Goal: Task Accomplishment & Management: Complete application form

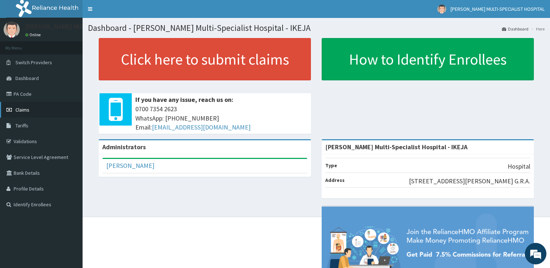
click at [32, 109] on link "Claims" at bounding box center [41, 110] width 83 height 16
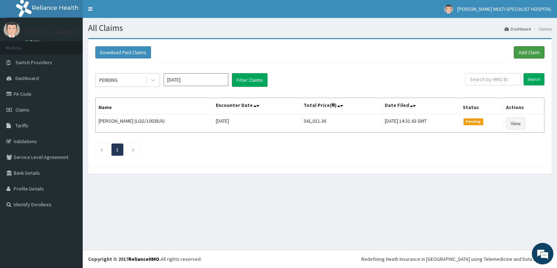
drag, startPoint x: 531, startPoint y: 53, endPoint x: 507, endPoint y: 52, distance: 24.8
click at [531, 53] on link "Add Claim" at bounding box center [528, 52] width 31 height 12
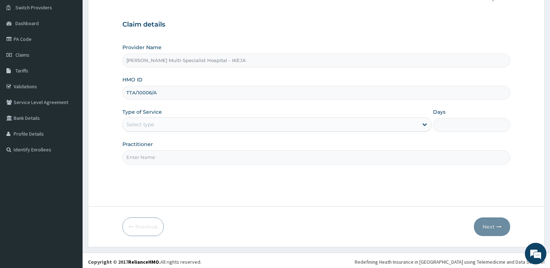
scroll to position [58, 0]
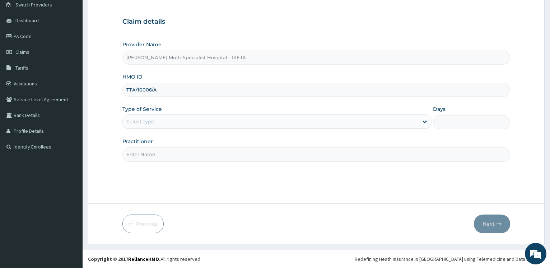
type input "TTA/10006/A"
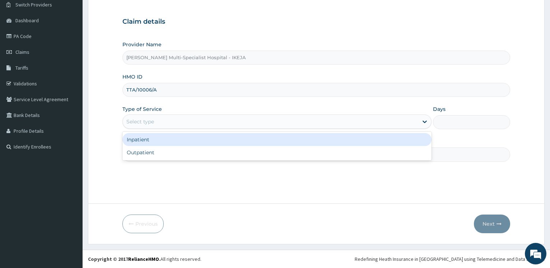
click at [178, 125] on div "Select type" at bounding box center [270, 121] width 295 height 11
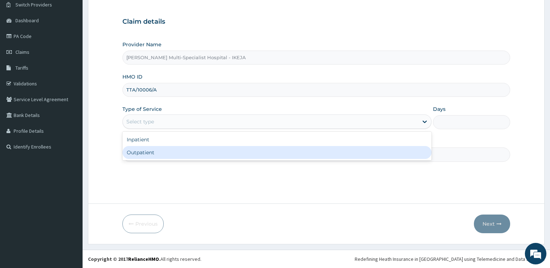
click at [173, 158] on div "Outpatient" at bounding box center [277, 152] width 309 height 13
type input "1"
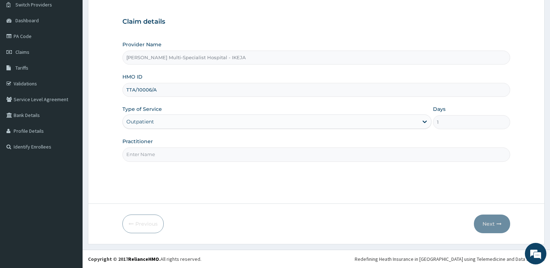
scroll to position [0, 0]
click at [154, 159] on input "Practitioner" at bounding box center [317, 155] width 388 height 14
type input "DR TAIWO"
drag, startPoint x: 485, startPoint y: 227, endPoint x: 74, endPoint y: 123, distance: 424.0
click at [486, 227] on button "Next" at bounding box center [492, 224] width 36 height 19
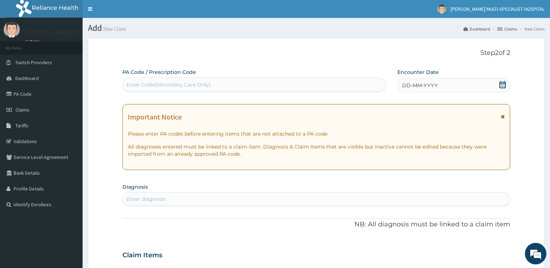
click at [129, 81] on div "Enter Code(Secondary Care Only)" at bounding box center [254, 84] width 263 height 11
type input "PA/FEFDA9"
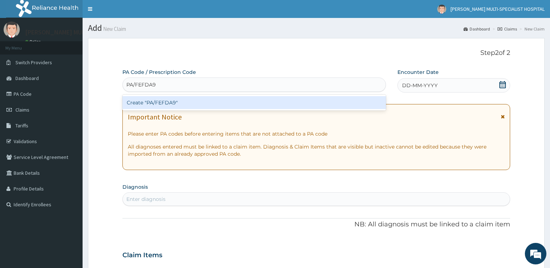
click at [152, 107] on div "Create "PA/FEFDA9"" at bounding box center [254, 102] width 263 height 13
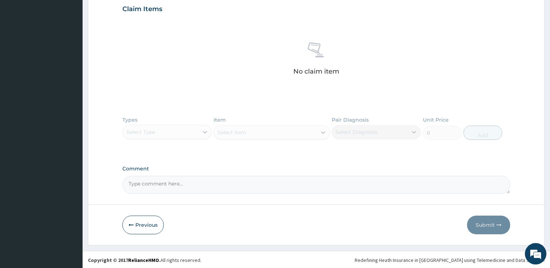
scroll to position [254, 0]
click at [148, 227] on button "Previous" at bounding box center [143, 224] width 41 height 19
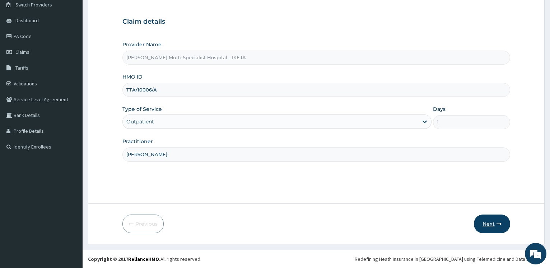
click at [498, 222] on icon "button" at bounding box center [499, 224] width 5 height 5
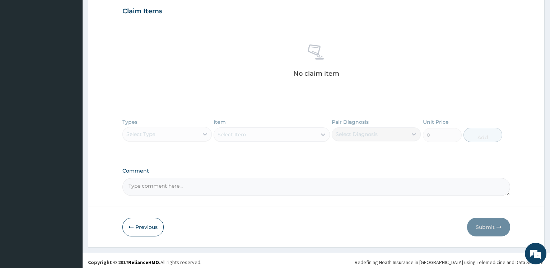
scroll to position [248, 0]
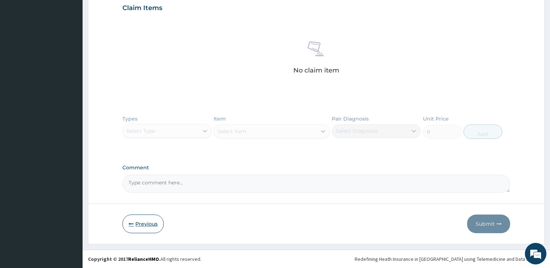
click at [140, 225] on button "Previous" at bounding box center [143, 224] width 41 height 19
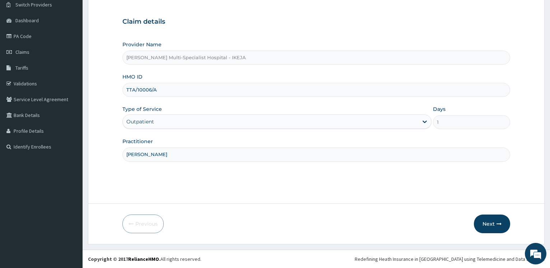
scroll to position [58, 0]
drag, startPoint x: 131, startPoint y: 89, endPoint x: 152, endPoint y: 89, distance: 21.2
click at [132, 89] on input "TTA/10006/A" at bounding box center [317, 90] width 388 height 14
type input "TTN/10006/A"
click at [497, 225] on icon "button" at bounding box center [499, 224] width 5 height 5
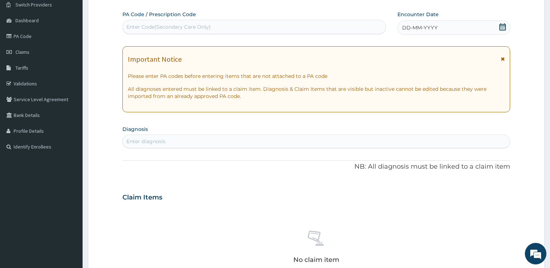
click at [156, 25] on div "Enter Code(Secondary Care Only)" at bounding box center [168, 26] width 84 height 7
paste input "PA/FEFDA9"
type input "PA/FEFDA9"
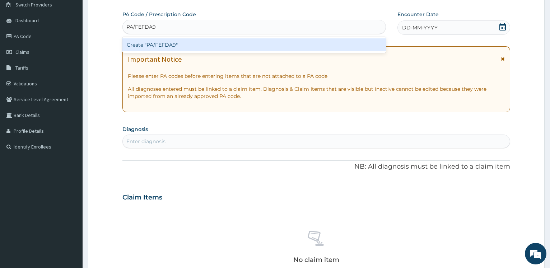
click at [151, 45] on div "Create "PA/FEFDA9"" at bounding box center [254, 44] width 263 height 13
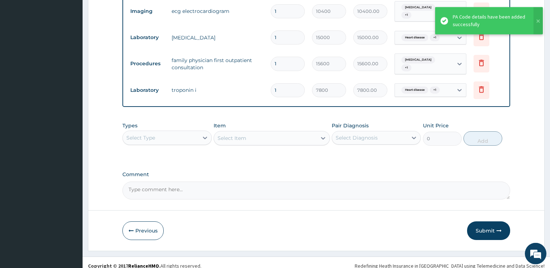
scroll to position [290, 0]
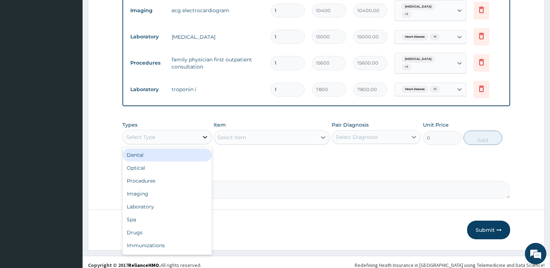
click at [201, 131] on div at bounding box center [205, 137] width 13 height 13
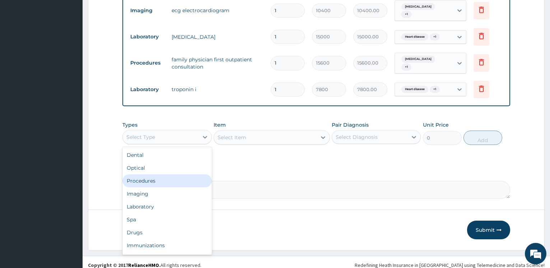
click at [175, 175] on div "Procedures" at bounding box center [167, 181] width 89 height 13
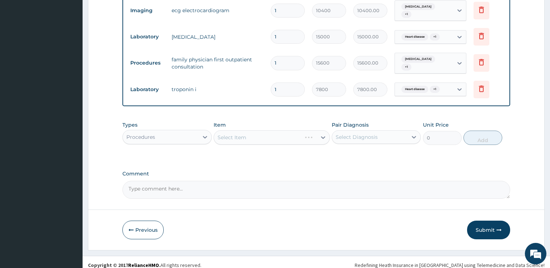
click at [259, 134] on div "Select Item" at bounding box center [272, 137] width 116 height 14
click at [260, 135] on div "Select Item" at bounding box center [272, 137] width 116 height 14
click at [264, 133] on div "Select Item" at bounding box center [272, 137] width 116 height 14
click at [270, 130] on div "Select Item" at bounding box center [272, 137] width 116 height 14
click at [273, 133] on div "Select Item" at bounding box center [272, 137] width 116 height 14
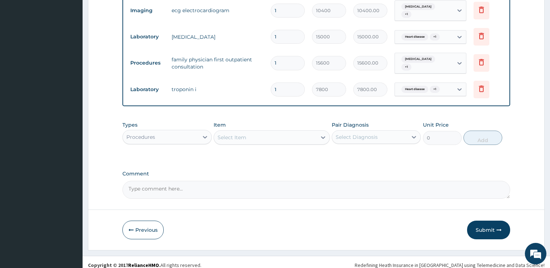
click at [273, 133] on div "Select Item" at bounding box center [265, 137] width 103 height 11
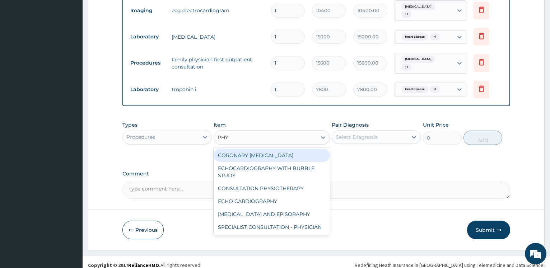
type input "PHYS"
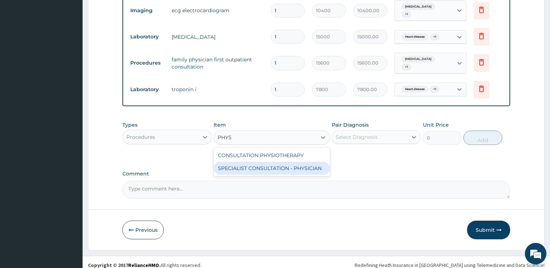
drag, startPoint x: 281, startPoint y: 168, endPoint x: 312, endPoint y: 156, distance: 33.8
click at [285, 167] on div "SPECIALIST CONSULTATION - PHYSICIAN" at bounding box center [272, 168] width 116 height 13
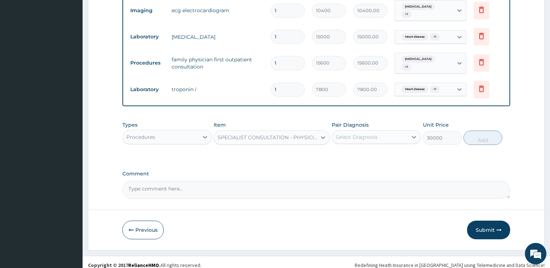
type input "30000"
click at [374, 135] on div "Select Diagnosis" at bounding box center [369, 137] width 75 height 11
click at [370, 151] on label "Chest pain" at bounding box center [366, 154] width 45 height 7
checkbox input "true"
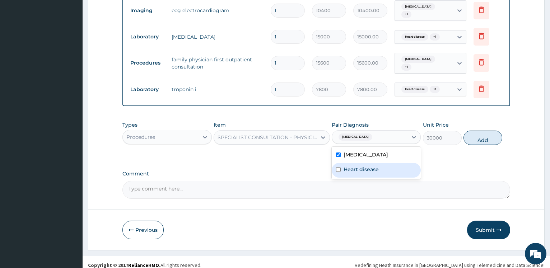
click at [373, 166] on label "Heart disease" at bounding box center [361, 169] width 35 height 7
checkbox input "true"
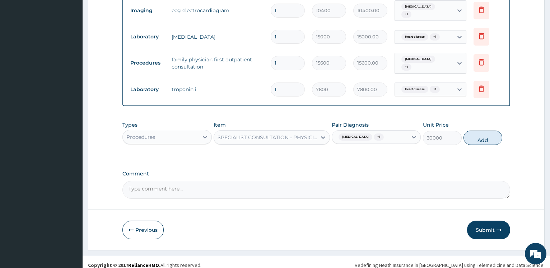
drag, startPoint x: 480, startPoint y: 136, endPoint x: 289, endPoint y: 136, distance: 191.2
click at [480, 136] on button "Add" at bounding box center [483, 138] width 39 height 14
type input "0"
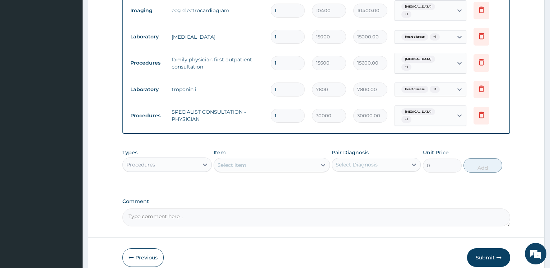
click at [254, 149] on div "Item Select Item" at bounding box center [272, 161] width 116 height 24
click at [256, 160] on div "Select Item" at bounding box center [265, 165] width 103 height 11
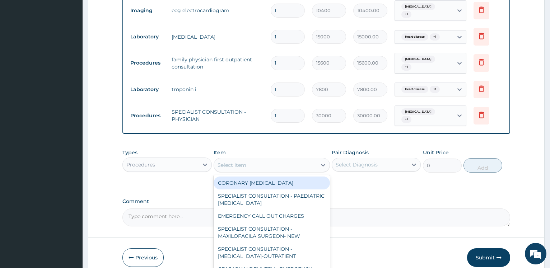
click at [188, 159] on div "Procedures" at bounding box center [160, 164] width 75 height 11
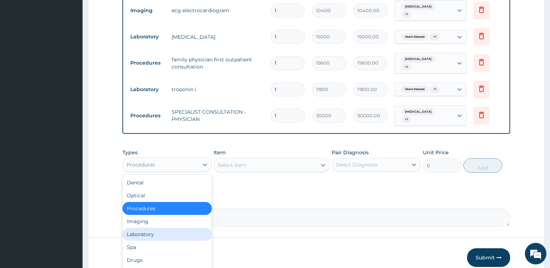
click at [141, 228] on div "Laboratory" at bounding box center [167, 234] width 89 height 13
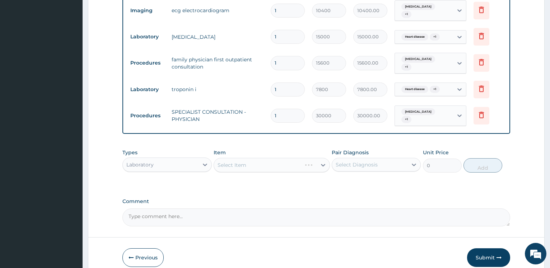
click at [239, 158] on div "Select Item" at bounding box center [272, 165] width 116 height 14
click at [240, 162] on div "Select Item" at bounding box center [232, 165] width 29 height 7
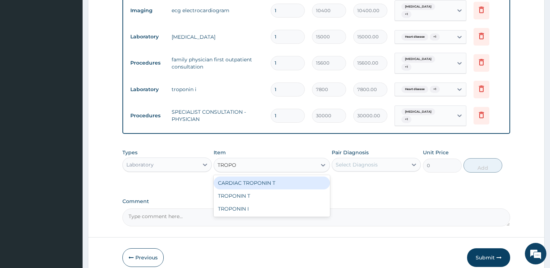
type input "TROPON"
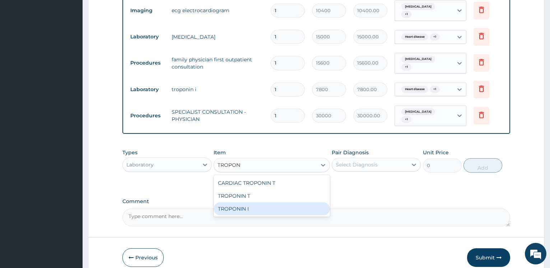
click at [252, 203] on div "TROPONIN I" at bounding box center [272, 209] width 116 height 13
type input "18000"
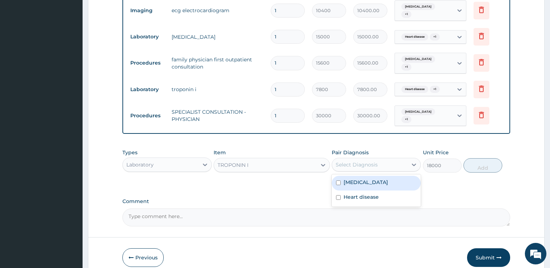
click at [368, 161] on div "Select Diagnosis" at bounding box center [357, 164] width 42 height 7
drag, startPoint x: 359, startPoint y: 172, endPoint x: 357, endPoint y: 184, distance: 11.6
click at [359, 179] on label "Chest pain" at bounding box center [366, 182] width 45 height 7
checkbox input "true"
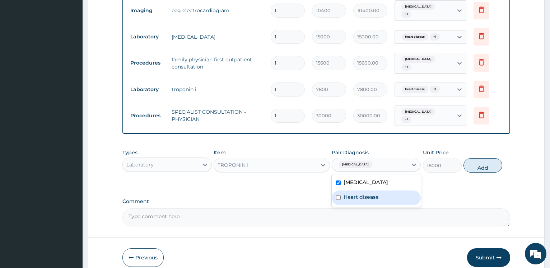
click at [356, 194] on label "Heart disease" at bounding box center [361, 197] width 35 height 7
checkbox input "true"
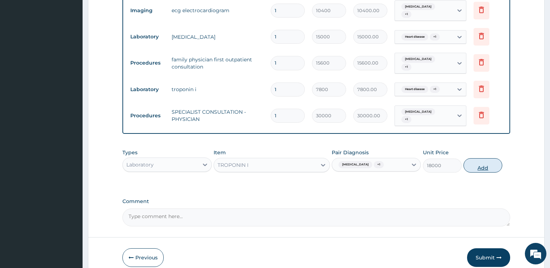
click at [480, 160] on button "Add" at bounding box center [483, 165] width 39 height 14
type input "0"
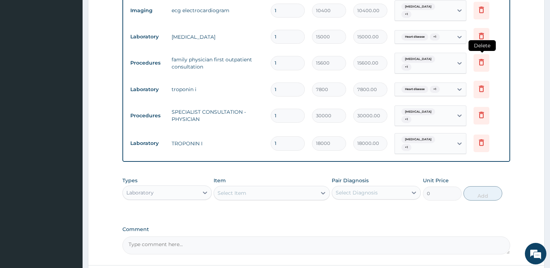
click at [479, 58] on icon at bounding box center [482, 62] width 9 height 9
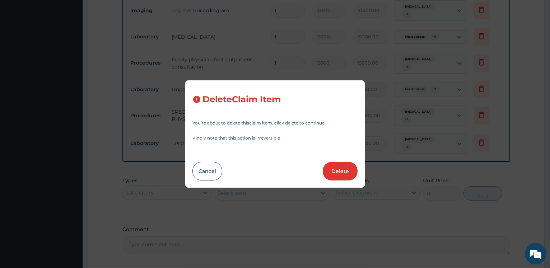
click at [346, 175] on button "Delete" at bounding box center [340, 171] width 35 height 19
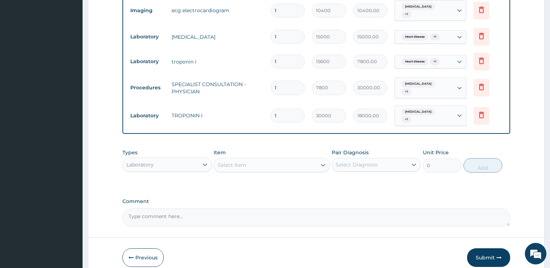
type input "7800"
type input "7800.00"
type input "30000"
type input "30000.00"
type input "18000"
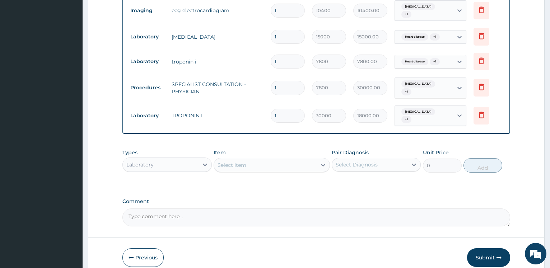
type input "18000.00"
click at [486, 58] on icon at bounding box center [482, 60] width 9 height 9
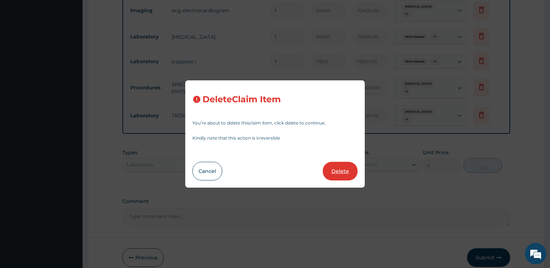
click at [345, 168] on button "Delete" at bounding box center [340, 171] width 35 height 19
type input "30000"
type input "30000.00"
type input "18000"
type input "18000.00"
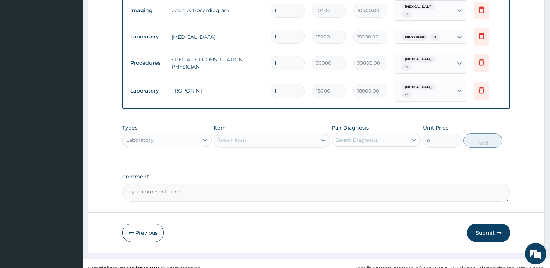
drag, startPoint x: 218, startPoint y: 130, endPoint x: 239, endPoint y: 135, distance: 20.9
click at [219, 137] on div "Select Item" at bounding box center [232, 140] width 29 height 7
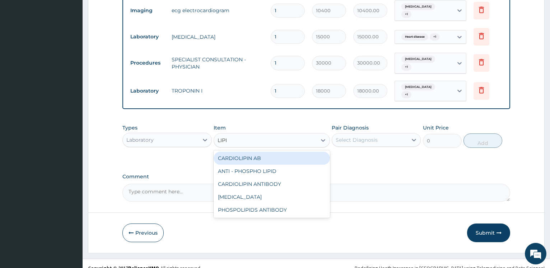
type input "LIPID"
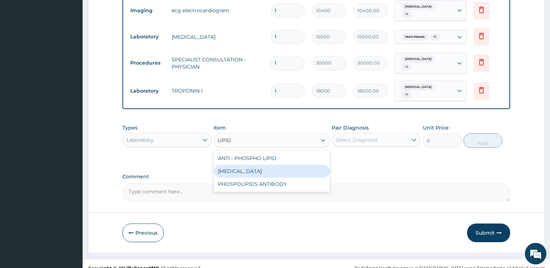
drag, startPoint x: 246, startPoint y: 163, endPoint x: 347, endPoint y: 124, distance: 108.6
click at [248, 165] on div "LIPID PROFILE" at bounding box center [272, 171] width 116 height 13
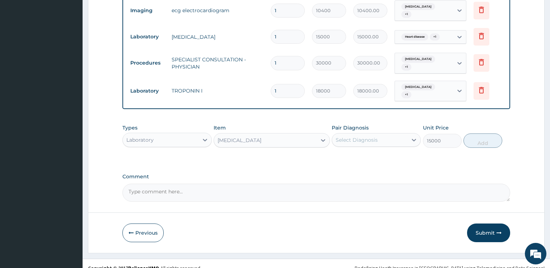
click at [347, 124] on div "Pair Diagnosis Select Diagnosis" at bounding box center [376, 136] width 89 height 24
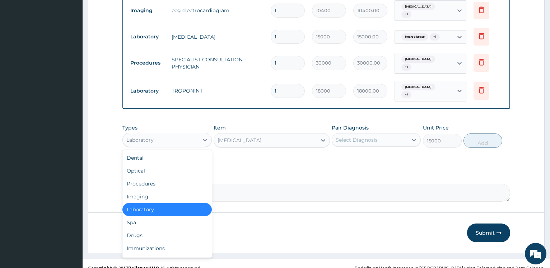
drag, startPoint x: 200, startPoint y: 130, endPoint x: 190, endPoint y: 142, distance: 15.6
click at [200, 134] on div at bounding box center [205, 140] width 13 height 13
click at [157, 177] on div "Procedures" at bounding box center [167, 183] width 89 height 13
type input "0"
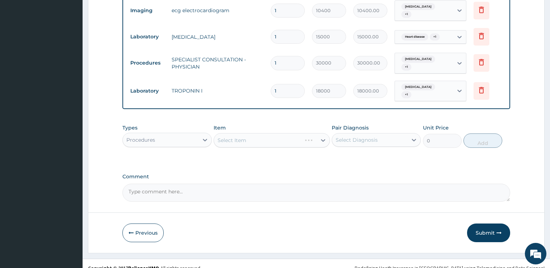
click at [260, 133] on div "Select Item" at bounding box center [272, 140] width 116 height 14
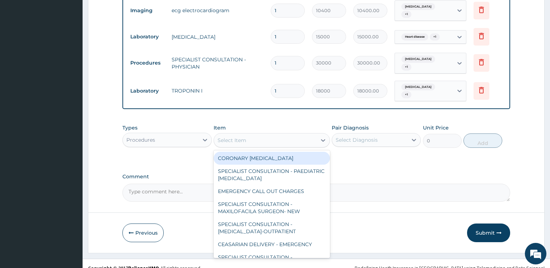
click at [256, 135] on div "Select Item" at bounding box center [265, 140] width 103 height 11
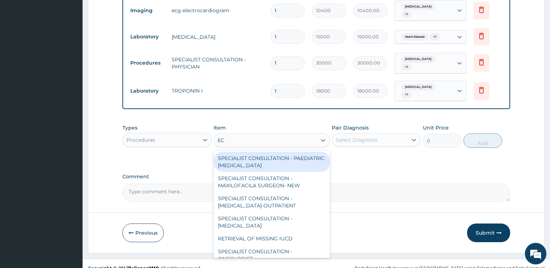
type input "ECG"
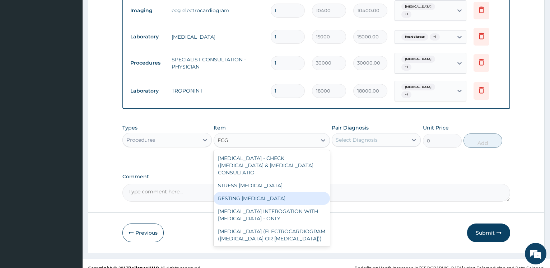
click at [247, 192] on div "RESTING ECG" at bounding box center [272, 198] width 116 height 13
type input "25000"
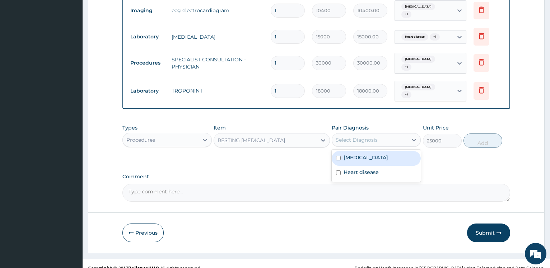
click at [359, 137] on div "Select Diagnosis" at bounding box center [357, 140] width 42 height 7
click at [359, 154] on label "Chest pain" at bounding box center [366, 157] width 45 height 7
checkbox input "true"
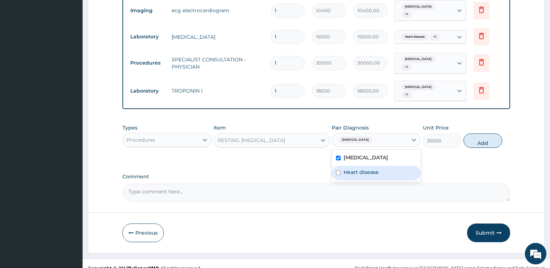
click at [355, 169] on label "Heart disease" at bounding box center [361, 172] width 35 height 7
checkbox input "true"
click at [487, 139] on button "Add" at bounding box center [483, 141] width 39 height 14
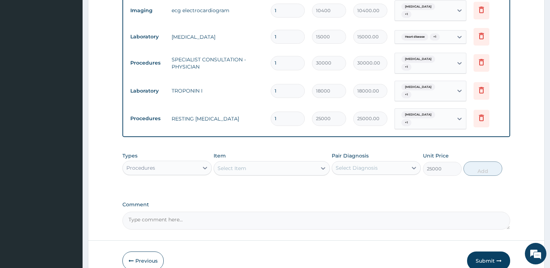
type input "0"
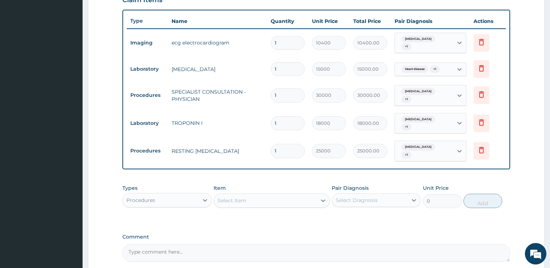
scroll to position [217, 0]
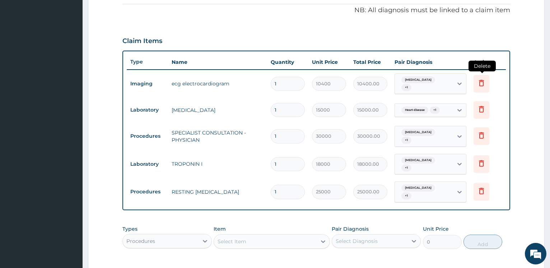
click at [487, 81] on icon at bounding box center [482, 84] width 16 height 18
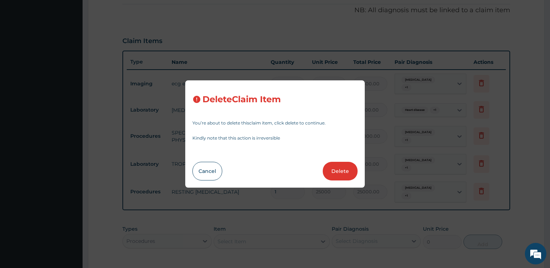
drag, startPoint x: 345, startPoint y: 172, endPoint x: 338, endPoint y: 173, distance: 6.5
click at [345, 172] on button "Delete" at bounding box center [340, 171] width 35 height 19
type input "15000"
type input "15000.00"
type input "30000"
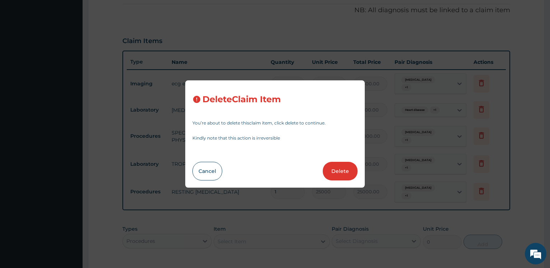
type input "30000.00"
type input "18000"
type input "18000.00"
type input "25000"
type input "25000.00"
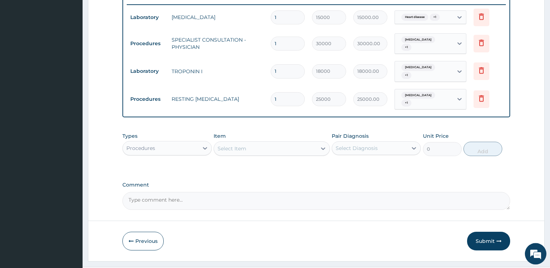
scroll to position [290, 0]
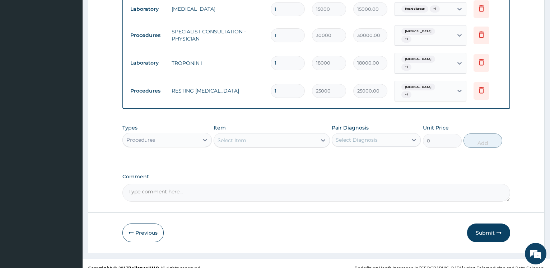
drag, startPoint x: 479, startPoint y: 220, endPoint x: 521, endPoint y: 213, distance: 41.8
click at [516, 212] on form "Step 2 of 2 PA Code / Prescription Code PA/FEFDA9 Encounter Date 07-08-2025 Imp…" at bounding box center [316, 1] width 457 height 506
click at [483, 224] on button "Submit" at bounding box center [488, 233] width 43 height 19
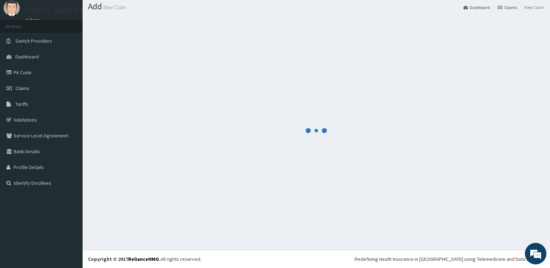
scroll to position [22, 0]
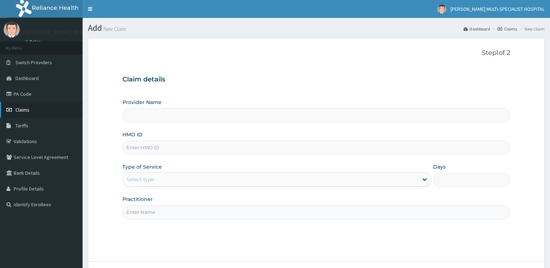
type input "Reddington Multi-Specialist Hospital - IKEJA"
click at [42, 92] on link "PA Code" at bounding box center [41, 94] width 83 height 16
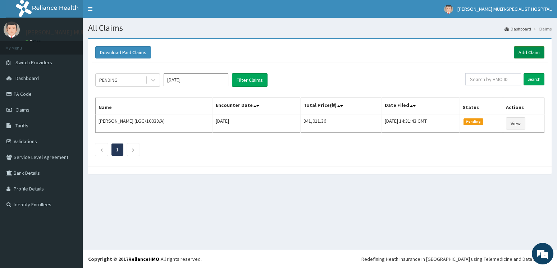
click at [525, 51] on link "Add Claim" at bounding box center [528, 52] width 31 height 12
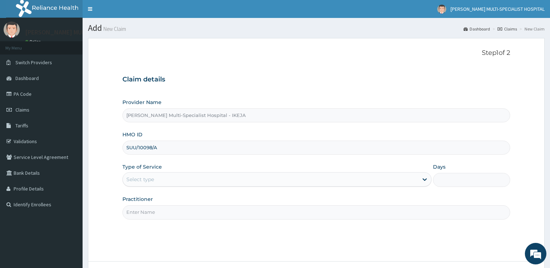
scroll to position [58, 0]
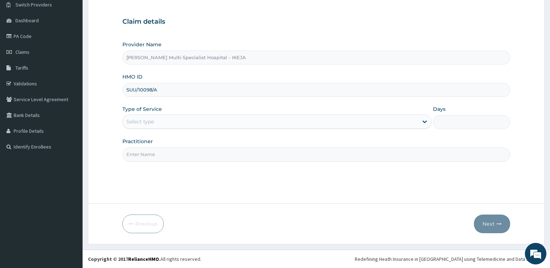
type input "SUU/10098/A"
drag, startPoint x: 154, startPoint y: 120, endPoint x: 149, endPoint y: 128, distance: 9.3
click at [155, 120] on div "Select type" at bounding box center [270, 121] width 295 height 11
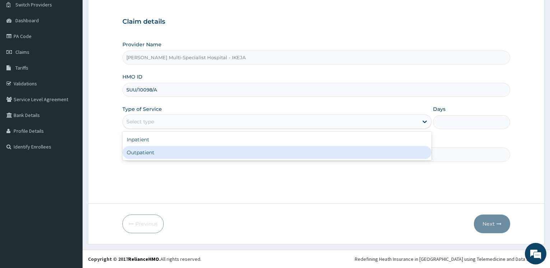
click at [140, 154] on div "Outpatient" at bounding box center [277, 152] width 309 height 13
type input "1"
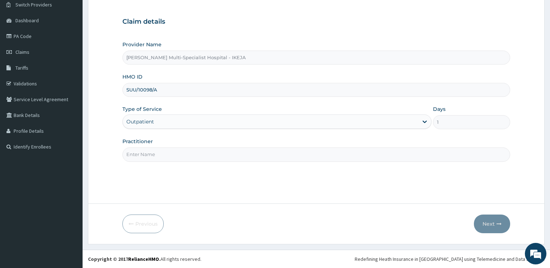
click at [140, 155] on input "Practitioner" at bounding box center [317, 155] width 388 height 14
type input "DR OLA"
click at [484, 229] on button "Next" at bounding box center [492, 224] width 36 height 19
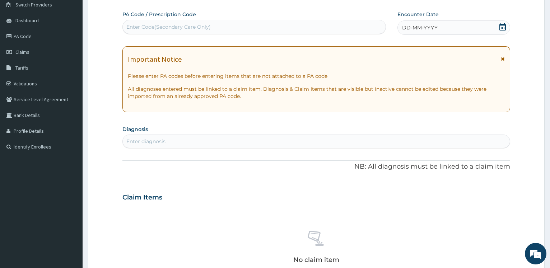
click at [149, 27] on div "Enter Code(Secondary Care Only)" at bounding box center [168, 26] width 84 height 7
type input "PA/2793EB"
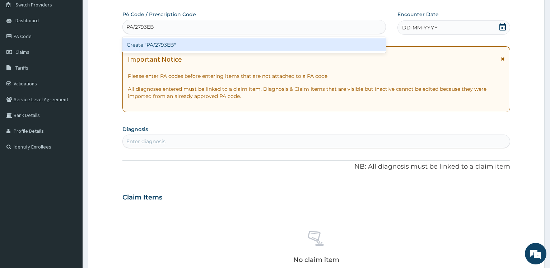
click at [170, 44] on div "Create "PA/2793EB"" at bounding box center [254, 44] width 263 height 13
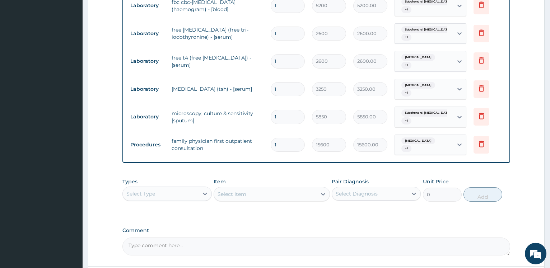
scroll to position [373, 0]
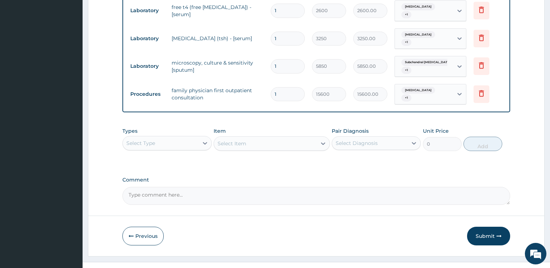
click at [158, 138] on div "Select Type" at bounding box center [160, 143] width 75 height 11
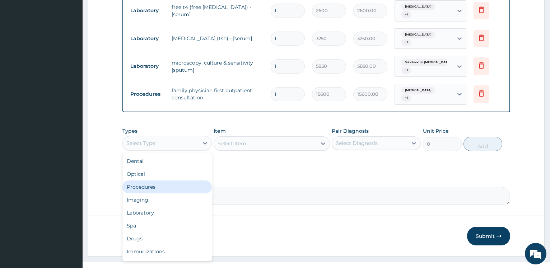
click at [166, 181] on div "Procedures" at bounding box center [167, 187] width 89 height 13
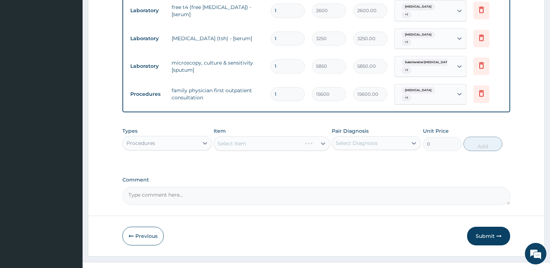
click at [267, 137] on div "Select Item" at bounding box center [272, 144] width 116 height 14
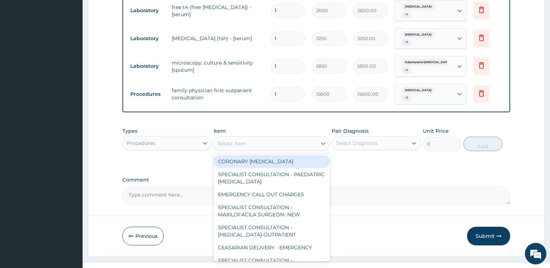
click at [254, 138] on div "Select Item" at bounding box center [265, 143] width 103 height 11
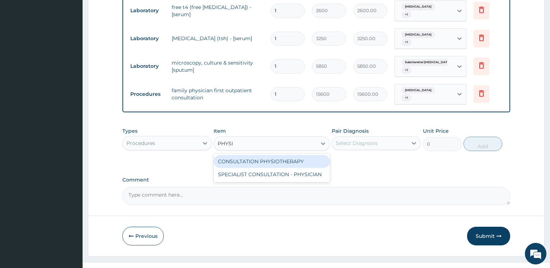
type input "PHYSI"
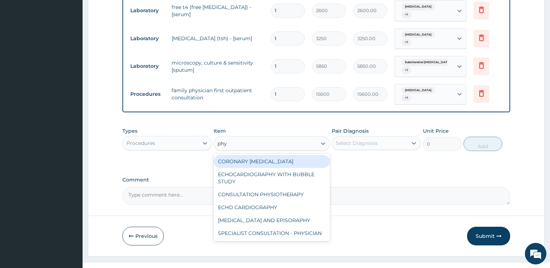
type input "phys"
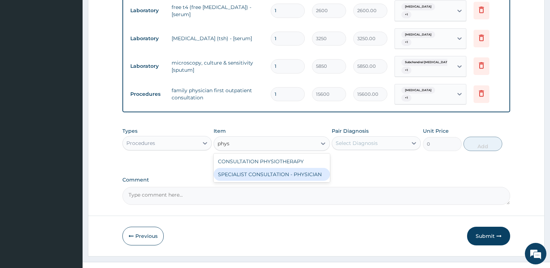
click at [289, 168] on div "SPECIALIST CONSULTATION - PHYSICIAN" at bounding box center [272, 174] width 116 height 13
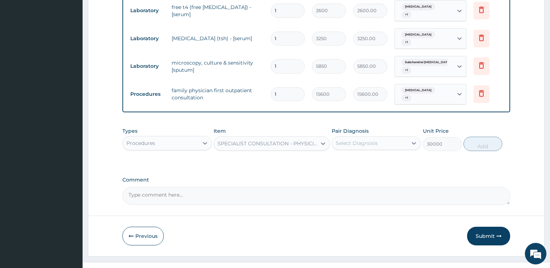
type input "30000"
click at [356, 140] on div "Select Diagnosis" at bounding box center [357, 143] width 42 height 7
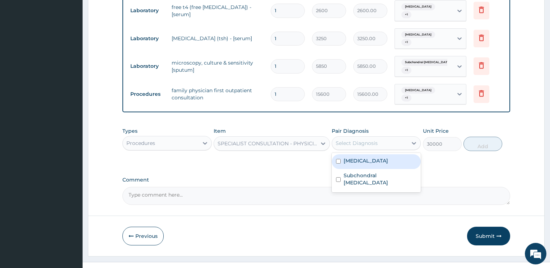
click at [359, 155] on div "Hypothyroidism" at bounding box center [376, 162] width 89 height 15
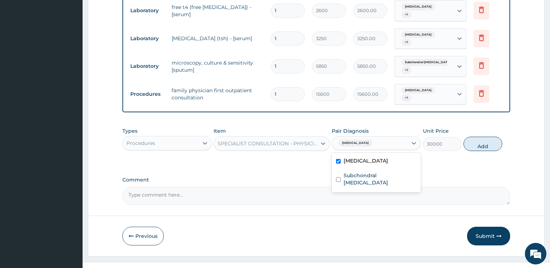
checkbox input "true"
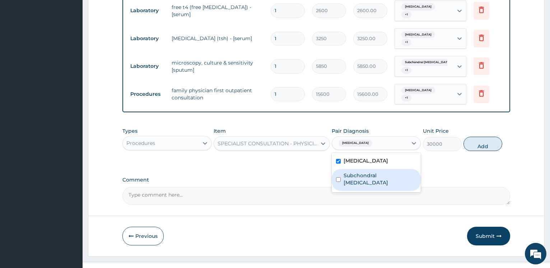
drag, startPoint x: 345, startPoint y: 168, endPoint x: 349, endPoint y: 164, distance: 5.6
click at [345, 169] on div "Subchondral haematoma" at bounding box center [376, 180] width 89 height 22
checkbox input "true"
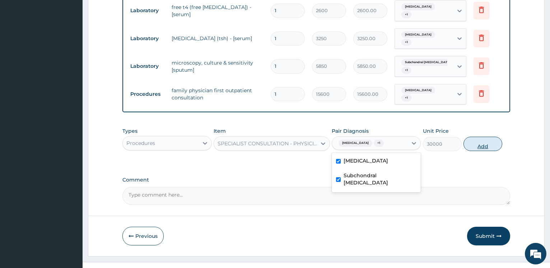
click at [483, 137] on button "Add" at bounding box center [483, 144] width 39 height 14
type input "0"
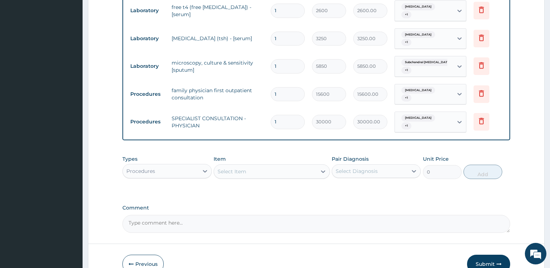
click at [251, 166] on div "Select Item" at bounding box center [265, 171] width 103 height 11
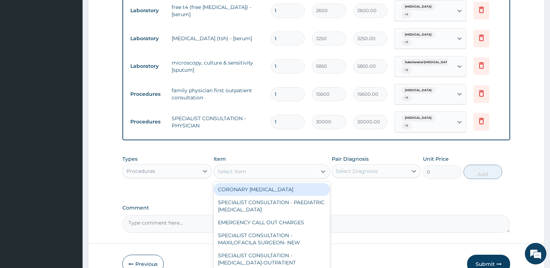
click at [192, 166] on div "Procedures" at bounding box center [160, 171] width 75 height 11
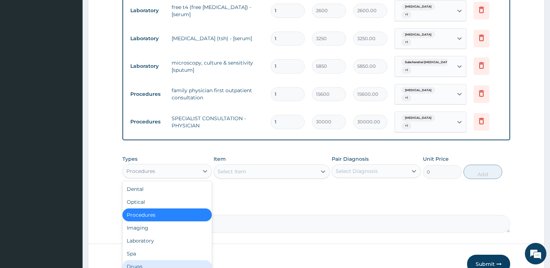
drag, startPoint x: 147, startPoint y: 252, endPoint x: 169, endPoint y: 244, distance: 23.6
click at [147, 260] on div "Drugs" at bounding box center [167, 266] width 89 height 13
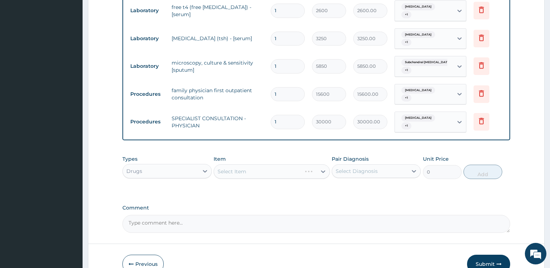
click at [248, 165] on div "Select Item" at bounding box center [272, 172] width 116 height 14
click at [247, 165] on div "Select Item" at bounding box center [272, 172] width 116 height 14
click at [235, 168] on div "Select Item" at bounding box center [232, 171] width 29 height 7
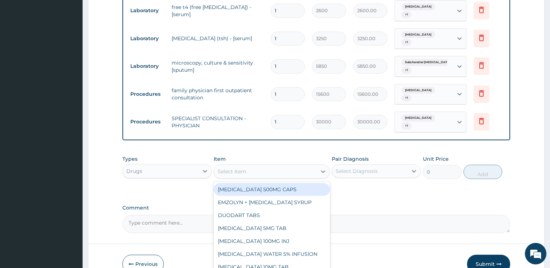
click at [243, 168] on div "Select Item" at bounding box center [232, 171] width 29 height 7
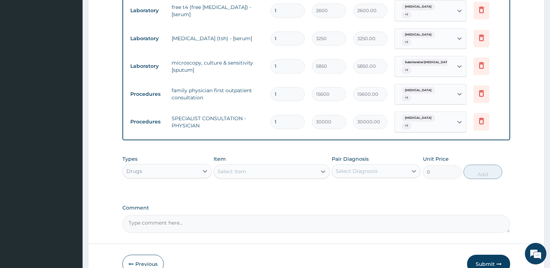
click at [248, 166] on div "Select Item" at bounding box center [265, 171] width 103 height 11
type input "emz"
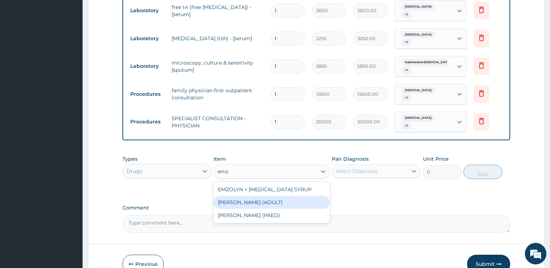
click at [272, 196] on div "EMZOLYN SYRUP (ADULT)" at bounding box center [272, 202] width 116 height 13
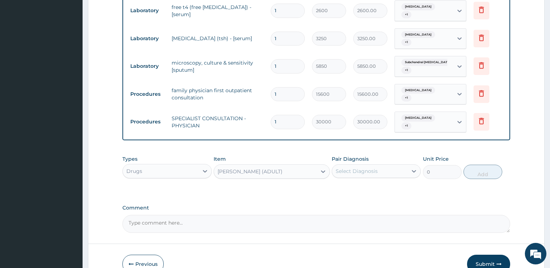
type input "1200"
click at [366, 168] on div "Select Diagnosis" at bounding box center [357, 171] width 42 height 7
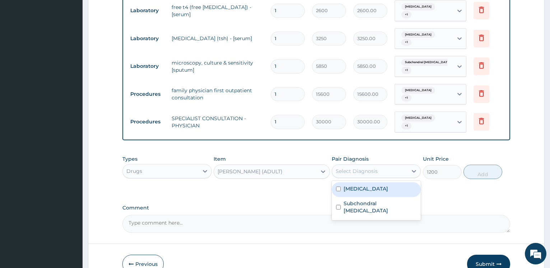
click at [364, 185] on label "Hypothyroidism" at bounding box center [366, 188] width 45 height 7
checkbox input "true"
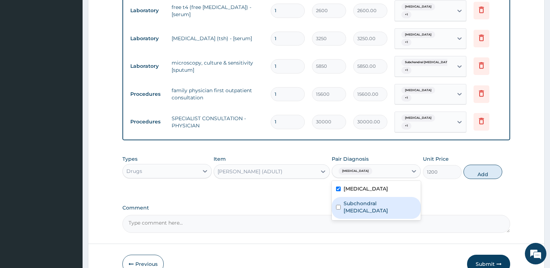
click at [360, 200] on label "Subchondral haematoma" at bounding box center [380, 207] width 73 height 14
checkbox input "true"
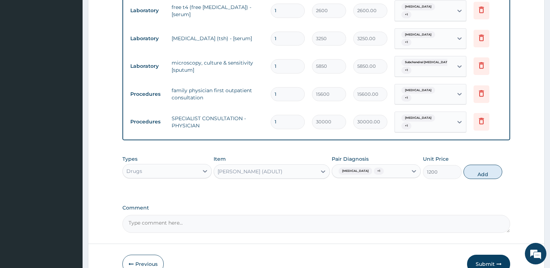
drag, startPoint x: 484, startPoint y: 161, endPoint x: 308, endPoint y: 160, distance: 176.8
click at [484, 165] on button "Add" at bounding box center [483, 172] width 39 height 14
type input "0"
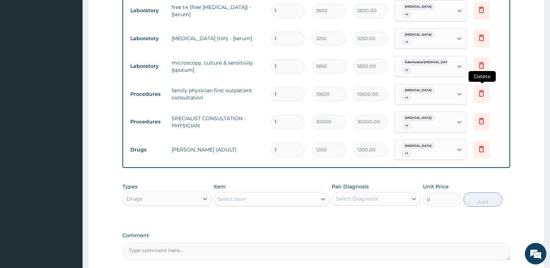
click at [486, 86] on icon at bounding box center [482, 95] width 16 height 18
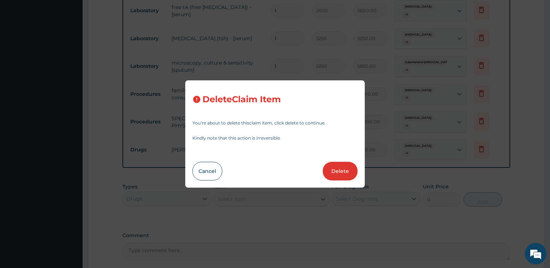
drag, startPoint x: 347, startPoint y: 169, endPoint x: 345, endPoint y: 164, distance: 5.6
click at [346, 169] on button "Delete" at bounding box center [340, 171] width 35 height 19
type input "30000"
type input "30000.00"
type input "1200"
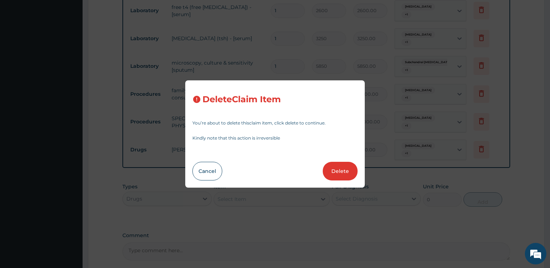
type input "1200.00"
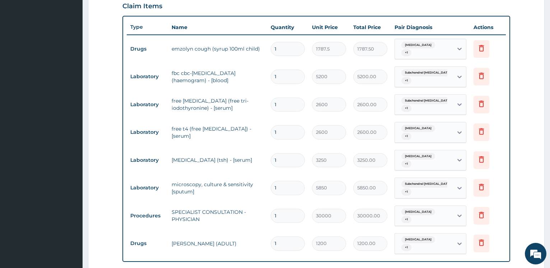
scroll to position [325, 0]
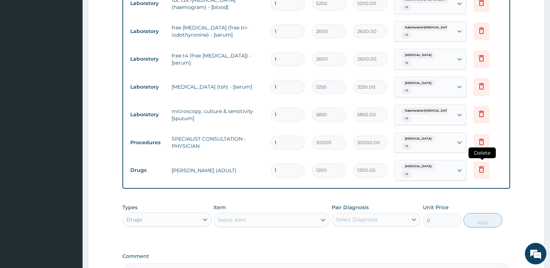
click at [483, 167] on icon at bounding box center [481, 170] width 5 height 6
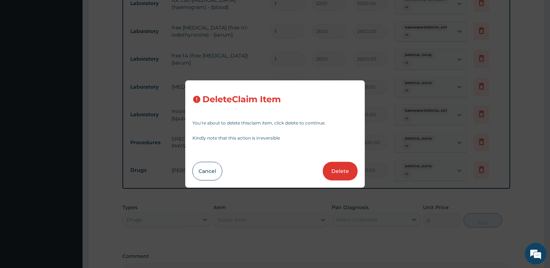
click at [349, 170] on button "Delete" at bounding box center [340, 171] width 35 height 19
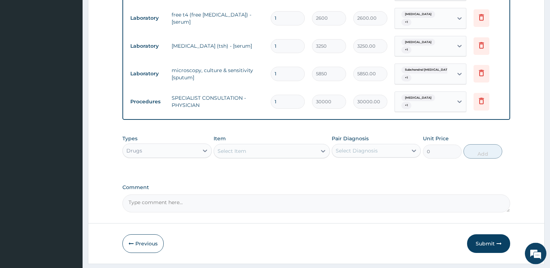
scroll to position [373, 0]
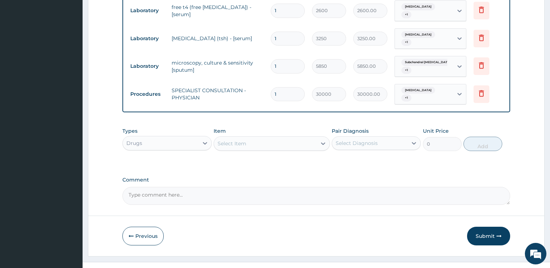
click at [183, 138] on div "Drugs" at bounding box center [160, 143] width 75 height 11
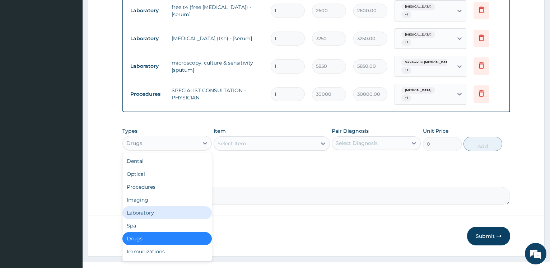
click at [149, 207] on div "Laboratory" at bounding box center [167, 213] width 89 height 13
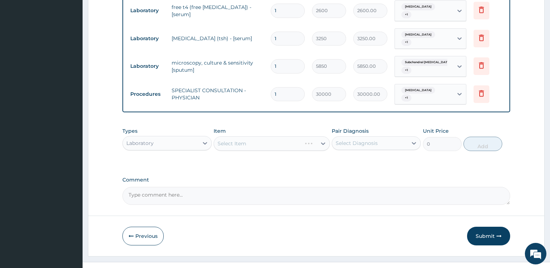
click at [259, 137] on div "Select Item" at bounding box center [272, 144] width 116 height 14
click at [278, 138] on div "Select Item" at bounding box center [265, 143] width 103 height 11
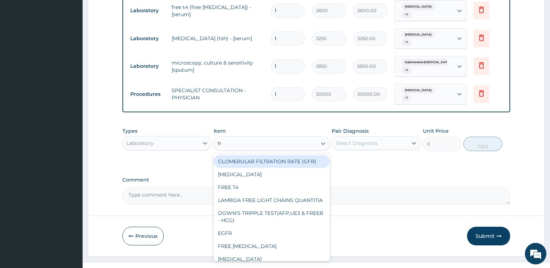
type input "free"
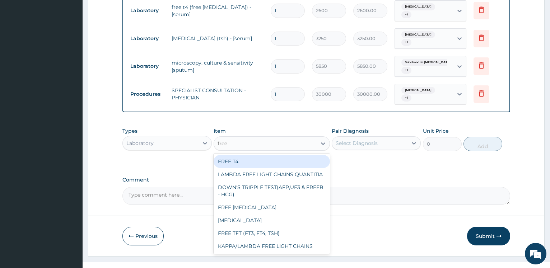
click at [234, 155] on div "FREE T4" at bounding box center [272, 161] width 116 height 13
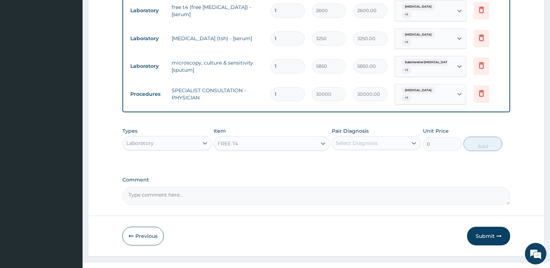
type input "10000"
click at [381, 138] on div "Select Diagnosis" at bounding box center [369, 143] width 75 height 11
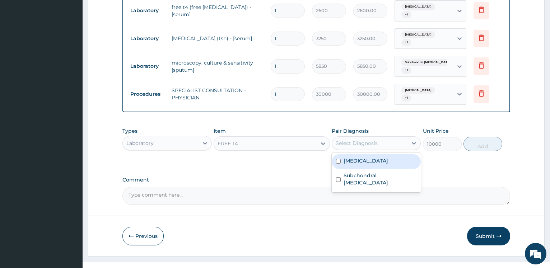
click at [364, 157] on label "Hypothyroidism" at bounding box center [366, 160] width 45 height 7
checkbox input "true"
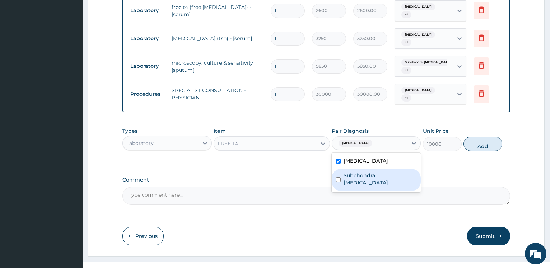
click at [362, 169] on div "Subchondral haematoma" at bounding box center [376, 180] width 89 height 22
checkbox input "true"
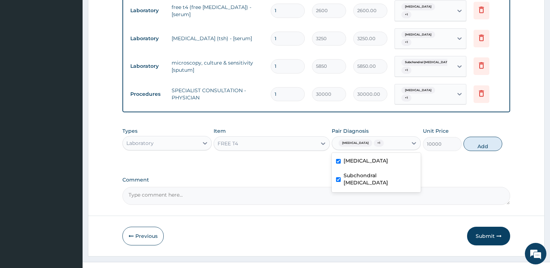
click at [470, 145] on div "Types Laboratory Item FREE T4 Pair Diagnosis option Subchondral haematoma, sele…" at bounding box center [317, 145] width 388 height 42
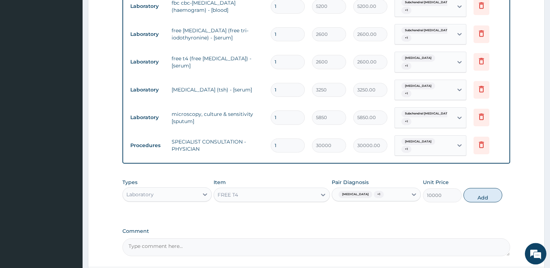
scroll to position [300, 0]
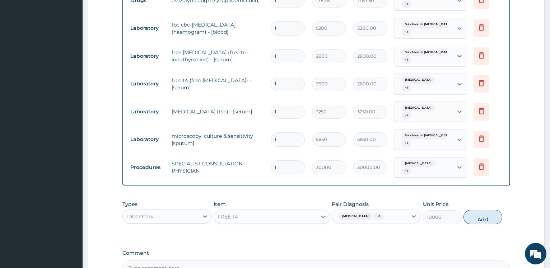
click at [487, 210] on button "Add" at bounding box center [483, 217] width 39 height 14
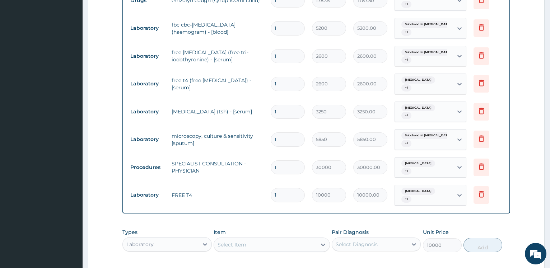
type input "0"
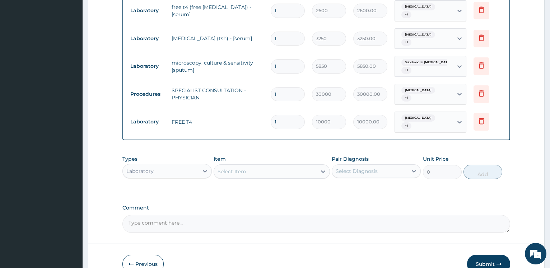
click at [255, 166] on div "Select Item" at bounding box center [265, 171] width 103 height 11
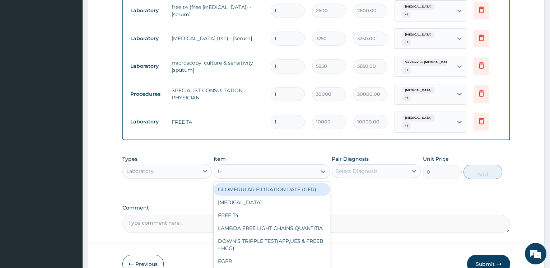
type input "free"
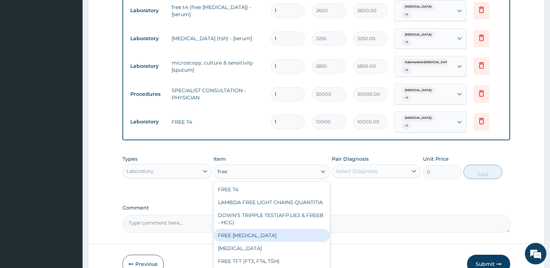
drag, startPoint x: 241, startPoint y: 221, endPoint x: 388, endPoint y: 164, distance: 157.7
click at [241, 229] on div "FREE T3" at bounding box center [272, 235] width 116 height 13
type input "10000"
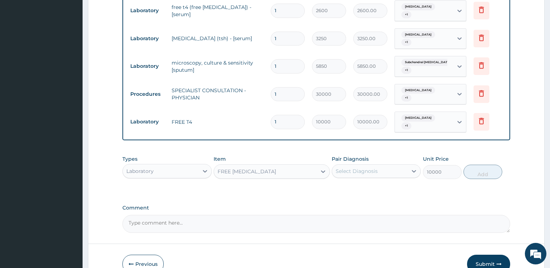
click at [388, 166] on div "Select Diagnosis" at bounding box center [369, 171] width 75 height 11
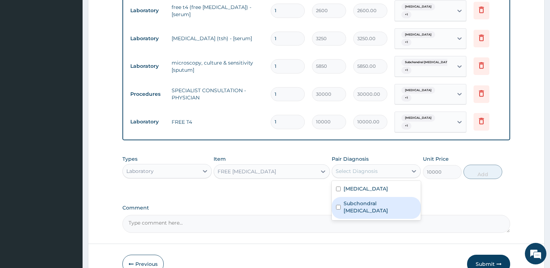
click at [379, 197] on div "Subchondral haematoma" at bounding box center [376, 208] width 89 height 22
checkbox input "true"
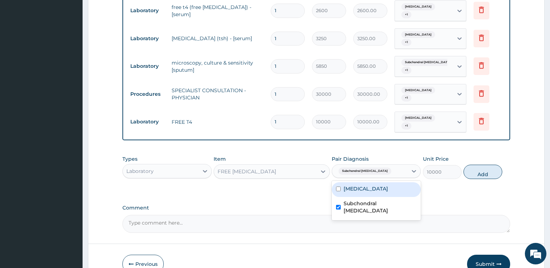
drag, startPoint x: 361, startPoint y: 176, endPoint x: 381, endPoint y: 176, distance: 19.8
click at [361, 185] on label "Hypothyroidism" at bounding box center [366, 188] width 45 height 7
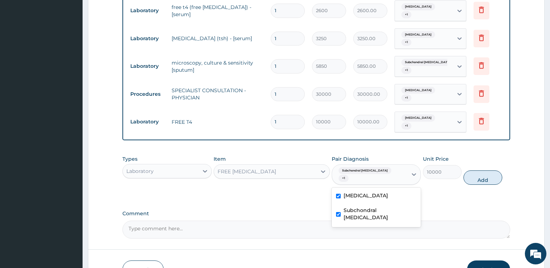
checkbox input "true"
click at [481, 171] on button "Add" at bounding box center [483, 178] width 39 height 14
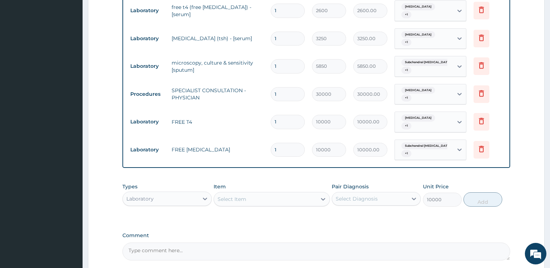
type input "0"
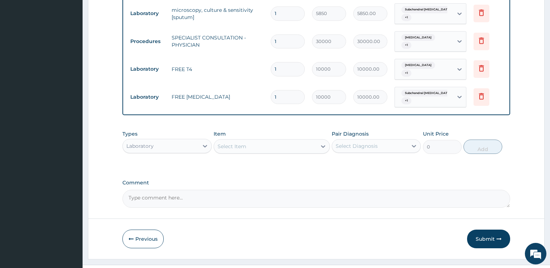
click at [234, 143] on div "Select Item" at bounding box center [232, 146] width 29 height 7
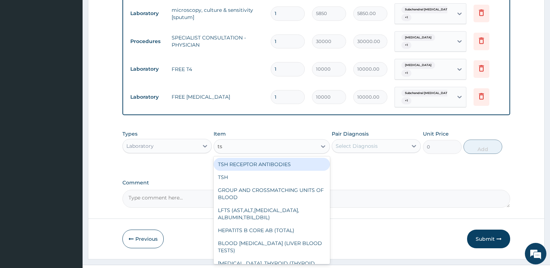
type input "tsh"
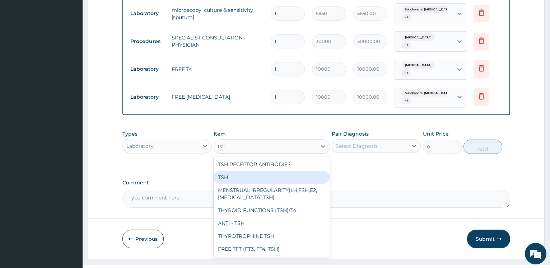
click at [230, 171] on div "TSH" at bounding box center [272, 177] width 116 height 13
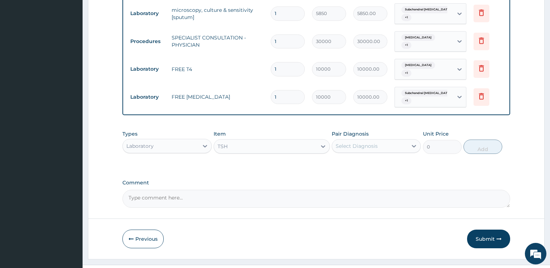
type input "16875"
click at [365, 143] on div "Select Diagnosis" at bounding box center [357, 146] width 42 height 7
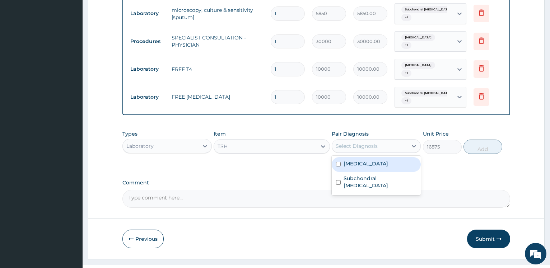
click at [366, 160] on label "Hypothyroidism" at bounding box center [366, 163] width 45 height 7
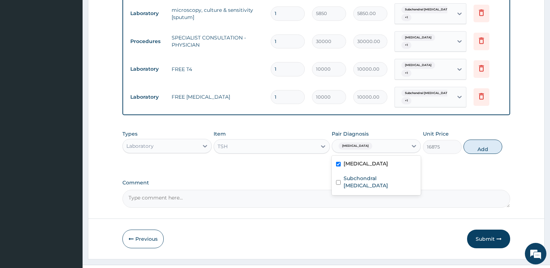
checkbox input "true"
click at [361, 175] on label "Subchondral haematoma" at bounding box center [380, 182] width 73 height 14
checkbox input "true"
click at [485, 140] on button "Add" at bounding box center [483, 147] width 39 height 14
type input "0"
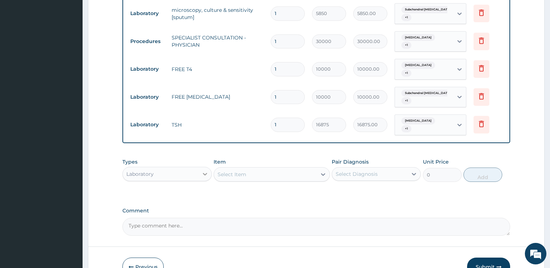
scroll to position [451, 0]
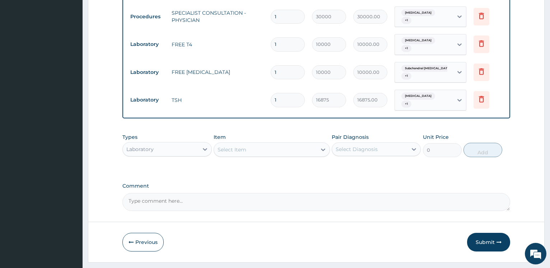
click at [241, 146] on div "Select Item" at bounding box center [232, 149] width 29 height 7
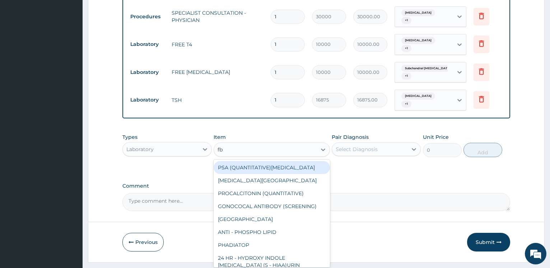
type input "fbc"
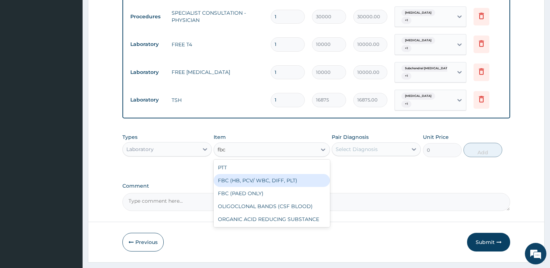
click at [245, 174] on div "FBC (HB, PCV/ WBC, DIFF, PLT)" at bounding box center [272, 180] width 116 height 13
type input "8750"
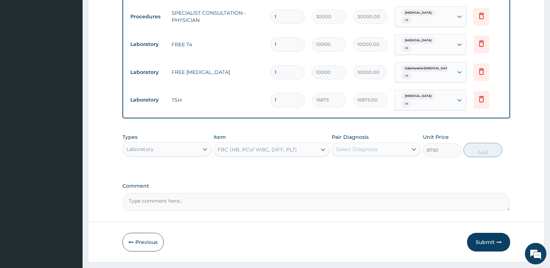
drag, startPoint x: 382, startPoint y: 132, endPoint x: 377, endPoint y: 139, distance: 9.1
click at [382, 144] on div "Select Diagnosis" at bounding box center [369, 149] width 75 height 11
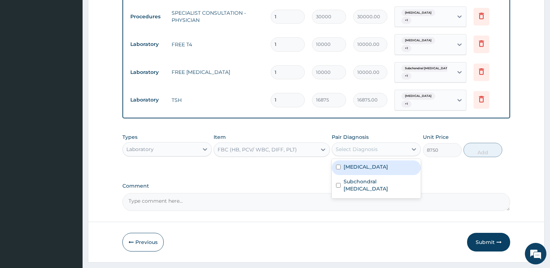
click at [368, 163] on label "Hypothyroidism" at bounding box center [366, 166] width 45 height 7
checkbox input "true"
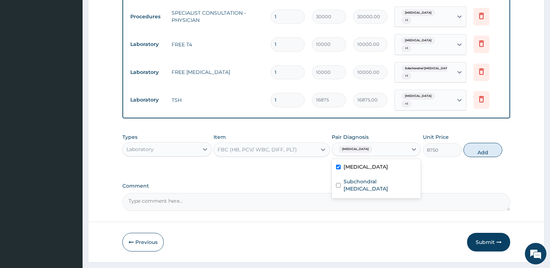
drag, startPoint x: 364, startPoint y: 162, endPoint x: 389, endPoint y: 158, distance: 25.5
click at [364, 178] on label "Subchondral haematoma" at bounding box center [380, 185] width 73 height 14
checkbox input "true"
click at [484, 143] on button "Add" at bounding box center [483, 150] width 39 height 14
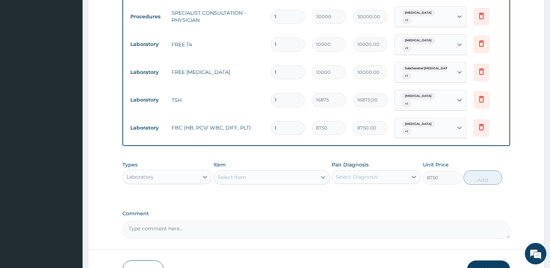
type input "0"
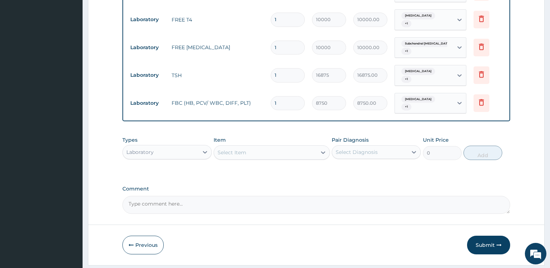
click at [234, 149] on div "Select Item" at bounding box center [232, 152] width 29 height 7
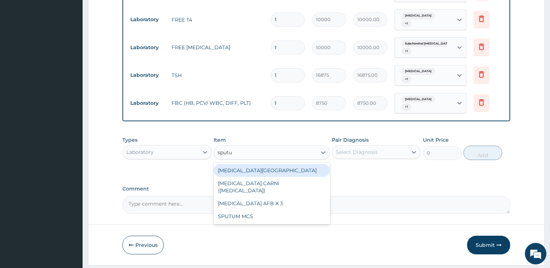
type input "sputum"
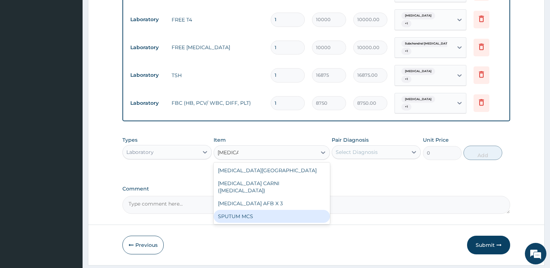
click at [234, 210] on div "SPUTUM MCS" at bounding box center [272, 216] width 116 height 13
type input "14062.5"
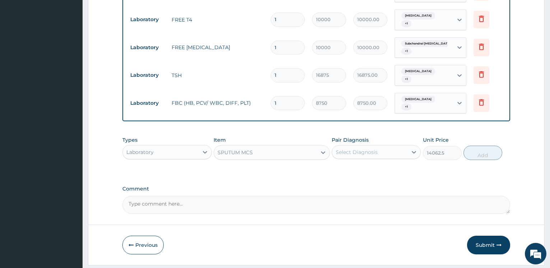
drag, startPoint x: 377, startPoint y: 126, endPoint x: 377, endPoint y: 133, distance: 6.5
click at [378, 147] on div "Select Diagnosis" at bounding box center [369, 152] width 75 height 11
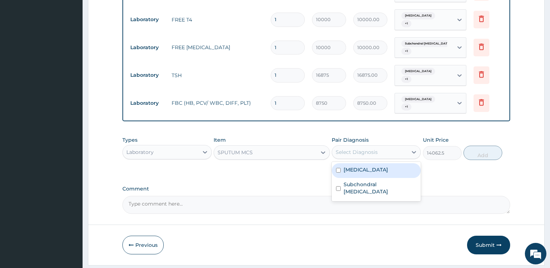
click at [369, 163] on div "Hypothyroidism" at bounding box center [376, 170] width 89 height 15
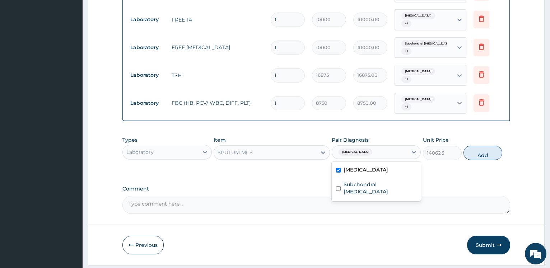
checkbox input "true"
click at [364, 178] on div "Subchondral haematoma" at bounding box center [376, 189] width 89 height 22
checkbox input "true"
click at [484, 146] on button "Add" at bounding box center [483, 153] width 39 height 14
type input "0"
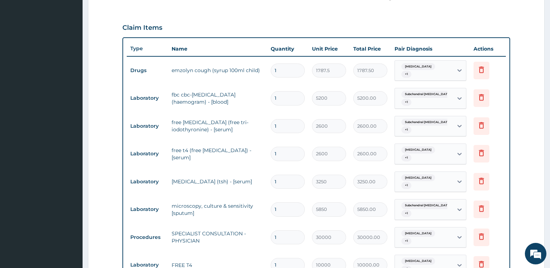
scroll to position [219, 0]
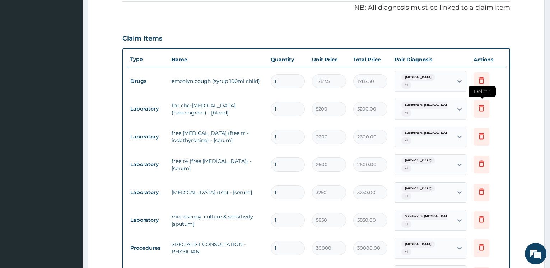
click at [482, 107] on icon at bounding box center [482, 108] width 9 height 9
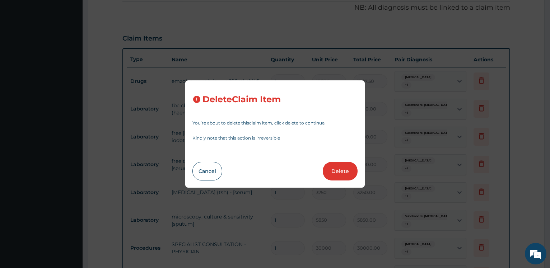
drag, startPoint x: 342, startPoint y: 166, endPoint x: 318, endPoint y: 144, distance: 32.8
click at [342, 166] on button "Delete" at bounding box center [340, 171] width 35 height 19
type input "2600"
type input "2600.00"
type input "3250"
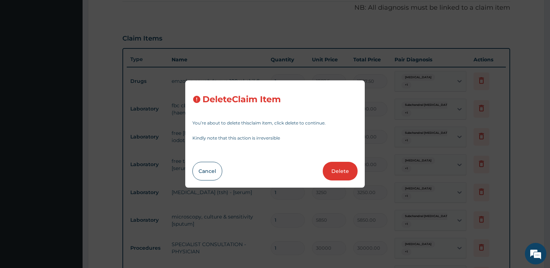
type input "3250.00"
type input "5850"
type input "5850.00"
type input "30000"
type input "30000.00"
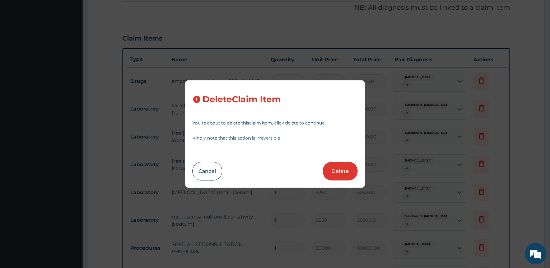
type input "10000"
type input "10000.00"
type input "16875"
type input "16875.00"
type input "8750"
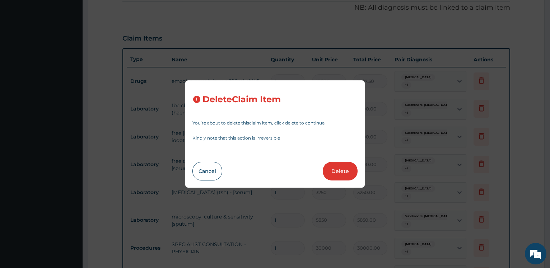
type input "8750.00"
type input "14062.5"
type input "14062.50"
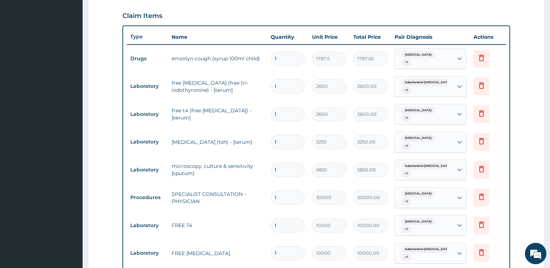
scroll to position [256, 0]
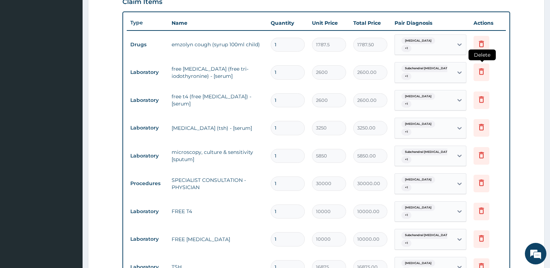
click at [479, 67] on icon at bounding box center [482, 71] width 9 height 9
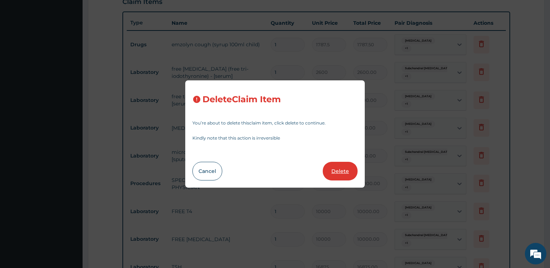
click at [342, 176] on button "Delete" at bounding box center [340, 171] width 35 height 19
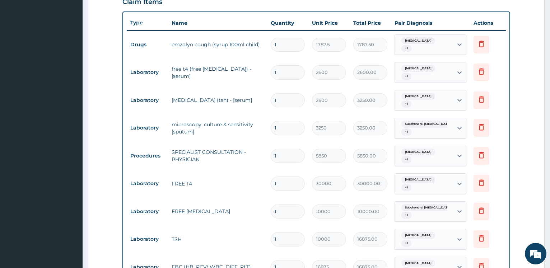
type input "3250"
type input "3250.00"
type input "5850"
type input "5850.00"
type input "30000"
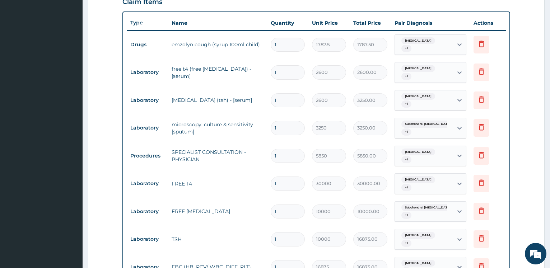
type input "30000.00"
type input "10000"
type input "10000.00"
type input "16875"
type input "16875.00"
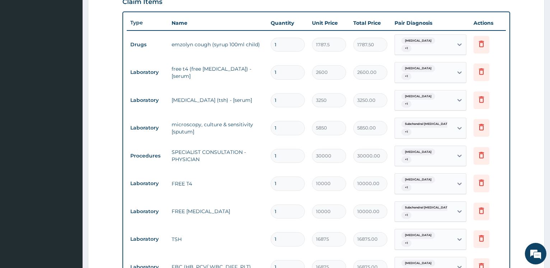
type input "8750"
type input "8750.00"
type input "14062.5"
type input "14062.50"
click at [477, 67] on icon at bounding box center [482, 73] width 16 height 18
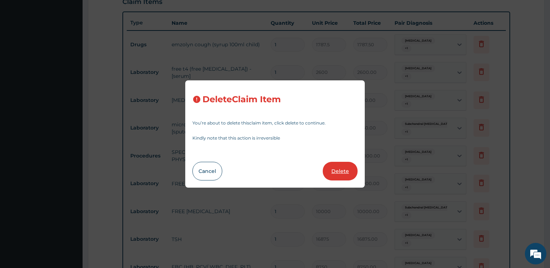
click at [341, 172] on button "Delete" at bounding box center [340, 171] width 35 height 19
type input "3250"
type input "3250.00"
type input "5850"
type input "5850.00"
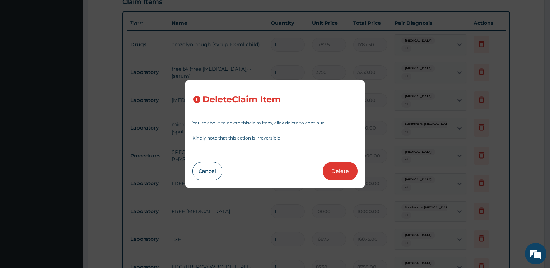
type input "30000"
type input "30000.00"
type input "10000"
type input "10000.00"
type input "16875"
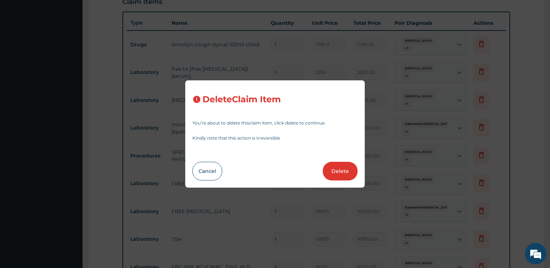
type input "16875.00"
type input "8750"
type input "8750.00"
type input "14062.5"
type input "14062.50"
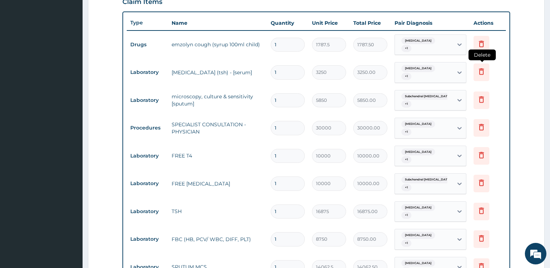
click at [483, 67] on icon at bounding box center [482, 71] width 9 height 9
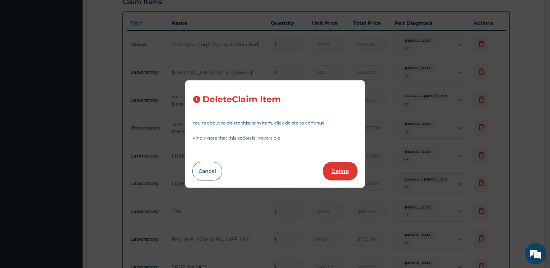
click at [340, 176] on button "Delete" at bounding box center [340, 171] width 35 height 19
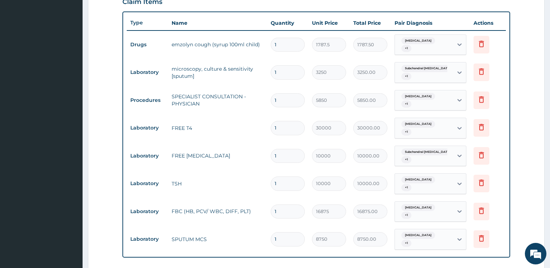
type input "5850"
type input "5850.00"
type input "30000"
type input "30000.00"
type input "10000"
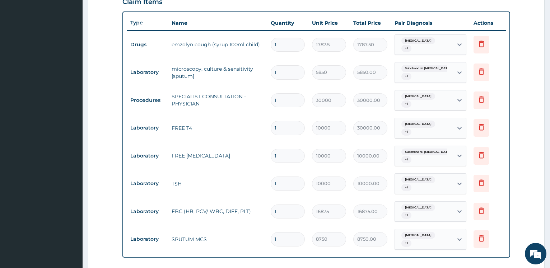
type input "10000.00"
type input "16875"
type input "16875.00"
type input "8750"
type input "8750.00"
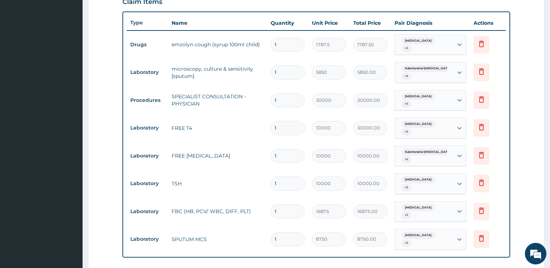
type input "14062.5"
type input "14062.50"
click at [484, 69] on icon at bounding box center [481, 72] width 5 height 6
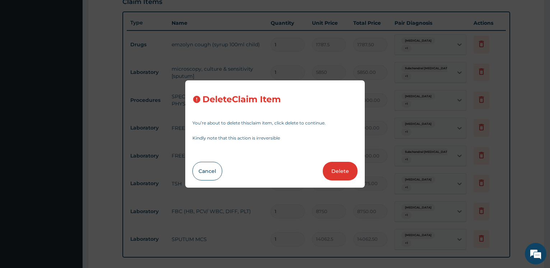
click at [328, 170] on button "Delete" at bounding box center [340, 171] width 35 height 19
type input "30000"
type input "30000.00"
type input "10000"
type input "10000.00"
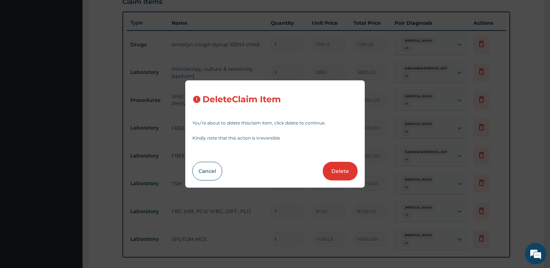
type input "16875"
type input "16875.00"
type input "8750"
type input "8750.00"
type input "14062.5"
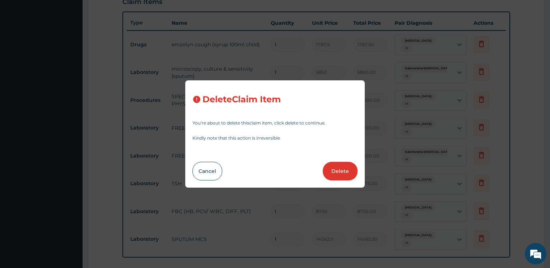
type input "14062.50"
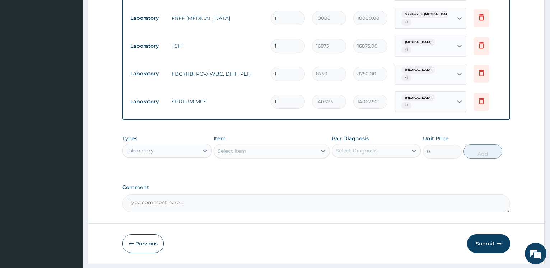
scroll to position [367, 0]
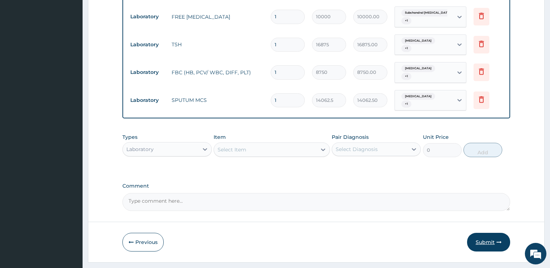
click at [486, 233] on button "Submit" at bounding box center [488, 242] width 43 height 19
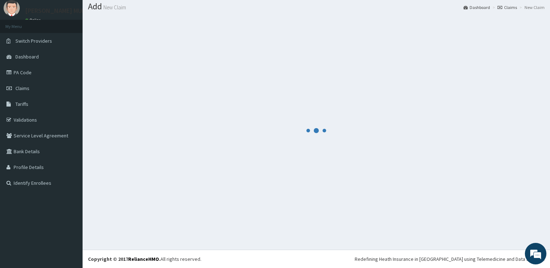
scroll to position [22, 0]
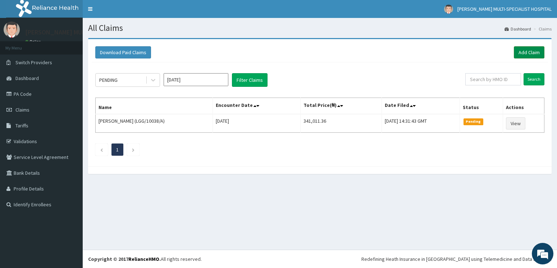
click at [525, 51] on link "Add Claim" at bounding box center [528, 52] width 31 height 12
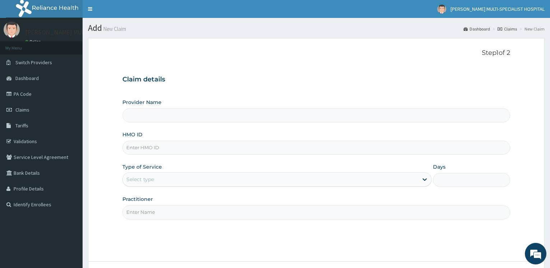
type input "Reddington Multi-Specialist Hospital - IKEJA"
drag, startPoint x: 139, startPoint y: 153, endPoint x: 138, endPoint y: 147, distance: 5.8
click at [138, 150] on input "HMO ID" at bounding box center [317, 148] width 388 height 14
click at [136, 146] on input "HMO ID" at bounding box center [317, 148] width 388 height 14
type input "t"
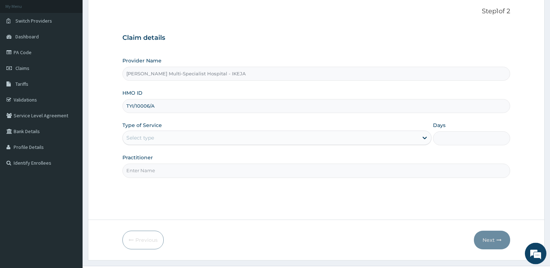
scroll to position [58, 0]
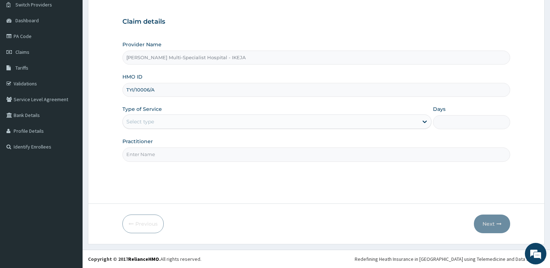
type input "TYI/10006/A"
click at [178, 125] on div "Select type" at bounding box center [270, 121] width 295 height 11
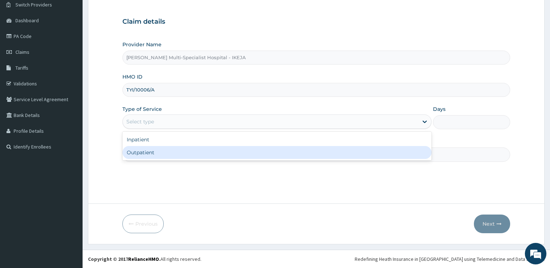
click at [165, 154] on div "Outpatient" at bounding box center [277, 152] width 309 height 13
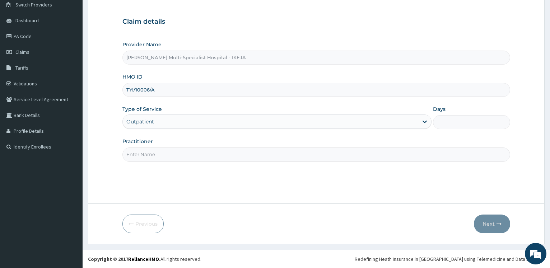
type input "1"
click at [162, 153] on input "Practitioner" at bounding box center [317, 155] width 388 height 14
type input "F"
type input "DR FADIRAN"
click at [489, 222] on button "Next" at bounding box center [492, 224] width 36 height 19
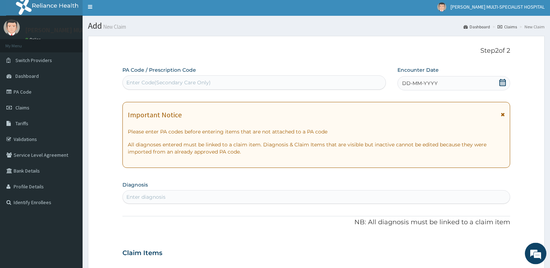
scroll to position [0, 0]
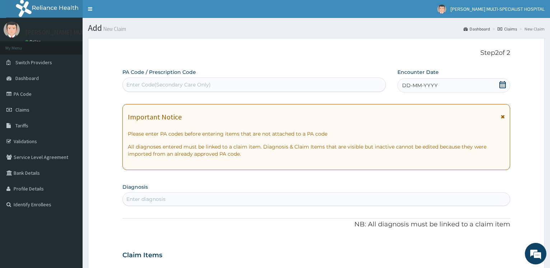
click at [175, 89] on div "Enter Code(Secondary Care Only)" at bounding box center [254, 84] width 263 height 11
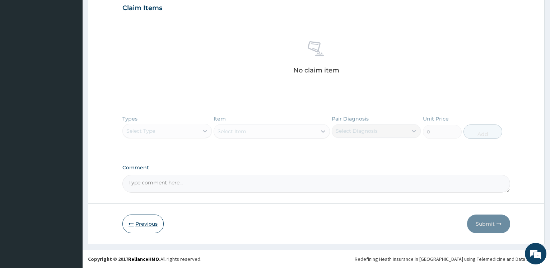
click at [139, 224] on button "Previous" at bounding box center [143, 224] width 41 height 19
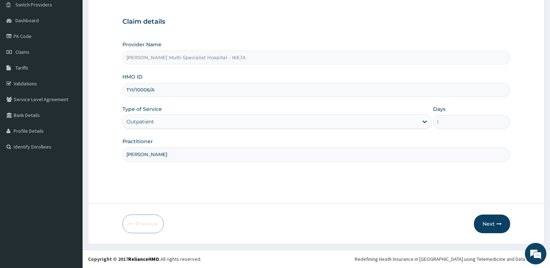
scroll to position [58, 0]
drag, startPoint x: 153, startPoint y: 90, endPoint x: 103, endPoint y: 94, distance: 50.5
click at [123, 94] on input "TYI/10006/A" at bounding box center [317, 90] width 388 height 14
click at [503, 224] on button "Next" at bounding box center [492, 224] width 36 height 19
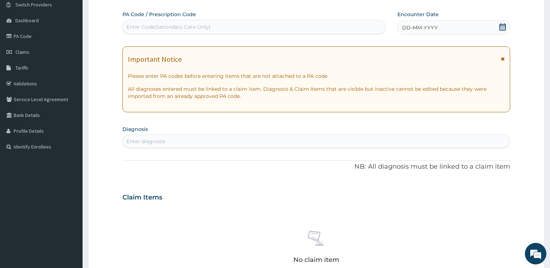
click at [171, 29] on div "Enter Code(Secondary Care Only)" at bounding box center [168, 26] width 84 height 7
paste input "PA/9FB64C"
type input "PA/9FB64C"
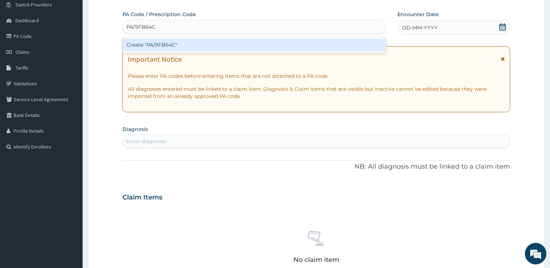
click at [168, 46] on div "Create "PA/9FB64C"" at bounding box center [254, 44] width 263 height 13
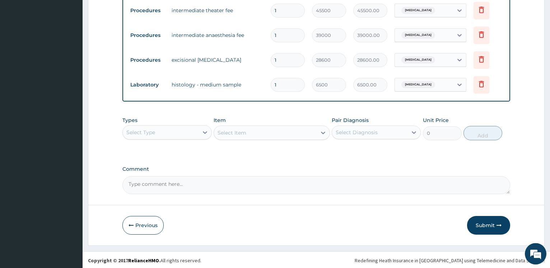
scroll to position [290, 0]
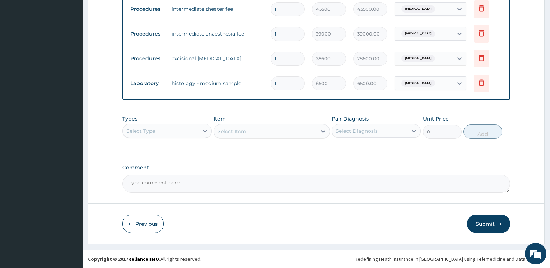
click at [182, 133] on div "Select Type" at bounding box center [160, 130] width 75 height 11
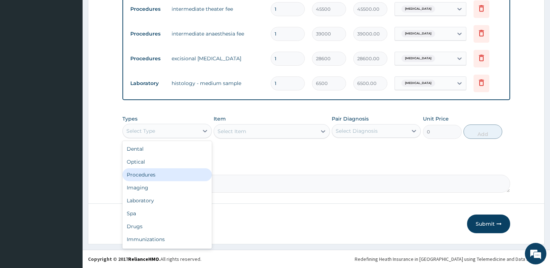
drag, startPoint x: 161, startPoint y: 176, endPoint x: 163, endPoint y: 171, distance: 5.8
click at [161, 175] on div "Procedures" at bounding box center [167, 175] width 89 height 13
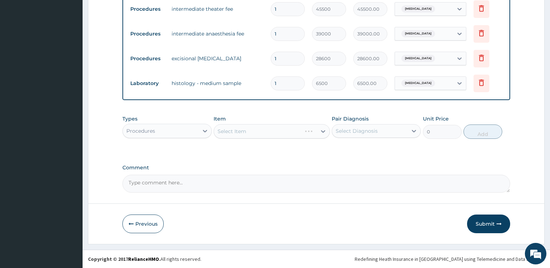
drag, startPoint x: 240, startPoint y: 126, endPoint x: 245, endPoint y: 130, distance: 6.5
click at [240, 127] on div "Select Item" at bounding box center [272, 131] width 116 height 14
click at [253, 132] on div "Select Item" at bounding box center [272, 131] width 116 height 14
click at [259, 129] on div "Select Item" at bounding box center [272, 131] width 116 height 14
click at [260, 129] on div "Select Item" at bounding box center [265, 131] width 103 height 11
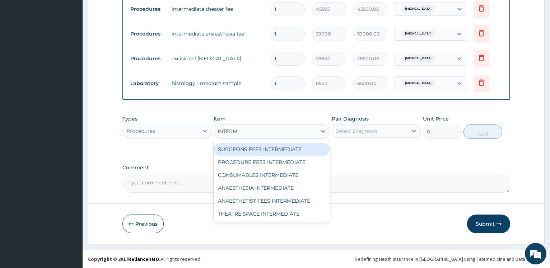
type input "INTERME"
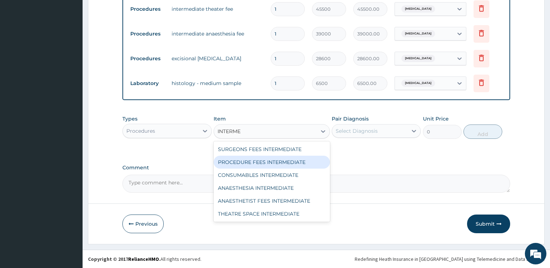
drag, startPoint x: 290, startPoint y: 158, endPoint x: 295, endPoint y: 158, distance: 4.3
click at [293, 159] on div "PROCEDURE FEES INTERMEDIATE" at bounding box center [272, 162] width 116 height 13
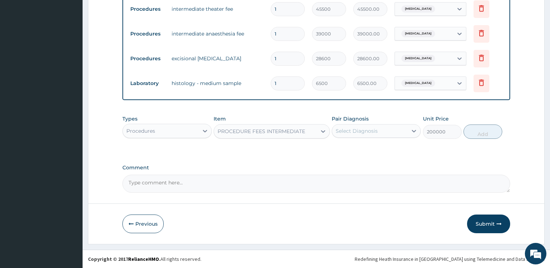
type input "200000"
drag, startPoint x: 366, startPoint y: 133, endPoint x: 367, endPoint y: 137, distance: 4.1
click at [366, 133] on div "Select Diagnosis" at bounding box center [357, 131] width 42 height 7
click at [349, 150] on label "Basal cell carcinoma of skin" at bounding box center [366, 148] width 45 height 7
checkbox input "true"
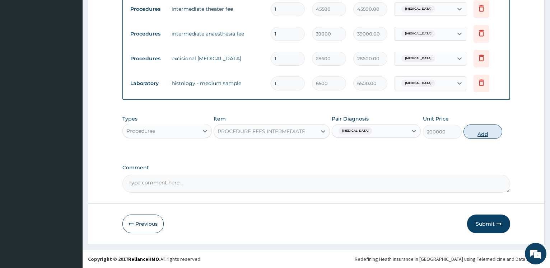
click at [482, 134] on button "Add" at bounding box center [483, 132] width 39 height 14
type input "0"
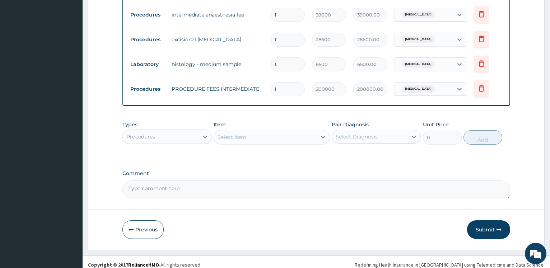
scroll to position [315, 0]
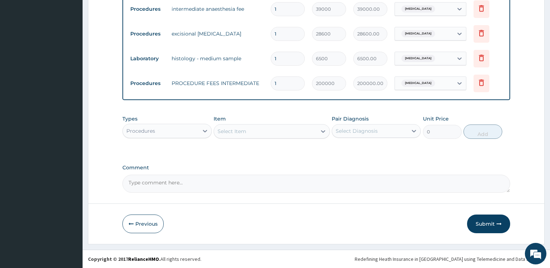
click at [276, 130] on div "Select Item" at bounding box center [265, 131] width 103 height 11
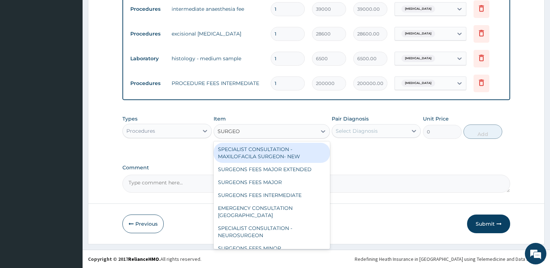
type input "SURGEON"
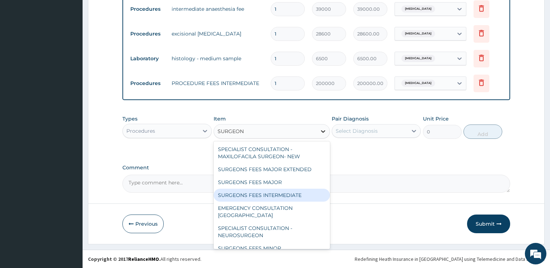
drag, startPoint x: 254, startPoint y: 196, endPoint x: 318, endPoint y: 132, distance: 90.7
click at [254, 195] on div "SURGEONS FEES INTERMEDIATE" at bounding box center [272, 195] width 116 height 13
type input "200000"
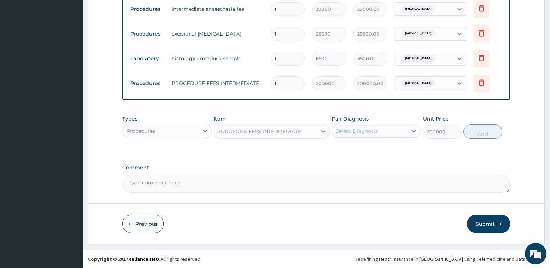
click at [374, 135] on div "Select Diagnosis" at bounding box center [369, 130] width 75 height 11
click at [363, 149] on label "Basal cell carcinoma of skin" at bounding box center [366, 148] width 45 height 7
checkbox input "true"
click at [483, 135] on button "Add" at bounding box center [483, 132] width 39 height 14
type input "0"
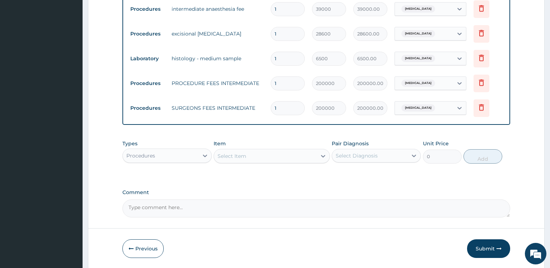
click at [280, 154] on div "Select Item" at bounding box center [265, 156] width 103 height 11
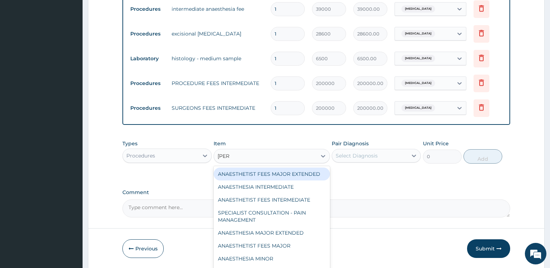
type input "ANAE"
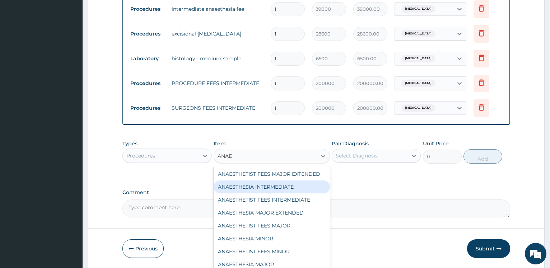
drag, startPoint x: 272, startPoint y: 194, endPoint x: 338, endPoint y: 184, distance: 67.0
click at [272, 194] on div "ANAESTHESIA INTERMEDIATE" at bounding box center [272, 187] width 116 height 13
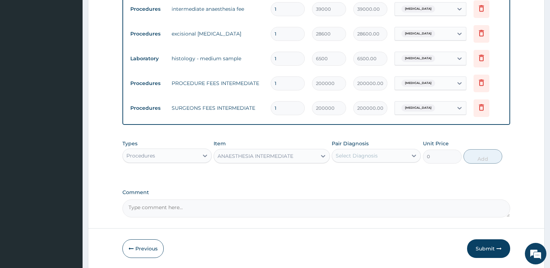
type input "150000"
click at [378, 154] on div "Select Diagnosis" at bounding box center [369, 155] width 75 height 11
click at [378, 173] on label "Basal cell carcinoma of skin" at bounding box center [366, 173] width 45 height 7
checkbox input "true"
click at [492, 161] on button "Add" at bounding box center [483, 156] width 39 height 14
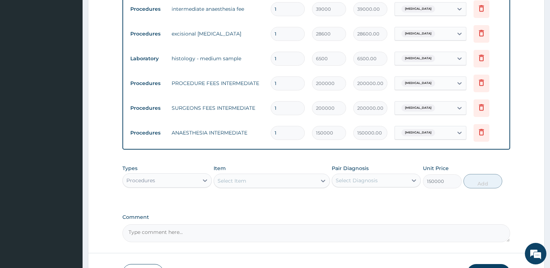
type input "0"
click at [239, 175] on div "Select Item" at bounding box center [272, 181] width 116 height 14
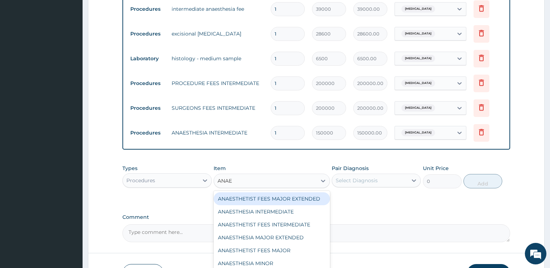
type input "ANAES"
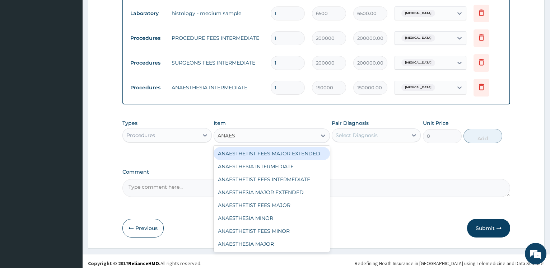
scroll to position [364, 0]
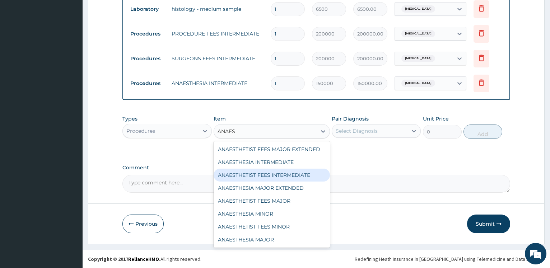
click at [294, 182] on div "ANAESTHETIST FEES INTERMEDIATE" at bounding box center [272, 175] width 116 height 13
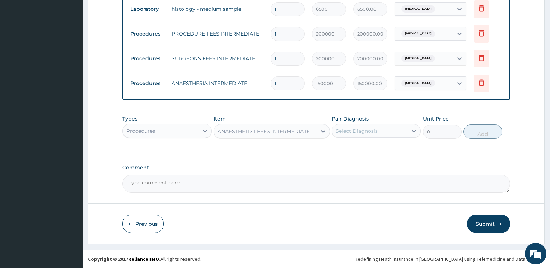
type input "150000"
click at [350, 134] on div "Select Diagnosis" at bounding box center [357, 131] width 42 height 7
click at [351, 154] on div "Basal cell carcinoma of skin" at bounding box center [376, 149] width 89 height 15
checkbox input "true"
click at [488, 133] on button "Add" at bounding box center [483, 132] width 39 height 14
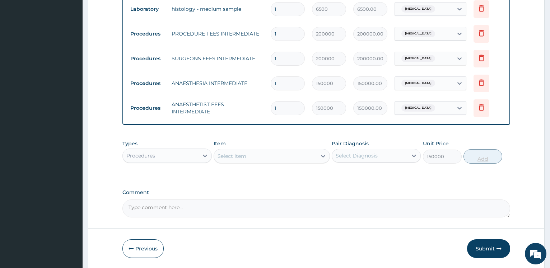
type input "0"
click at [244, 156] on div "Select Item" at bounding box center [232, 156] width 29 height 7
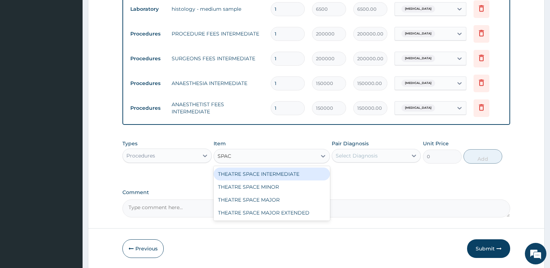
type input "SPACE"
drag, startPoint x: 283, startPoint y: 176, endPoint x: 322, endPoint y: 174, distance: 39.2
click at [284, 176] on div "THEATRE SPACE INTERMEDIATE" at bounding box center [272, 174] width 116 height 13
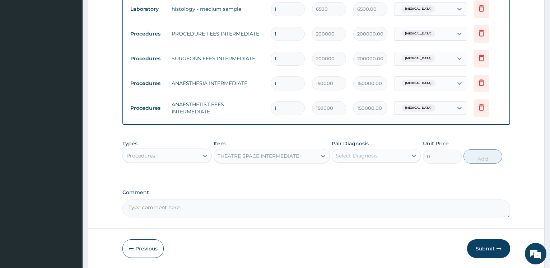
type input "60000"
click at [358, 157] on div "Select Diagnosis" at bounding box center [357, 155] width 42 height 7
click at [361, 170] on div "Basal cell carcinoma of skin" at bounding box center [376, 174] width 89 height 15
checkbox input "true"
click at [488, 161] on button "Add" at bounding box center [483, 156] width 39 height 14
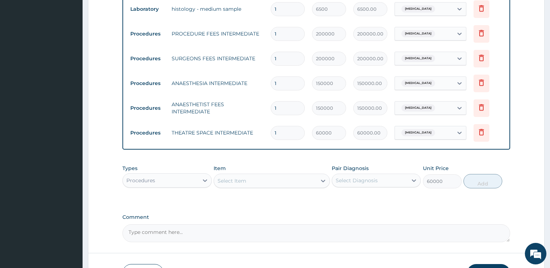
type input "0"
click at [237, 178] on div "Select Item" at bounding box center [232, 180] width 29 height 7
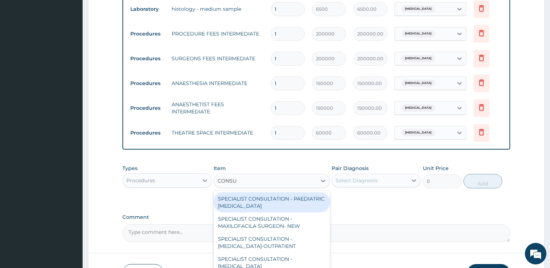
type input "CONSUM"
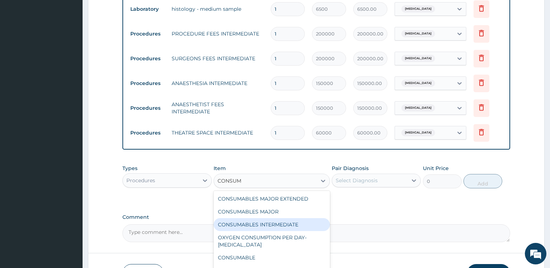
click at [282, 223] on div "CONSUMABLES INTERMEDIATE" at bounding box center [272, 224] width 116 height 13
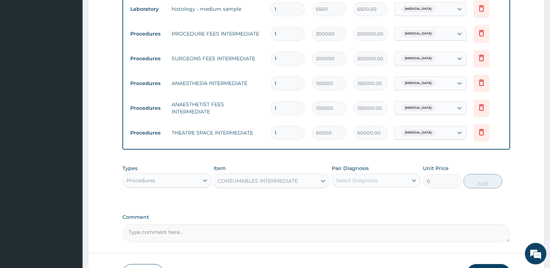
type input "100000"
click at [366, 181] on div "Select Diagnosis" at bounding box center [357, 180] width 42 height 7
click at [357, 196] on label "Basal cell carcinoma of skin" at bounding box center [366, 198] width 45 height 7
checkbox input "true"
click at [477, 181] on button "Add" at bounding box center [483, 181] width 39 height 14
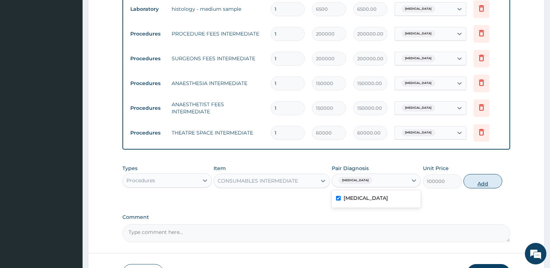
type input "0"
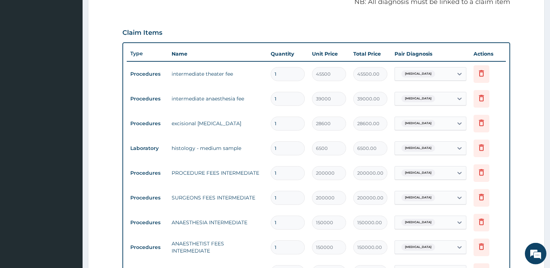
scroll to position [218, 0]
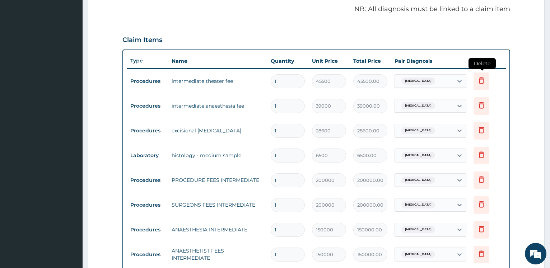
click at [484, 80] on icon at bounding box center [481, 80] width 5 height 6
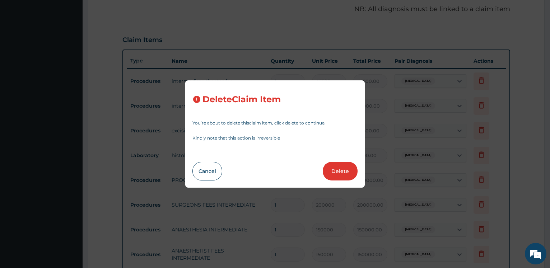
click at [343, 172] on button "Delete" at bounding box center [340, 171] width 35 height 19
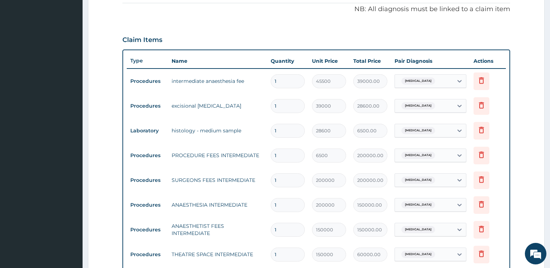
type input "39000"
type input "39000.00"
type input "28600"
type input "28600.00"
type input "6500"
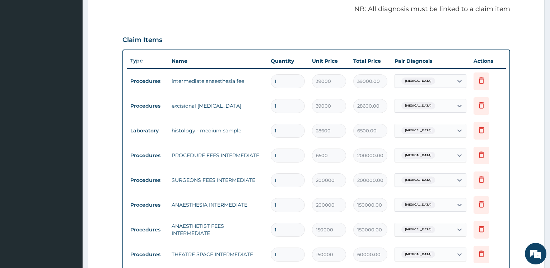
type input "6500.00"
type input "200000"
type input "200000.00"
type input "150000"
type input "150000.00"
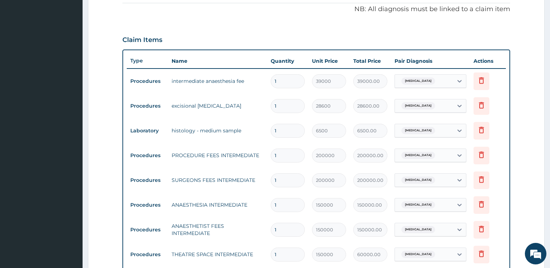
type input "60000"
type input "60000.00"
type input "100000"
type input "100000.00"
click at [484, 78] on icon at bounding box center [481, 80] width 5 height 6
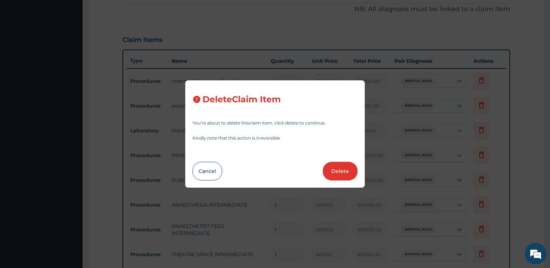
click at [340, 167] on button "Delete" at bounding box center [340, 171] width 35 height 19
type input "28600"
type input "28600.00"
type input "6500"
type input "6500.00"
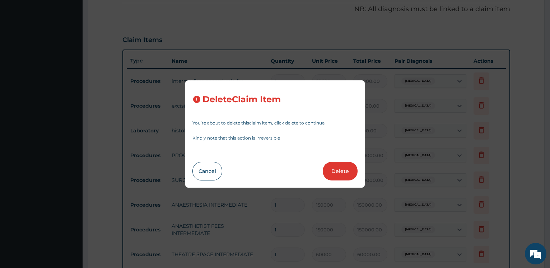
type input "200000"
type input "200000.00"
type input "150000"
type input "150000.00"
type input "60000"
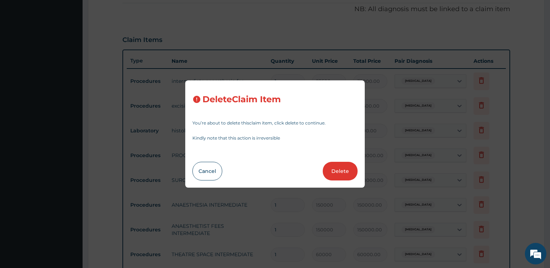
type input "60000.00"
type input "100000"
type input "100000.00"
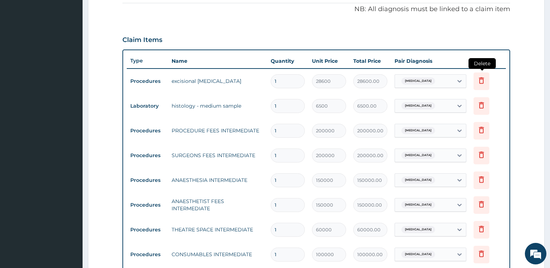
click at [480, 80] on icon at bounding box center [481, 80] width 5 height 6
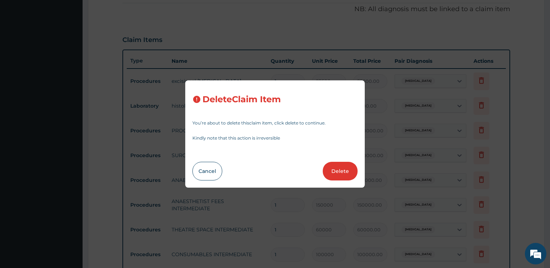
drag, startPoint x: 332, startPoint y: 169, endPoint x: 344, endPoint y: 164, distance: 13.2
click at [333, 169] on button "Delete" at bounding box center [340, 171] width 35 height 19
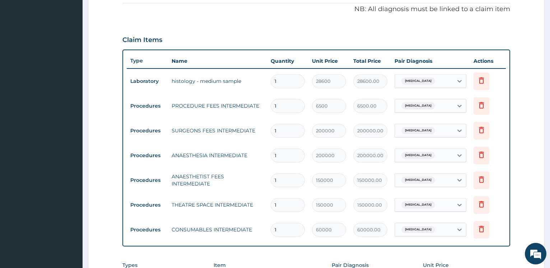
type input "6500"
type input "6500.00"
type input "200000"
type input "200000.00"
type input "150000"
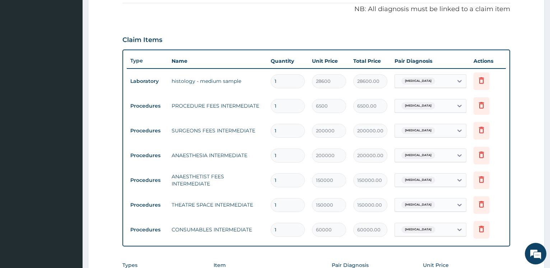
type input "150000.00"
type input "60000"
type input "60000.00"
type input "100000"
type input "100000.00"
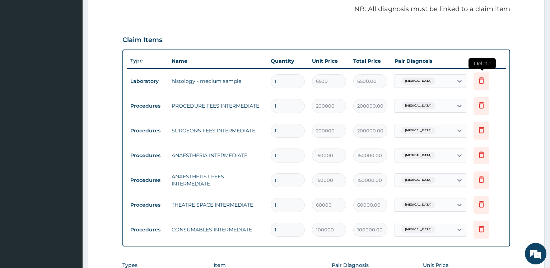
click at [479, 79] on icon at bounding box center [482, 80] width 9 height 9
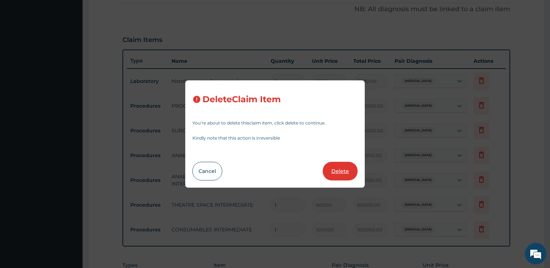
click at [337, 169] on button "Delete" at bounding box center [340, 171] width 35 height 19
type input "200000"
type input "200000.00"
type input "150000"
type input "150000.00"
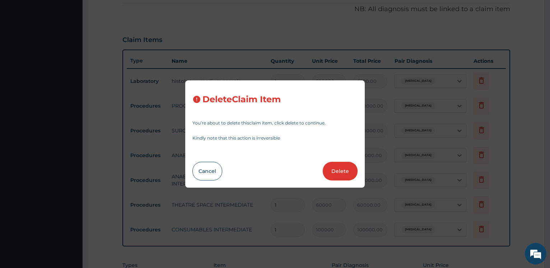
type input "60000"
type input "60000.00"
type input "100000"
type input "100000.00"
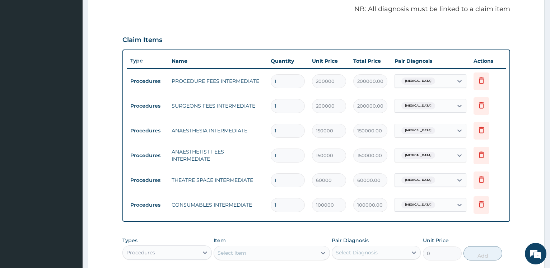
scroll to position [340, 0]
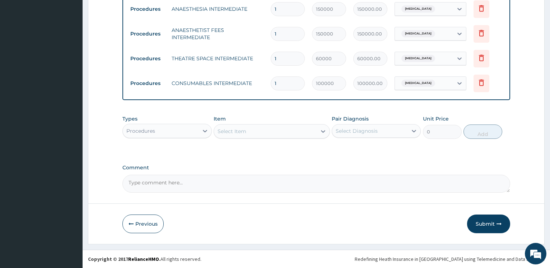
click at [239, 132] on div "Select Item" at bounding box center [232, 131] width 29 height 7
type input "HIS"
click at [186, 130] on div "Procedures" at bounding box center [160, 130] width 75 height 11
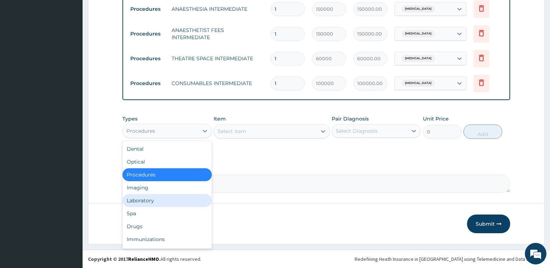
click at [144, 201] on div "Laboratory" at bounding box center [167, 200] width 89 height 13
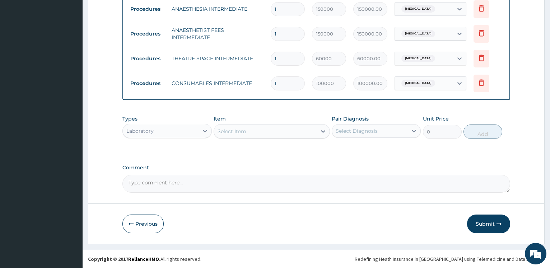
click at [262, 129] on div "Select Item" at bounding box center [265, 131] width 103 height 11
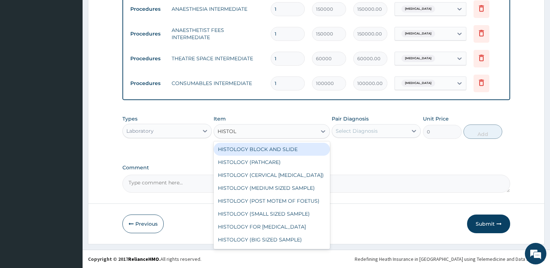
type input "HISTOLO"
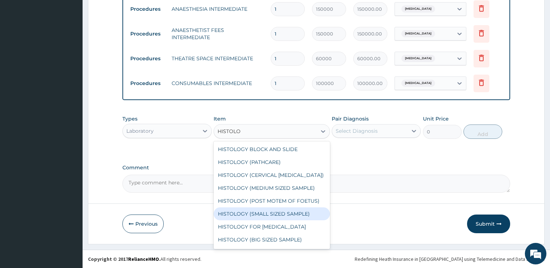
click at [288, 215] on div "HISTOLOGY (SMALL SIZED SAMPLE)" at bounding box center [272, 214] width 116 height 13
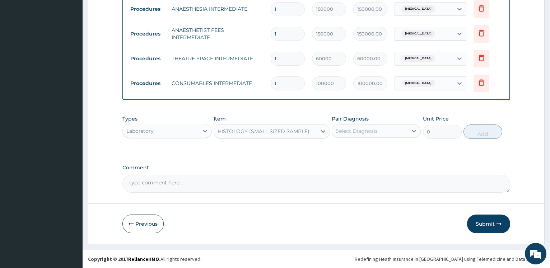
type input "37500"
click at [361, 136] on div "Select Diagnosis" at bounding box center [369, 130] width 75 height 11
drag, startPoint x: 355, startPoint y: 151, endPoint x: 431, endPoint y: 143, distance: 76.6
click at [355, 152] on label "Basal cell carcinoma of skin" at bounding box center [366, 148] width 45 height 7
checkbox input "true"
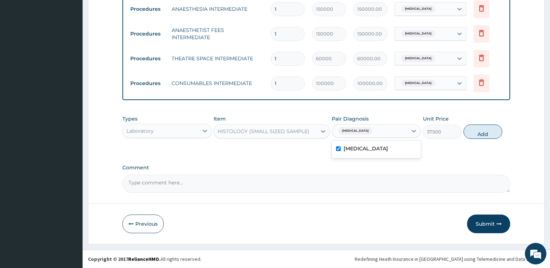
drag, startPoint x: 483, startPoint y: 136, endPoint x: 412, endPoint y: 137, distance: 70.1
click at [483, 136] on button "Add" at bounding box center [483, 132] width 39 height 14
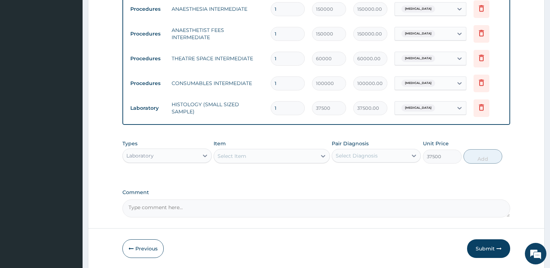
type input "0"
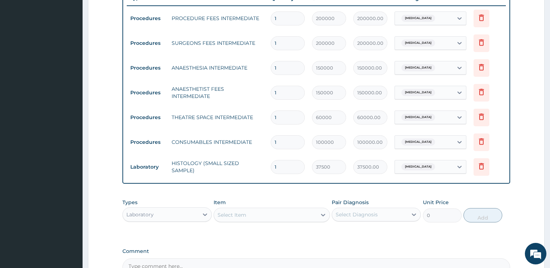
scroll to position [266, 0]
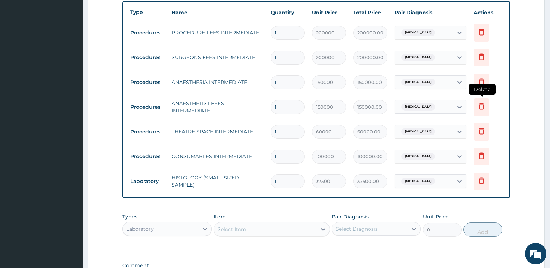
click at [484, 107] on icon at bounding box center [481, 106] width 5 height 6
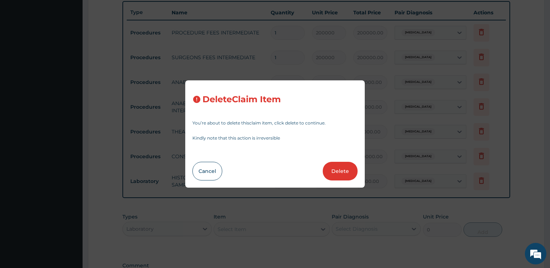
drag, startPoint x: 336, startPoint y: 167, endPoint x: 249, endPoint y: 153, distance: 88.7
click at [337, 167] on button "Delete" at bounding box center [340, 171] width 35 height 19
type input "60000"
type input "60000.00"
type input "100000"
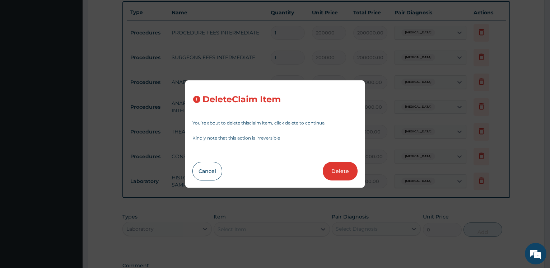
type input "100000.00"
type input "37500"
type input "37500.00"
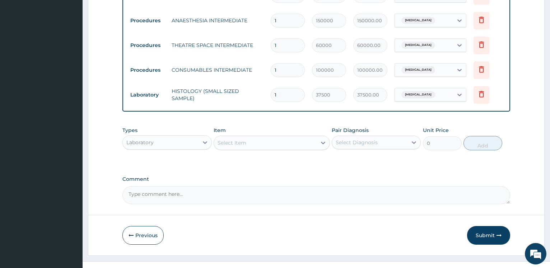
scroll to position [340, 0]
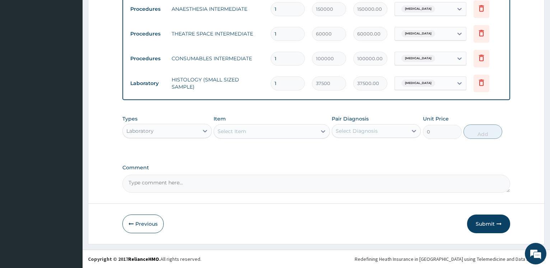
click at [183, 130] on div "Laboratory" at bounding box center [160, 130] width 75 height 11
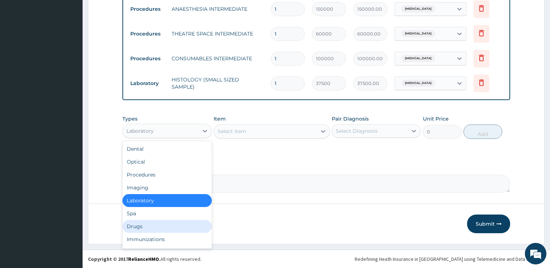
click at [149, 225] on div "Drugs" at bounding box center [167, 226] width 89 height 13
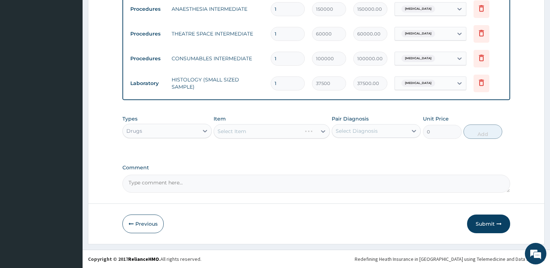
click at [244, 134] on div "Select Item" at bounding box center [272, 131] width 116 height 14
click at [246, 133] on div "Select Item" at bounding box center [272, 131] width 116 height 14
click at [257, 134] on div "Select Item" at bounding box center [272, 131] width 116 height 14
click at [259, 134] on div "Select Item" at bounding box center [272, 131] width 116 height 14
click at [259, 133] on div "Select Item" at bounding box center [272, 131] width 116 height 14
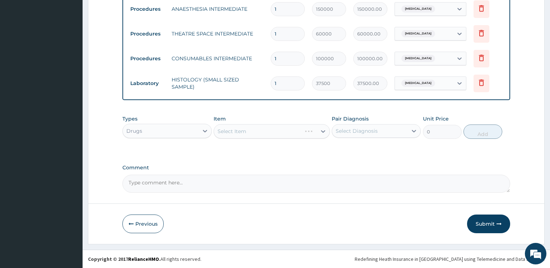
click at [252, 131] on div "Select Item" at bounding box center [272, 131] width 116 height 14
click at [259, 130] on div "Select Item" at bounding box center [265, 131] width 103 height 11
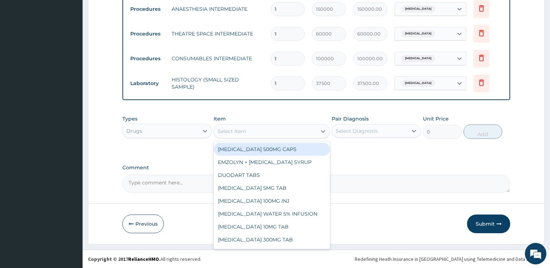
click at [260, 128] on div "Select Item" at bounding box center [265, 131] width 103 height 11
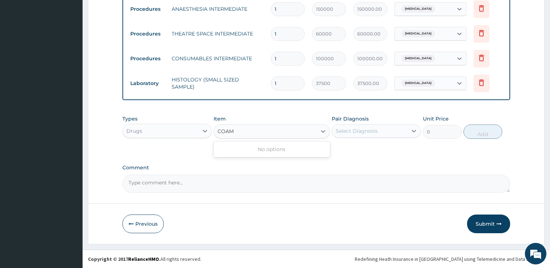
scroll to position [0, 0]
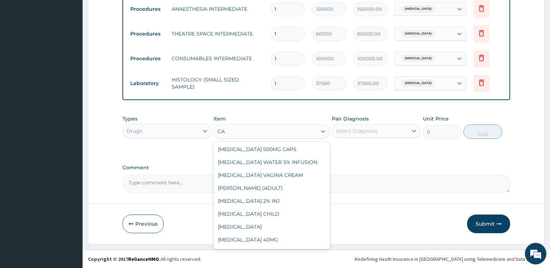
type input "C"
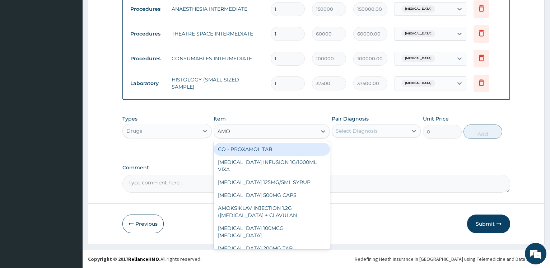
type input "AMOK"
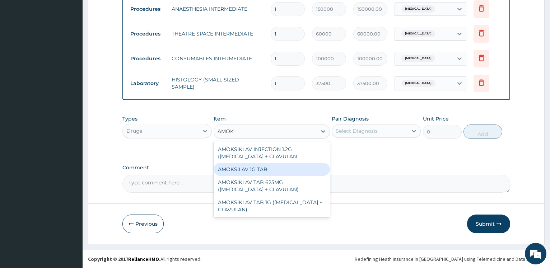
click at [259, 170] on div "AMOKSILAV 1G TAB" at bounding box center [272, 169] width 116 height 13
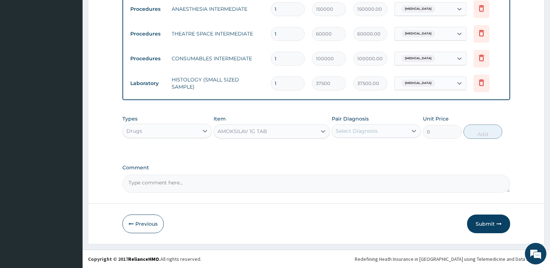
type input "660"
click at [363, 132] on div "Select Diagnosis" at bounding box center [357, 131] width 42 height 7
drag, startPoint x: 346, startPoint y: 160, endPoint x: 345, endPoint y: 156, distance: 4.4
click at [388, 134] on div "Select Diagnosis" at bounding box center [369, 130] width 75 height 11
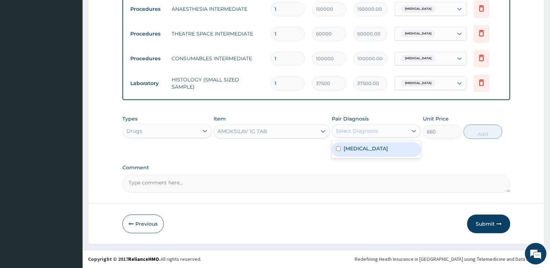
drag, startPoint x: 365, startPoint y: 153, endPoint x: 386, endPoint y: 151, distance: 21.0
click at [364, 153] on div "Basal cell carcinoma of skin" at bounding box center [376, 149] width 89 height 15
checkbox input "true"
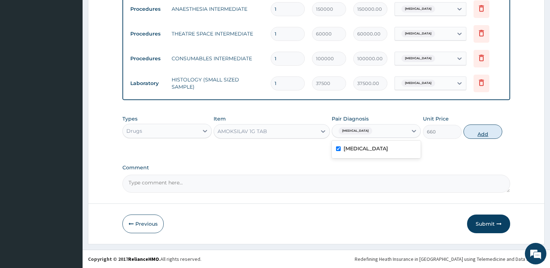
click at [482, 133] on button "Add" at bounding box center [483, 132] width 39 height 14
type input "0"
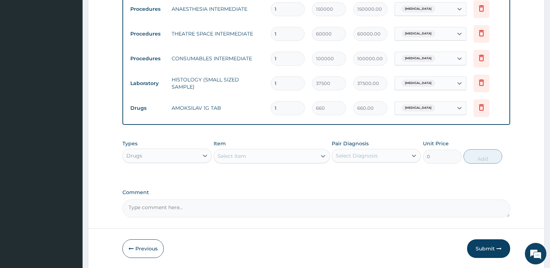
drag, startPoint x: 288, startPoint y: 110, endPoint x: 217, endPoint y: 82, distance: 76.0
click at [271, 107] on input "1" at bounding box center [288, 108] width 34 height 14
type input "147"
type input "97020.00"
type input "14"
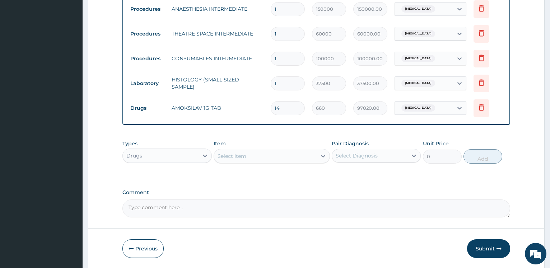
type input "9240.00"
type input "14"
click at [277, 154] on div "Select Item" at bounding box center [265, 156] width 103 height 11
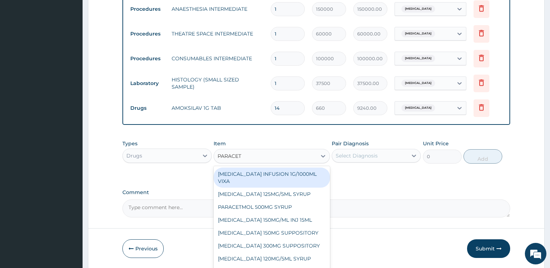
type input "PARACETA"
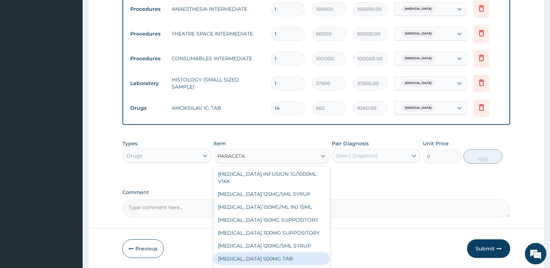
click at [265, 260] on div "PARACETAMOL 500MG TAB" at bounding box center [272, 259] width 116 height 13
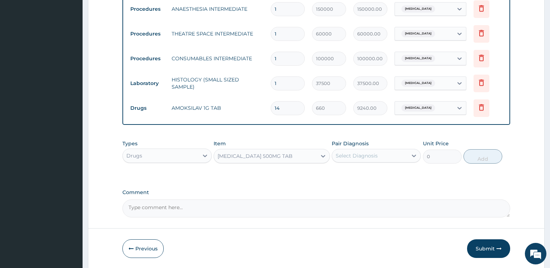
type input "480"
click at [359, 156] on div "Select Diagnosis" at bounding box center [357, 155] width 42 height 7
drag, startPoint x: 354, startPoint y: 176, endPoint x: 373, endPoint y: 174, distance: 18.4
click at [354, 176] on label "Basal cell carcinoma of skin" at bounding box center [366, 173] width 45 height 7
checkbox input "true"
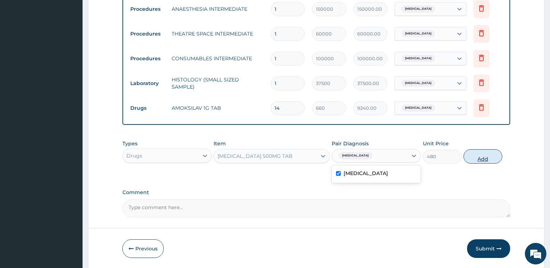
click at [483, 159] on button "Add" at bounding box center [483, 156] width 39 height 14
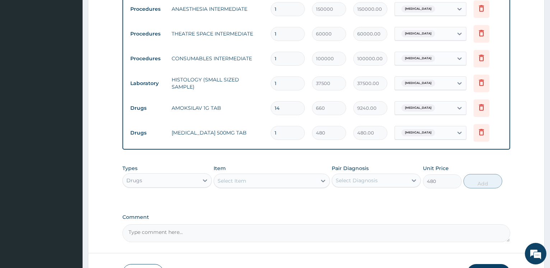
type input "0"
drag, startPoint x: 279, startPoint y: 136, endPoint x: 243, endPoint y: 93, distance: 55.8
click at [271, 126] on input "1" at bounding box center [288, 133] width 34 height 14
type input "3"
type input "1440.00"
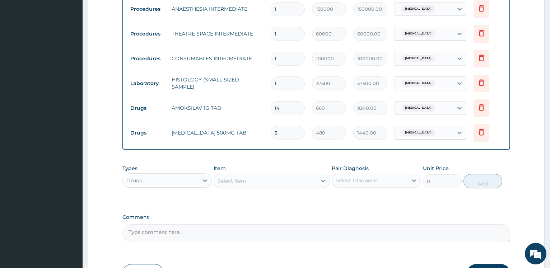
type input "3"
click at [250, 185] on div "Select Item" at bounding box center [265, 180] width 103 height 11
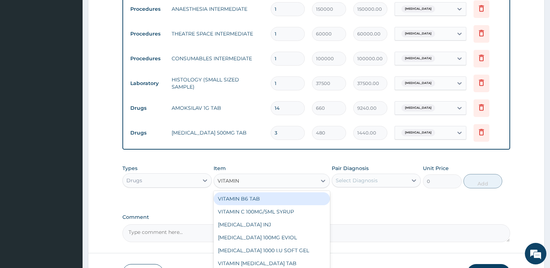
type input "VITAMIN C"
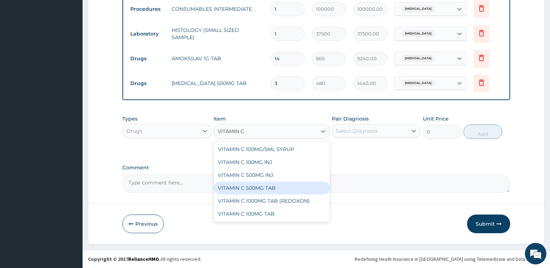
drag, startPoint x: 269, startPoint y: 189, endPoint x: 340, endPoint y: 147, distance: 82.5
click at [269, 190] on div "VITAMIN C 500MG TAB" at bounding box center [272, 188] width 116 height 13
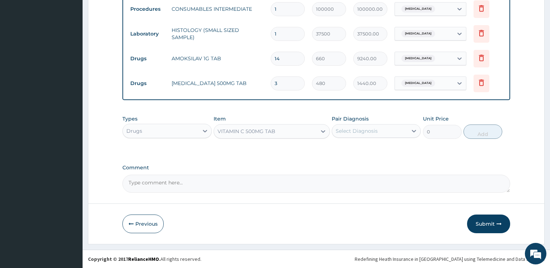
type input "400"
drag, startPoint x: 362, startPoint y: 133, endPoint x: 363, endPoint y: 137, distance: 4.4
click at [362, 133] on div "Select Diagnosis" at bounding box center [357, 131] width 42 height 7
click at [363, 146] on label "Basal cell carcinoma of skin" at bounding box center [366, 148] width 45 height 7
checkbox input "true"
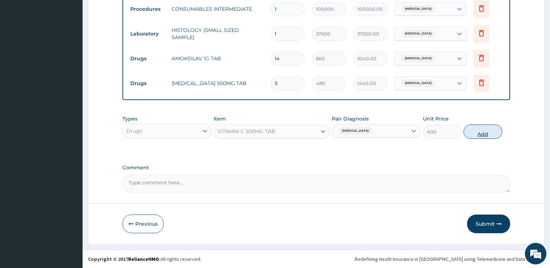
click at [483, 134] on button "Add" at bounding box center [483, 132] width 39 height 14
type input "0"
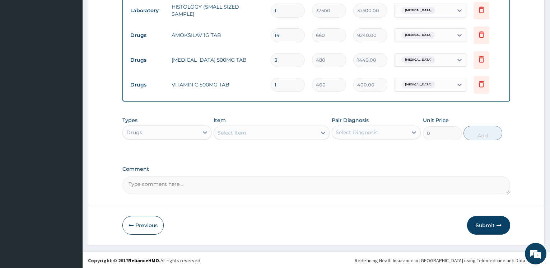
scroll to position [414, 0]
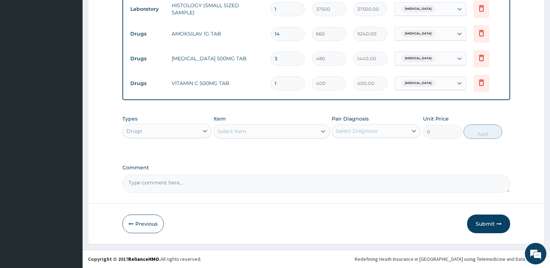
drag, startPoint x: 282, startPoint y: 85, endPoint x: 252, endPoint y: 82, distance: 30.0
click at [271, 82] on input "1" at bounding box center [288, 84] width 34 height 14
click at [254, 134] on div "Select Item" at bounding box center [265, 131] width 103 height 11
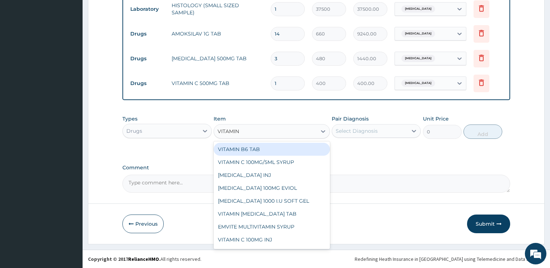
type input "VITAMIN C"
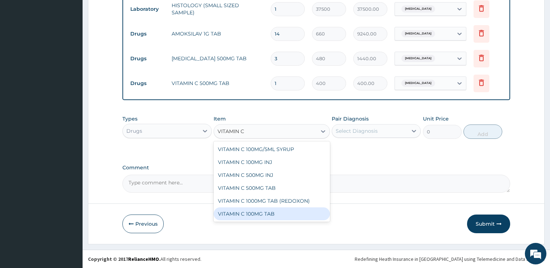
click at [266, 214] on div "VITAMIN C 100MG TAB" at bounding box center [272, 214] width 116 height 13
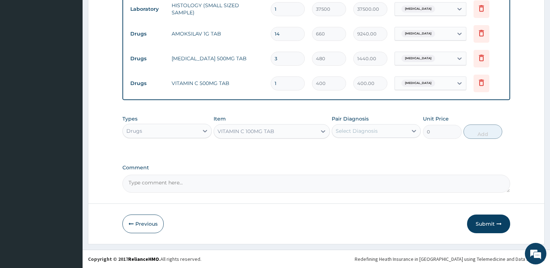
type input "15"
click at [359, 130] on div "Select Diagnosis" at bounding box center [357, 131] width 42 height 7
click at [356, 155] on div "Basal cell carcinoma of skin" at bounding box center [376, 149] width 89 height 15
checkbox input "true"
click at [480, 134] on button "Add" at bounding box center [483, 132] width 39 height 14
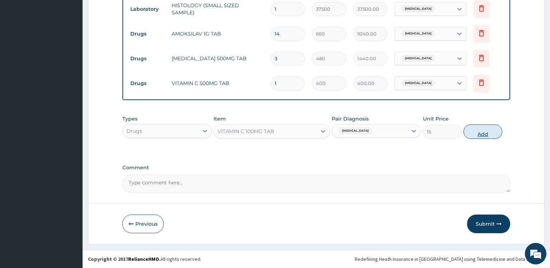
type input "0"
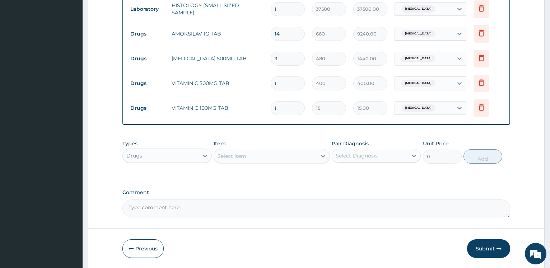
drag, startPoint x: 285, startPoint y: 105, endPoint x: 234, endPoint y: 104, distance: 51.0
click at [271, 107] on input "1" at bounding box center [288, 108] width 34 height 14
type input "8"
type input "120.00"
type input "84"
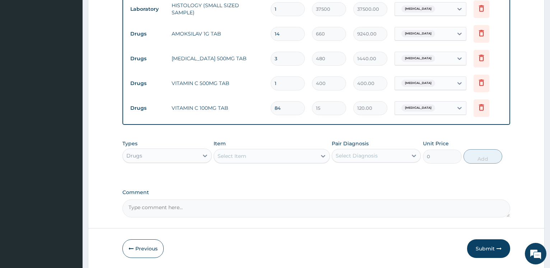
type input "1260.00"
type input "84"
click at [483, 84] on icon at bounding box center [482, 82] width 9 height 9
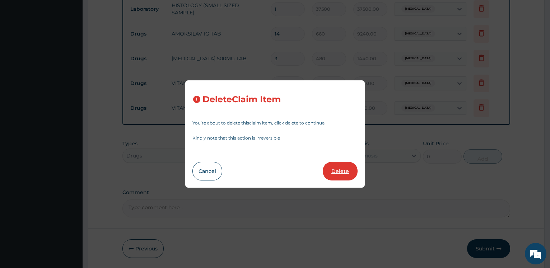
click at [340, 168] on button "Delete" at bounding box center [340, 171] width 35 height 19
type input "84"
type input "15"
type input "1260.00"
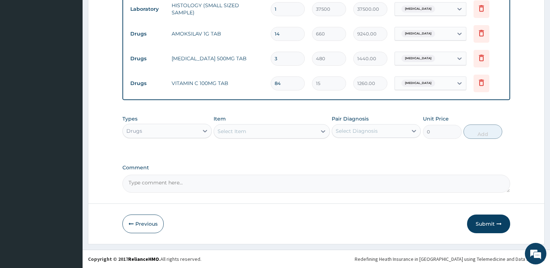
click at [230, 134] on div "Select Item" at bounding box center [232, 131] width 29 height 7
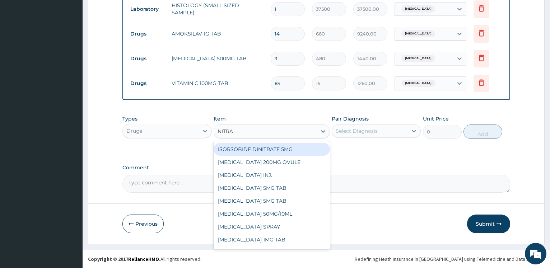
type input "NITRAZ"
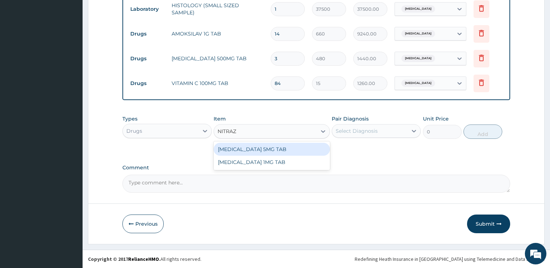
click at [272, 151] on div "NITRAZEPAM 5MG TAB" at bounding box center [272, 149] width 116 height 13
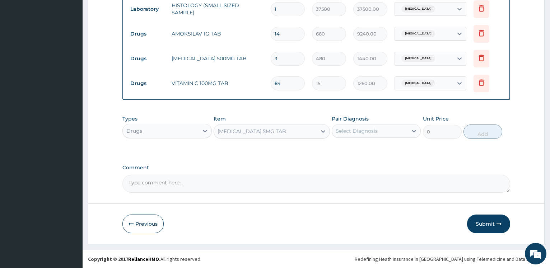
type input "300"
click at [358, 134] on div "Select Diagnosis" at bounding box center [357, 131] width 42 height 7
click at [358, 146] on label "Basal cell carcinoma of skin" at bounding box center [366, 148] width 45 height 7
checkbox input "true"
click at [479, 135] on button "Add" at bounding box center [483, 132] width 39 height 14
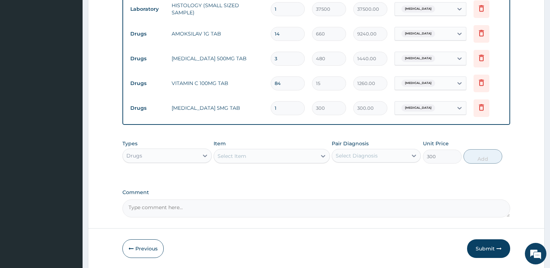
type input "0"
drag, startPoint x: 289, startPoint y: 109, endPoint x: 228, endPoint y: 108, distance: 61.1
click at [271, 108] on input "1" at bounding box center [288, 108] width 34 height 14
type input "3"
type input "900.00"
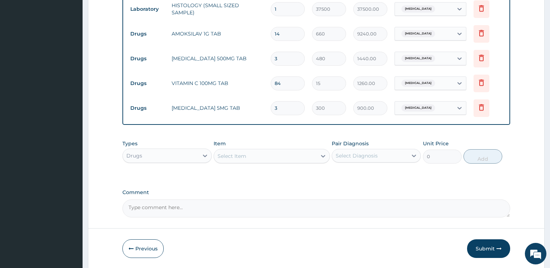
type input "3"
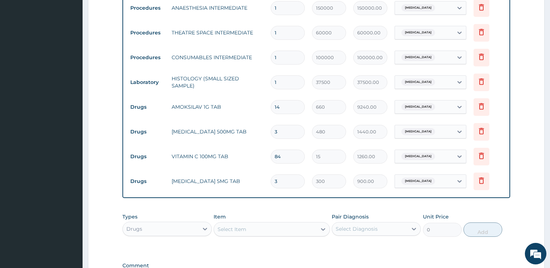
scroll to position [439, 0]
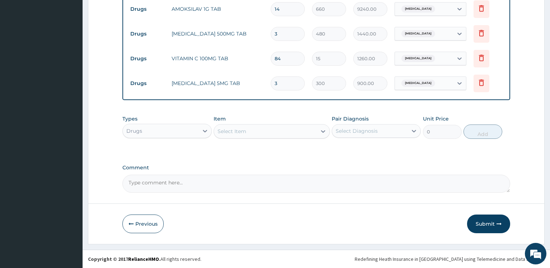
click at [488, 222] on button "Submit" at bounding box center [488, 224] width 43 height 19
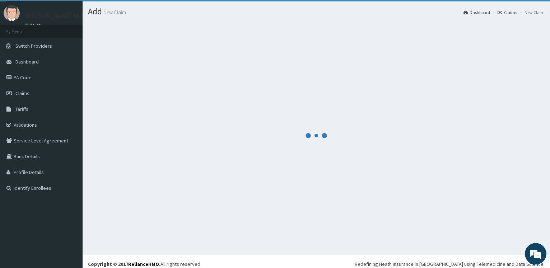
scroll to position [0, 0]
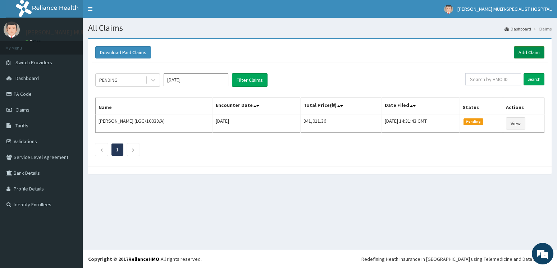
click at [530, 49] on link "Add Claim" at bounding box center [528, 52] width 31 height 12
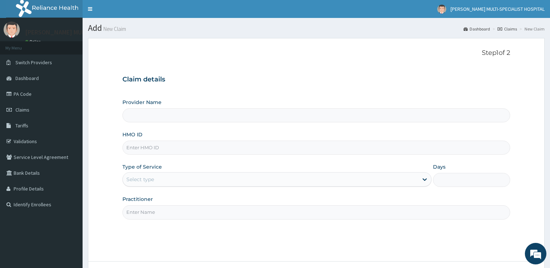
type input "[PERSON_NAME] Multi-Specialist Hospital - IKEJA"
type input "suu/10093/a"
click at [132, 180] on div "Select type" at bounding box center [140, 179] width 28 height 7
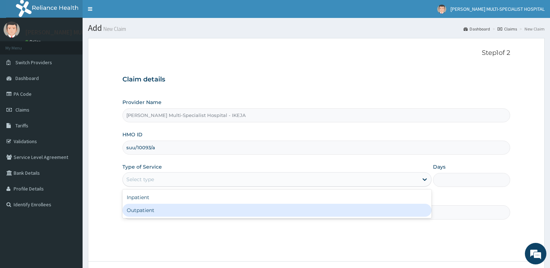
drag, startPoint x: 136, startPoint y: 212, endPoint x: 139, endPoint y: 211, distance: 3.7
click at [137, 212] on div "Outpatient" at bounding box center [277, 210] width 309 height 13
type input "1"
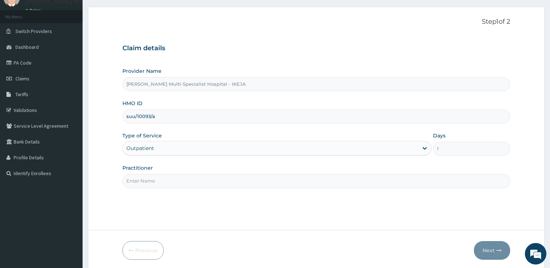
scroll to position [58, 0]
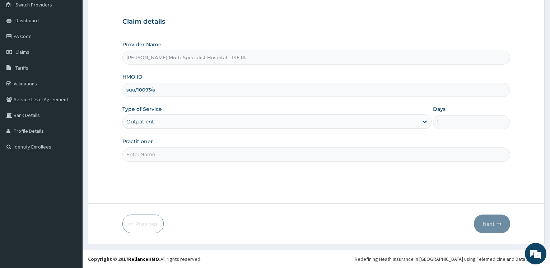
click at [140, 158] on input "Practitioner" at bounding box center [317, 155] width 388 height 14
type input "[PERSON_NAME]"
click at [487, 222] on button "Next" at bounding box center [492, 224] width 36 height 19
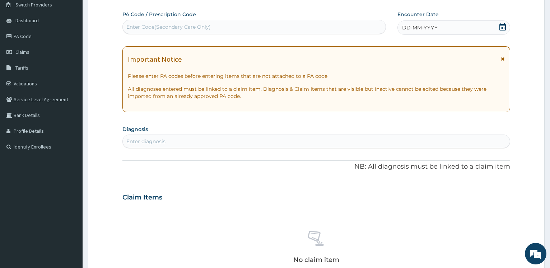
click at [155, 25] on div "Enter Code(Secondary Care Only)" at bounding box center [168, 26] width 84 height 7
paste input "PA/B15DA8"
type input "PA/B15DA8"
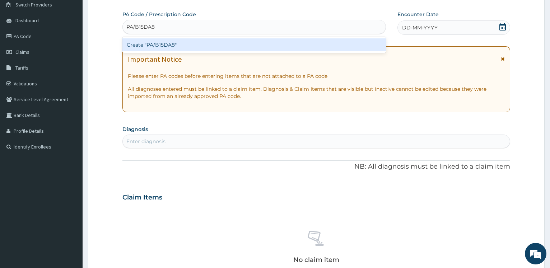
click at [146, 40] on div "Create "PA/B15DA8"" at bounding box center [254, 44] width 263 height 13
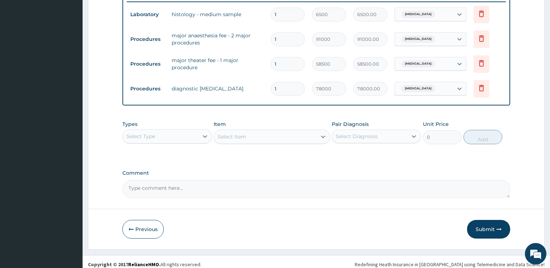
scroll to position [290, 0]
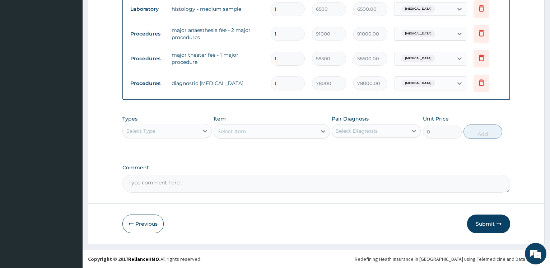
click at [179, 130] on div "Select Type" at bounding box center [160, 130] width 75 height 11
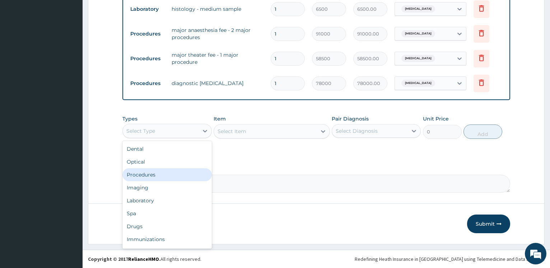
click at [149, 176] on div "Procedures" at bounding box center [167, 175] width 89 height 13
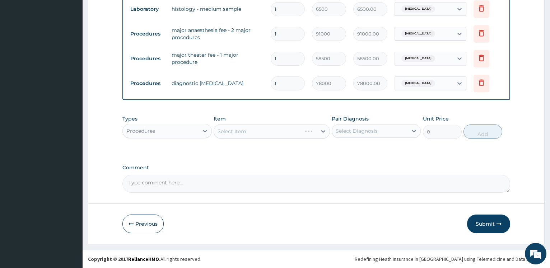
click at [238, 132] on div "Select Item" at bounding box center [272, 131] width 116 height 14
click at [244, 132] on div "Select Item" at bounding box center [272, 131] width 116 height 14
click at [256, 132] on div "Select Item" at bounding box center [272, 131] width 116 height 14
click at [253, 134] on div "Select Item" at bounding box center [265, 131] width 103 height 11
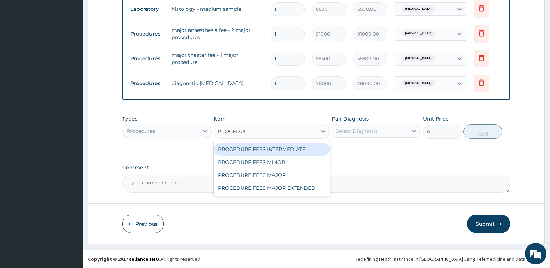
type input "PROCEDURE"
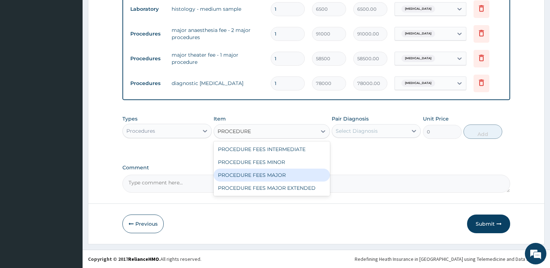
click at [285, 178] on div "PROCEDURE FEES MAJOR" at bounding box center [272, 175] width 116 height 13
type input "350000"
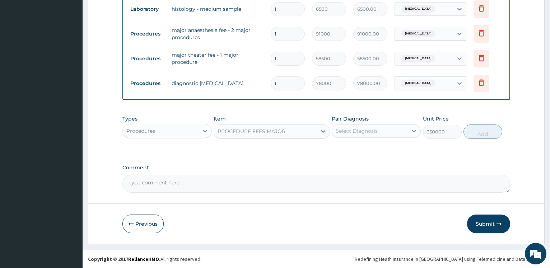
click at [354, 129] on div "Select Diagnosis" at bounding box center [357, 131] width 42 height 7
click at [351, 146] on label "[MEDICAL_DATA]" at bounding box center [366, 148] width 45 height 7
checkbox input "true"
click at [488, 134] on button "Add" at bounding box center [483, 132] width 39 height 14
type input "0"
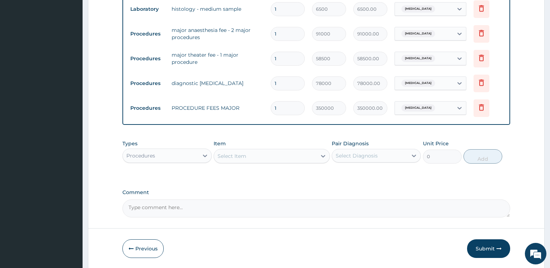
click at [257, 156] on div "Select Item" at bounding box center [265, 156] width 103 height 11
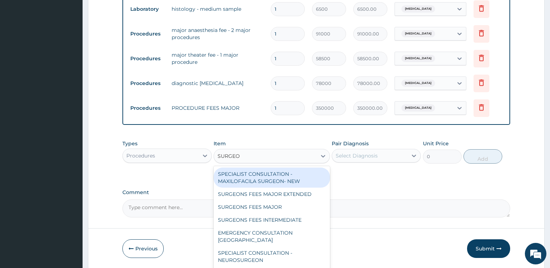
type input "SURGEON"
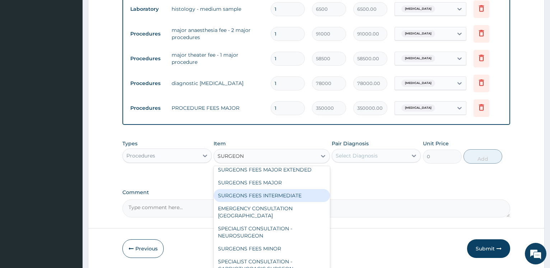
scroll to position [39, 0]
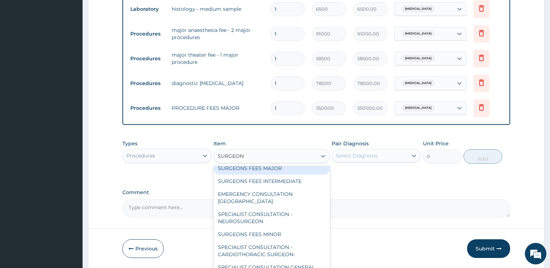
click at [260, 167] on div "SURGEONS FEES MAJOR" at bounding box center [272, 168] width 116 height 13
type input "300000"
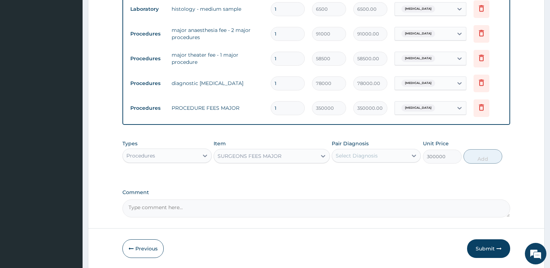
click at [363, 157] on div "Select Diagnosis" at bounding box center [357, 155] width 42 height 7
click at [362, 172] on label "[MEDICAL_DATA]" at bounding box center [366, 173] width 45 height 7
checkbox input "true"
drag, startPoint x: 480, startPoint y: 161, endPoint x: 234, endPoint y: 157, distance: 245.4
click at [480, 161] on button "Add" at bounding box center [483, 156] width 39 height 14
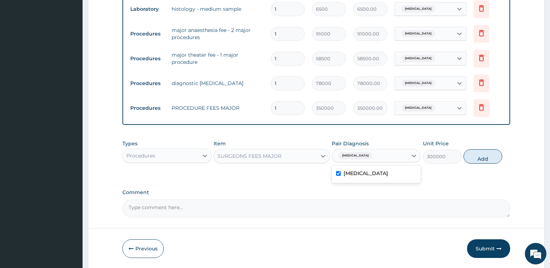
type input "0"
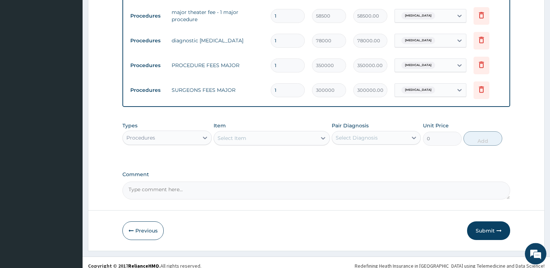
scroll to position [340, 0]
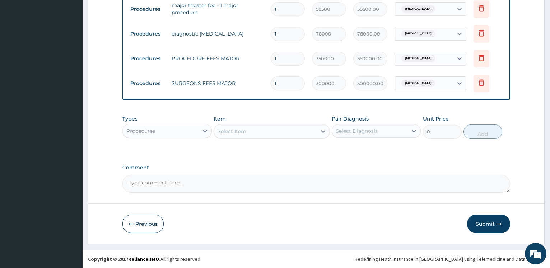
click at [243, 132] on div "Select Item" at bounding box center [232, 131] width 29 height 7
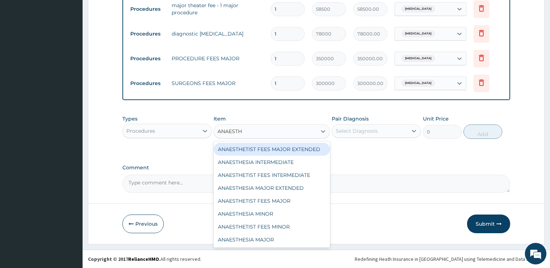
type input "ANAESTHE"
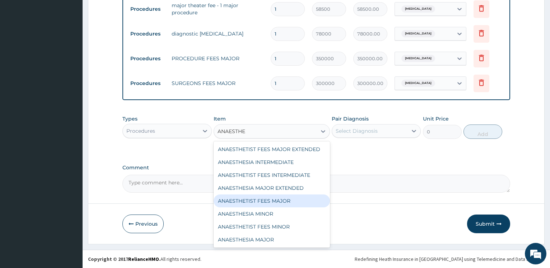
click at [294, 208] on div "ANAESTHETIST FEES MAJOR" at bounding box center [272, 201] width 116 height 13
type input "255000"
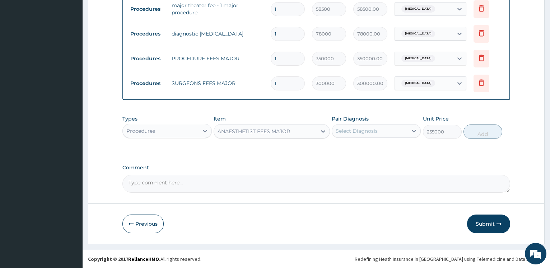
click at [358, 136] on div "Select Diagnosis" at bounding box center [376, 131] width 89 height 14
click at [361, 156] on div "[MEDICAL_DATA]" at bounding box center [376, 149] width 89 height 15
checkbox input "true"
click at [484, 136] on button "Add" at bounding box center [483, 132] width 39 height 14
type input "0"
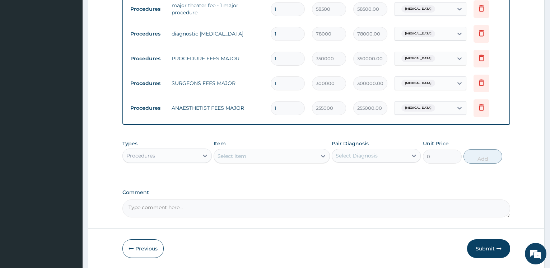
click at [238, 160] on div "Select Item" at bounding box center [265, 156] width 103 height 11
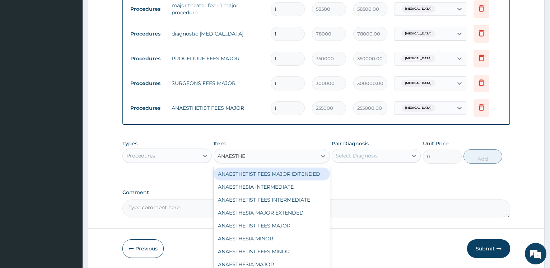
type input "ANAESTHES"
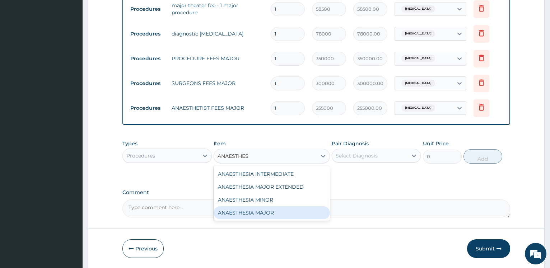
drag, startPoint x: 267, startPoint y: 212, endPoint x: 263, endPoint y: 208, distance: 6.4
click at [267, 213] on div "ANAESTHESIA MAJOR" at bounding box center [272, 213] width 116 height 13
type input "200000"
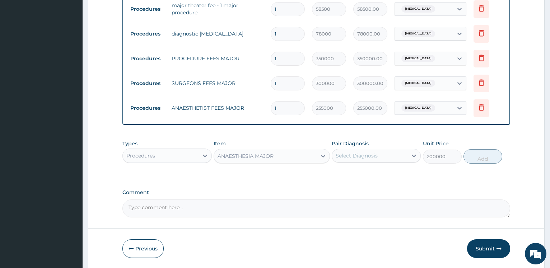
click at [382, 153] on div "Select Diagnosis" at bounding box center [369, 155] width 75 height 11
drag, startPoint x: 366, startPoint y: 168, endPoint x: 362, endPoint y: 173, distance: 6.2
click at [366, 169] on div "[MEDICAL_DATA]" at bounding box center [376, 174] width 89 height 15
checkbox input "true"
drag, startPoint x: 487, startPoint y: 162, endPoint x: 464, endPoint y: 161, distance: 22.3
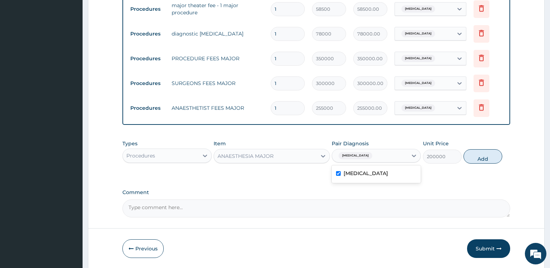
click at [486, 162] on button "Add" at bounding box center [483, 156] width 39 height 14
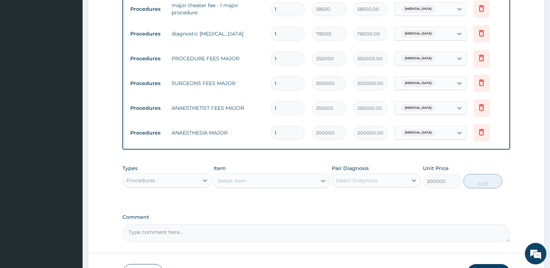
type input "0"
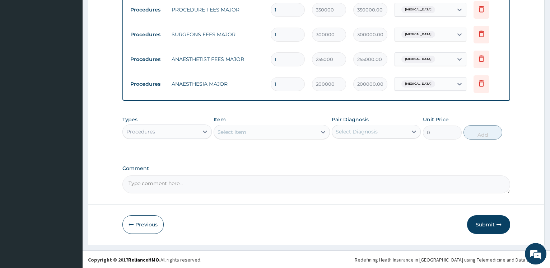
scroll to position [389, 0]
click at [245, 132] on div "Select Item" at bounding box center [232, 131] width 29 height 7
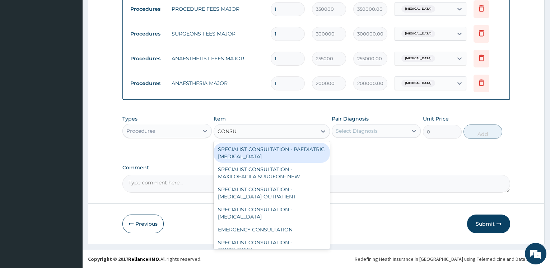
type input "CONSUM"
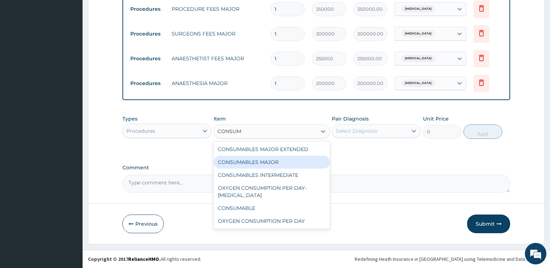
drag, startPoint x: 290, startPoint y: 161, endPoint x: 321, endPoint y: 153, distance: 31.5
click at [290, 161] on div "CONSUMABLES MAJOR" at bounding box center [272, 162] width 116 height 13
type input "200000"
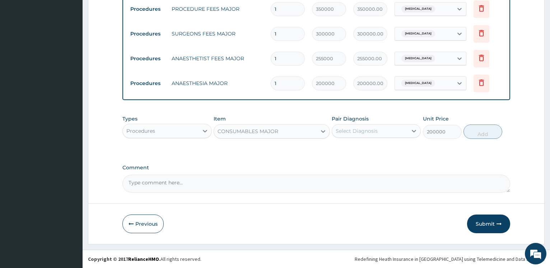
click at [370, 129] on div "Select Diagnosis" at bounding box center [357, 131] width 42 height 7
drag, startPoint x: 369, startPoint y: 148, endPoint x: 413, endPoint y: 150, distance: 43.5
click at [369, 148] on label "[MEDICAL_DATA]" at bounding box center [366, 148] width 45 height 7
checkbox input "true"
click at [479, 138] on button "Add" at bounding box center [483, 132] width 39 height 14
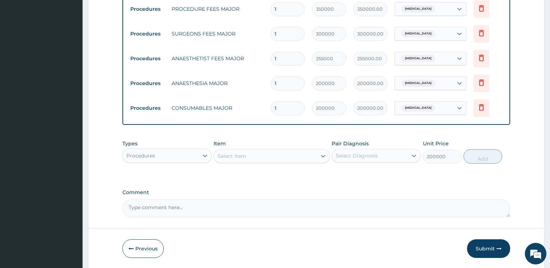
type input "0"
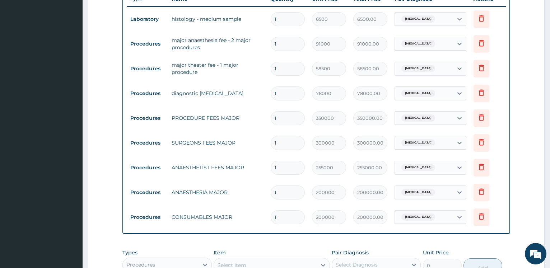
scroll to position [243, 0]
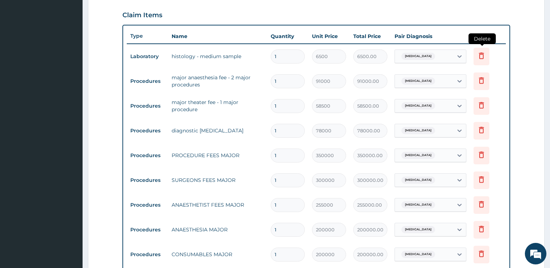
click at [484, 56] on icon at bounding box center [481, 55] width 5 height 6
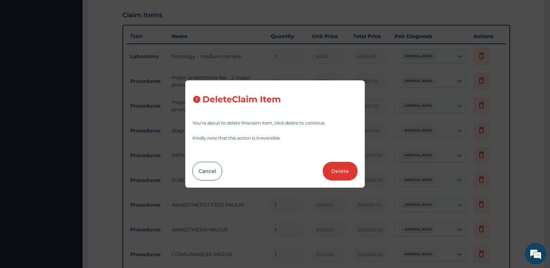
drag, startPoint x: 343, startPoint y: 169, endPoint x: 359, endPoint y: 147, distance: 26.9
click at [343, 169] on button "Delete" at bounding box center [340, 171] width 35 height 19
type input "91000"
type input "91000.00"
type input "58500"
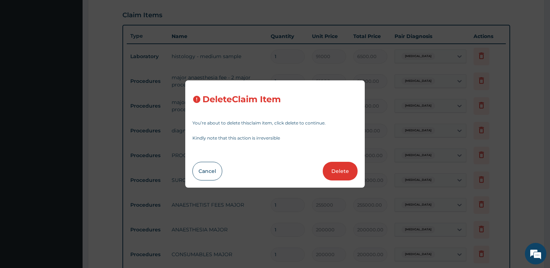
type input "58500.00"
type input "78000"
type input "78000.00"
type input "350000"
type input "350000.00"
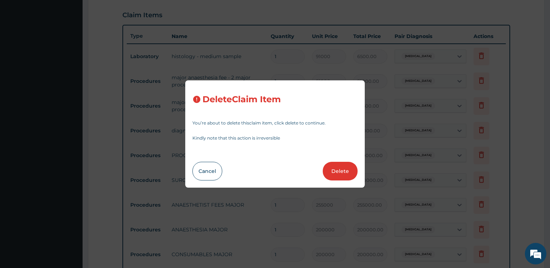
type input "300000"
type input "300000.00"
type input "255000"
type input "255000.00"
type input "200000"
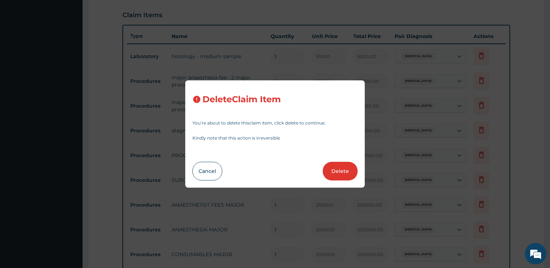
type input "200000.00"
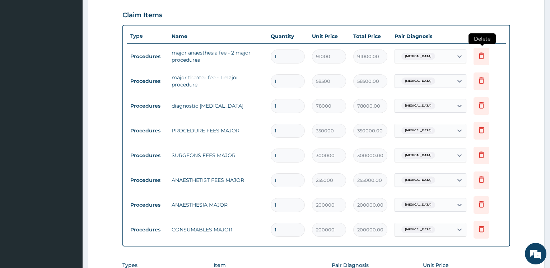
click at [483, 56] on icon at bounding box center [482, 55] width 9 height 9
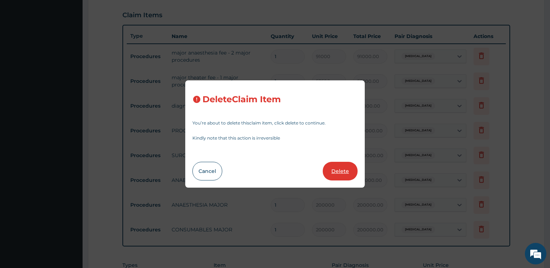
click at [345, 168] on button "Delete" at bounding box center [340, 171] width 35 height 19
type input "58500"
type input "58500.00"
type input "78000"
type input "78000.00"
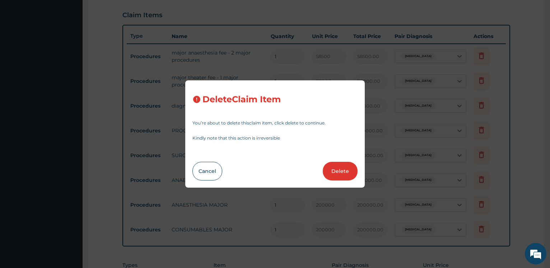
type input "350000"
type input "350000.00"
type input "300000"
type input "300000.00"
type input "255000"
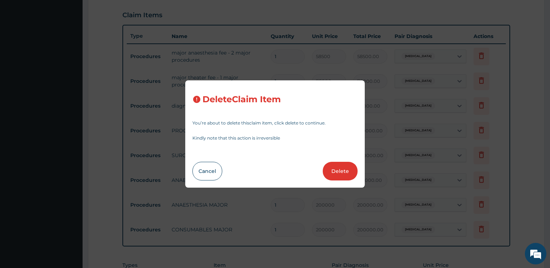
type input "255000.00"
type input "200000"
type input "200000.00"
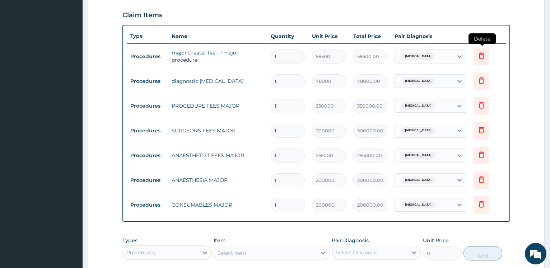
click at [485, 53] on icon at bounding box center [482, 55] width 9 height 9
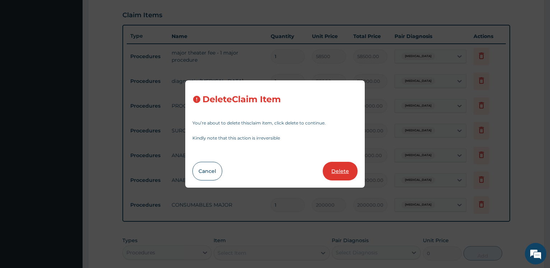
click at [339, 169] on button "Delete" at bounding box center [340, 171] width 35 height 19
type input "78000"
type input "78000.00"
type input "350000"
type input "350000.00"
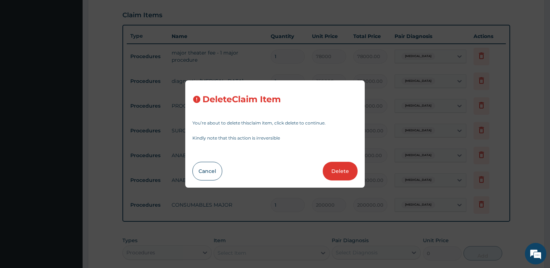
type input "300000"
type input "300000.00"
type input "255000"
type input "255000.00"
type input "200000"
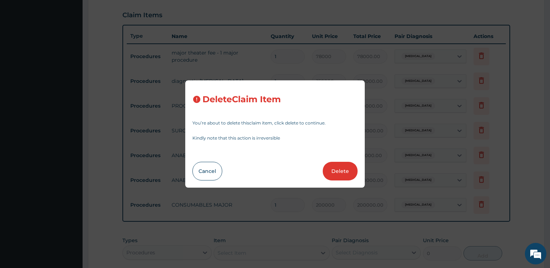
type input "200000.00"
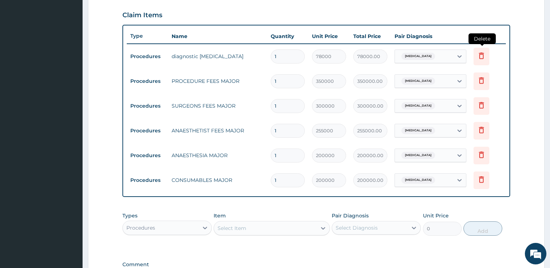
click at [479, 56] on icon at bounding box center [482, 55] width 9 height 9
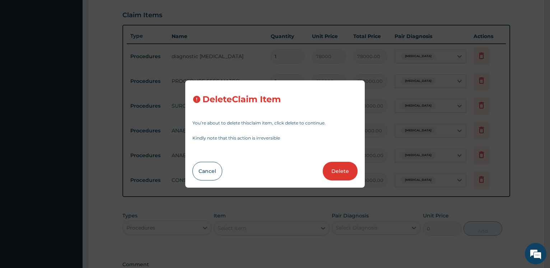
drag, startPoint x: 332, startPoint y: 174, endPoint x: 340, endPoint y: 173, distance: 8.0
click at [332, 174] on button "Delete" at bounding box center [340, 171] width 35 height 19
type input "350000"
type input "350000.00"
type input "300000"
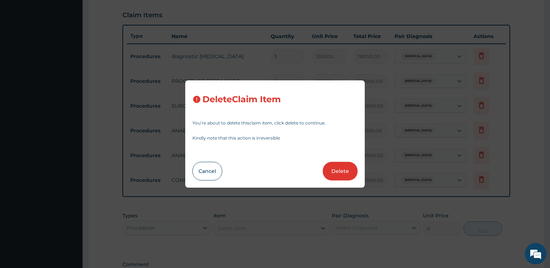
type input "300000.00"
type input "255000"
type input "255000.00"
type input "200000"
type input "200000.00"
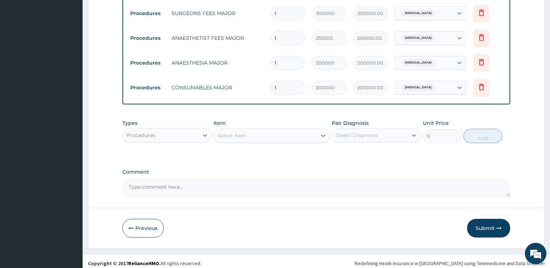
scroll to position [315, 0]
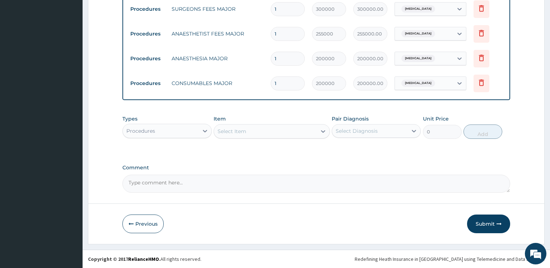
click at [235, 125] on div "Select Item" at bounding box center [272, 131] width 116 height 14
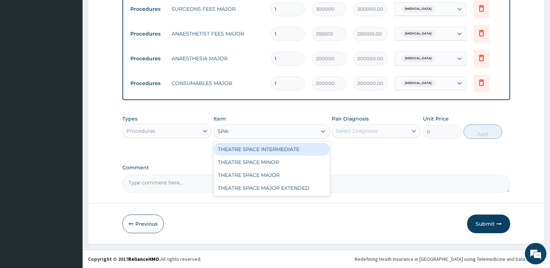
type input "SPACE"
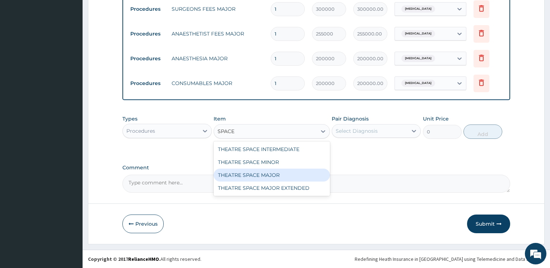
click at [279, 176] on div "THEATRE SPACE MAJOR" at bounding box center [272, 175] width 116 height 13
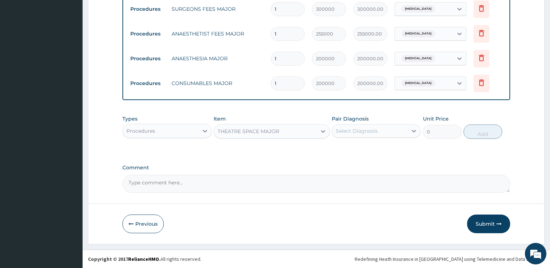
type input "200000"
click at [378, 132] on div "Select Diagnosis" at bounding box center [369, 130] width 75 height 11
click at [373, 148] on label "Dysplasia of prostate" at bounding box center [366, 148] width 45 height 7
checkbox input "true"
click at [489, 135] on button "Add" at bounding box center [483, 132] width 39 height 14
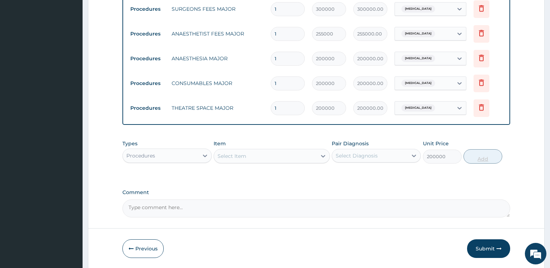
type input "0"
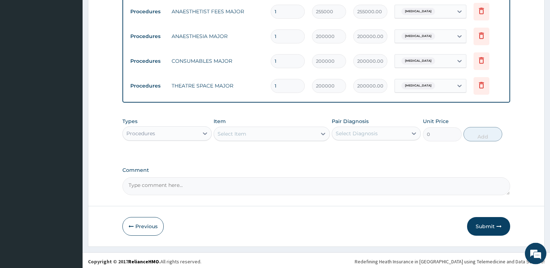
scroll to position [340, 0]
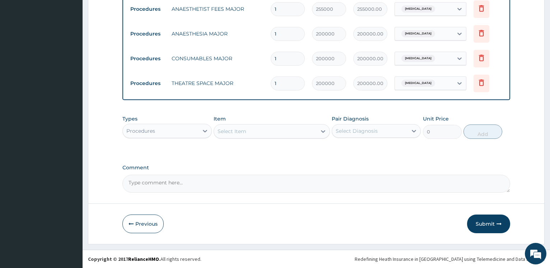
click at [173, 126] on div "Procedures" at bounding box center [160, 130] width 75 height 11
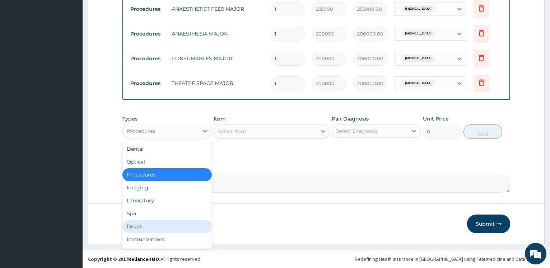
click at [142, 226] on div "Drugs" at bounding box center [167, 226] width 89 height 13
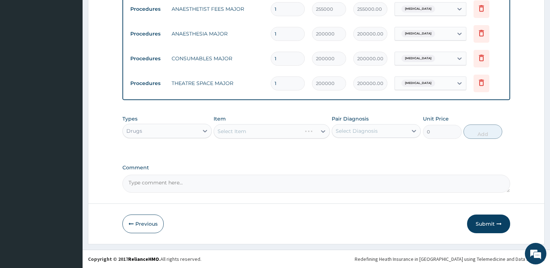
click at [258, 128] on div "Select Item" at bounding box center [272, 131] width 116 height 14
click at [260, 130] on div "Select Item" at bounding box center [272, 131] width 116 height 14
click at [259, 133] on div "Select Item" at bounding box center [272, 131] width 116 height 14
click at [260, 129] on div "Select Item" at bounding box center [272, 131] width 116 height 14
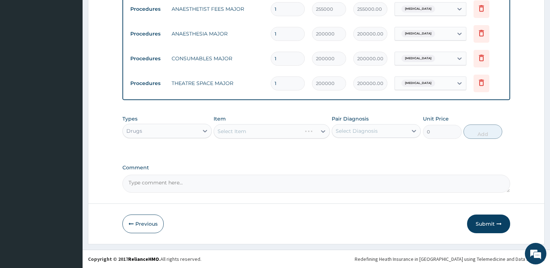
click at [254, 132] on div "Select Item" at bounding box center [272, 131] width 116 height 14
click at [254, 130] on div "Select Item" at bounding box center [272, 131] width 116 height 14
click at [257, 132] on div "Select Item" at bounding box center [272, 131] width 116 height 14
click at [290, 128] on div "Select Item" at bounding box center [272, 131] width 116 height 14
click at [290, 128] on div "Select Item" at bounding box center [265, 131] width 103 height 11
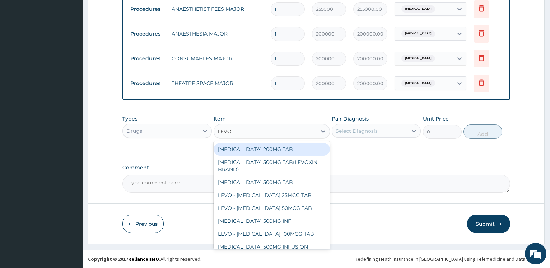
type input "LEVOF"
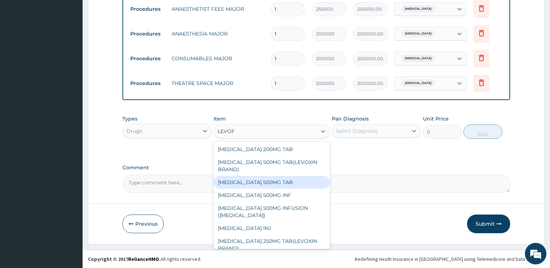
click at [285, 180] on div "LEVOFLOXACIN 500MG TAB" at bounding box center [272, 182] width 116 height 13
type input "350"
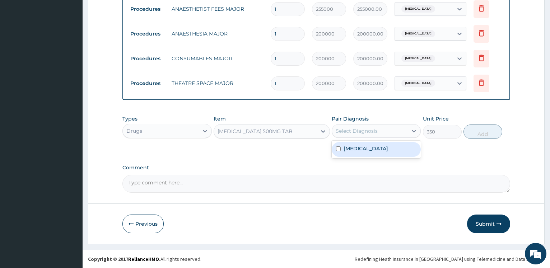
click at [371, 127] on div "Select Diagnosis" at bounding box center [369, 130] width 75 height 11
click at [364, 147] on label "Dysplasia of prostate" at bounding box center [366, 148] width 45 height 7
checkbox input "true"
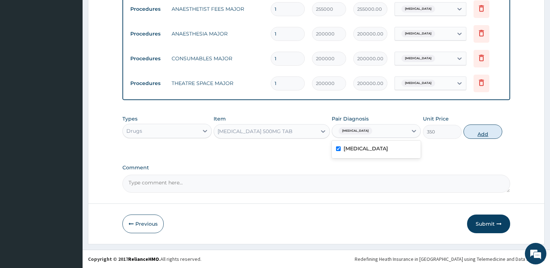
click at [486, 131] on button "Add" at bounding box center [483, 132] width 39 height 14
type input "0"
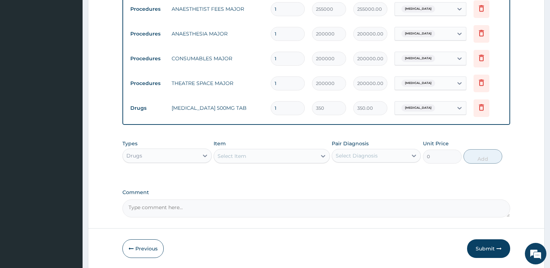
drag, startPoint x: 281, startPoint y: 109, endPoint x: 239, endPoint y: 102, distance: 42.6
click at [271, 102] on input "1" at bounding box center [288, 108] width 34 height 14
type input "7"
type input "2450.00"
type input "7"
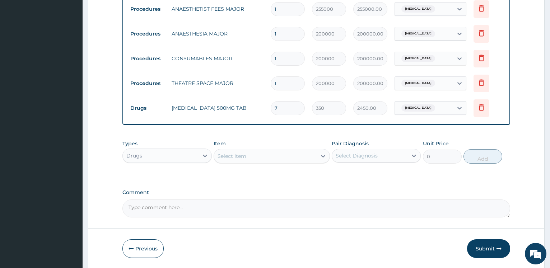
click at [240, 155] on div "Select Item" at bounding box center [232, 156] width 29 height 7
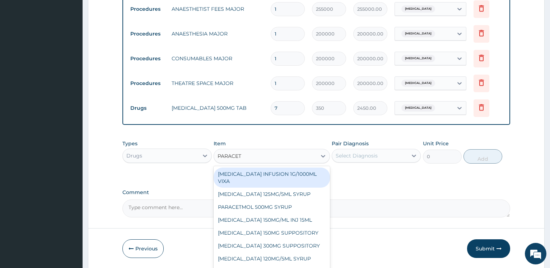
type input "PARACETA"
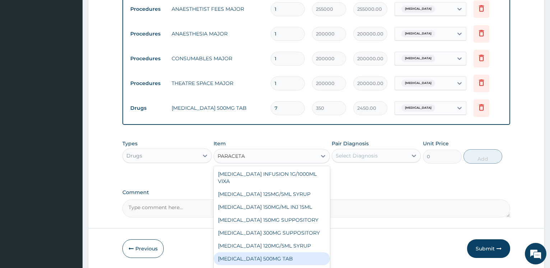
click at [285, 263] on div "PARACETAMOL 500MG TAB" at bounding box center [272, 259] width 116 height 13
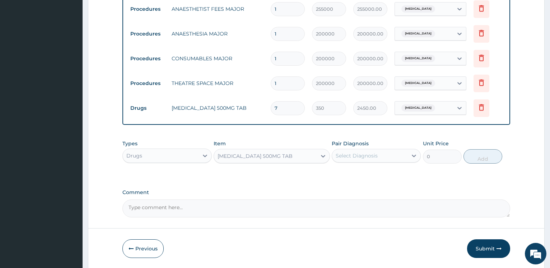
type input "480"
click at [368, 160] on div "Select Diagnosis" at bounding box center [369, 155] width 75 height 11
click at [367, 173] on label "Dysplasia of prostate" at bounding box center [366, 173] width 45 height 7
checkbox input "true"
click at [485, 158] on button "Add" at bounding box center [483, 156] width 39 height 14
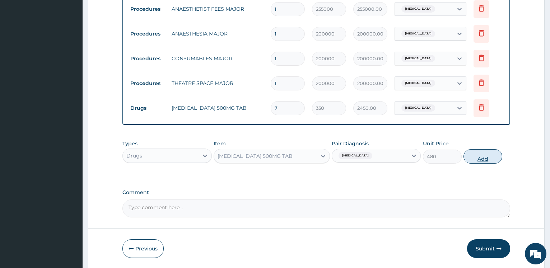
type input "0"
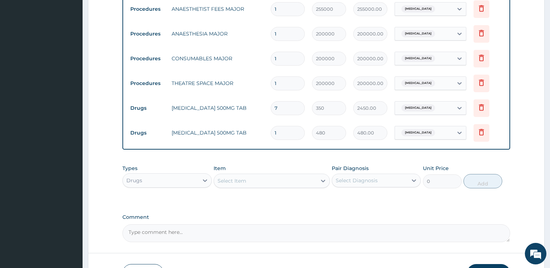
drag, startPoint x: 285, startPoint y: 135, endPoint x: 214, endPoint y: 120, distance: 71.9
click at [271, 128] on input "1" at bounding box center [288, 133] width 34 height 14
type input "18"
type input "8640.00"
type input "18"
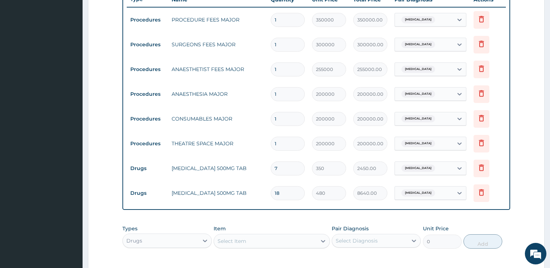
scroll to position [389, 0]
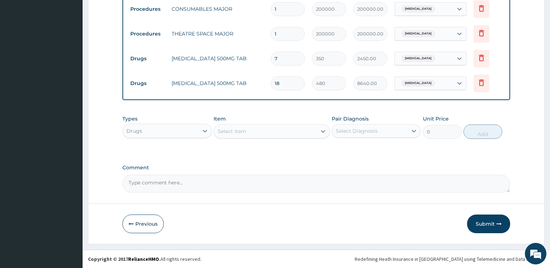
drag, startPoint x: 489, startPoint y: 217, endPoint x: 490, endPoint y: 225, distance: 8.3
click at [489, 217] on button "Submit" at bounding box center [488, 224] width 43 height 19
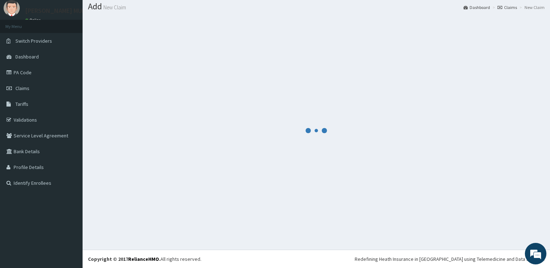
scroll to position [22, 0]
drag, startPoint x: 490, startPoint y: 225, endPoint x: 476, endPoint y: 222, distance: 14.7
click at [490, 225] on div at bounding box center [316, 131] width 457 height 228
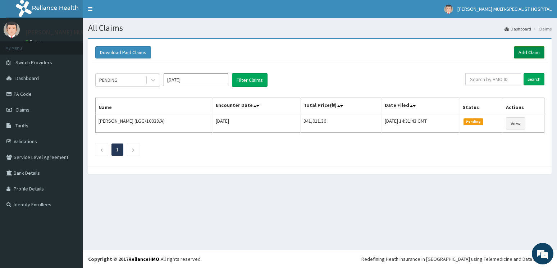
click at [526, 51] on link "Add Claim" at bounding box center [528, 52] width 31 height 12
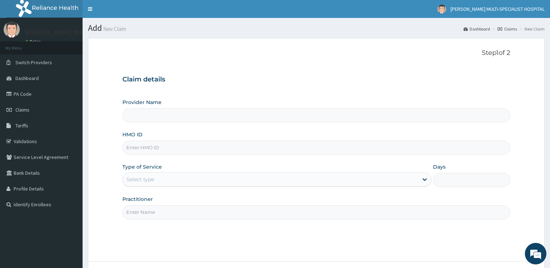
type input "O"
type input "[PERSON_NAME] Multi-Specialist Hospital - IKEJA"
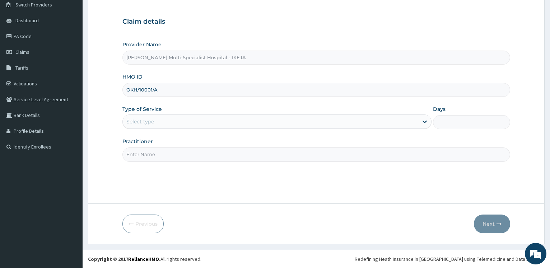
type input "OKH/10001/A"
click at [170, 116] on div "Select type" at bounding box center [277, 122] width 309 height 14
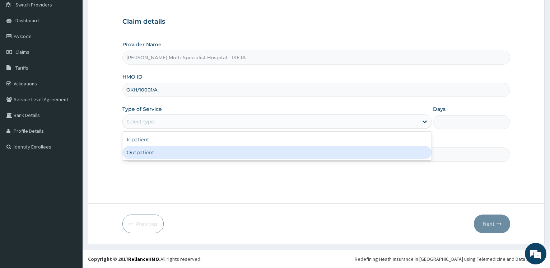
click at [162, 160] on div "Inpatient Outpatient" at bounding box center [277, 146] width 309 height 29
click at [163, 153] on div "Outpatient" at bounding box center [277, 152] width 309 height 13
type input "1"
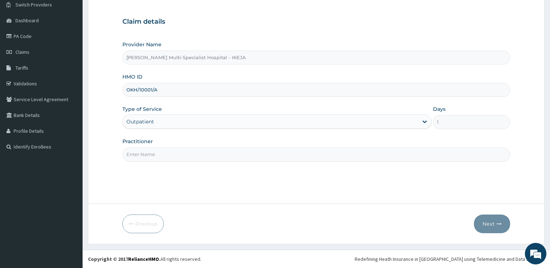
click at [163, 153] on input "Practitioner" at bounding box center [317, 155] width 388 height 14
type input "[PERSON_NAME]"
click at [485, 220] on button "Next" at bounding box center [492, 224] width 36 height 19
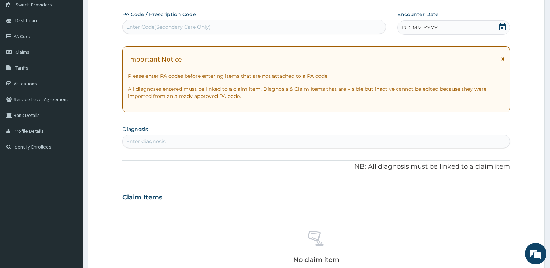
click at [178, 30] on div "Enter Code(Secondary Care Only)" at bounding box center [168, 26] width 84 height 7
type input "PA/3C5FC4"
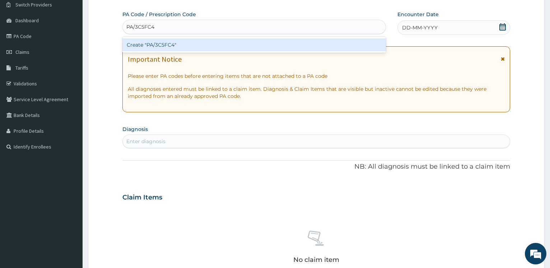
click at [167, 51] on div "Create "PA/3C5FC4"" at bounding box center [254, 44] width 263 height 13
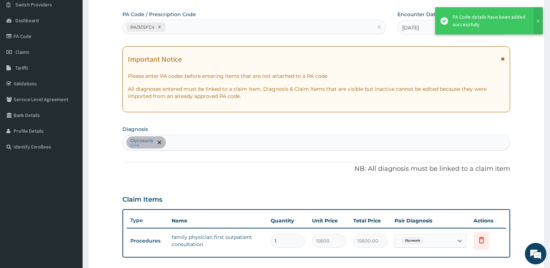
scroll to position [216, 0]
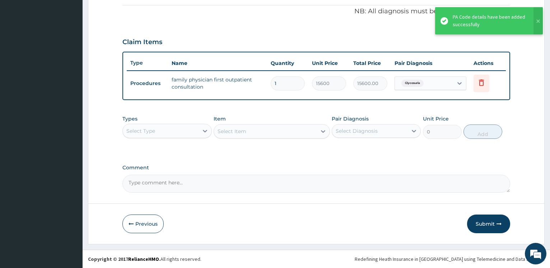
click at [252, 130] on div "Select Item" at bounding box center [272, 131] width 116 height 14
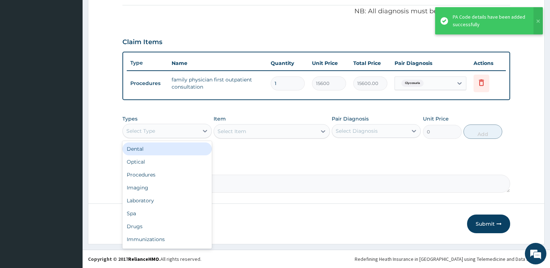
click at [189, 134] on div "Select Type" at bounding box center [160, 130] width 75 height 11
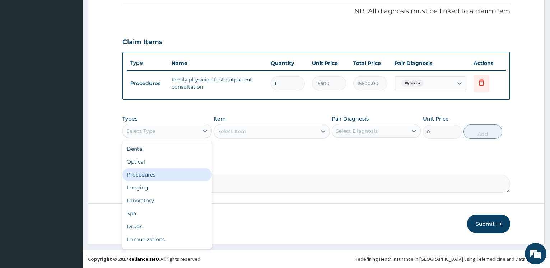
click at [162, 175] on div "Procedures" at bounding box center [167, 175] width 89 height 13
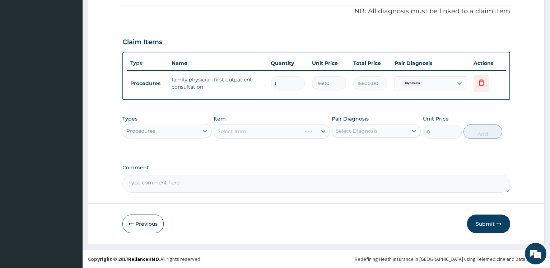
click at [255, 134] on div "Select Item" at bounding box center [272, 131] width 116 height 14
click at [266, 130] on div "Select Item" at bounding box center [272, 131] width 116 height 14
click at [265, 130] on div "Select Item" at bounding box center [272, 131] width 116 height 14
click at [252, 132] on div "Select Item" at bounding box center [258, 131] width 88 height 11
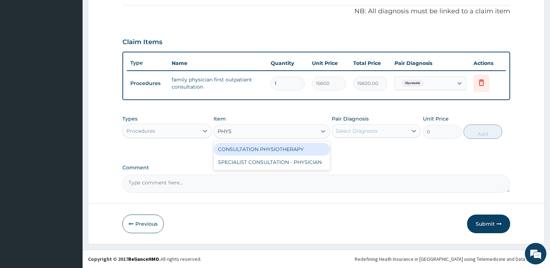
type input "PHYSI"
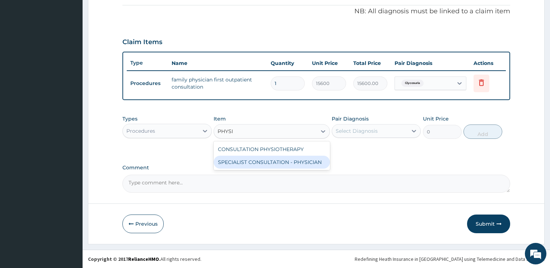
click at [268, 163] on div "SPECIALIST CONSULTATION - PHYSICIAN" at bounding box center [272, 162] width 116 height 13
type input "30000"
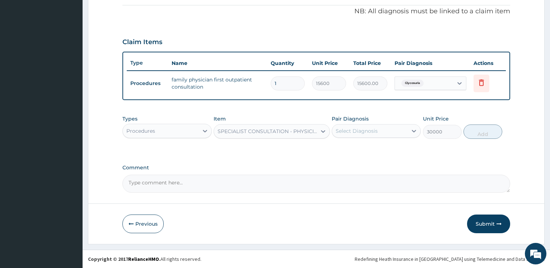
click at [372, 136] on div "Select Diagnosis" at bounding box center [369, 130] width 75 height 11
click at [371, 148] on div "Glycosuria" at bounding box center [376, 149] width 89 height 15
checkbox input "true"
click at [487, 138] on button "Add" at bounding box center [483, 132] width 39 height 14
type input "0"
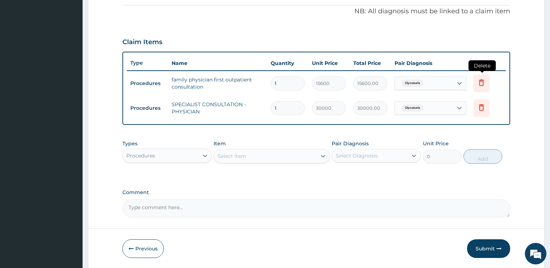
click at [483, 83] on icon at bounding box center [481, 82] width 5 height 6
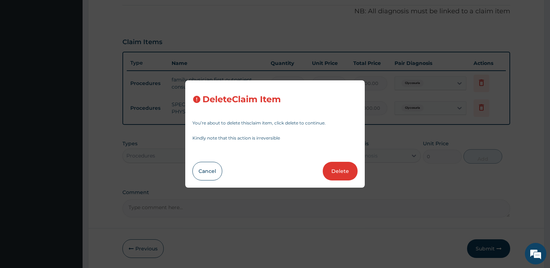
drag, startPoint x: 348, startPoint y: 169, endPoint x: 360, endPoint y: 167, distance: 12.7
click at [347, 171] on button "Delete" at bounding box center [340, 171] width 35 height 19
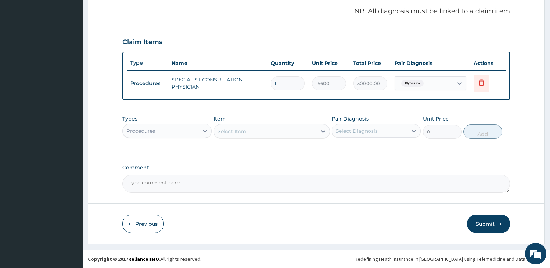
type input "30000"
type input "30000.00"
drag, startPoint x: 490, startPoint y: 218, endPoint x: 436, endPoint y: 197, distance: 57.6
click at [490, 223] on button "Submit" at bounding box center [488, 224] width 43 height 19
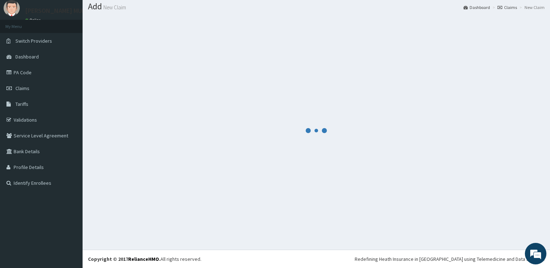
scroll to position [22, 0]
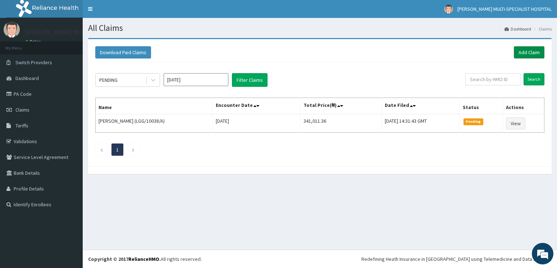
click at [534, 50] on link "Add Claim" at bounding box center [528, 52] width 31 height 12
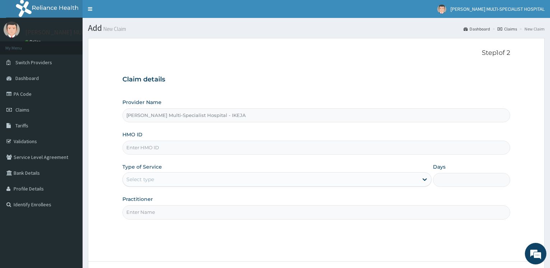
type input "Reddington Multi-Specialist Hospital - IKEJA"
click at [147, 148] on input "HMO ID" at bounding box center [317, 148] width 388 height 14
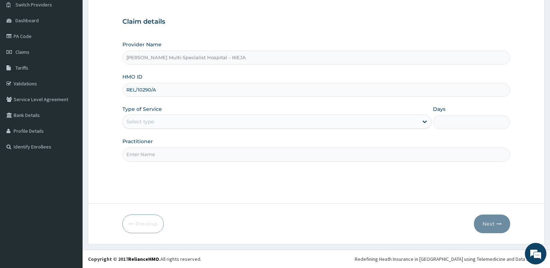
type input "REL/10290/A"
click at [152, 118] on div "Select type" at bounding box center [270, 121] width 295 height 11
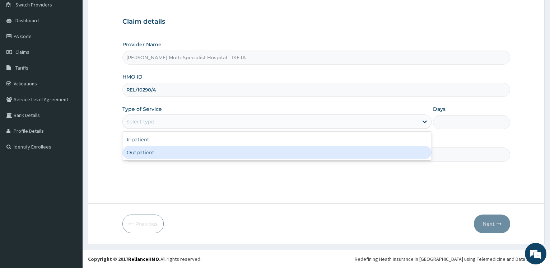
drag, startPoint x: 146, startPoint y: 149, endPoint x: 144, endPoint y: 154, distance: 5.0
click at [146, 150] on div "Outpatient" at bounding box center [277, 152] width 309 height 13
type input "1"
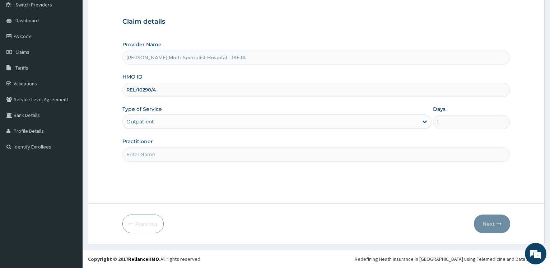
click at [144, 154] on input "Practitioner" at bounding box center [317, 155] width 388 height 14
type input "DR ANAYO"
click at [488, 225] on button "Next" at bounding box center [492, 224] width 36 height 19
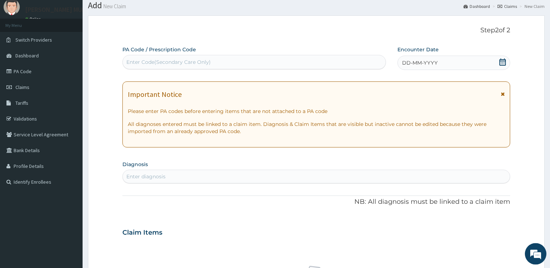
scroll to position [0, 0]
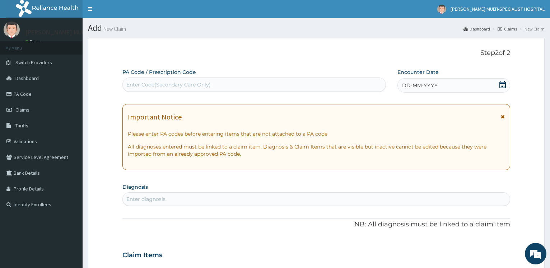
click at [142, 78] on div "PA Code / Prescription Code Enter Code(Secondary Care Only)" at bounding box center [254, 80] width 263 height 23
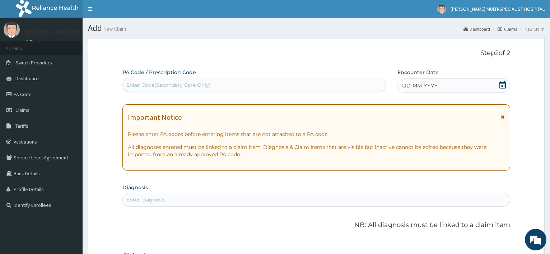
click at [144, 89] on div "Enter Code(Secondary Care Only)" at bounding box center [254, 84] width 263 height 11
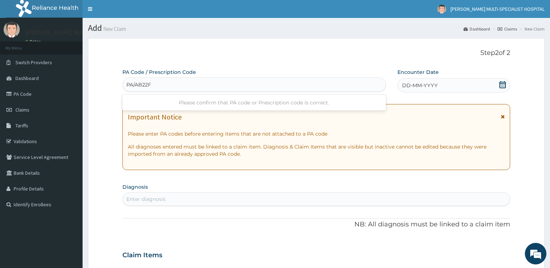
type input "PA/AB22F4"
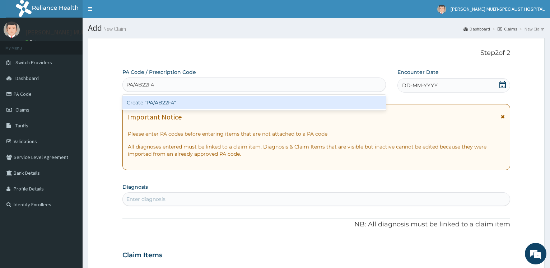
click at [146, 104] on div "Create "PA/AB22F4"" at bounding box center [254, 102] width 263 height 13
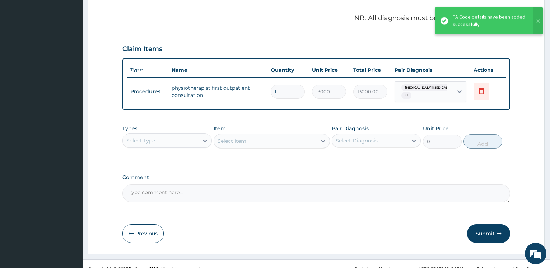
scroll to position [216, 0]
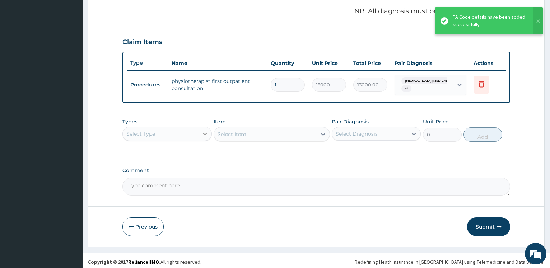
click at [208, 130] on icon at bounding box center [205, 133] width 7 height 7
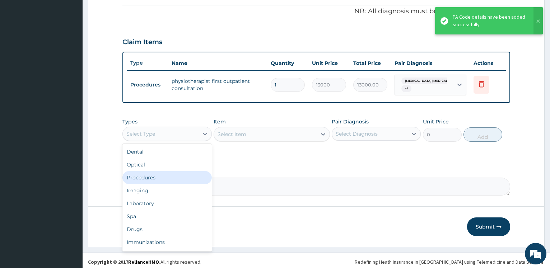
click at [161, 176] on div "Procedures" at bounding box center [167, 177] width 89 height 13
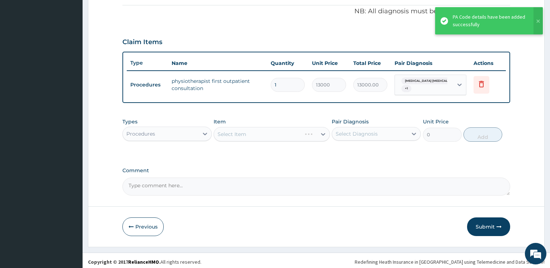
click at [256, 132] on div "Select Item" at bounding box center [272, 134] width 116 height 14
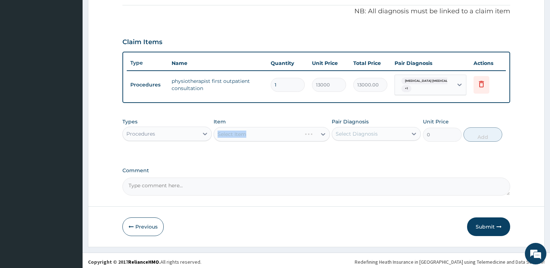
click at [245, 136] on div "Select Item" at bounding box center [272, 134] width 116 height 14
click at [266, 134] on div "Select Item" at bounding box center [272, 134] width 116 height 14
click at [266, 130] on div "Select Item" at bounding box center [272, 134] width 116 height 14
click at [269, 128] on div "Select Item" at bounding box center [272, 134] width 116 height 14
click at [270, 129] on div "Select Item" at bounding box center [265, 134] width 103 height 11
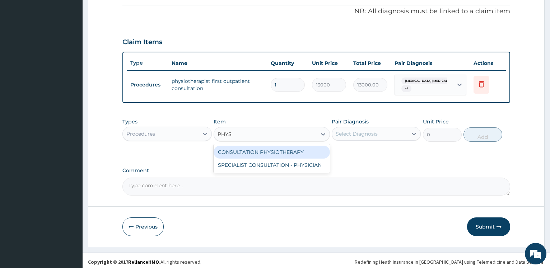
type input "PHYSI"
click at [276, 148] on div "CONSULTATION PHYSIOTHERAPY" at bounding box center [272, 152] width 116 height 13
type input "22500"
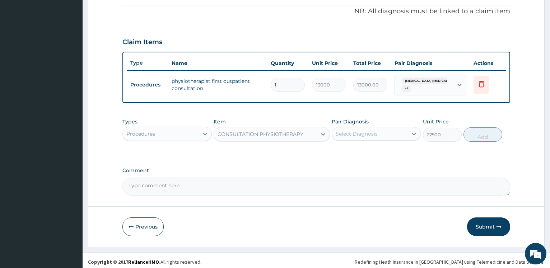
click at [367, 120] on label "Pair Diagnosis" at bounding box center [350, 121] width 37 height 7
click at [373, 134] on div "Select Diagnosis" at bounding box center [357, 133] width 42 height 7
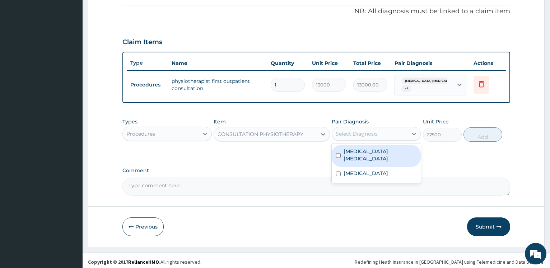
click at [366, 148] on label "Lumbar sprain" at bounding box center [380, 155] width 73 height 14
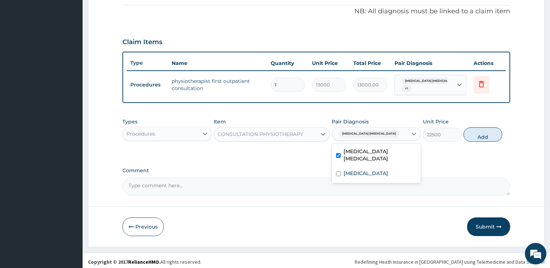
checkbox input "true"
click at [376, 170] on label "Cervical spondylosis" at bounding box center [366, 173] width 45 height 7
checkbox input "true"
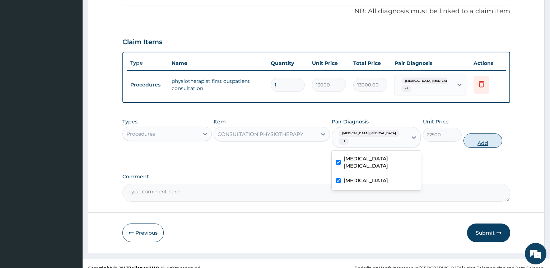
click at [479, 134] on button "Add" at bounding box center [483, 141] width 39 height 14
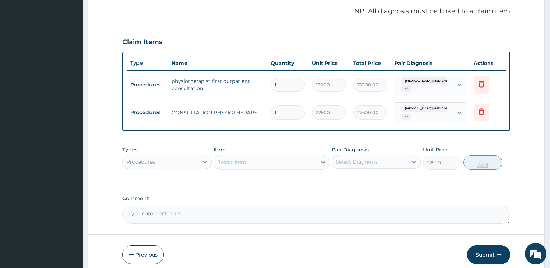
type input "0"
click at [483, 84] on icon at bounding box center [481, 84] width 5 height 6
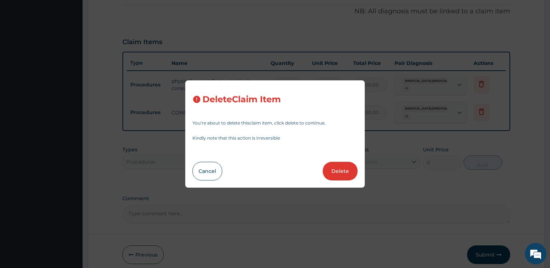
click at [345, 172] on button "Delete" at bounding box center [340, 171] width 35 height 19
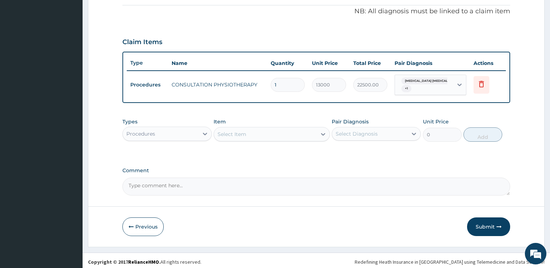
type input "22500"
type input "22500.00"
click at [481, 223] on button "Submit" at bounding box center [488, 227] width 43 height 19
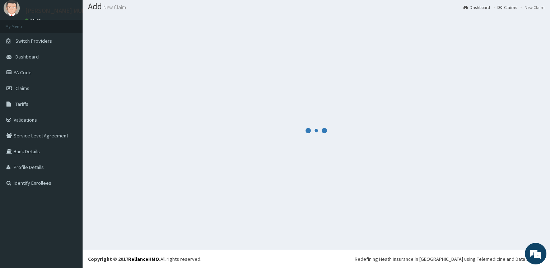
scroll to position [22, 0]
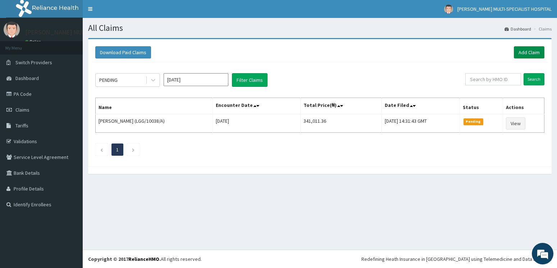
click at [527, 52] on link "Add Claim" at bounding box center [528, 52] width 31 height 12
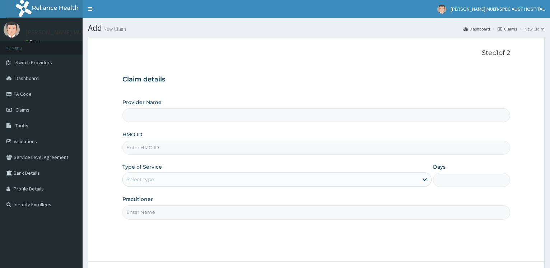
type input "[PERSON_NAME] Multi-Specialist Hospital - IKEJA"
drag, startPoint x: 155, startPoint y: 153, endPoint x: 149, endPoint y: 135, distance: 18.0
click at [155, 152] on input "HMO ID" at bounding box center [317, 148] width 388 height 14
click at [159, 150] on input "HMO ID" at bounding box center [317, 148] width 388 height 14
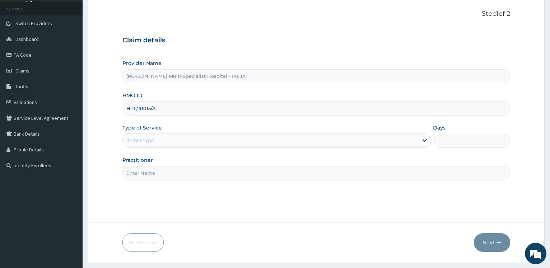
scroll to position [58, 0]
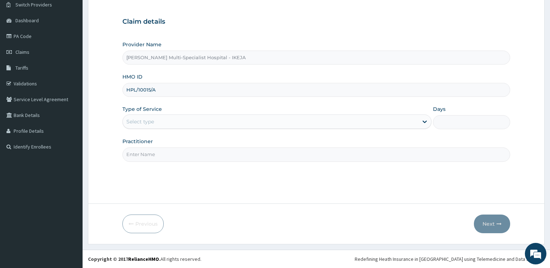
type input "HPL/10015/A"
click at [154, 120] on div "Select type" at bounding box center [140, 121] width 28 height 7
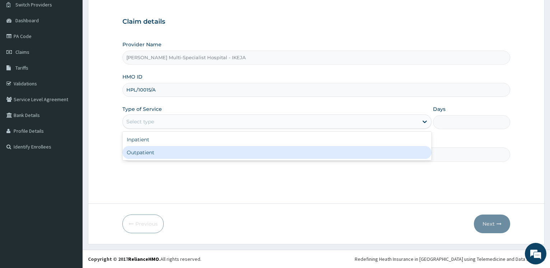
click at [151, 154] on div "Outpatient" at bounding box center [277, 152] width 309 height 13
type input "1"
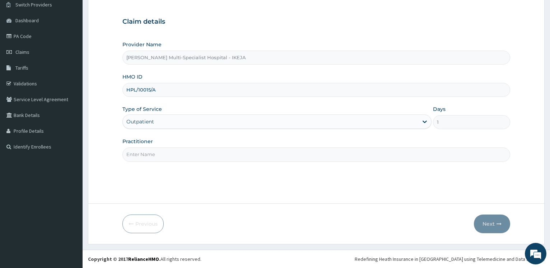
click at [151, 154] on input "Practitioner" at bounding box center [317, 155] width 388 height 14
type input "DR AGEMO"
click at [481, 220] on button "Next" at bounding box center [492, 224] width 36 height 19
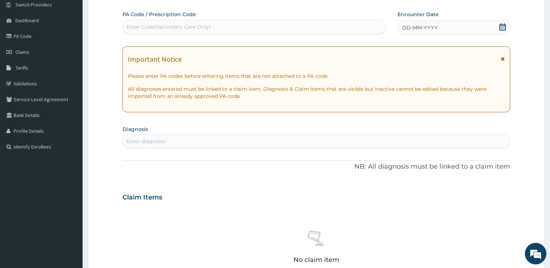
click at [278, 26] on div "Enter Code(Secondary Care Only)" at bounding box center [254, 26] width 263 height 11
type input "PA/8A8B76"
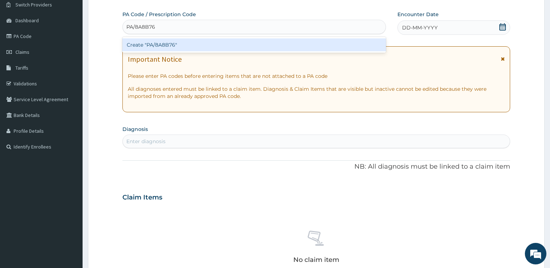
click at [209, 38] on div "Create "PA/8A8B76"" at bounding box center [254, 45] width 263 height 16
click at [234, 45] on div "Create "PA/8A8B76"" at bounding box center [254, 44] width 263 height 13
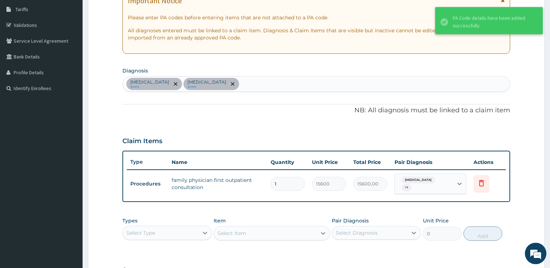
scroll to position [218, 0]
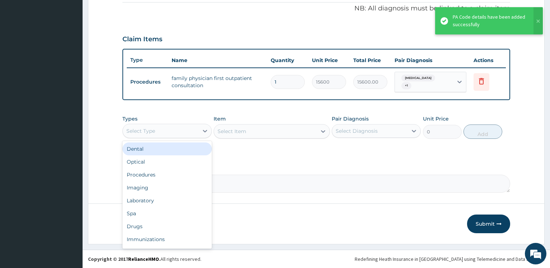
click at [176, 129] on div "Select Type" at bounding box center [160, 130] width 75 height 11
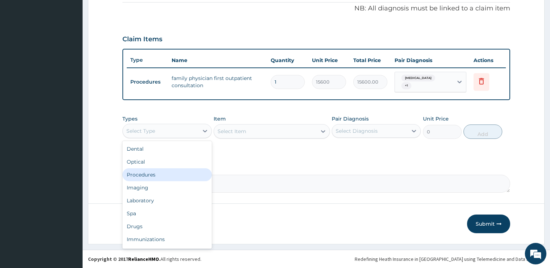
click at [140, 178] on div "Procedures" at bounding box center [167, 175] width 89 height 13
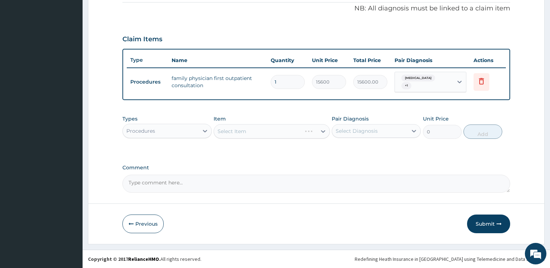
click at [264, 132] on div "Select Item" at bounding box center [272, 131] width 116 height 14
click at [268, 133] on div "Select Item" at bounding box center [272, 131] width 116 height 14
click at [269, 132] on div "Select Item" at bounding box center [272, 131] width 116 height 14
click at [269, 131] on div "Select Item" at bounding box center [265, 131] width 103 height 11
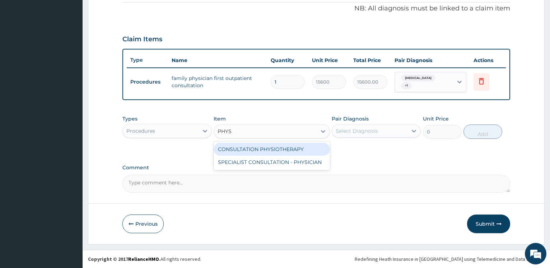
type input "PHYSI"
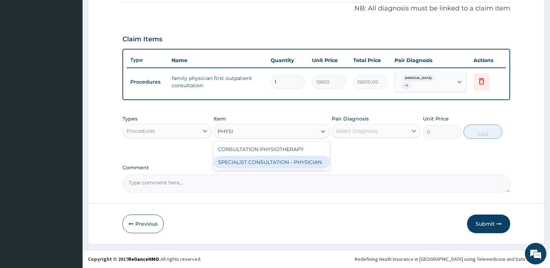
drag, startPoint x: 278, startPoint y: 159, endPoint x: 272, endPoint y: 160, distance: 6.6
click at [277, 160] on div "SPECIALIST CONSULTATION - PHYSICIAN" at bounding box center [272, 162] width 116 height 13
type input "30000"
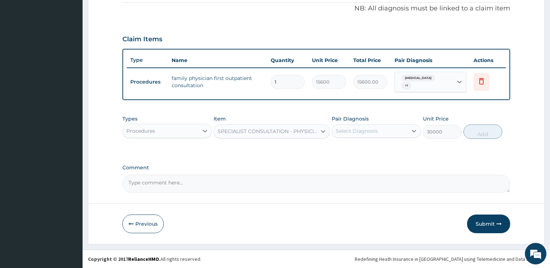
click at [346, 126] on div "Select Diagnosis" at bounding box center [369, 130] width 75 height 11
click at [361, 147] on label "Tension-type headache" at bounding box center [366, 148] width 45 height 7
checkbox input "true"
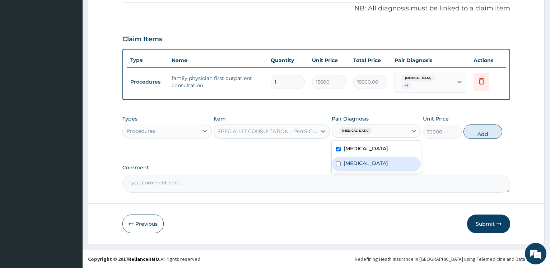
click at [350, 165] on label "Sinusitis" at bounding box center [366, 163] width 45 height 7
checkbox input "true"
click at [482, 136] on button "Add" at bounding box center [483, 132] width 39 height 14
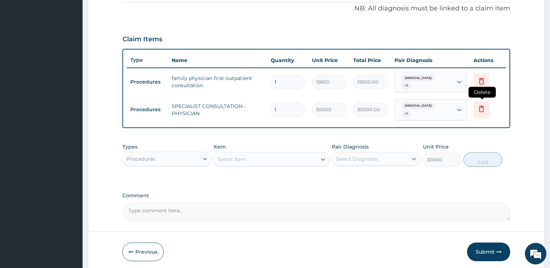
type input "0"
click at [483, 81] on icon at bounding box center [482, 81] width 9 height 9
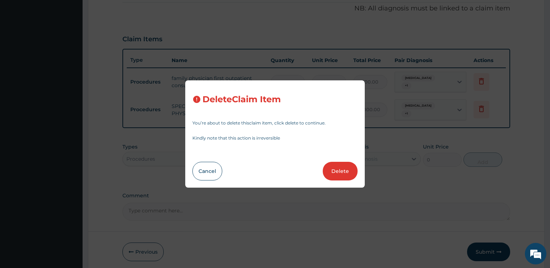
click at [340, 170] on button "Delete" at bounding box center [340, 171] width 35 height 19
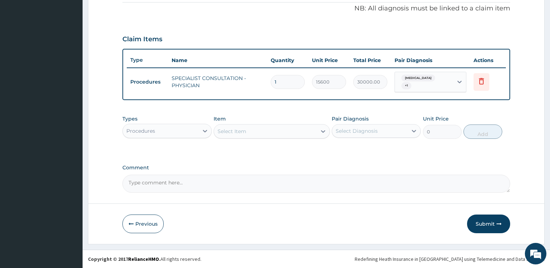
type input "30000"
type input "30000.00"
click at [492, 230] on button "Submit" at bounding box center [488, 224] width 43 height 19
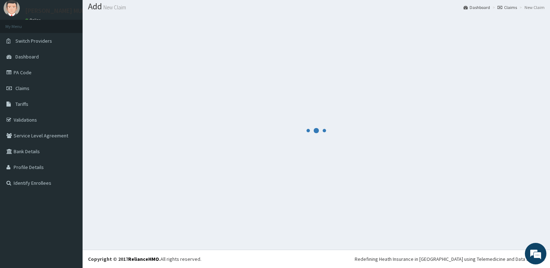
scroll to position [22, 0]
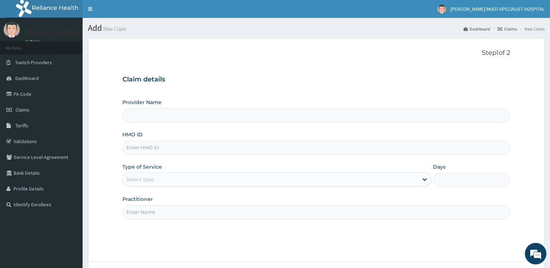
type input "[PERSON_NAME] Multi-Specialist Hospital - IKEJA"
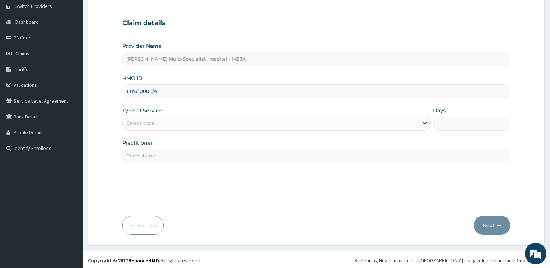
scroll to position [58, 0]
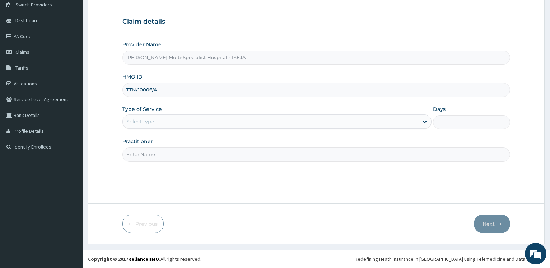
type input "TTN/10006/A"
click at [139, 120] on div "Select type" at bounding box center [140, 121] width 28 height 7
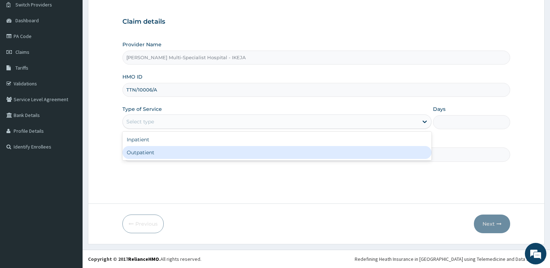
click at [143, 156] on div "Outpatient" at bounding box center [277, 152] width 309 height 13
type input "1"
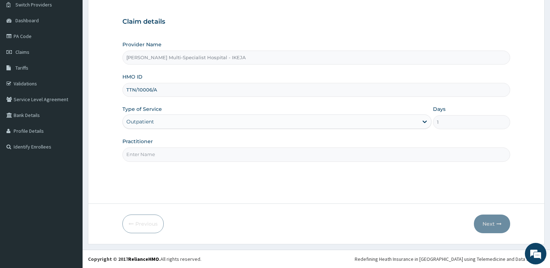
click at [142, 156] on input "Practitioner" at bounding box center [317, 155] width 388 height 14
type input "[PERSON_NAME]"
click at [506, 225] on button "Next" at bounding box center [492, 224] width 36 height 19
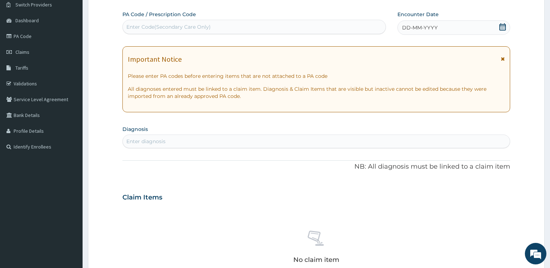
click at [162, 31] on div "Enter Code(Secondary Care Only)" at bounding box center [254, 26] width 263 height 11
click at [140, 27] on div "Enter Code(Secondary Care Only)" at bounding box center [168, 26] width 84 height 7
type input "PA/F06A76"
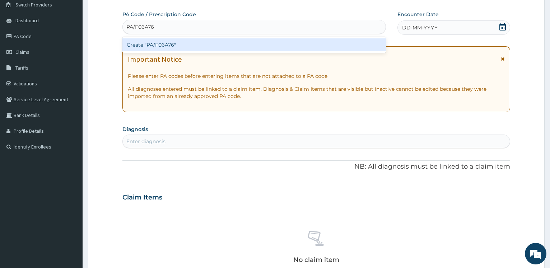
click at [198, 46] on div "Create "PA/F06A76"" at bounding box center [254, 44] width 263 height 13
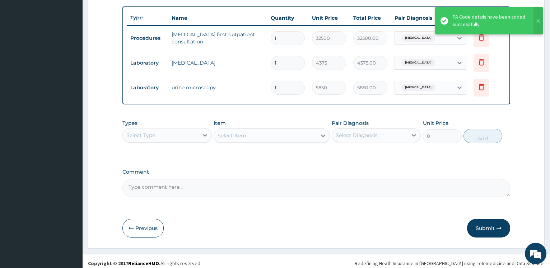
scroll to position [265, 0]
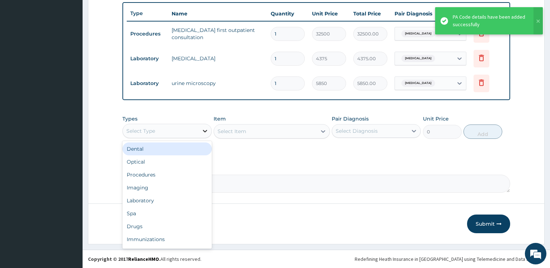
click at [200, 132] on div at bounding box center [205, 131] width 13 height 13
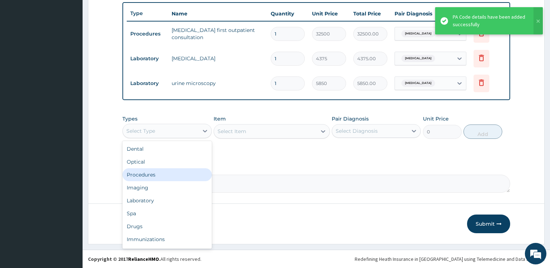
click at [164, 175] on div "Procedures" at bounding box center [167, 175] width 89 height 13
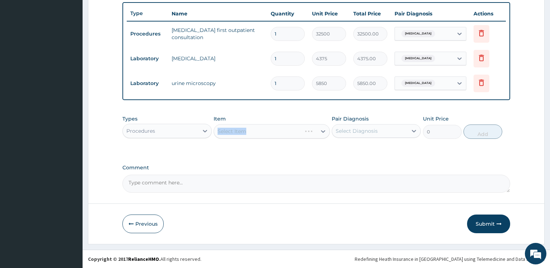
drag, startPoint x: 237, startPoint y: 135, endPoint x: 241, endPoint y: 135, distance: 4.0
click at [239, 135] on div "Select Item" at bounding box center [272, 131] width 116 height 14
click at [247, 133] on div "Select Item" at bounding box center [272, 131] width 116 height 14
click at [248, 133] on div "Select Item" at bounding box center [272, 131] width 116 height 14
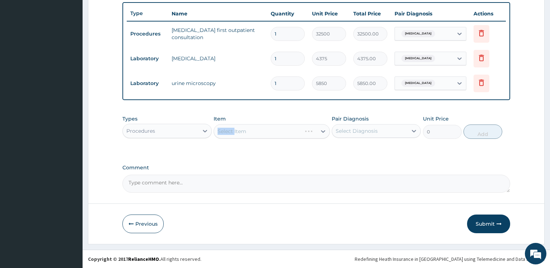
click at [248, 133] on div "Select Item" at bounding box center [272, 131] width 116 height 14
click at [257, 132] on div "Select Item" at bounding box center [272, 131] width 116 height 14
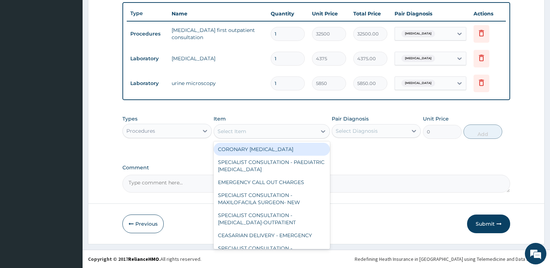
click at [259, 132] on div "Select Item" at bounding box center [265, 131] width 103 height 11
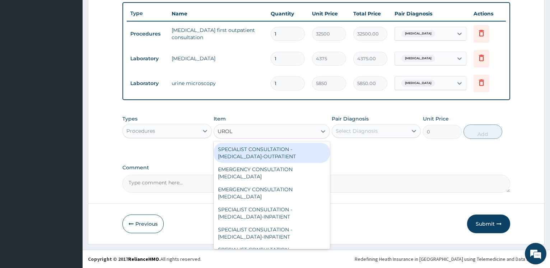
type input "UROLO"
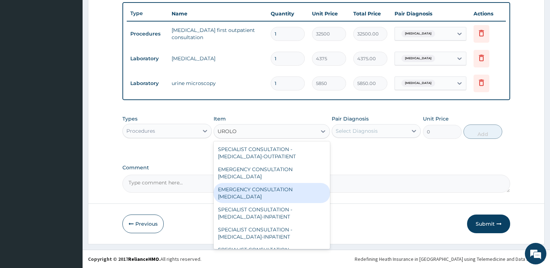
scroll to position [36, 0]
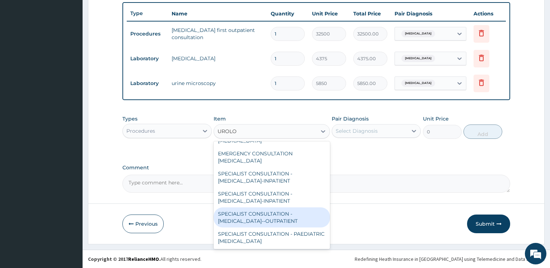
click at [268, 218] on div "SPECIALIST CONSULTATION - [MEDICAL_DATA]--OUTPATIENT" at bounding box center [272, 218] width 116 height 20
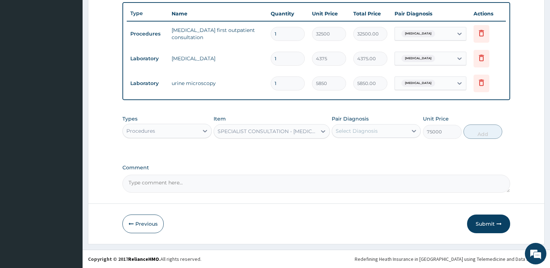
type input "75000"
click at [364, 130] on div "Select Diagnosis" at bounding box center [357, 131] width 42 height 7
click at [361, 149] on label "[MEDICAL_DATA]" at bounding box center [366, 148] width 45 height 7
checkbox input "true"
click at [486, 135] on button "Add" at bounding box center [483, 132] width 39 height 14
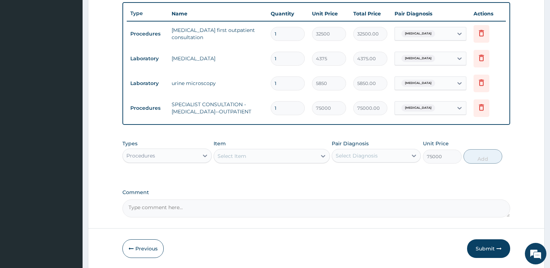
type input "0"
click at [176, 156] on div "Procedures" at bounding box center [160, 155] width 75 height 11
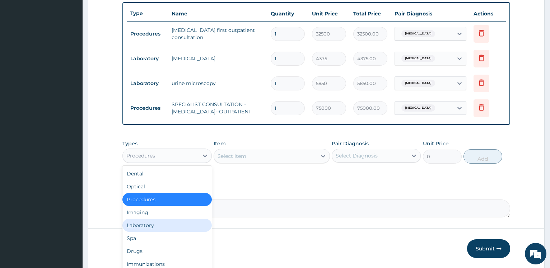
drag, startPoint x: 147, startPoint y: 224, endPoint x: 169, endPoint y: 222, distance: 22.0
click at [148, 224] on div "Laboratory" at bounding box center [167, 225] width 89 height 13
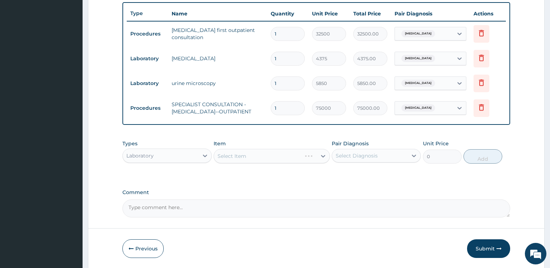
click at [252, 154] on div "Select Item" at bounding box center [272, 156] width 116 height 14
click at [245, 155] on div "Select Item" at bounding box center [272, 156] width 116 height 14
click at [253, 157] on div "Select Item" at bounding box center [272, 156] width 116 height 14
click at [254, 156] on div "Select Item" at bounding box center [258, 156] width 88 height 11
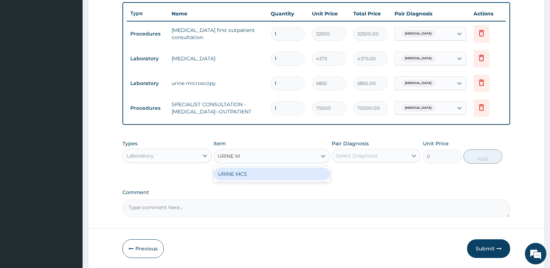
type input "URINE MC"
click at [251, 176] on div "URINE MCS" at bounding box center [272, 174] width 116 height 13
type input "11718.75"
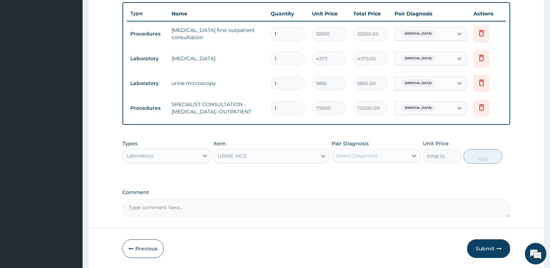
click at [370, 150] on div "Select Diagnosis" at bounding box center [376, 156] width 89 height 14
click at [364, 173] on label "[MEDICAL_DATA]" at bounding box center [366, 173] width 45 height 7
checkbox input "true"
click at [484, 158] on button "Add" at bounding box center [483, 156] width 39 height 14
type input "0"
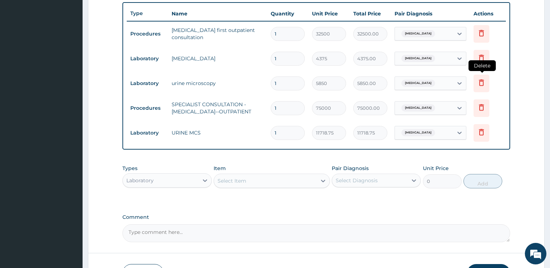
click at [482, 82] on icon at bounding box center [482, 82] width 9 height 9
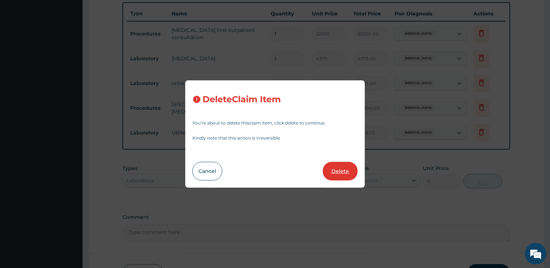
click at [345, 170] on button "Delete" at bounding box center [340, 171] width 35 height 19
type input "75000"
type input "75000.00"
type input "11718.75"
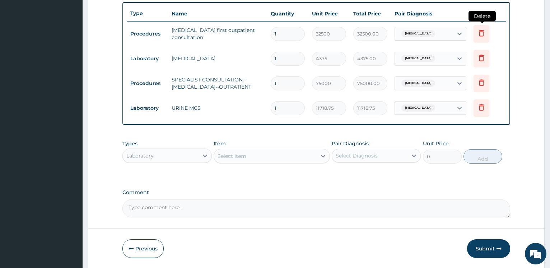
click at [486, 35] on icon at bounding box center [482, 34] width 16 height 18
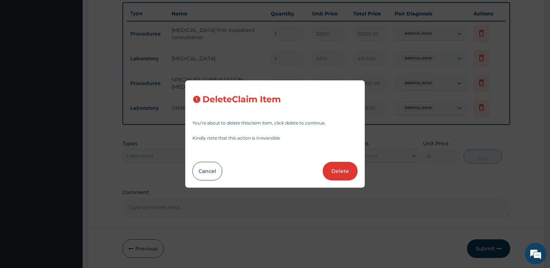
click at [349, 172] on button "Delete" at bounding box center [340, 171] width 35 height 19
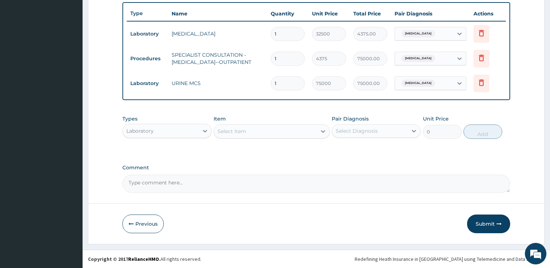
type input "4375"
type input "4375.00"
type input "75000"
type input "75000.00"
type input "11718.75"
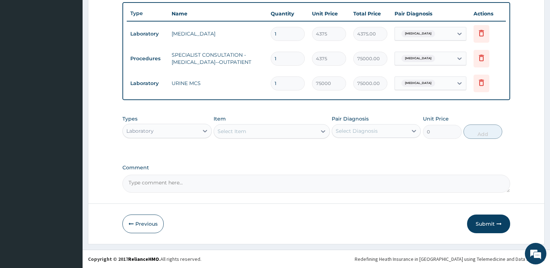
type input "11718.75"
click at [239, 132] on div "Select Item" at bounding box center [232, 131] width 29 height 7
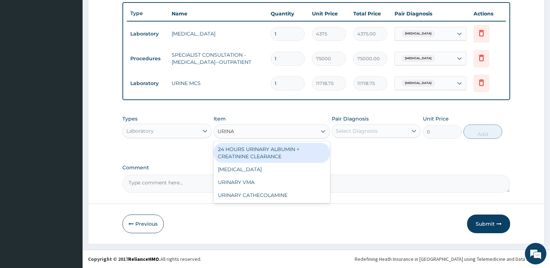
type input "URINAL"
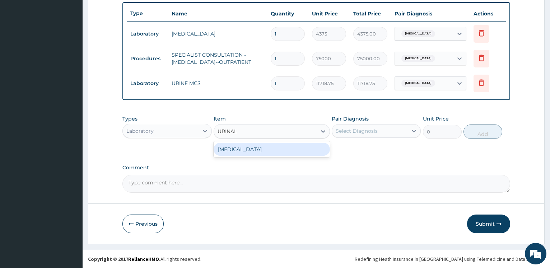
click at [238, 145] on div "[MEDICAL_DATA]" at bounding box center [272, 149] width 116 height 13
type input "4375"
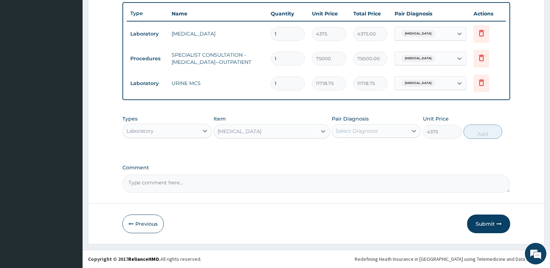
click at [533, 83] on form "Step 2 of 2 PA Code / Prescription Code PA/F06A76 Encounter Date 06-08-2025 Imp…" at bounding box center [316, 8] width 457 height 471
click at [486, 226] on button "Submit" at bounding box center [488, 224] width 43 height 19
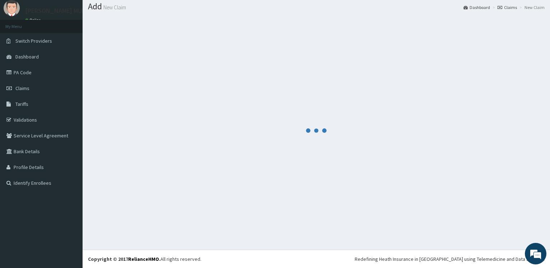
scroll to position [22, 0]
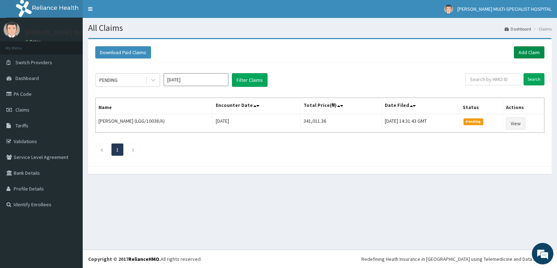
click at [529, 54] on link "Add Claim" at bounding box center [528, 52] width 31 height 12
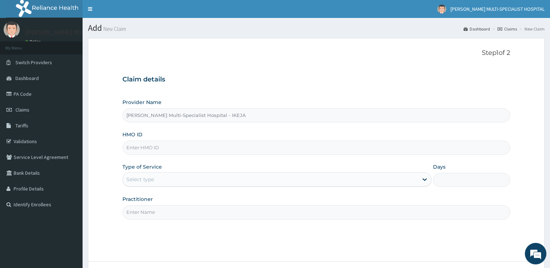
type input "[PERSON_NAME] Multi-Specialist Hospital - IKEJA"
click at [168, 146] on input "HMO ID" at bounding box center [317, 148] width 388 height 14
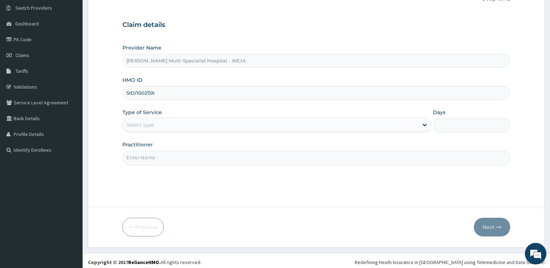
scroll to position [58, 0]
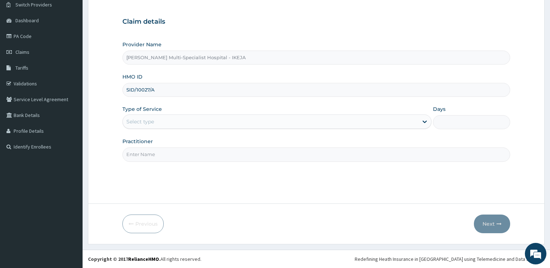
type input "SID/10027/A"
click at [157, 123] on div "Select type" at bounding box center [270, 121] width 295 height 11
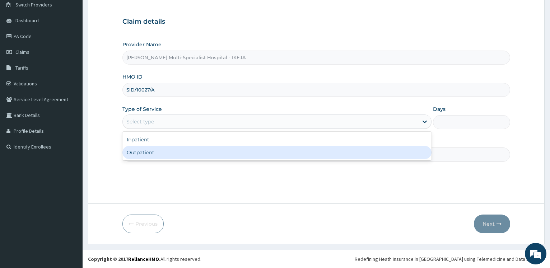
click at [152, 155] on div "Outpatient" at bounding box center [277, 152] width 309 height 13
type input "1"
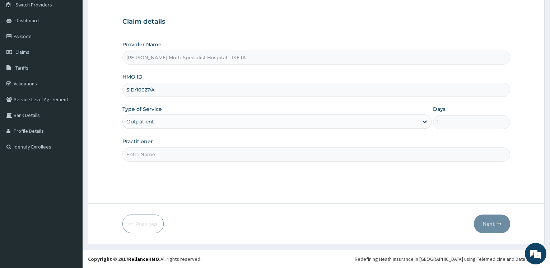
click at [149, 151] on input "Practitioner" at bounding box center [317, 155] width 388 height 14
type input "DR OGBULIE"
click at [490, 223] on button "Next" at bounding box center [492, 224] width 36 height 19
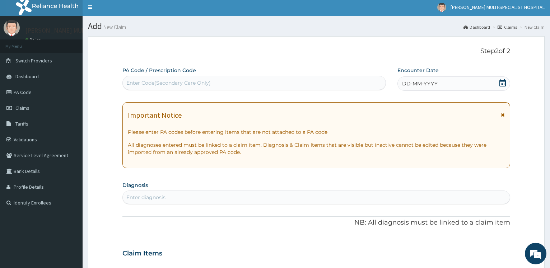
scroll to position [0, 0]
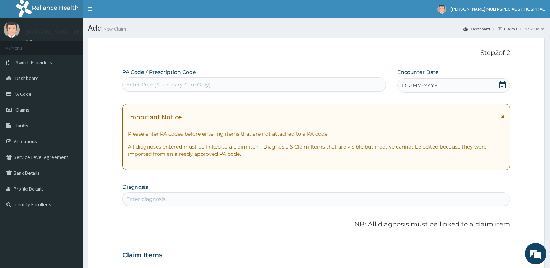
click at [210, 88] on div "Enter Code(Secondary Care Only)" at bounding box center [168, 84] width 84 height 7
type input "PA/6E6ACE"
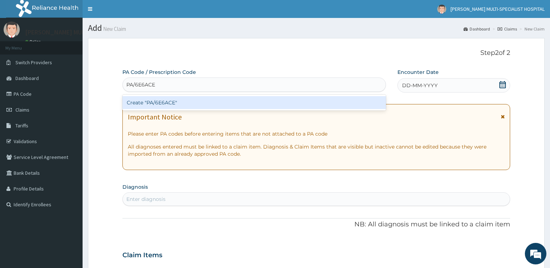
click at [203, 102] on div "Create "PA/6E6ACE"" at bounding box center [254, 102] width 263 height 13
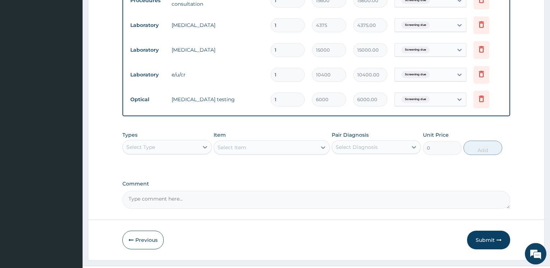
scroll to position [364, 0]
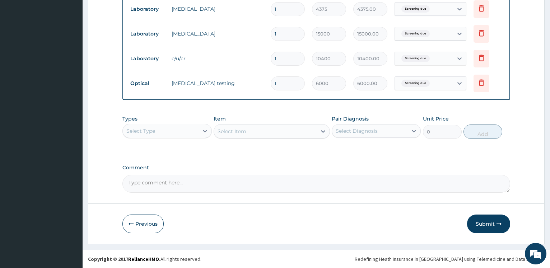
click at [194, 132] on div "Select Type" at bounding box center [160, 130] width 75 height 11
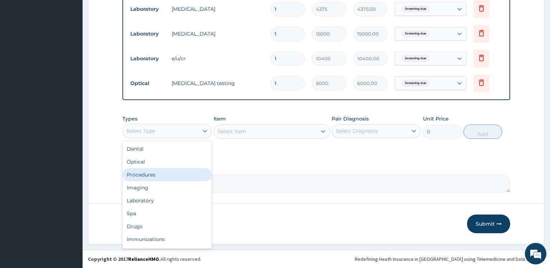
click at [167, 176] on div "Procedures" at bounding box center [167, 175] width 89 height 13
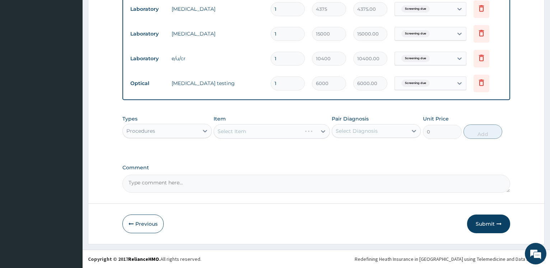
click at [259, 132] on div "Select Item" at bounding box center [272, 131] width 116 height 14
click at [255, 130] on div "Select Item" at bounding box center [265, 131] width 103 height 11
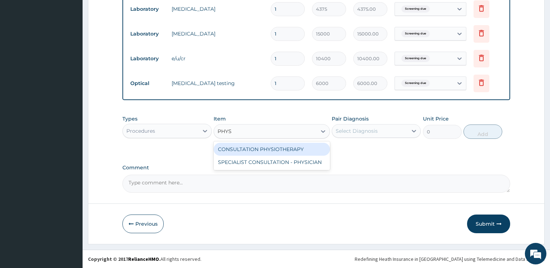
type input "PHYSI"
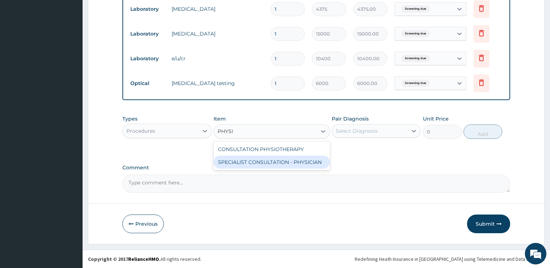
click at [275, 164] on div "SPECIALIST CONSULTATION - PHYSICIAN" at bounding box center [272, 162] width 116 height 13
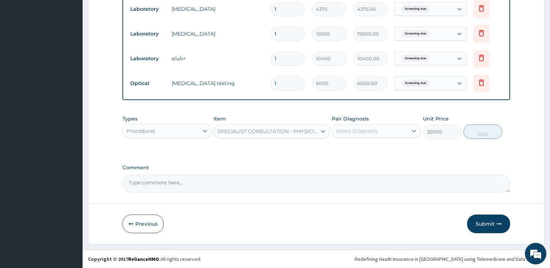
type input "30000"
click at [346, 137] on div "Select Diagnosis" at bounding box center [376, 131] width 89 height 14
click at [354, 145] on label "Screening due" at bounding box center [363, 148] width 38 height 7
checkbox input "true"
click at [484, 134] on button "Add" at bounding box center [483, 132] width 39 height 14
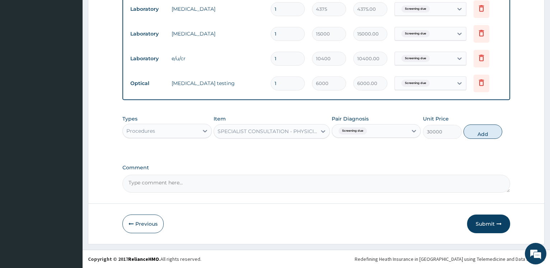
type input "0"
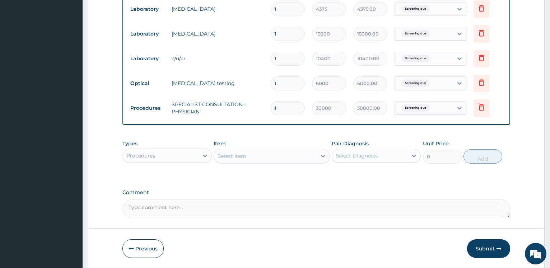
click at [240, 155] on div "Select Item" at bounding box center [232, 156] width 29 height 7
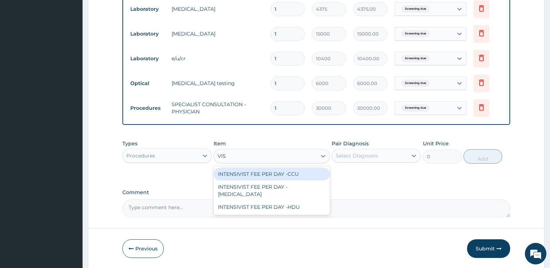
type input "VIS"
click at [194, 157] on div "Procedures" at bounding box center [160, 155] width 75 height 11
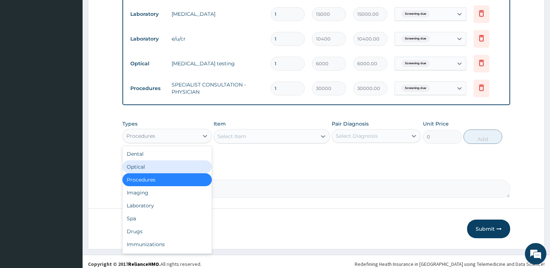
scroll to position [389, 0]
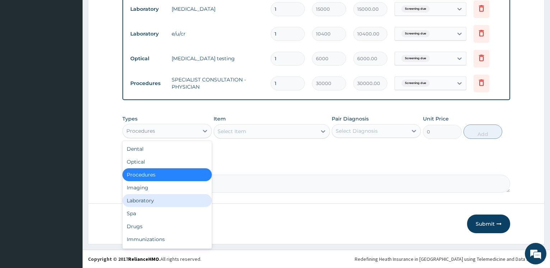
click at [159, 202] on div "Laboratory" at bounding box center [167, 200] width 89 height 13
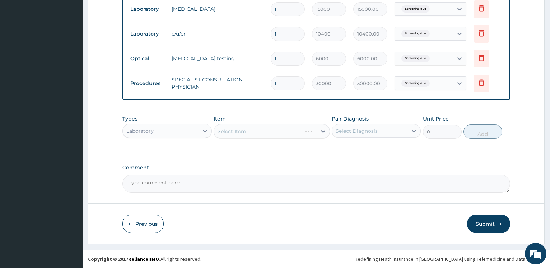
click at [259, 129] on div "Select Item" at bounding box center [272, 131] width 116 height 14
click at [260, 130] on div "Select Item" at bounding box center [272, 131] width 116 height 14
click at [259, 132] on div "Select Item" at bounding box center [272, 131] width 116 height 14
click at [261, 134] on div "Select Item" at bounding box center [272, 131] width 116 height 14
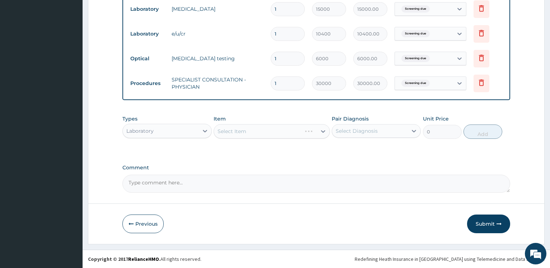
click at [256, 134] on div "Select Item" at bounding box center [272, 131] width 116 height 14
click at [258, 132] on div "Select Item" at bounding box center [265, 131] width 103 height 11
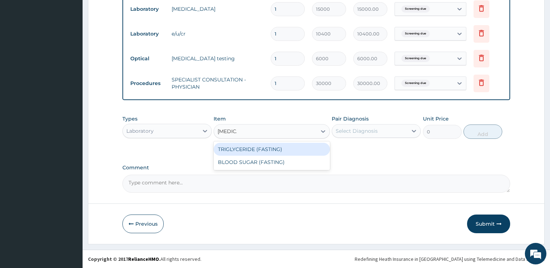
type input "FASTING"
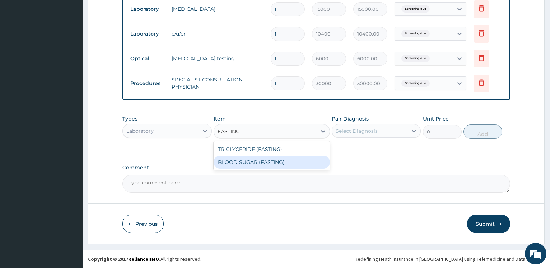
click at [280, 165] on div "BLOOD SUGAR (FASTING)" at bounding box center [272, 162] width 116 height 13
type input "6250"
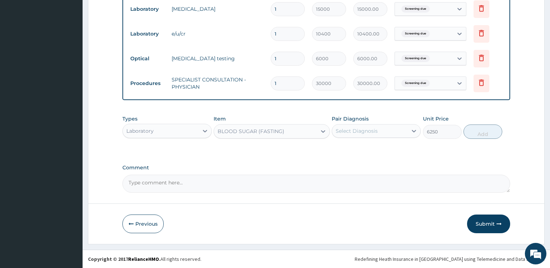
click at [381, 134] on div "Select Diagnosis" at bounding box center [369, 130] width 75 height 11
click at [370, 147] on label "Screening due" at bounding box center [363, 148] width 38 height 7
checkbox input "true"
drag, startPoint x: 480, startPoint y: 131, endPoint x: 335, endPoint y: 144, distance: 145.7
click button "Add"
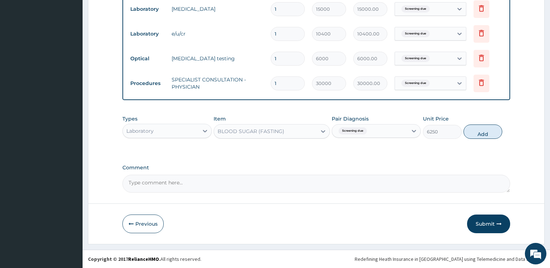
type input "0"
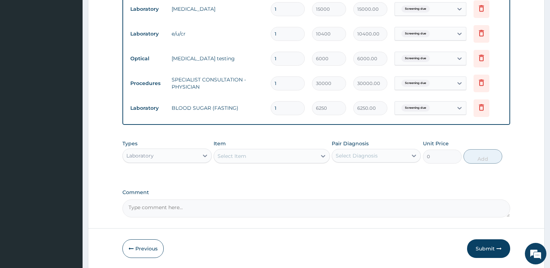
click div "Select Item"
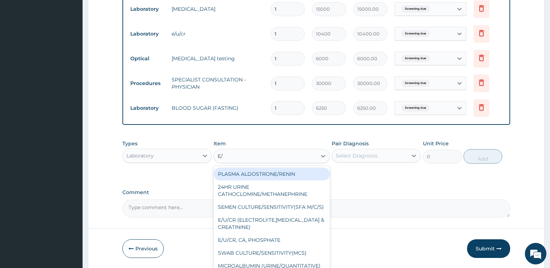
type input "E/U"
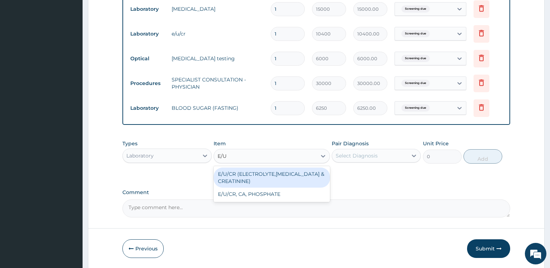
drag, startPoint x: 243, startPoint y: 179, endPoint x: 361, endPoint y: 149, distance: 121.6
click div "E/U/CR (ELECTROLYTE,UREA & CREATININE)"
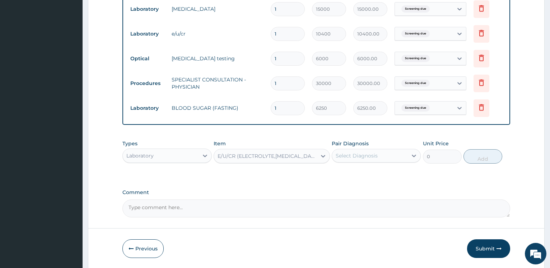
type input "18750"
click label "Pair Diagnosis"
click div "Select Diagnosis"
drag, startPoint x: 360, startPoint y: 172, endPoint x: 410, endPoint y: 165, distance: 49.7
click label "Screening due"
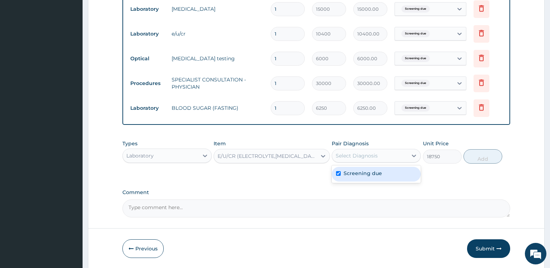
checkbox input "true"
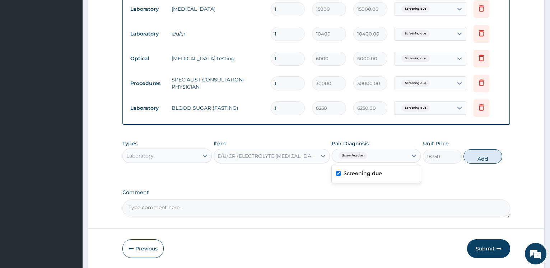
click button "Add"
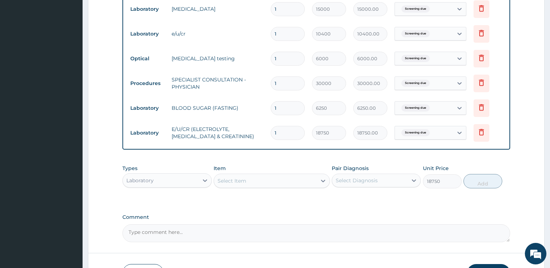
type input "0"
click div "Select Item"
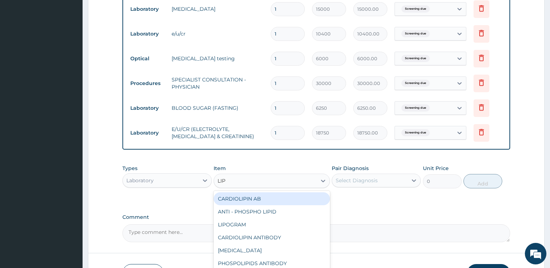
type input "LIPI"
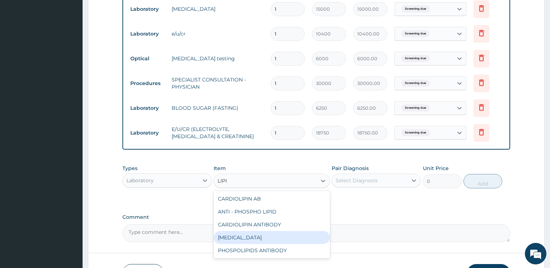
click div "LIPID PROFILE"
type input "15000"
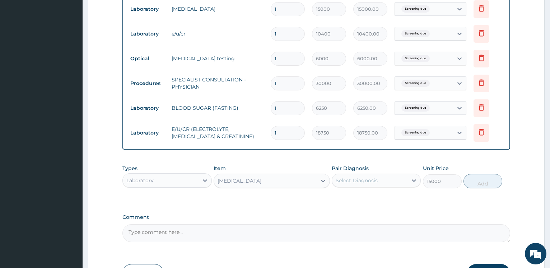
click div "Select Diagnosis"
click div "Screening due"
checkbox input "true"
click button "Add"
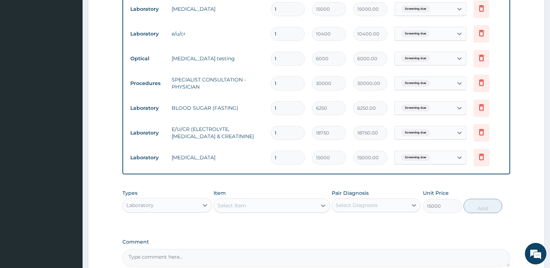
type input "0"
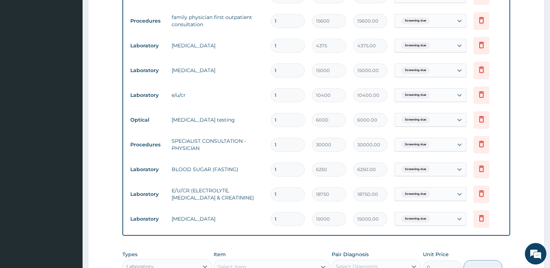
scroll to position [316, 0]
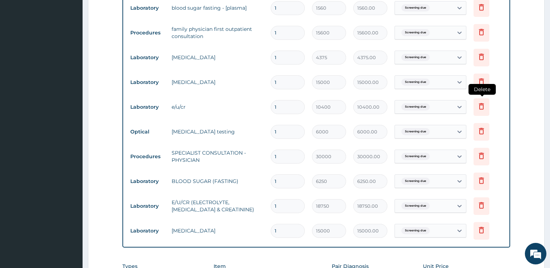
click icon
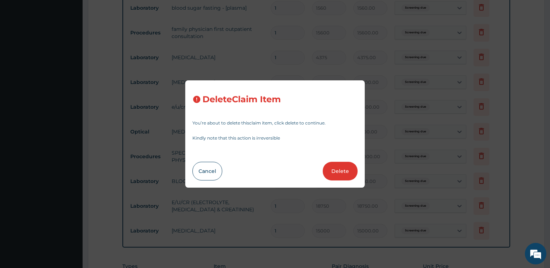
drag, startPoint x: 346, startPoint y: 172, endPoint x: 344, endPoint y: 168, distance: 3.9
click button "Delete"
type input "6000"
type input "6000.00"
type input "30000"
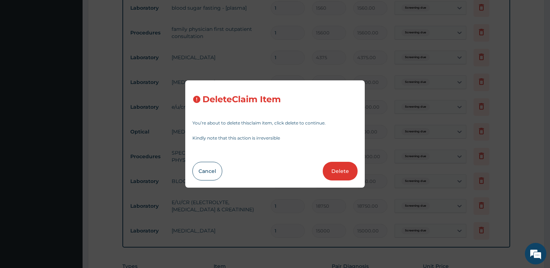
type input "30000.00"
type input "6250"
type input "6250.00"
type input "18750"
type input "18750.00"
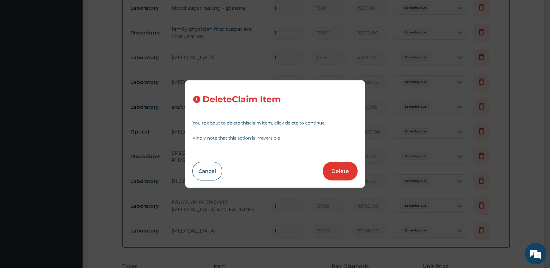
type input "15000"
type input "15000.00"
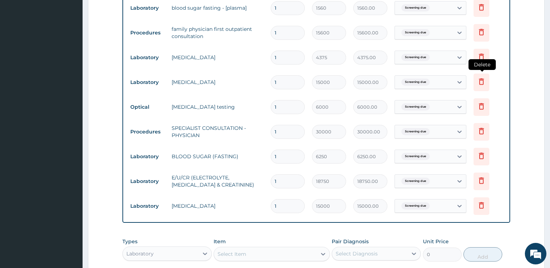
click icon
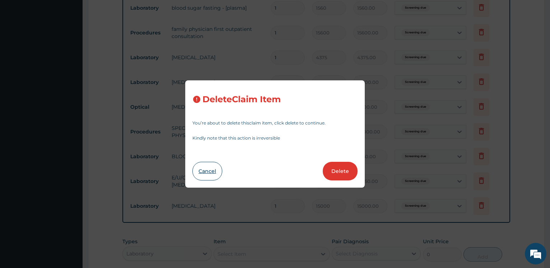
click button "Cancel"
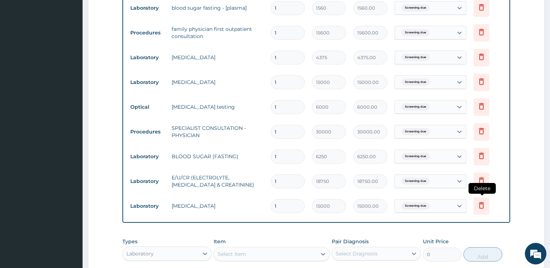
click icon
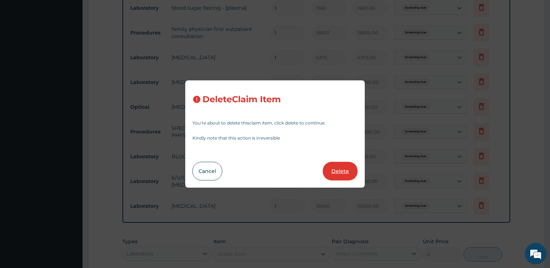
click button "Delete"
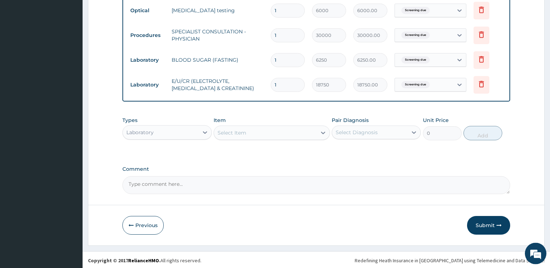
scroll to position [414, 0]
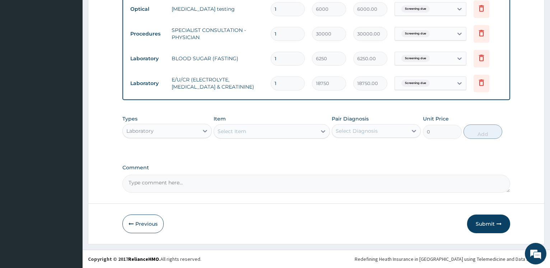
click div "Select Item"
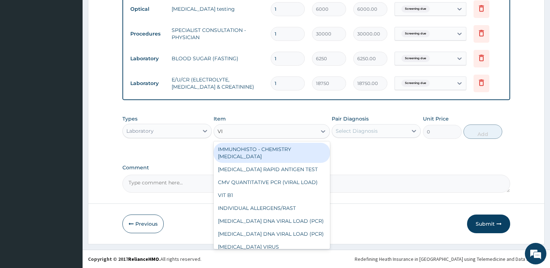
type input "VIS"
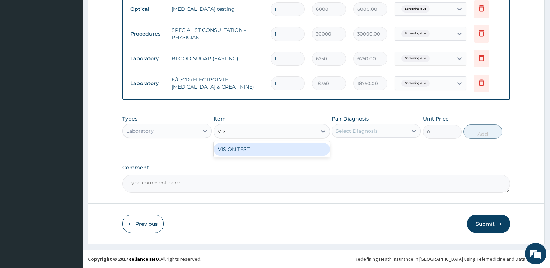
click div "VISION TEST"
type input "8000"
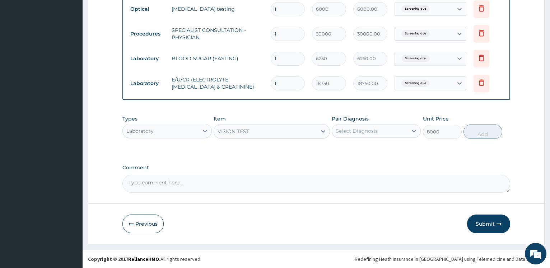
drag, startPoint x: 381, startPoint y: 136, endPoint x: 373, endPoint y: 140, distance: 8.7
click div "Select Diagnosis"
click label "Screening due"
checkbox input "true"
click button "Add"
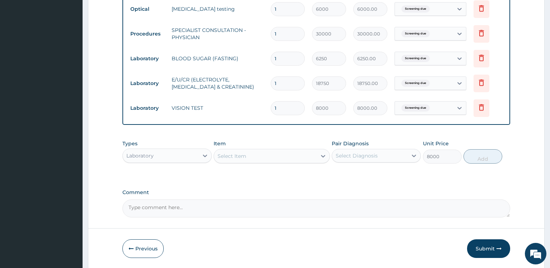
type input "0"
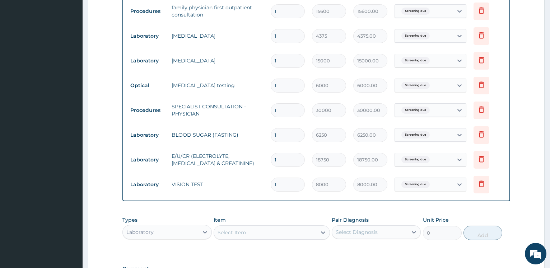
scroll to position [304, 0]
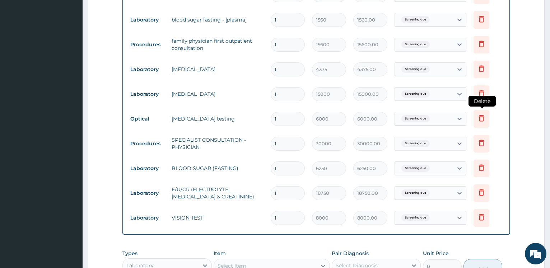
click icon
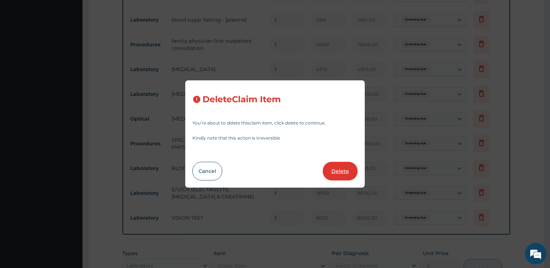
click button "Delete"
type input "30000"
type input "30000.00"
type input "6250"
type input "6250.00"
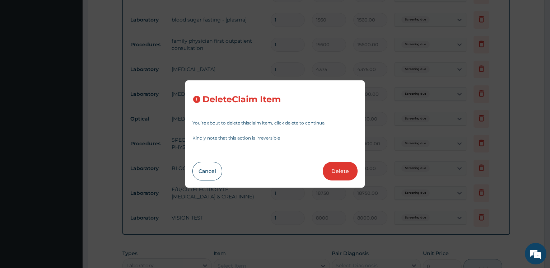
type input "18750"
type input "18750.00"
type input "8000"
type input "8000.00"
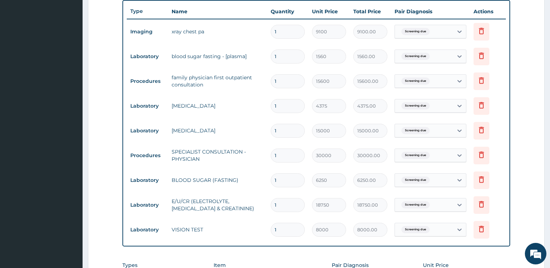
scroll to position [231, 0]
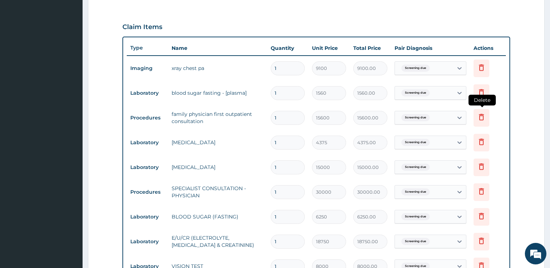
click icon
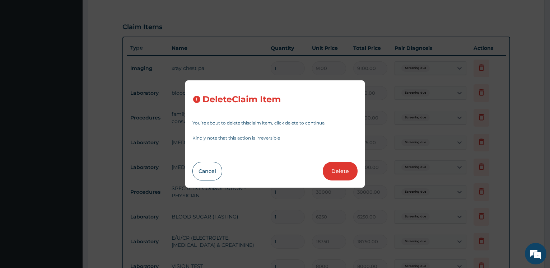
click button "Delete"
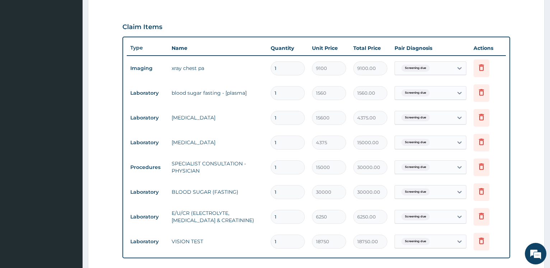
type input "4375"
type input "4375.00"
type input "15000"
type input "15000.00"
type input "30000"
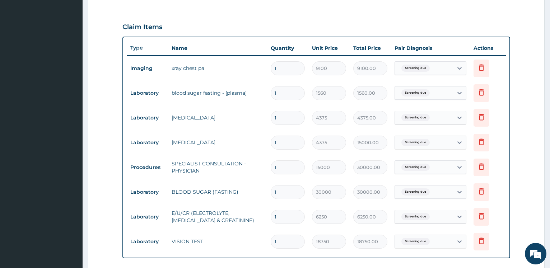
type input "30000.00"
type input "6250"
type input "6250.00"
type input "18750"
type input "18750.00"
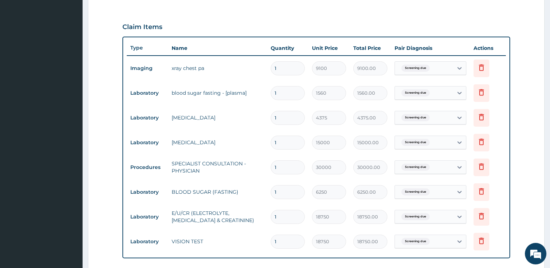
type input "8000"
type input "8000.00"
click icon
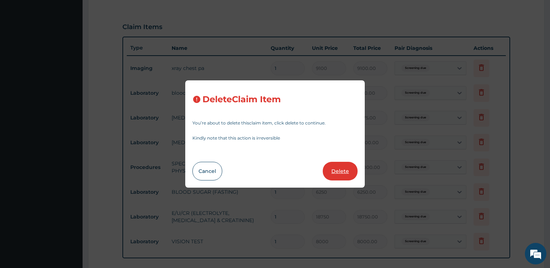
click button "Delete"
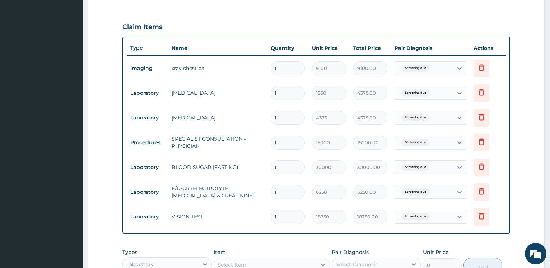
type input "4375"
type input "4375.00"
type input "15000"
type input "15000.00"
type input "30000"
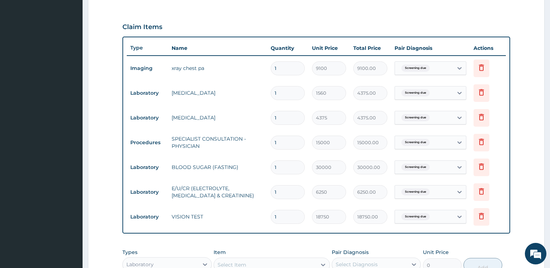
type input "30000.00"
type input "6250"
type input "6250.00"
type input "18750"
type input "18750.00"
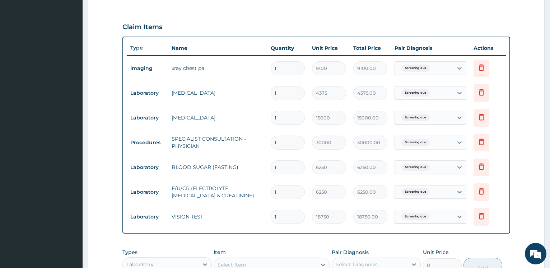
type input "8000"
type input "8000.00"
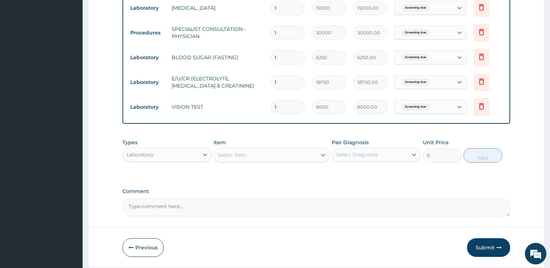
click div "Laboratory"
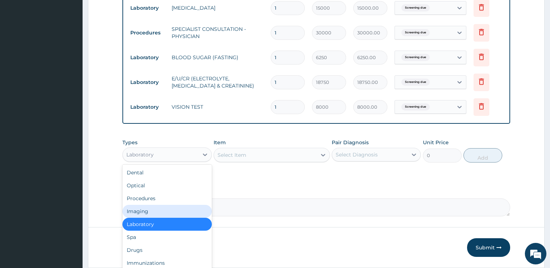
drag, startPoint x: 149, startPoint y: 211, endPoint x: 182, endPoint y: 202, distance: 33.8
click div "Imaging"
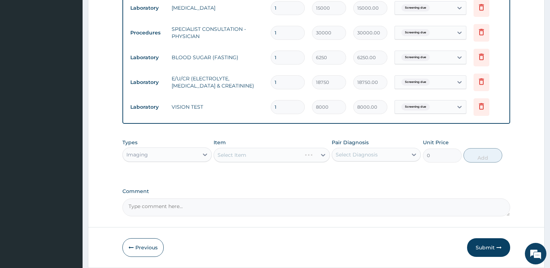
click div "Select Item"
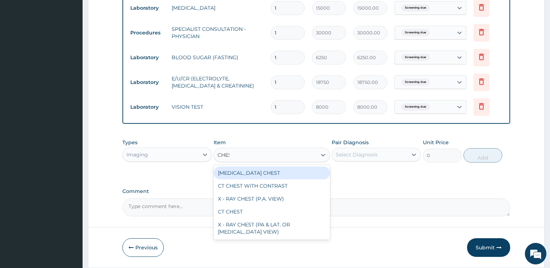
type input "CHEST"
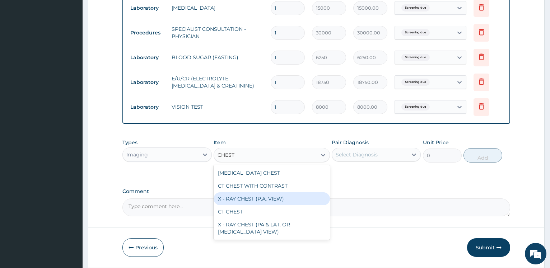
drag, startPoint x: 273, startPoint y: 198, endPoint x: 301, endPoint y: 195, distance: 28.9
click div "X - RAY CHEST (P.A. VIEW)"
type input "16363.63636363636"
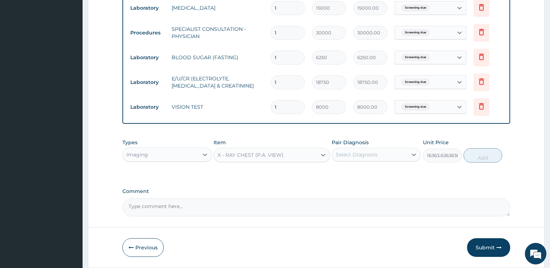
click div "Select Diagnosis"
click label "Screening due"
checkbox input "true"
click button "Add"
type input "0"
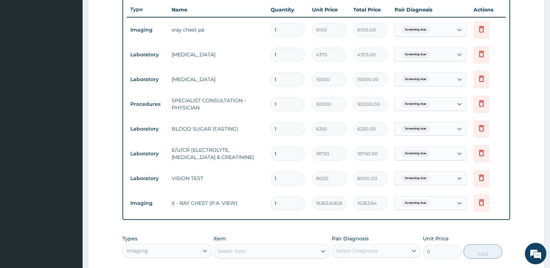
scroll to position [267, 0]
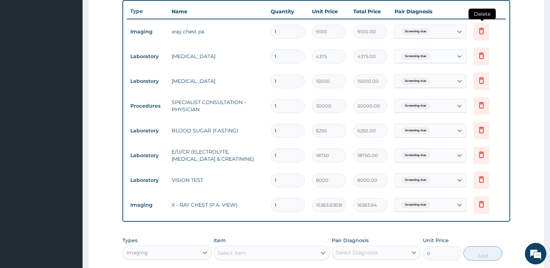
click icon
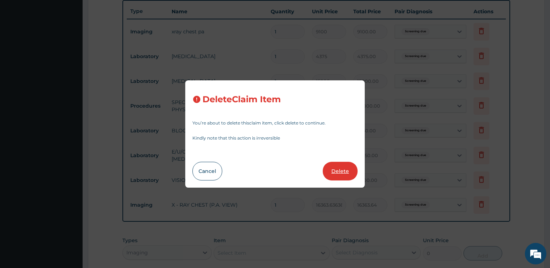
click button "Delete"
type input "4375"
type input "4375.00"
type input "15000"
type input "15000.00"
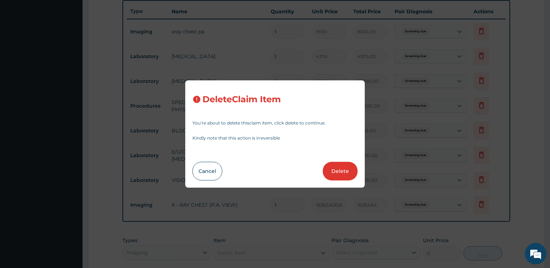
type input "30000"
type input "30000.00"
type input "6250"
type input "6250.00"
type input "18750"
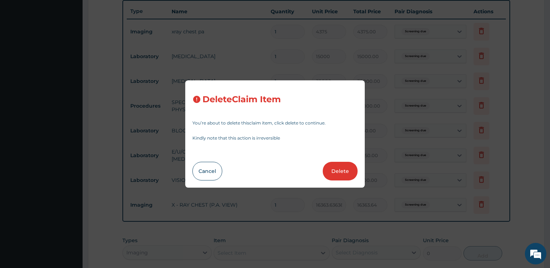
type input "18750.00"
type input "8000"
type input "8000.00"
type input "16363.63636363636"
type input "16363.64"
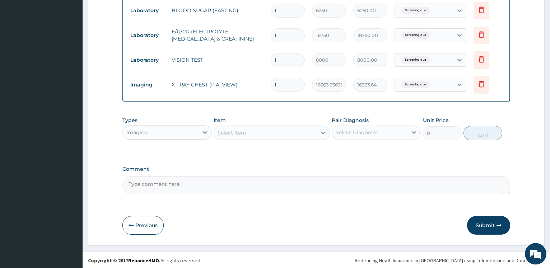
scroll to position [364, 0]
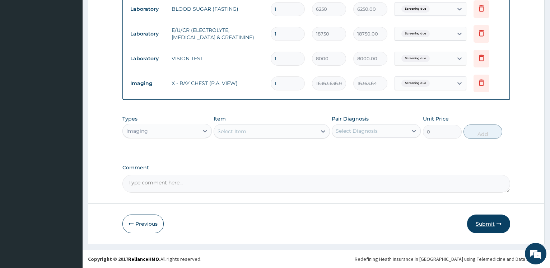
click button "Submit"
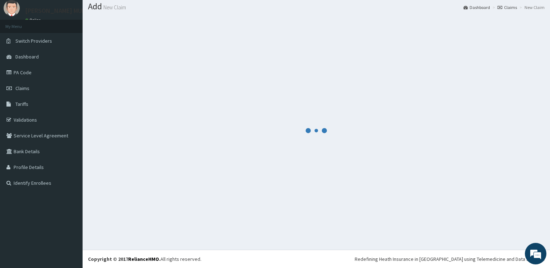
scroll to position [22, 0]
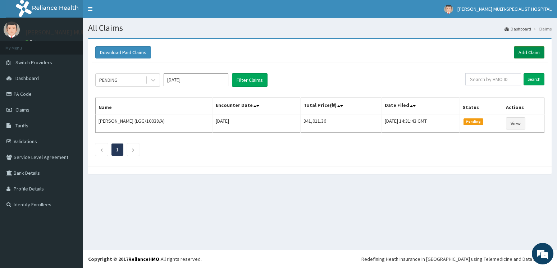
click at [525, 49] on link "Add Claim" at bounding box center [528, 52] width 31 height 12
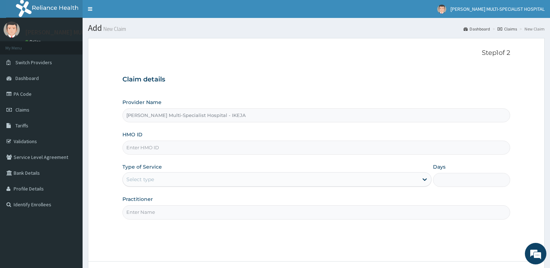
type input "[PERSON_NAME] Multi-Specialist Hospital - IKEJA"
click at [169, 146] on input "HMO ID" at bounding box center [317, 148] width 388 height 14
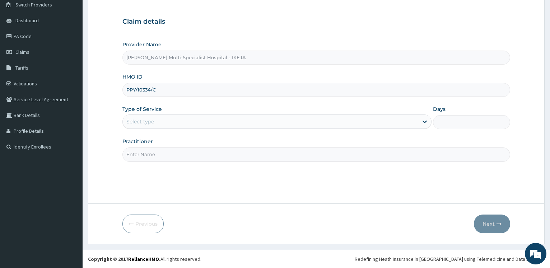
type input "PPY/10334/C"
click at [165, 116] on div "Select type" at bounding box center [277, 122] width 309 height 14
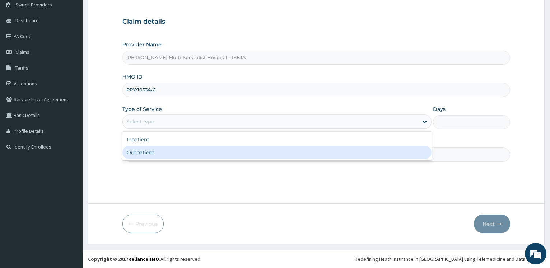
click at [157, 152] on div "Outpatient" at bounding box center [277, 152] width 309 height 13
type input "1"
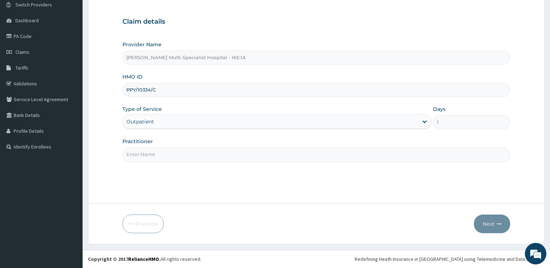
click at [160, 149] on input "Practitioner" at bounding box center [317, 155] width 388 height 14
type input "[PERSON_NAME]"
click at [490, 224] on button "Next" at bounding box center [492, 224] width 36 height 19
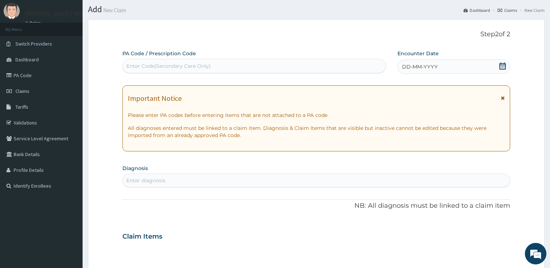
scroll to position [0, 0]
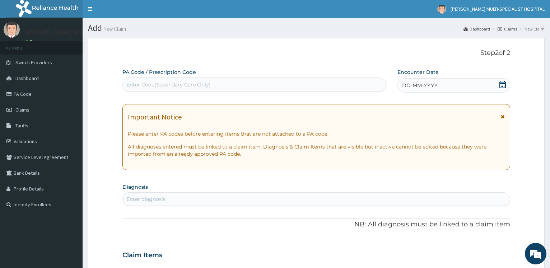
click at [210, 83] on div "Enter Code(Secondary Care Only)" at bounding box center [168, 84] width 84 height 7
type input "PA/408BE9"
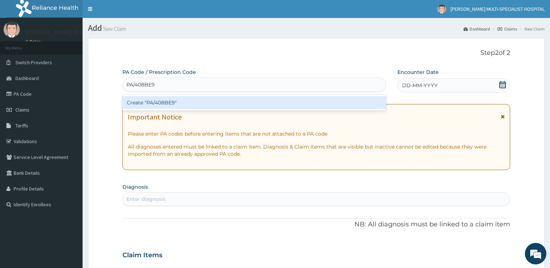
click at [211, 102] on div "Create "PA/408BE9"" at bounding box center [254, 102] width 263 height 13
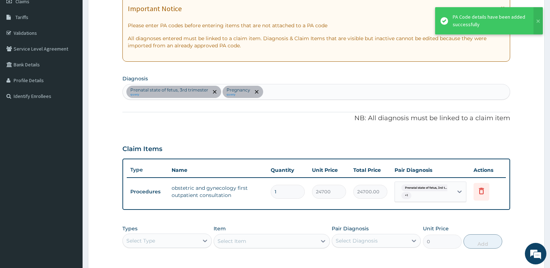
scroll to position [218, 0]
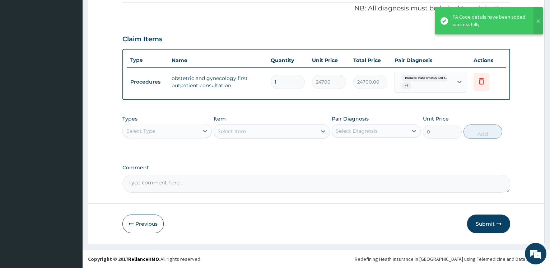
drag, startPoint x: 194, startPoint y: 132, endPoint x: 190, endPoint y: 140, distance: 9.2
click at [195, 132] on div "Select Type" at bounding box center [160, 130] width 75 height 11
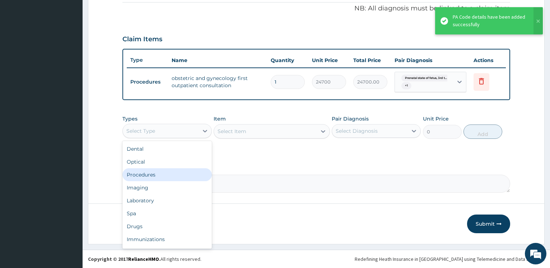
click at [164, 174] on div "Procedures" at bounding box center [167, 175] width 89 height 13
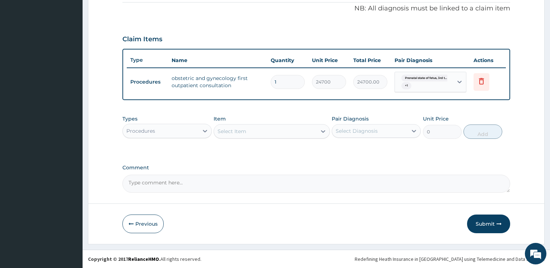
click at [246, 132] on div "Select Item" at bounding box center [265, 131] width 103 height 11
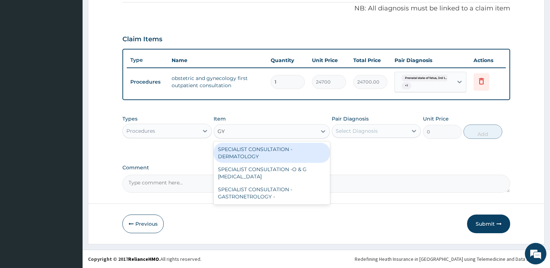
type input "GYN"
click at [250, 153] on div "SPECIALIST CONSULTATION -O & G [MEDICAL_DATA]" at bounding box center [272, 153] width 116 height 20
type input "40000"
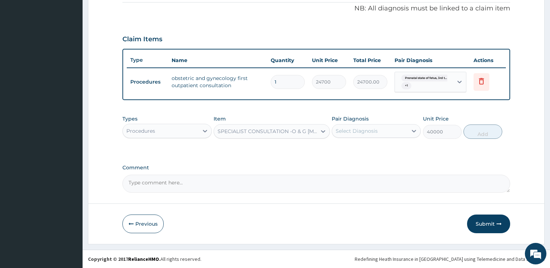
click at [403, 131] on div "Select Diagnosis" at bounding box center [369, 130] width 75 height 11
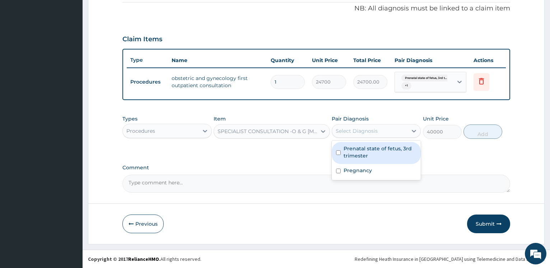
drag, startPoint x: 382, startPoint y: 150, endPoint x: 378, endPoint y: 163, distance: 13.3
click at [382, 151] on label "Prenatal state of fetus, 3rd trimester" at bounding box center [380, 152] width 73 height 14
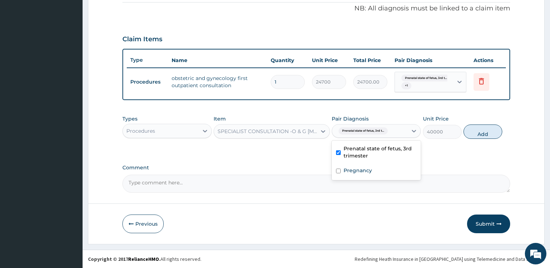
checkbox input "true"
click at [364, 168] on label "Pregnancy" at bounding box center [358, 170] width 28 height 7
checkbox input "true"
click at [484, 138] on button "Add" at bounding box center [483, 132] width 39 height 14
type input "0"
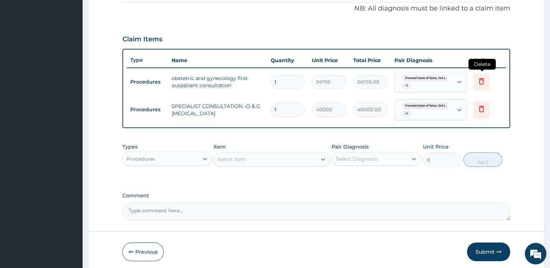
click at [483, 84] on icon at bounding box center [481, 81] width 5 height 6
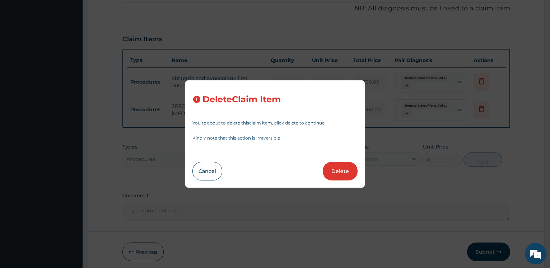
click at [354, 168] on button "Delete" at bounding box center [340, 171] width 35 height 19
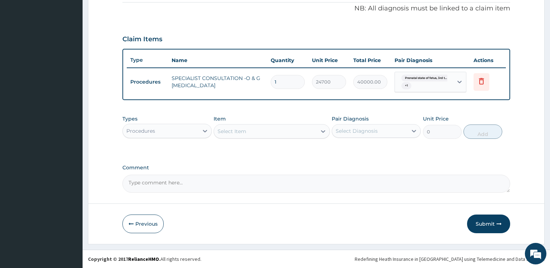
type input "40000"
type input "40000.00"
drag, startPoint x: 491, startPoint y: 224, endPoint x: 484, endPoint y: 215, distance: 11.3
click at [491, 224] on button "Submit" at bounding box center [488, 224] width 43 height 19
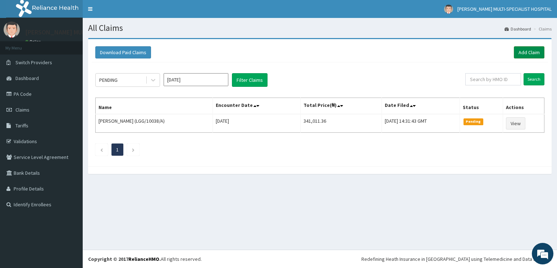
click at [534, 51] on link "Add Claim" at bounding box center [528, 52] width 31 height 12
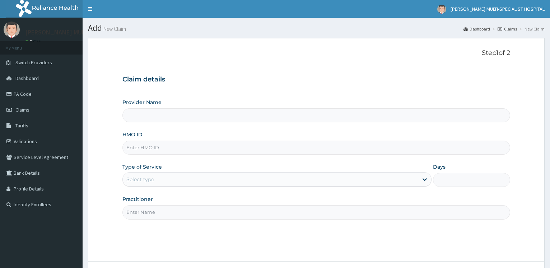
type input "[PERSON_NAME] Multi-Specialist Hospital - IKEJA"
click at [157, 149] on input "HMO ID" at bounding box center [317, 148] width 388 height 14
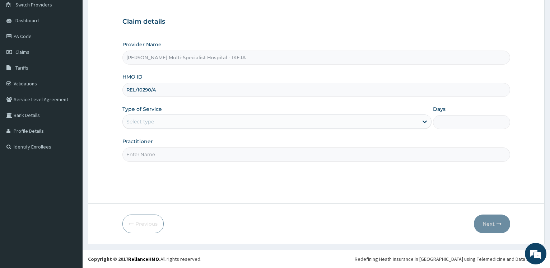
type input "REL/10290/A"
click at [151, 122] on div "Select type" at bounding box center [140, 121] width 28 height 7
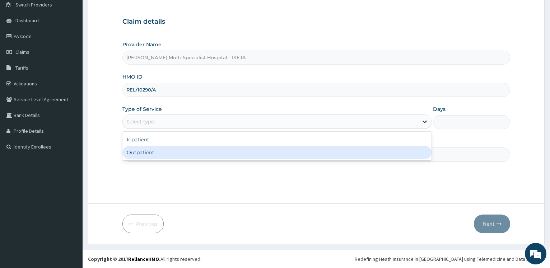
click at [146, 156] on div "Outpatient" at bounding box center [277, 152] width 309 height 13
type input "1"
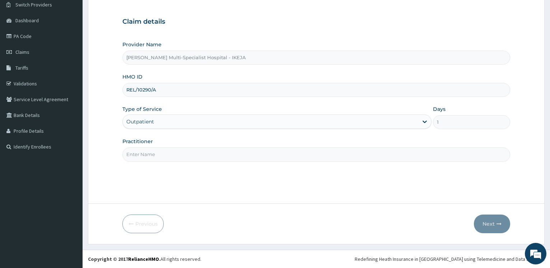
click at [145, 156] on input "Practitioner" at bounding box center [317, 155] width 388 height 14
type input "[PERSON_NAME]"
click at [485, 223] on button "Next" at bounding box center [492, 224] width 36 height 19
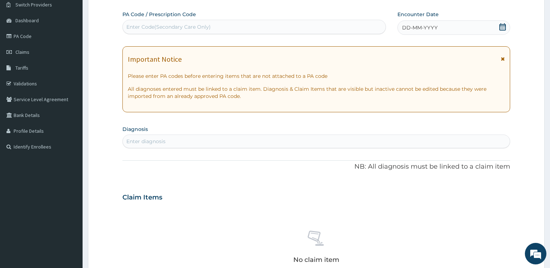
scroll to position [0, 0]
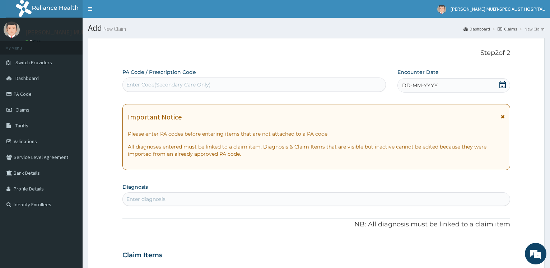
click at [147, 83] on div "Enter Code(Secondary Care Only)" at bounding box center [168, 84] width 84 height 7
type input "PA/66BEAB"
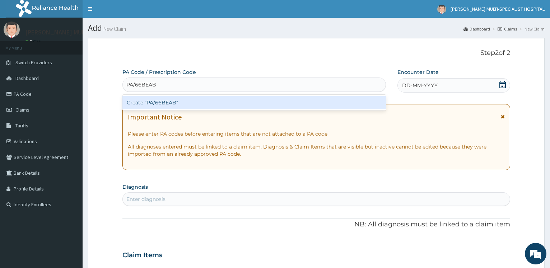
click at [151, 101] on div "Create "PA/66BEAB"" at bounding box center [254, 102] width 263 height 13
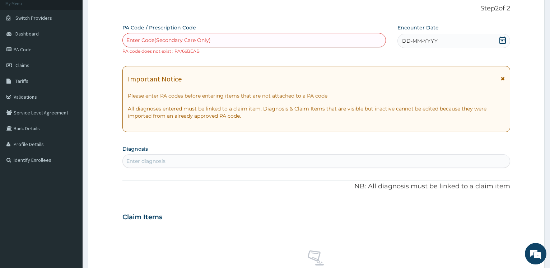
scroll to position [37, 0]
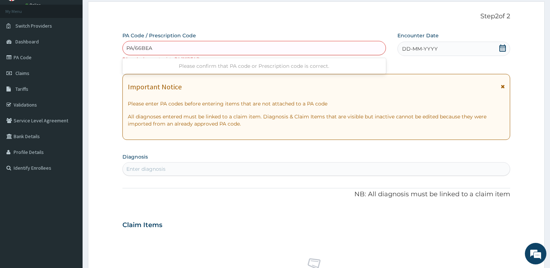
type input "PA/66BEAB"
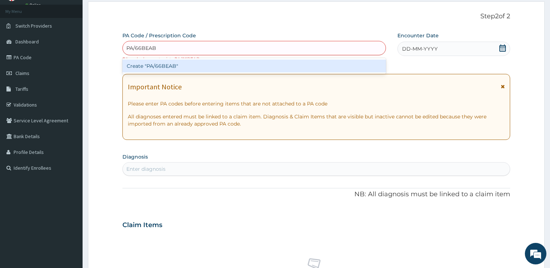
click at [182, 68] on div "Create "PA/66BEAB"" at bounding box center [254, 66] width 263 height 13
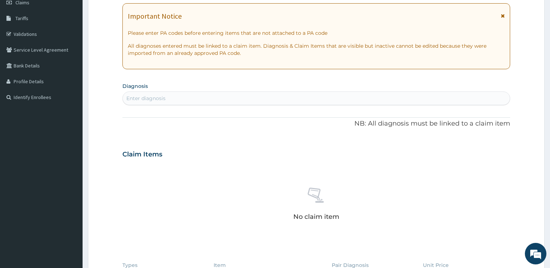
scroll to position [34, 0]
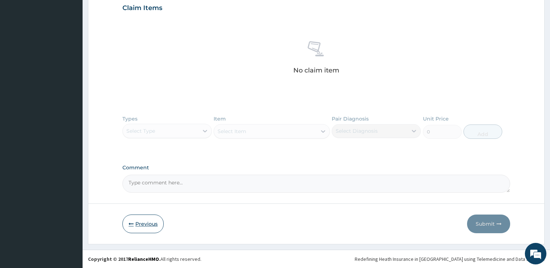
click at [145, 222] on button "Previous" at bounding box center [143, 224] width 41 height 19
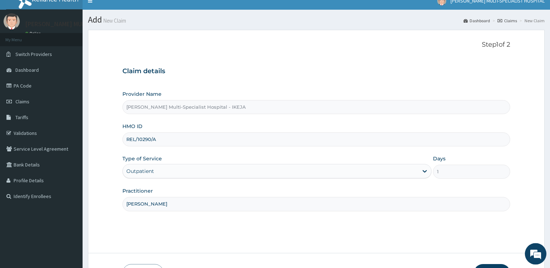
scroll to position [0, 0]
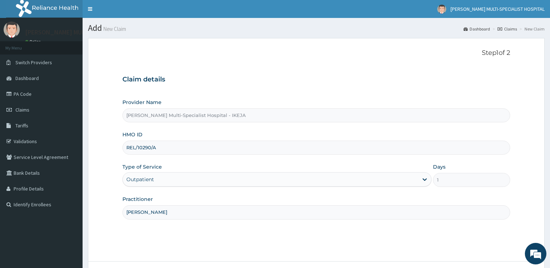
drag, startPoint x: 158, startPoint y: 149, endPoint x: 117, endPoint y: 148, distance: 41.7
click at [123, 148] on input "REL/10290/A" at bounding box center [317, 148] width 388 height 14
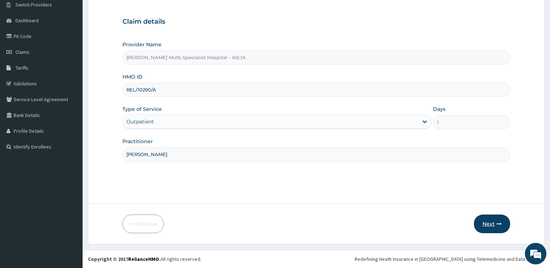
click at [492, 230] on button "Next" at bounding box center [492, 224] width 36 height 19
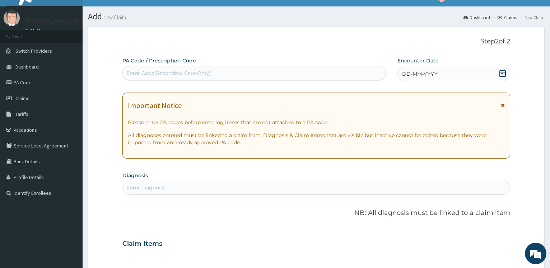
scroll to position [0, 0]
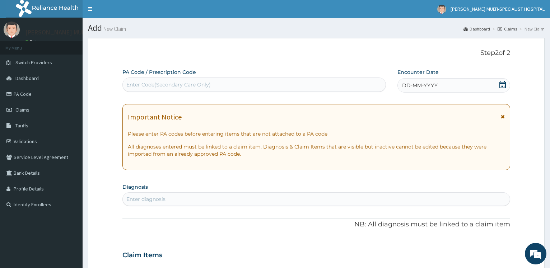
click at [148, 84] on div "Enter Code(Secondary Care Only)" at bounding box center [168, 84] width 84 height 7
paste input "PA/66BEA8"
type input "PA/66BEA8"
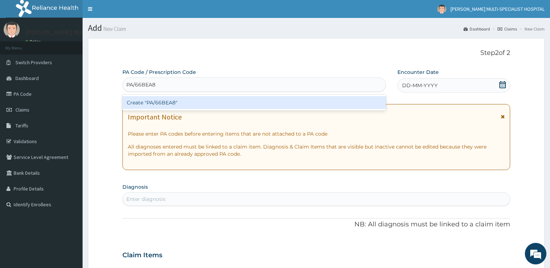
click at [168, 107] on div "Create "PA/66BEA8"" at bounding box center [254, 102] width 263 height 13
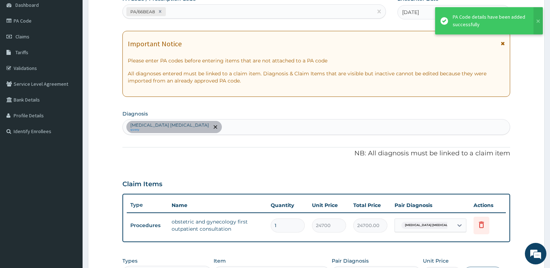
scroll to position [216, 0]
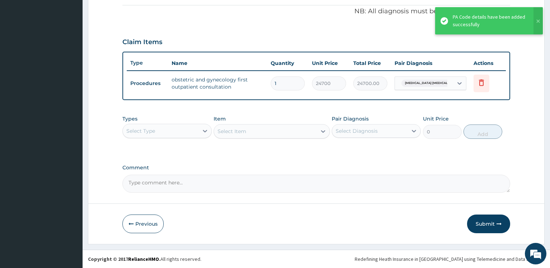
drag, startPoint x: 188, startPoint y: 134, endPoint x: 190, endPoint y: 140, distance: 6.1
click at [188, 136] on div "Select Type" at bounding box center [160, 130] width 75 height 11
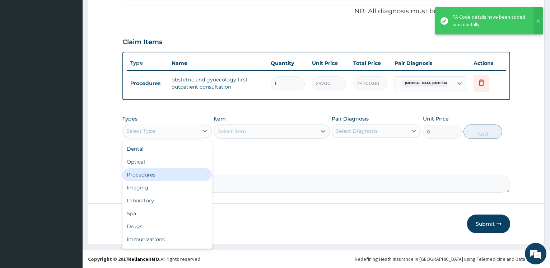
click at [170, 178] on div "Procedures" at bounding box center [167, 175] width 89 height 13
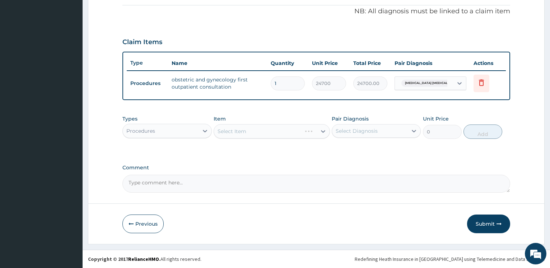
click at [234, 130] on div "Select Item" at bounding box center [272, 131] width 116 height 14
click at [256, 132] on div "Select Item" at bounding box center [265, 131] width 103 height 11
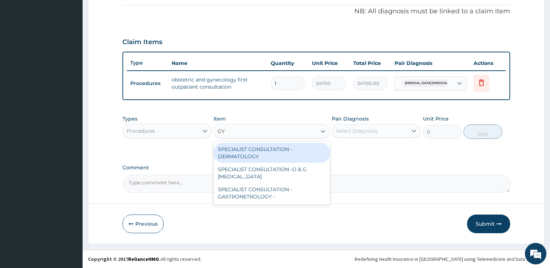
type input "GYN"
click at [249, 146] on div "SPECIALIST CONSULTATION -O & G [MEDICAL_DATA]" at bounding box center [272, 153] width 116 height 20
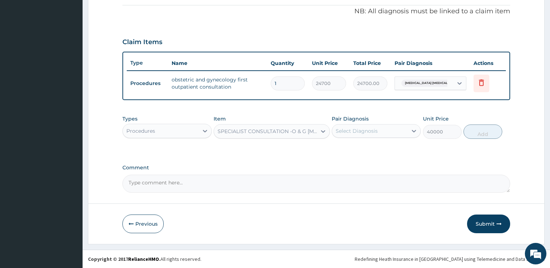
type input "40000"
click at [345, 134] on div "Select Diagnosis" at bounding box center [357, 131] width 42 height 7
click at [351, 146] on label "Uterine fibroid polyp" at bounding box center [380, 152] width 73 height 14
checkbox input "true"
click at [484, 136] on button "Add" at bounding box center [483, 132] width 39 height 14
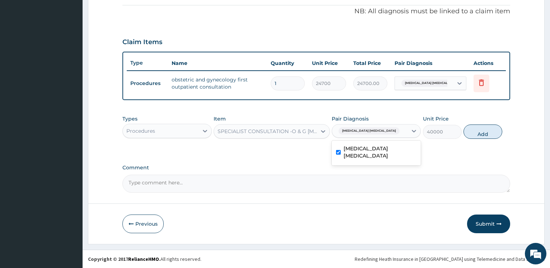
type input "0"
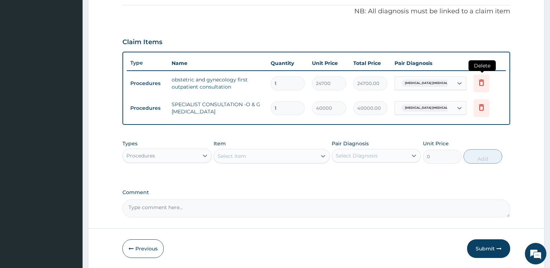
click at [484, 81] on icon at bounding box center [482, 82] width 9 height 9
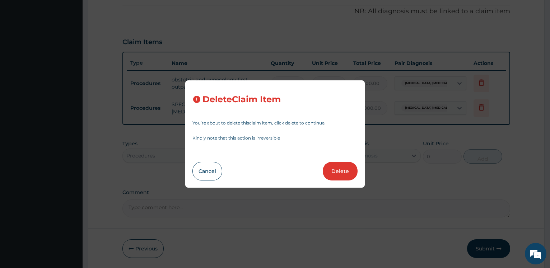
click at [345, 170] on button "Delete" at bounding box center [340, 171] width 35 height 19
type input "40000"
type input "40000.00"
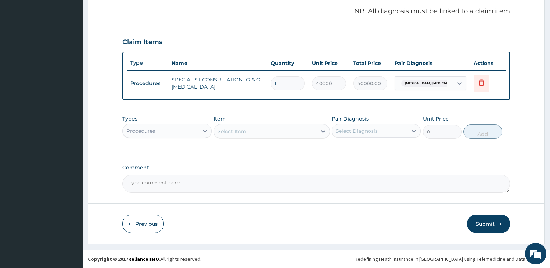
click at [485, 222] on button "Submit" at bounding box center [488, 224] width 43 height 19
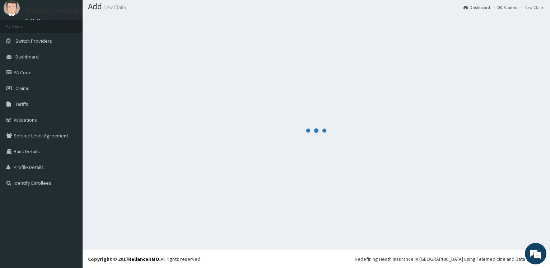
scroll to position [22, 0]
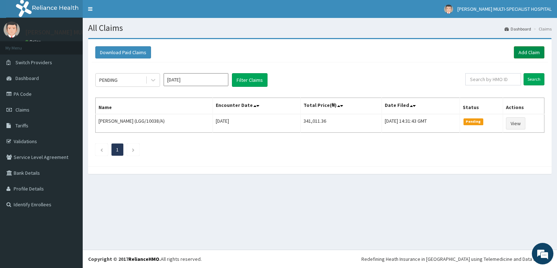
click at [542, 55] on link "Add Claim" at bounding box center [528, 52] width 31 height 12
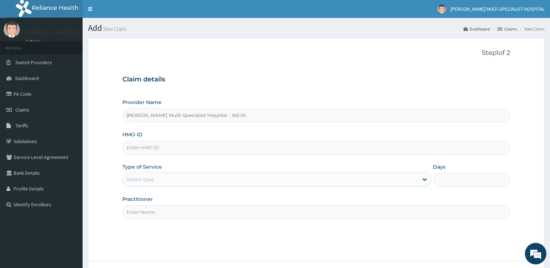
click at [147, 155] on div "Provider Name [PERSON_NAME] Multi-Specialist Hospital - IKEJA HMO ID Type of Se…" at bounding box center [317, 159] width 388 height 121
click at [154, 153] on input "HMO ID" at bounding box center [317, 148] width 388 height 14
click at [154, 152] on input "HMO ID" at bounding box center [317, 148] width 388 height 14
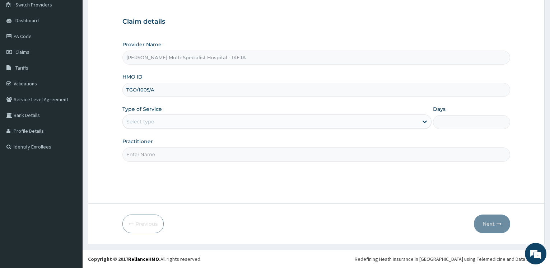
type input "TGO/1005/A"
click at [161, 119] on div "Select type" at bounding box center [270, 121] width 295 height 11
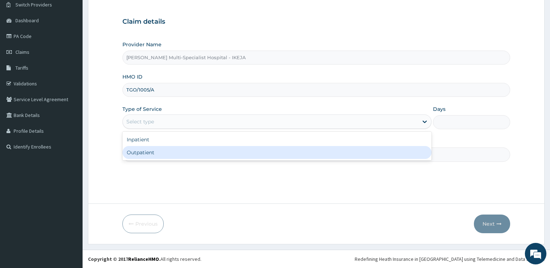
click at [153, 155] on div "Outpatient" at bounding box center [277, 152] width 309 height 13
type input "1"
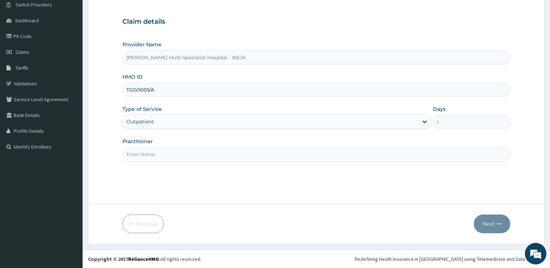
click at [153, 155] on input "Practitioner" at bounding box center [317, 155] width 388 height 14
type input "[PERSON_NAME]"
click at [490, 222] on button "Next" at bounding box center [492, 224] width 36 height 19
click at [142, 92] on input "TGO/1005/A" at bounding box center [317, 90] width 388 height 14
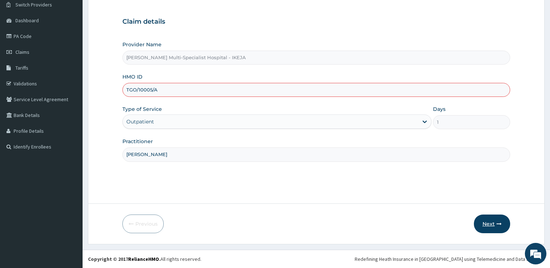
type input "TGO/10005/A"
click at [488, 228] on button "Next" at bounding box center [492, 224] width 36 height 19
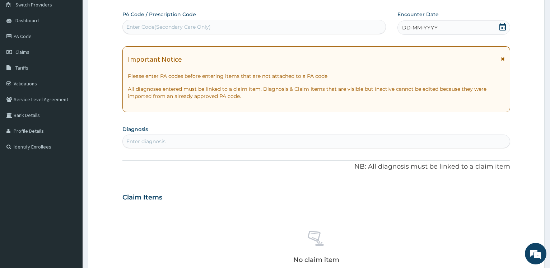
click at [162, 26] on div "Enter Code(Secondary Care Only)" at bounding box center [168, 26] width 84 height 7
type input "PA/D476E0"
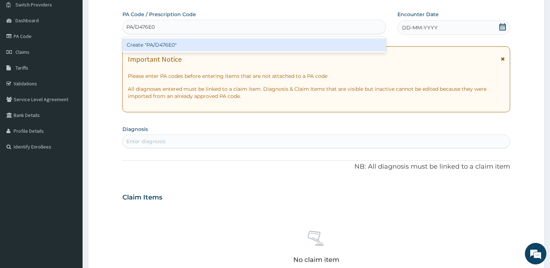
click at [147, 47] on div "Create "PA/D476E0"" at bounding box center [254, 44] width 263 height 13
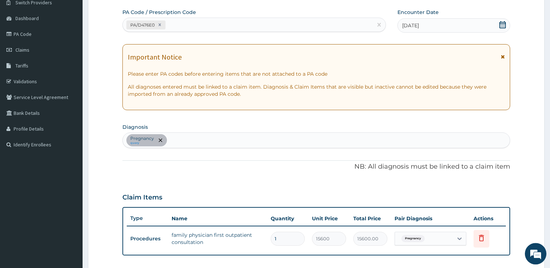
scroll to position [168, 0]
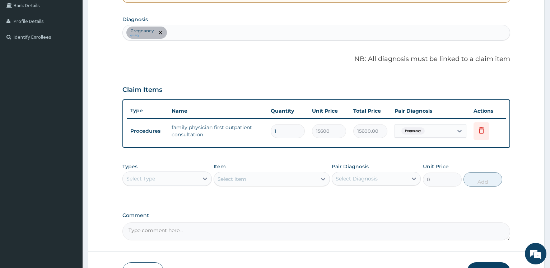
click at [243, 183] on div "Select Item" at bounding box center [272, 179] width 116 height 14
click at [181, 183] on div "Select Type" at bounding box center [160, 178] width 75 height 11
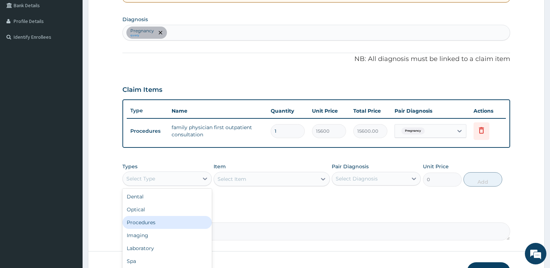
click at [167, 222] on div "Procedures" at bounding box center [167, 222] width 89 height 13
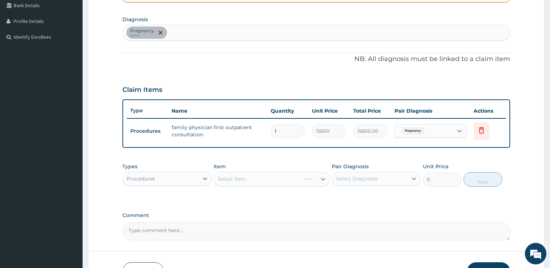
click at [113, 156] on form "Step 2 of 2 PA Code / Prescription Code PA/D476E0 Encounter Date [DATE] Importa…" at bounding box center [316, 81] width 457 height 422
click at [252, 180] on div "Select Item" at bounding box center [272, 179] width 116 height 14
click at [257, 177] on div "Select Item" at bounding box center [272, 179] width 116 height 14
click at [254, 165] on div "Item Select Item" at bounding box center [272, 175] width 116 height 24
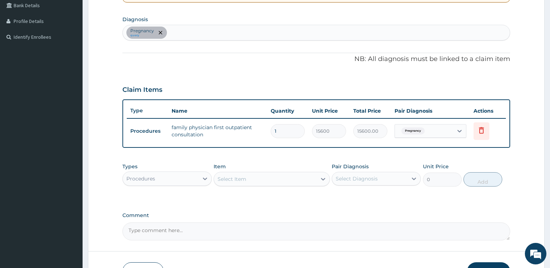
click at [256, 180] on div "Select Item" at bounding box center [265, 179] width 103 height 11
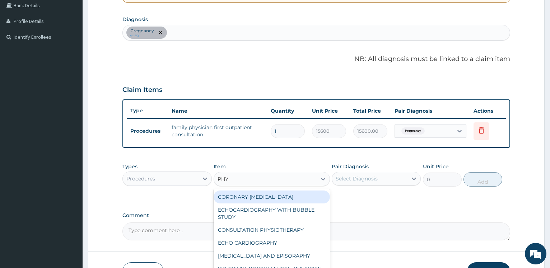
type input "PHYS"
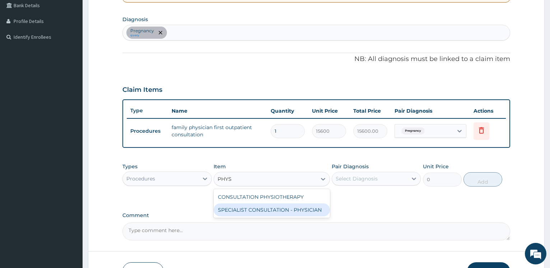
click at [238, 214] on div "SPECIALIST CONSULTATION - PHYSICIAN" at bounding box center [272, 210] width 116 height 13
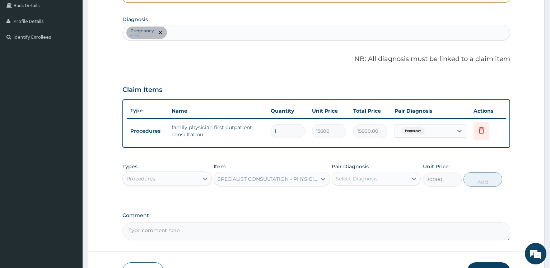
type input "30000"
click at [370, 181] on div "Select Diagnosis" at bounding box center [357, 178] width 42 height 7
click at [368, 195] on label "Pregnancy" at bounding box center [358, 196] width 28 height 7
checkbox input "true"
click at [491, 184] on button "Add" at bounding box center [483, 179] width 39 height 14
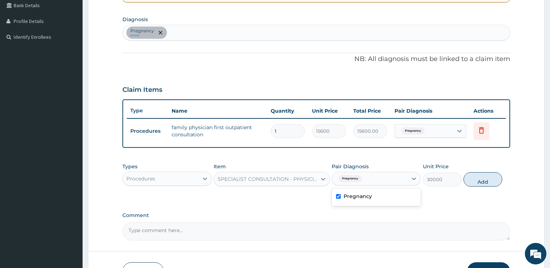
type input "0"
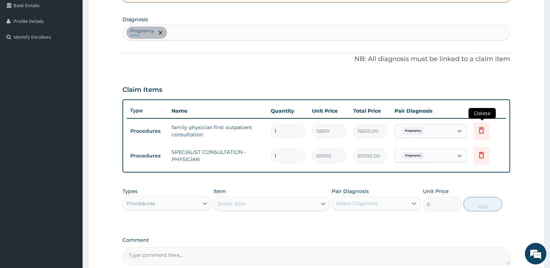
click at [484, 127] on icon at bounding box center [482, 130] width 9 height 9
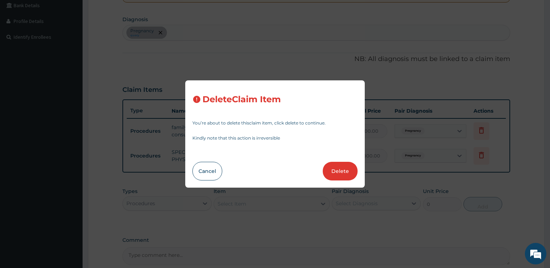
click at [341, 164] on button "Delete" at bounding box center [340, 171] width 35 height 19
type input "30000"
type input "30000.00"
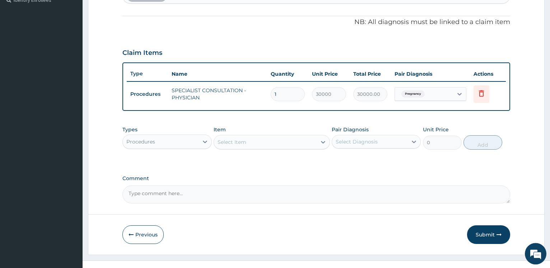
scroll to position [216, 0]
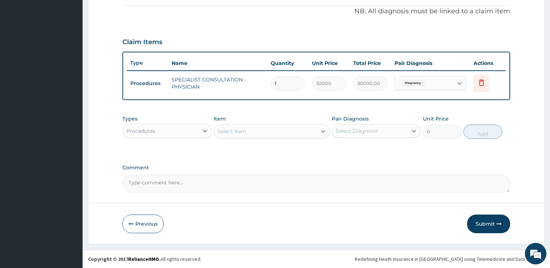
click at [480, 224] on button "Submit" at bounding box center [488, 224] width 43 height 19
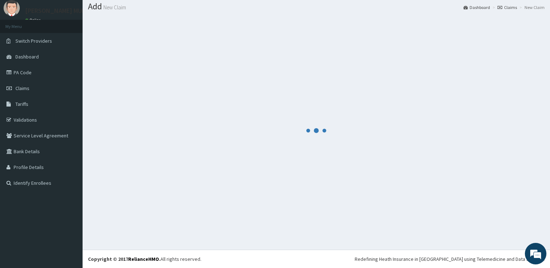
scroll to position [22, 0]
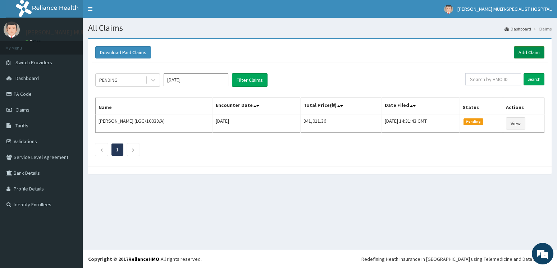
click at [530, 55] on link "Add Claim" at bounding box center [528, 52] width 31 height 12
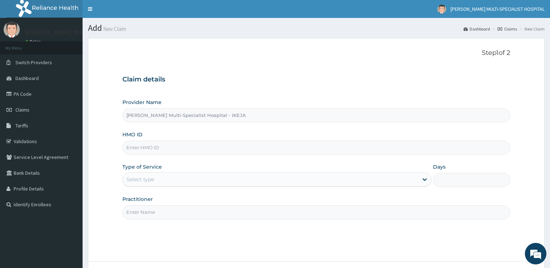
click at [158, 150] on input "HMO ID" at bounding box center [317, 148] width 388 height 14
click at [159, 146] on input "HMO ID" at bounding box center [317, 148] width 388 height 14
type input "REL/10794/A"
click at [135, 176] on div "Select type" at bounding box center [270, 179] width 295 height 11
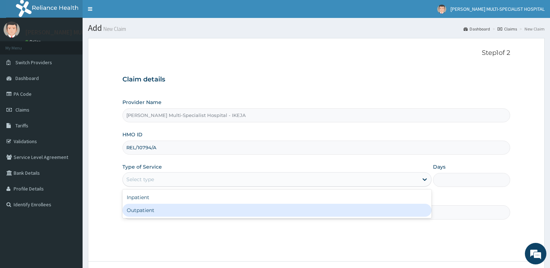
click at [153, 212] on div "Outpatient" at bounding box center [277, 210] width 309 height 13
type input "1"
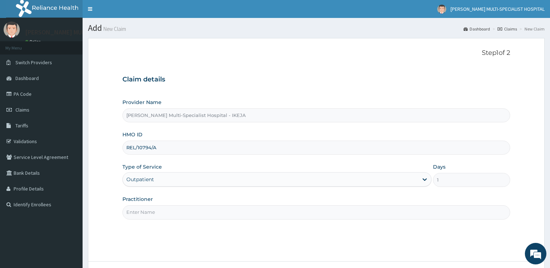
click at [142, 212] on input "Practitioner" at bounding box center [317, 213] width 388 height 14
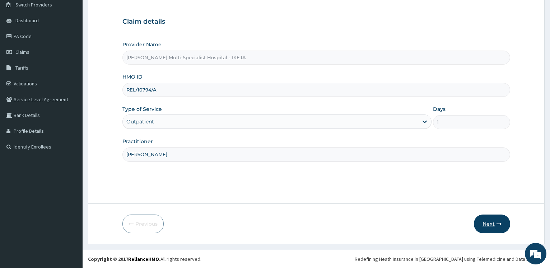
type input "[PERSON_NAME]"
click at [489, 225] on button "Next" at bounding box center [492, 224] width 36 height 19
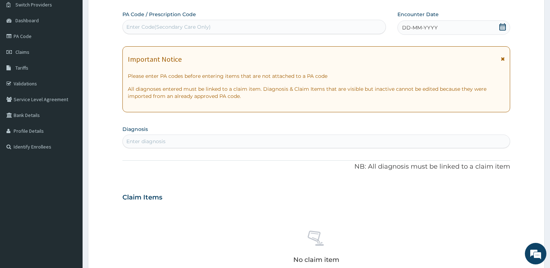
click at [165, 30] on div "Enter Code(Secondary Care Only)" at bounding box center [168, 26] width 84 height 7
type input "PA/F8F246"
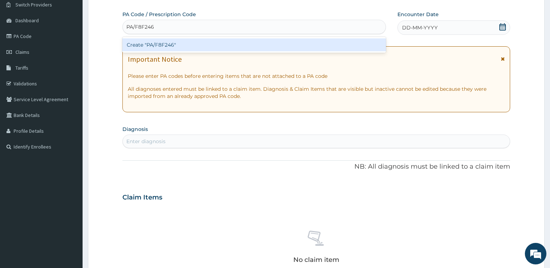
click at [153, 43] on div "Create "PA/F8F246"" at bounding box center [254, 44] width 263 height 13
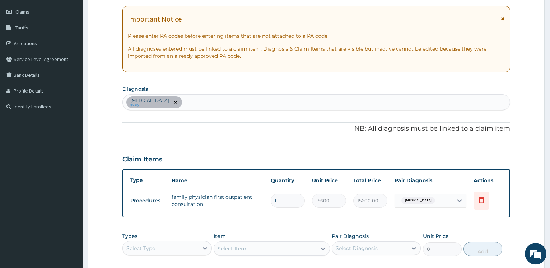
scroll to position [216, 0]
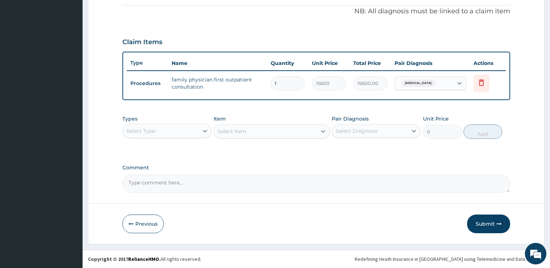
click at [193, 133] on div "Select Type" at bounding box center [160, 130] width 75 height 11
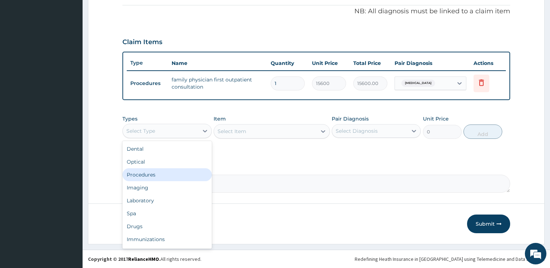
drag, startPoint x: 159, startPoint y: 177, endPoint x: 139, endPoint y: 161, distance: 25.3
click at [158, 178] on div "Procedures" at bounding box center [167, 175] width 89 height 13
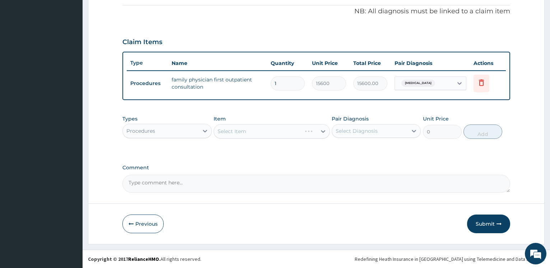
click at [109, 107] on form "Step 2 of 2 PA Code / Prescription Code PA/F8F246 Encounter Date [DATE] Importa…" at bounding box center [316, 34] width 457 height 422
click at [275, 139] on div "Types Procedures Item Select Item Pair Diagnosis Select Diagnosis Unit Price 0 …" at bounding box center [317, 127] width 388 height 31
click at [278, 133] on div "Select Item" at bounding box center [272, 131] width 116 height 14
click at [280, 129] on div "Select Item" at bounding box center [272, 131] width 116 height 14
click at [281, 129] on div "Select Item" at bounding box center [265, 131] width 103 height 11
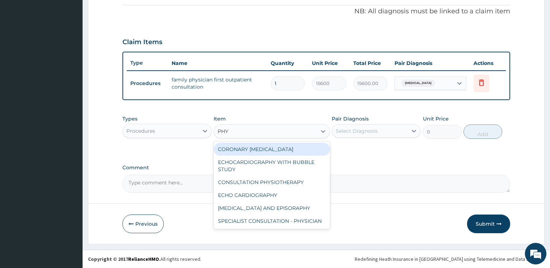
type input "PHYS"
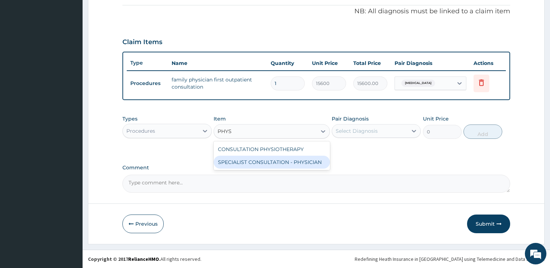
click at [282, 166] on div "SPECIALIST CONSULTATION - PHYSICIAN" at bounding box center [272, 162] width 116 height 13
type input "30000"
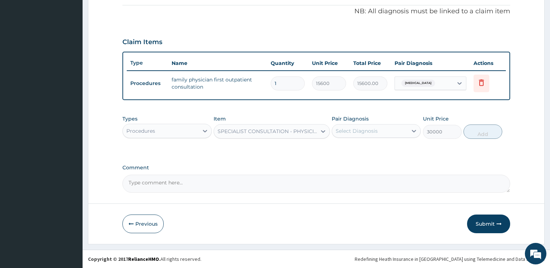
click at [363, 129] on div "Select Diagnosis" at bounding box center [357, 131] width 42 height 7
click at [370, 144] on div "[MEDICAL_DATA]" at bounding box center [376, 149] width 89 height 15
checkbox input "true"
click at [490, 138] on button "Add" at bounding box center [483, 132] width 39 height 14
type input "0"
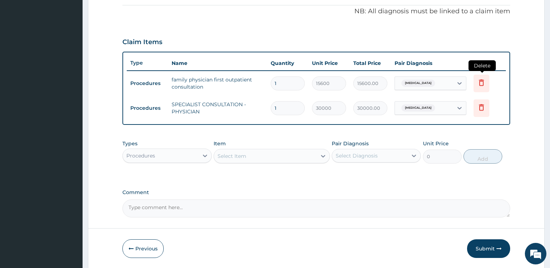
click at [484, 83] on icon at bounding box center [481, 82] width 5 height 6
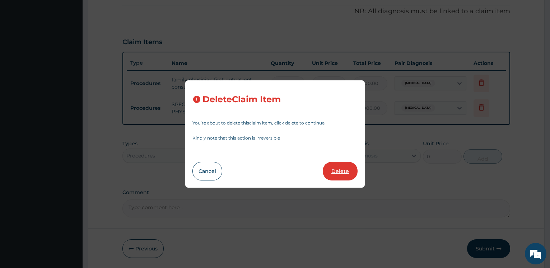
click at [341, 175] on button "Delete" at bounding box center [340, 171] width 35 height 19
type input "30000"
type input "30000.00"
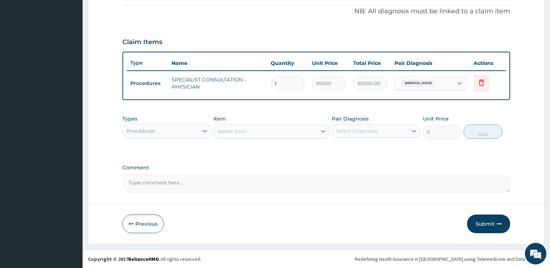
click at [485, 222] on button "Submit" at bounding box center [488, 224] width 43 height 19
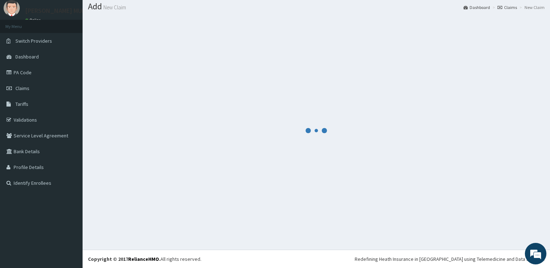
scroll to position [22, 0]
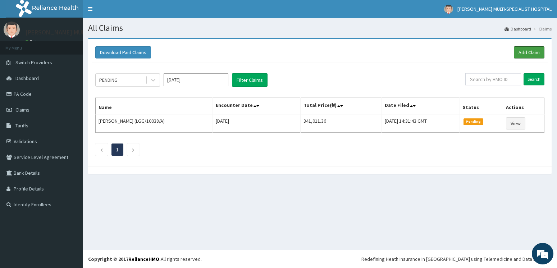
drag, startPoint x: 541, startPoint y: 51, endPoint x: 546, endPoint y: 47, distance: 6.4
click at [543, 48] on link "Add Claim" at bounding box center [528, 52] width 31 height 12
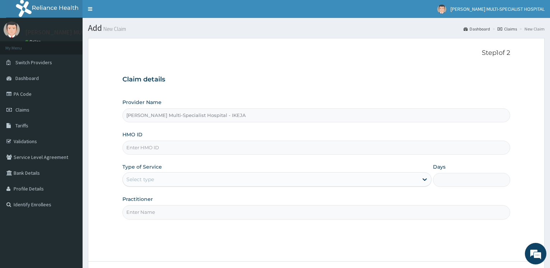
click at [147, 153] on input "HMO ID" at bounding box center [317, 148] width 388 height 14
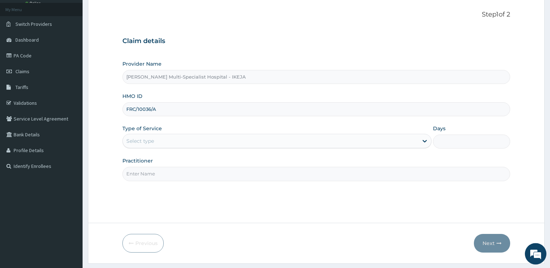
scroll to position [58, 0]
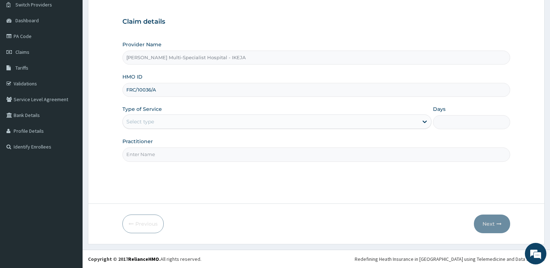
type input "FRC/10036/A"
click at [147, 121] on div "Select type" at bounding box center [140, 121] width 28 height 7
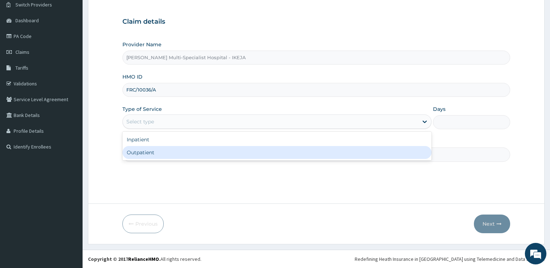
click at [146, 154] on div "Outpatient" at bounding box center [277, 152] width 309 height 13
type input "1"
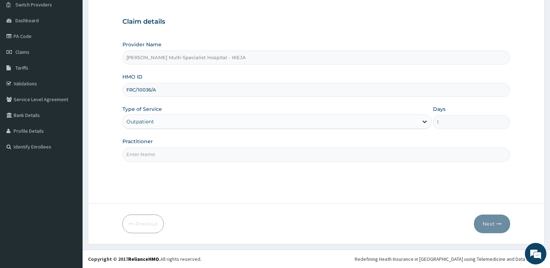
click at [146, 155] on input "Practitioner" at bounding box center [317, 155] width 388 height 14
type input "[PERSON_NAME]"
click at [494, 223] on button "Next" at bounding box center [492, 224] width 36 height 19
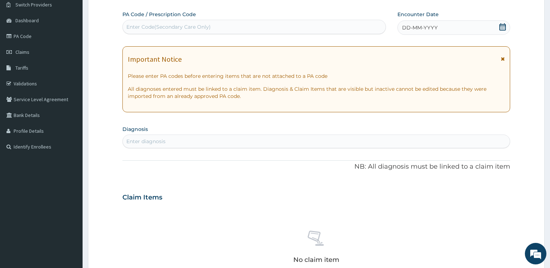
click at [217, 26] on div "Enter Code(Secondary Care Only)" at bounding box center [254, 26] width 263 height 11
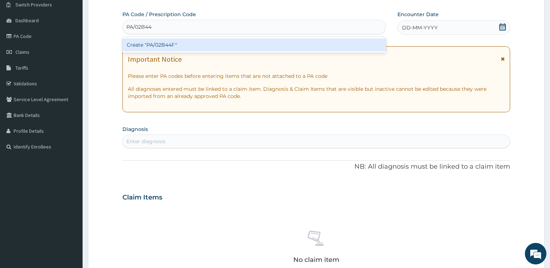
type input "PA/02B44F"
click at [182, 41] on div "Create "PA/02B44F"" at bounding box center [254, 44] width 263 height 13
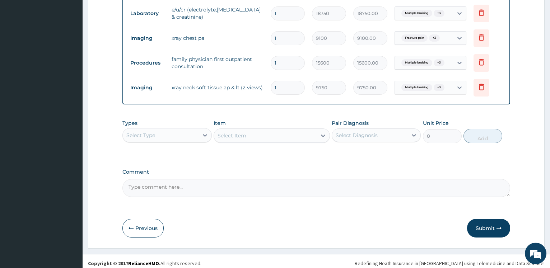
scroll to position [340, 0]
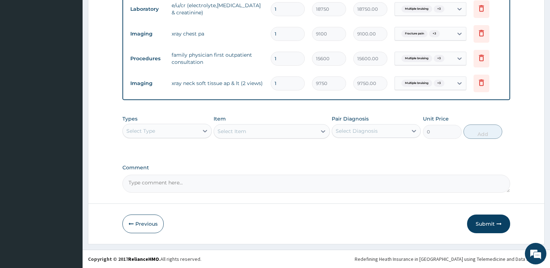
click at [181, 129] on div "Select Type" at bounding box center [160, 130] width 75 height 11
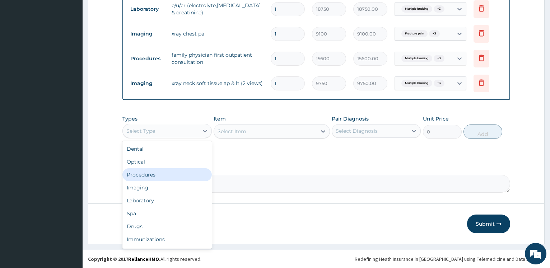
click at [166, 177] on div "Procedures" at bounding box center [167, 175] width 89 height 13
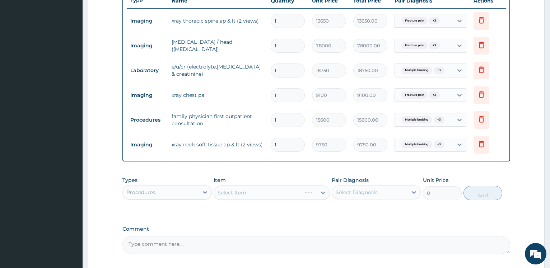
scroll to position [303, 0]
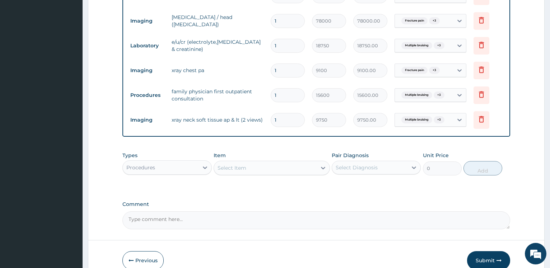
click at [249, 171] on div "Select Item" at bounding box center [265, 167] width 103 height 11
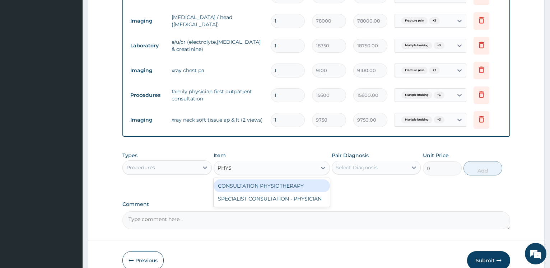
type input "PHYSI"
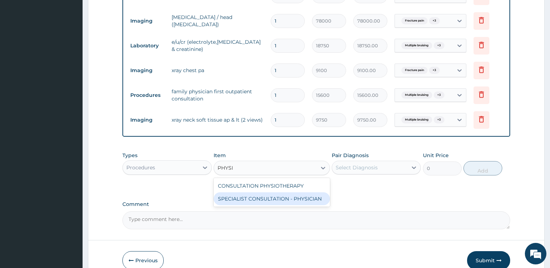
drag, startPoint x: 263, startPoint y: 199, endPoint x: 378, endPoint y: 177, distance: 117.7
click at [263, 199] on div "SPECIALIST CONSULTATION - PHYSICIAN" at bounding box center [272, 199] width 116 height 13
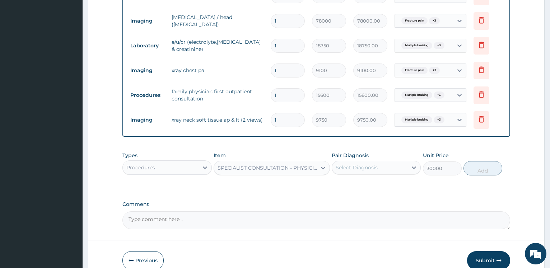
type input "30000"
click at [381, 166] on div "Select Diagnosis" at bounding box center [369, 167] width 75 height 11
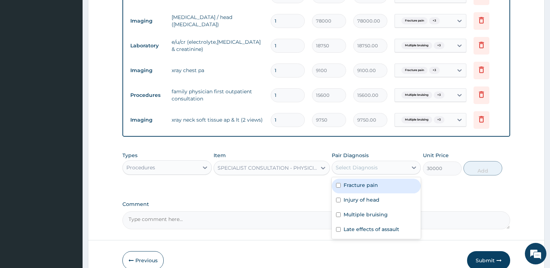
click at [380, 177] on div "Types Procedures Item SPECIALIST CONSULTATION - PHYSICIAN Pair Diagnosis option…" at bounding box center [317, 163] width 388 height 31
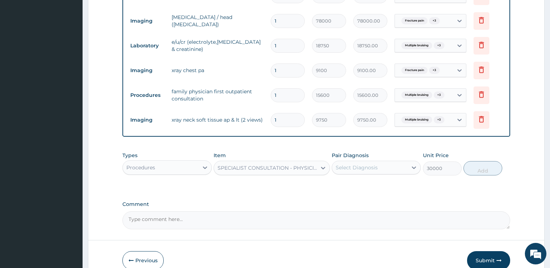
click at [379, 168] on div "Select Diagnosis" at bounding box center [369, 167] width 75 height 11
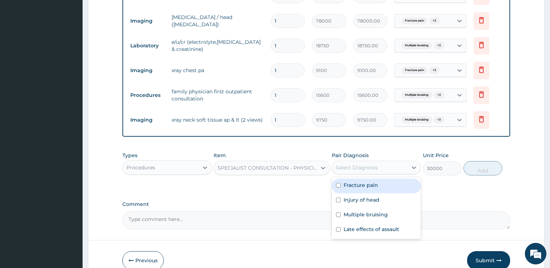
click at [363, 186] on label "Fracture pain" at bounding box center [361, 185] width 34 height 7
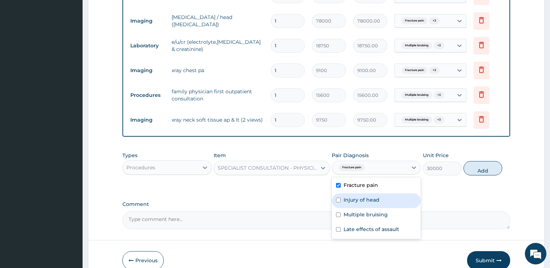
checkbox input "true"
click at [363, 198] on label "Injury of head" at bounding box center [362, 200] width 36 height 7
checkbox input "true"
click at [357, 211] on label "Multiple bruising" at bounding box center [366, 214] width 44 height 7
checkbox input "true"
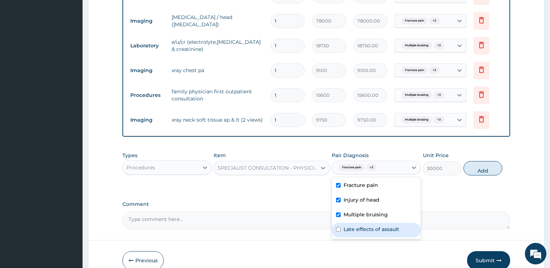
click at [352, 232] on label "Late effects of assault" at bounding box center [372, 229] width 56 height 7
checkbox input "true"
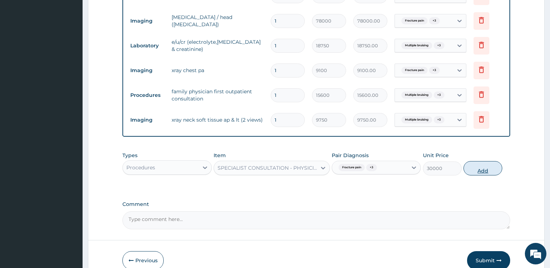
click at [475, 169] on button "Add" at bounding box center [483, 168] width 39 height 14
type input "0"
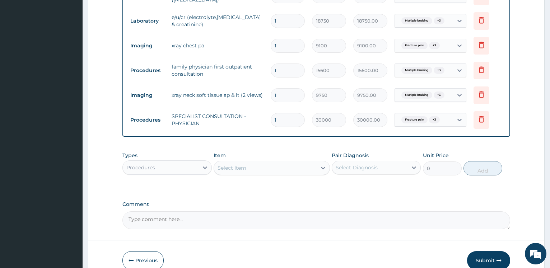
scroll to position [364, 0]
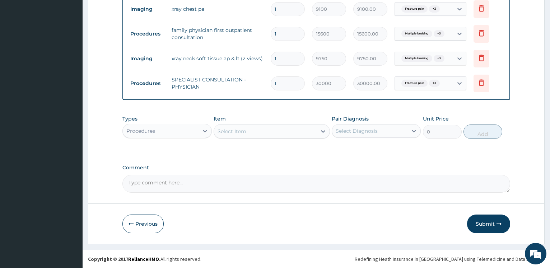
click at [172, 130] on div "Procedures" at bounding box center [160, 130] width 75 height 11
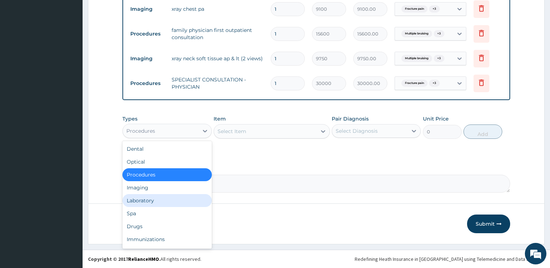
click at [146, 200] on div "Laboratory" at bounding box center [167, 200] width 89 height 13
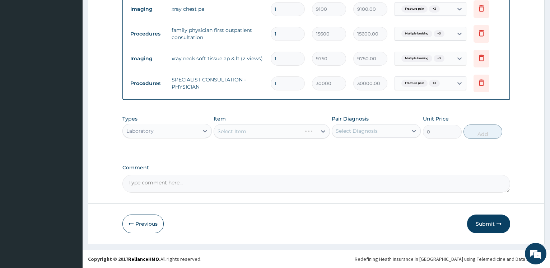
click at [237, 134] on div "Select Item" at bounding box center [272, 131] width 116 height 14
click at [240, 132] on div "Select Item" at bounding box center [272, 131] width 116 height 14
click at [244, 132] on div "Select Item" at bounding box center [272, 131] width 116 height 14
click at [249, 133] on div "Select Item" at bounding box center [272, 131] width 116 height 14
click at [241, 132] on div "Select Item" at bounding box center [272, 131] width 116 height 14
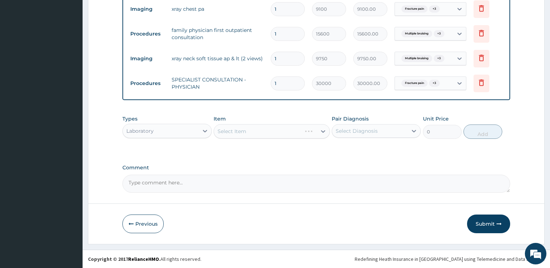
click at [243, 130] on div "Select Item" at bounding box center [272, 131] width 116 height 14
click at [245, 133] on div "Select Item" at bounding box center [272, 131] width 116 height 14
click at [274, 131] on div "Select Item" at bounding box center [265, 131] width 103 height 11
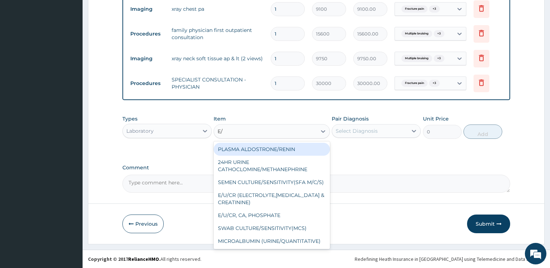
type input "E/U"
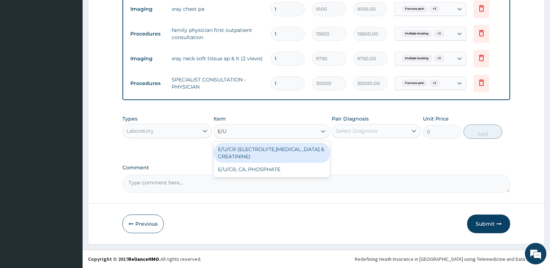
click at [269, 153] on div "E/U/CR (ELECTROLYTE,[MEDICAL_DATA] & CREATININE)" at bounding box center [272, 153] width 116 height 20
type input "18750"
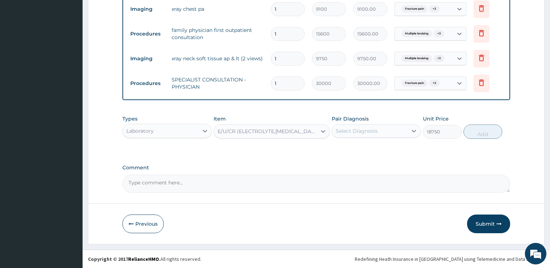
click at [347, 133] on div "Select Diagnosis" at bounding box center [357, 131] width 42 height 7
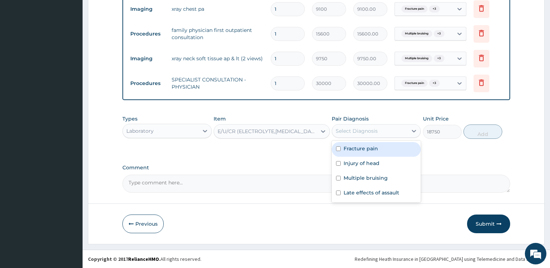
click at [354, 145] on div "Fracture pain" at bounding box center [376, 149] width 89 height 15
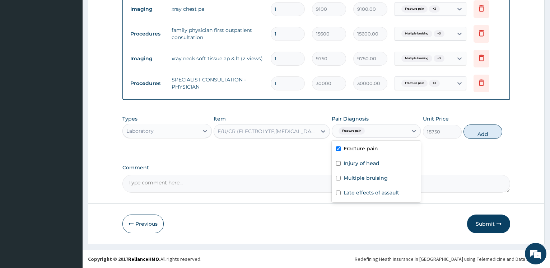
checkbox input "true"
click at [355, 168] on div "Injury of head" at bounding box center [376, 164] width 89 height 15
checkbox input "true"
drag, startPoint x: 355, startPoint y: 176, endPoint x: 354, endPoint y: 180, distance: 4.1
click at [354, 176] on label "Multiple bruising" at bounding box center [366, 178] width 44 height 7
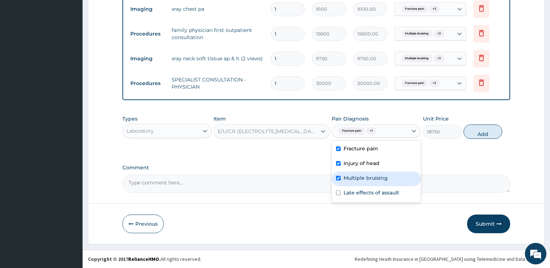
checkbox input "true"
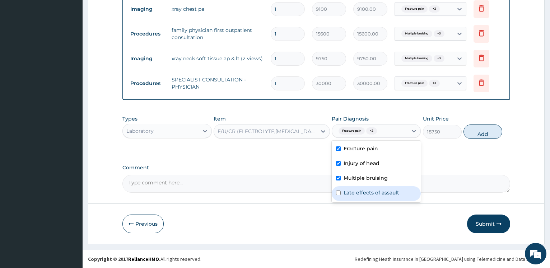
click at [354, 195] on label "Late effects of assault" at bounding box center [372, 192] width 56 height 7
checkbox input "true"
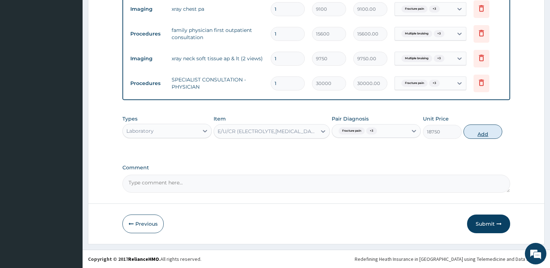
click at [481, 131] on button "Add" at bounding box center [483, 132] width 39 height 14
type input "0"
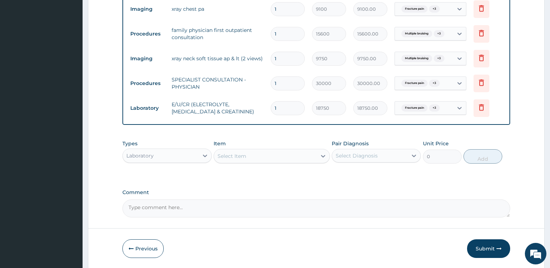
click at [264, 157] on div "Select Item" at bounding box center [265, 156] width 103 height 11
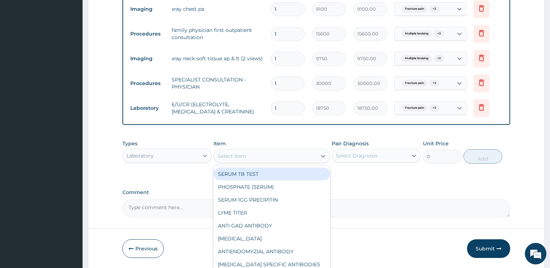
click at [200, 156] on div at bounding box center [205, 155] width 13 height 13
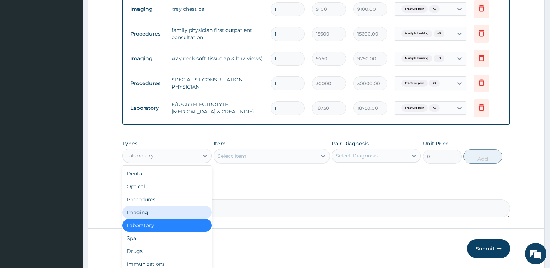
click at [149, 212] on div "Imaging" at bounding box center [167, 212] width 89 height 13
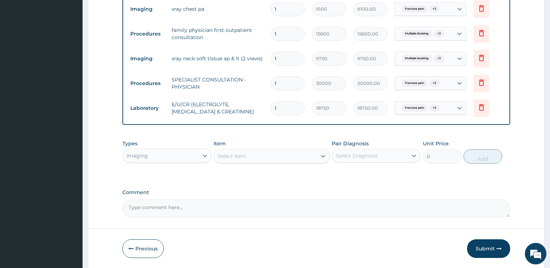
click at [263, 157] on div "Select Item" at bounding box center [265, 156] width 103 height 11
type input "CT BR"
click at [231, 173] on div "[MEDICAL_DATA]" at bounding box center [272, 174] width 116 height 13
type input "56818.18181818182"
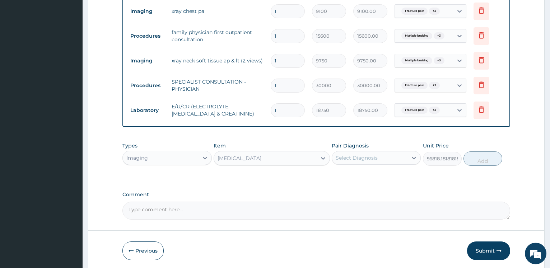
scroll to position [389, 0]
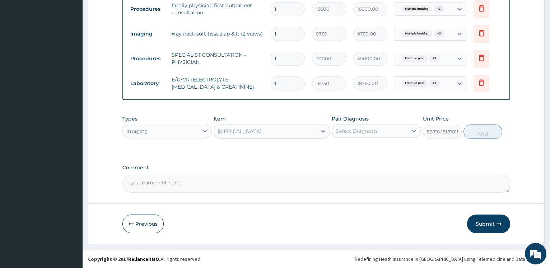
click at [250, 129] on div "[MEDICAL_DATA]" at bounding box center [265, 131] width 103 height 11
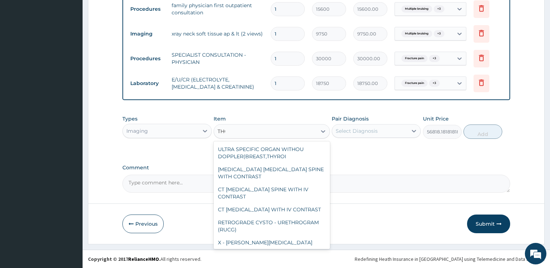
scroll to position [0, 0]
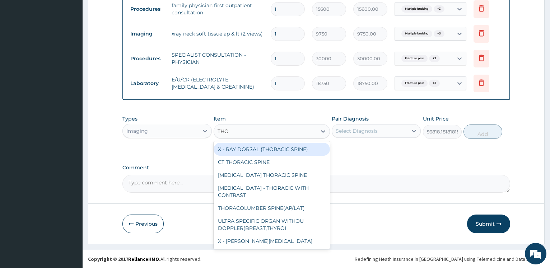
type input "THOR"
click at [269, 149] on div "X - RAY DORSAL (THORACIC SPINE)" at bounding box center [272, 149] width 116 height 13
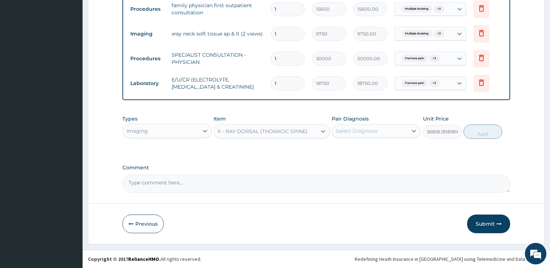
type input "16363.63636363636"
click at [350, 129] on div "Select Diagnosis" at bounding box center [357, 131] width 42 height 7
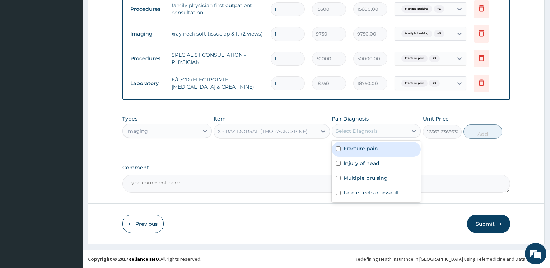
drag, startPoint x: 357, startPoint y: 149, endPoint x: 356, endPoint y: 159, distance: 9.7
click at [356, 149] on label "Fracture pain" at bounding box center [361, 148] width 34 height 7
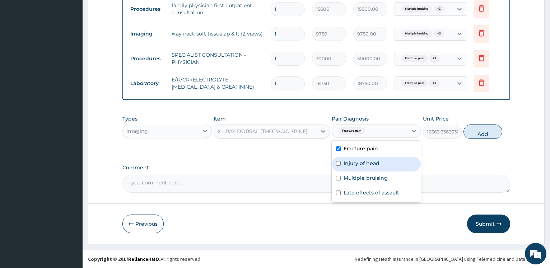
checkbox input "true"
click at [356, 163] on label "Injury of head" at bounding box center [362, 163] width 36 height 7
checkbox input "true"
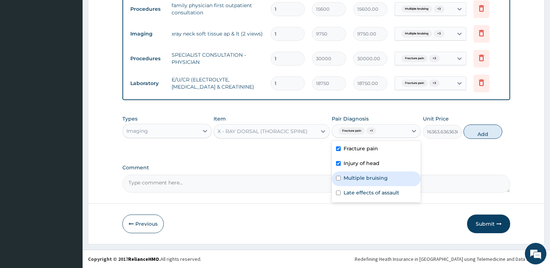
drag, startPoint x: 354, startPoint y: 177, endPoint x: 349, endPoint y: 188, distance: 11.6
click at [353, 177] on label "Multiple bruising" at bounding box center [366, 178] width 44 height 7
checkbox input "true"
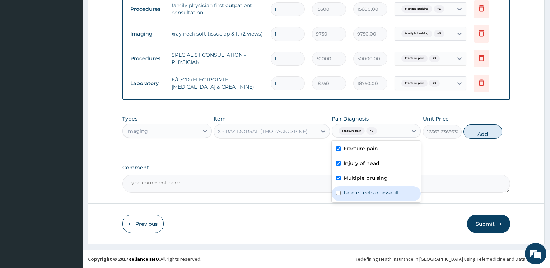
drag, startPoint x: 348, startPoint y: 191, endPoint x: 426, endPoint y: 177, distance: 79.9
click at [347, 192] on label "Late effects of assault" at bounding box center [372, 192] width 56 height 7
checkbox input "true"
click at [485, 133] on button "Add" at bounding box center [483, 132] width 39 height 14
type input "0"
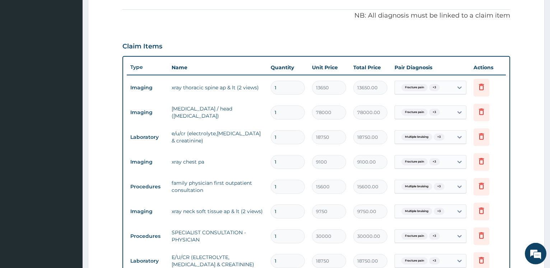
scroll to position [243, 0]
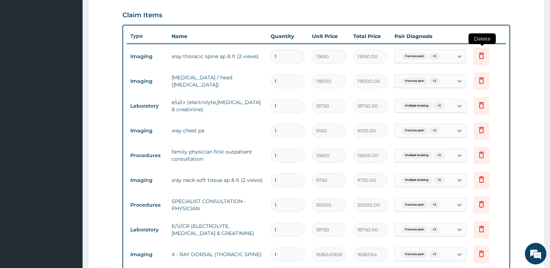
click at [480, 55] on icon at bounding box center [481, 55] width 5 height 6
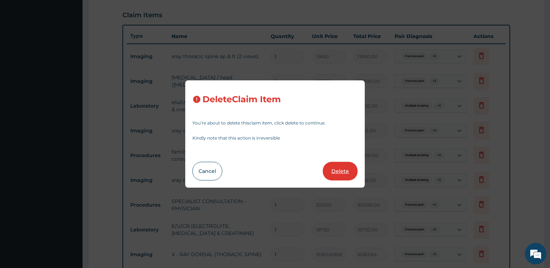
click at [343, 180] on button "Delete" at bounding box center [340, 171] width 35 height 19
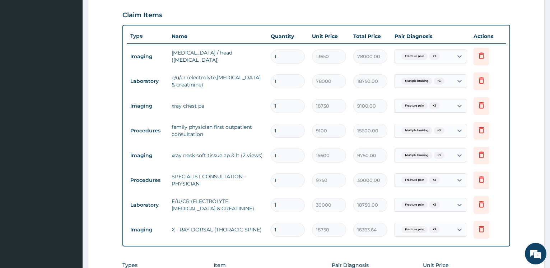
type input "78000"
type input "78000.00"
type input "18750"
type input "18750.00"
type input "9100"
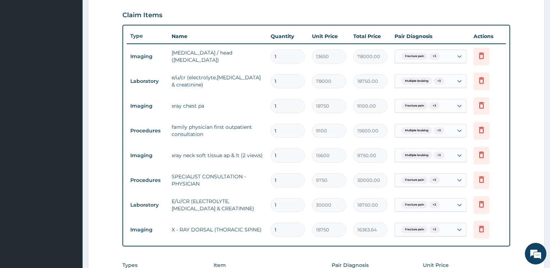
type input "9100.00"
type input "15600"
type input "15600.00"
type input "9750"
type input "9750.00"
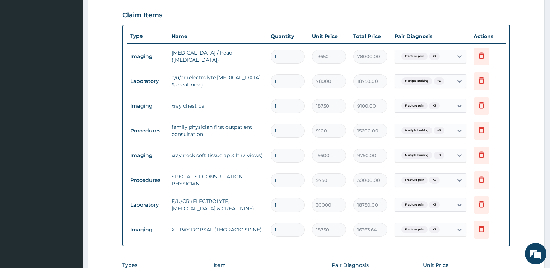
type input "30000"
type input "30000.00"
type input "18750"
type input "18750.00"
type input "16363.63636363636"
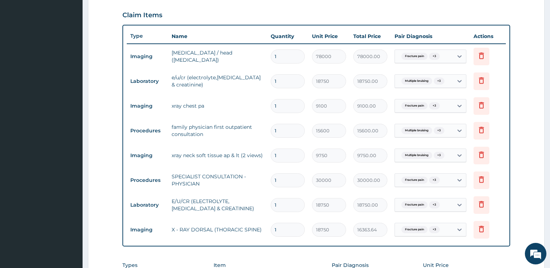
type input "16363.64"
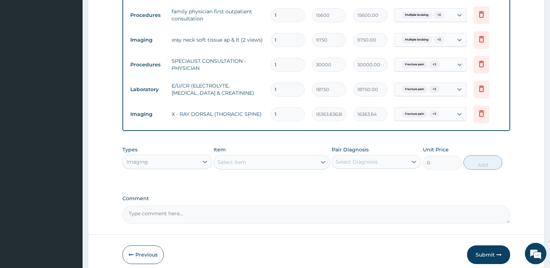
scroll to position [389, 0]
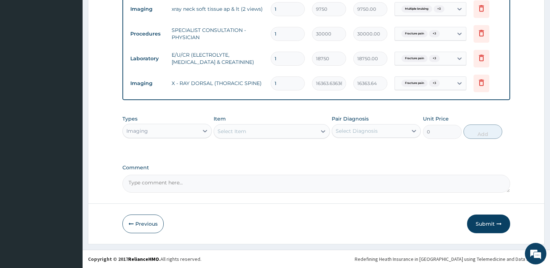
click at [258, 134] on div "Select Item" at bounding box center [265, 131] width 103 height 11
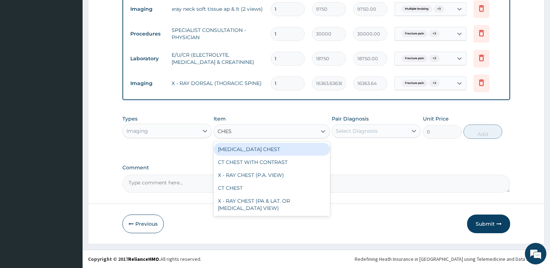
type input "CHEST"
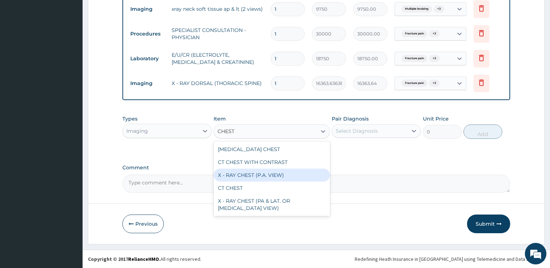
click at [280, 173] on div "X - RAY CHEST (P.A. VIEW)" at bounding box center [272, 175] width 116 height 13
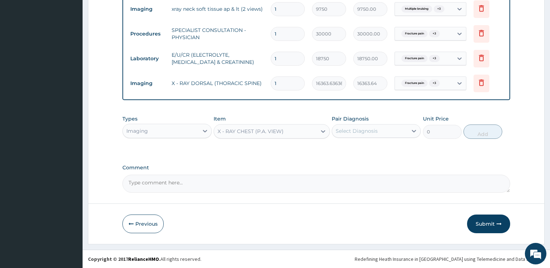
type input "16363.63636363636"
click at [358, 127] on div "Select Diagnosis" at bounding box center [369, 130] width 75 height 11
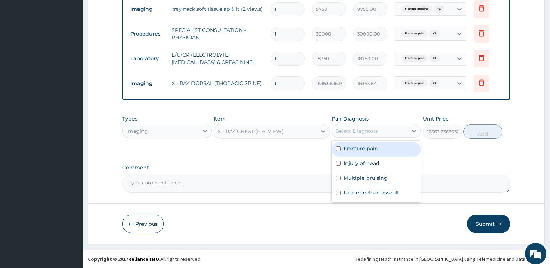
click at [364, 148] on label "Fracture pain" at bounding box center [361, 148] width 34 height 7
checkbox input "true"
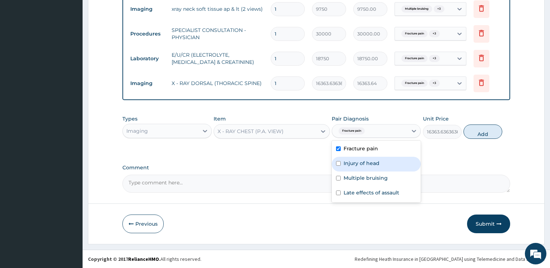
click at [365, 164] on label "Injury of head" at bounding box center [362, 163] width 36 height 7
checkbox input "true"
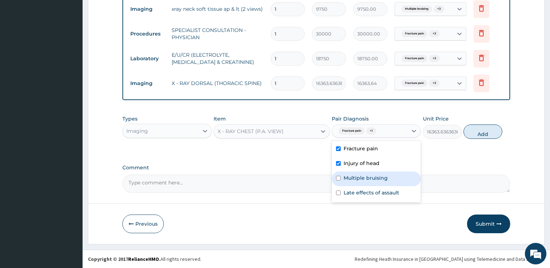
drag, startPoint x: 365, startPoint y: 178, endPoint x: 372, endPoint y: 181, distance: 7.1
click at [366, 177] on label "Multiple bruising" at bounding box center [366, 178] width 44 height 7
checkbox input "true"
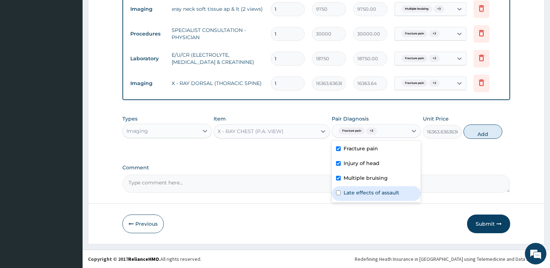
click at [370, 192] on label "Late effects of assault" at bounding box center [372, 192] width 56 height 7
checkbox input "true"
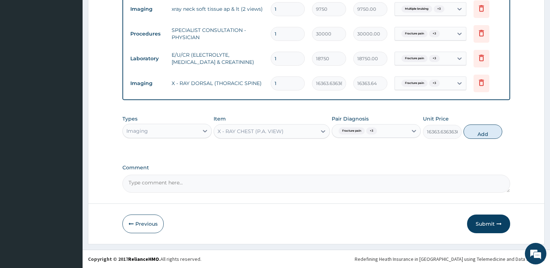
drag, startPoint x: 483, startPoint y: 134, endPoint x: 301, endPoint y: 144, distance: 182.4
click at [482, 134] on button "Add" at bounding box center [483, 132] width 39 height 14
type input "0"
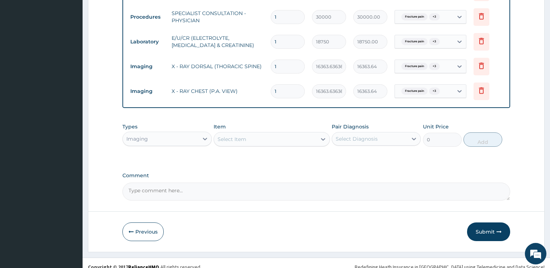
scroll to position [414, 0]
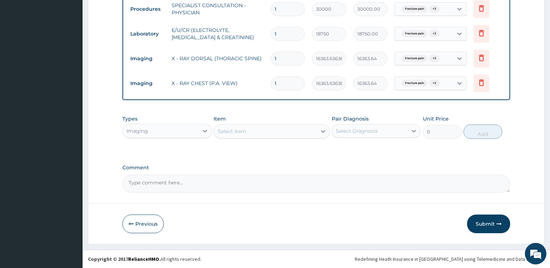
drag, startPoint x: 240, startPoint y: 130, endPoint x: 243, endPoint y: 133, distance: 4.4
click at [240, 130] on div "Select Item" at bounding box center [232, 131] width 29 height 7
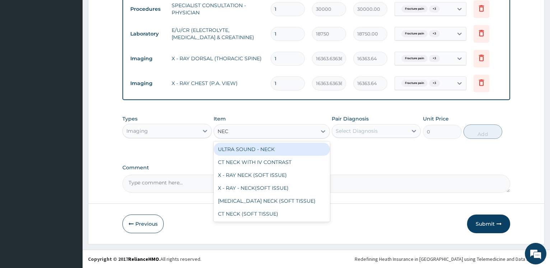
type input "NECK"
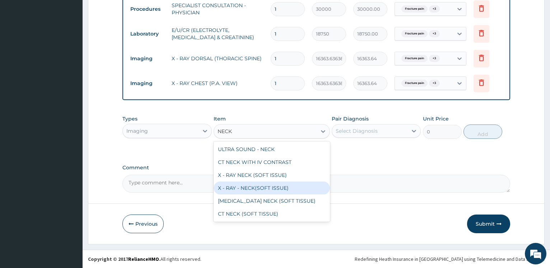
click at [276, 186] on div "X - RAY - NECK(SOFT ISSUE)" at bounding box center [272, 188] width 116 height 13
type input "16363.63636363636"
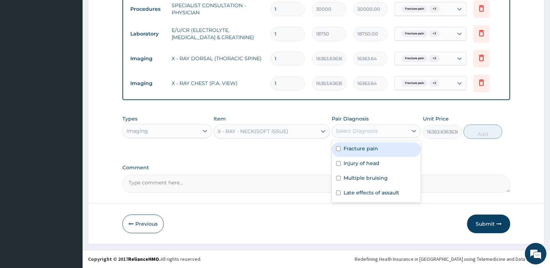
click at [361, 132] on div "Select Diagnosis" at bounding box center [357, 131] width 42 height 7
click at [361, 147] on label "Fracture pain" at bounding box center [361, 148] width 34 height 7
checkbox input "true"
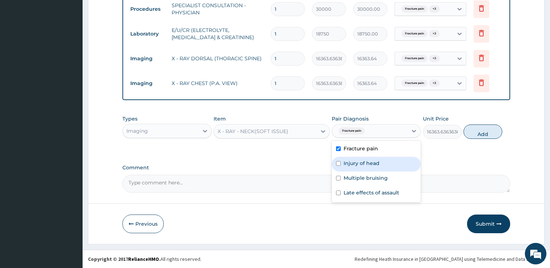
click at [367, 163] on label "Injury of head" at bounding box center [362, 163] width 36 height 7
checkbox input "true"
click at [485, 133] on button "Add" at bounding box center [483, 132] width 39 height 14
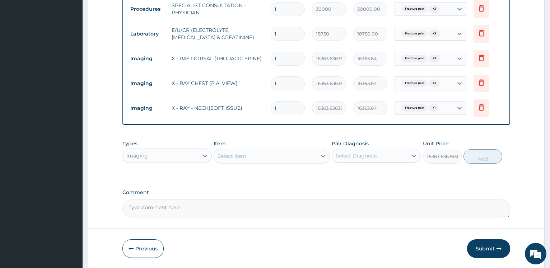
type input "0"
click at [266, 155] on div "Select Item" at bounding box center [265, 156] width 103 height 11
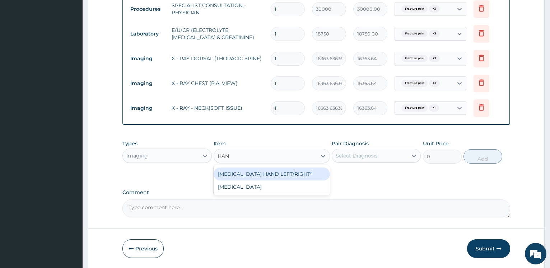
type input "HAND"
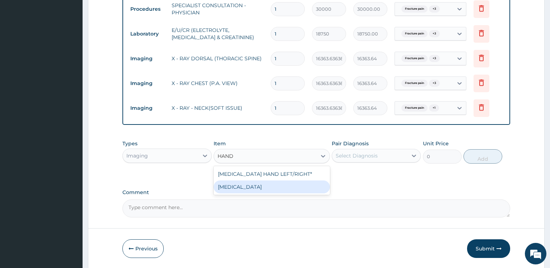
click at [257, 191] on div "X - RAY HAND" at bounding box center [272, 187] width 116 height 13
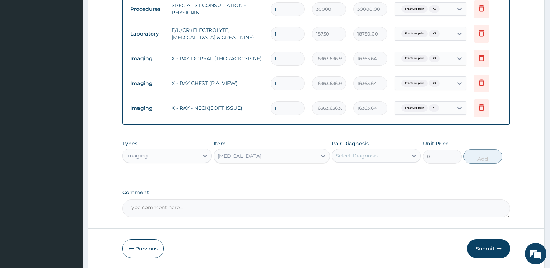
type input "16363.63636363636"
click at [406, 155] on div "Select Diagnosis" at bounding box center [369, 155] width 75 height 11
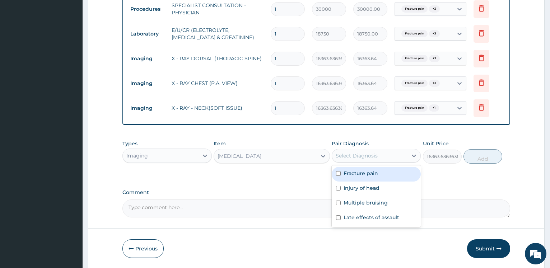
drag, startPoint x: 398, startPoint y: 179, endPoint x: 394, endPoint y: 180, distance: 4.2
click at [397, 179] on div "Fracture pain" at bounding box center [376, 174] width 89 height 15
checkbox input "true"
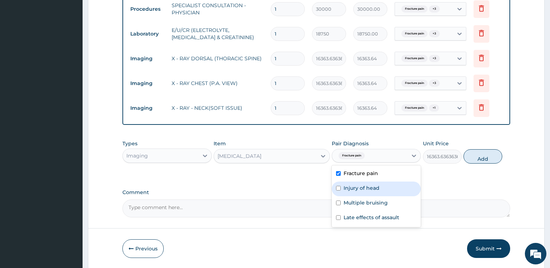
drag, startPoint x: 383, startPoint y: 192, endPoint x: 380, endPoint y: 195, distance: 4.8
click at [383, 192] on div "Injury of head" at bounding box center [376, 189] width 89 height 15
checkbox input "true"
click at [379, 207] on div "Multiple bruising" at bounding box center [376, 204] width 89 height 15
checkbox input "true"
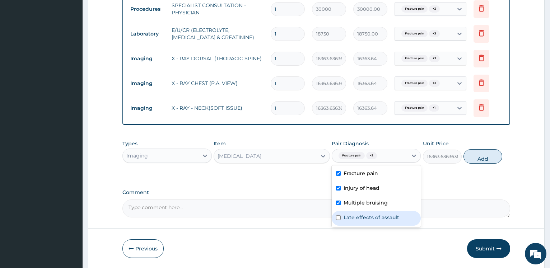
click at [379, 218] on label "Late effects of assault" at bounding box center [372, 217] width 56 height 7
checkbox input "true"
drag, startPoint x: 493, startPoint y: 159, endPoint x: 484, endPoint y: 152, distance: 11.3
click at [492, 159] on button "Add" at bounding box center [483, 156] width 39 height 14
type input "0"
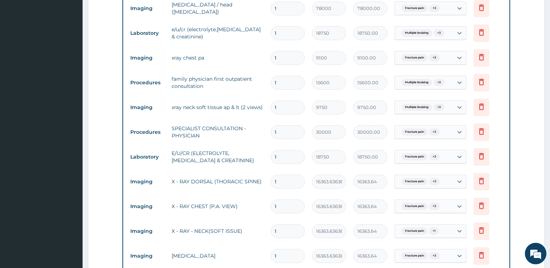
scroll to position [267, 0]
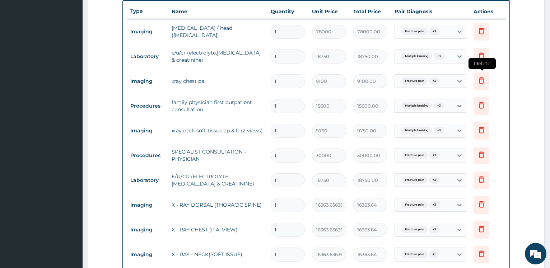
click at [477, 80] on icon at bounding box center [482, 82] width 16 height 18
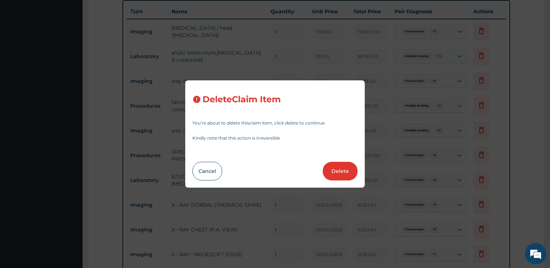
drag, startPoint x: 338, startPoint y: 173, endPoint x: 191, endPoint y: 119, distance: 157.3
click at [338, 174] on button "Delete" at bounding box center [340, 171] width 35 height 19
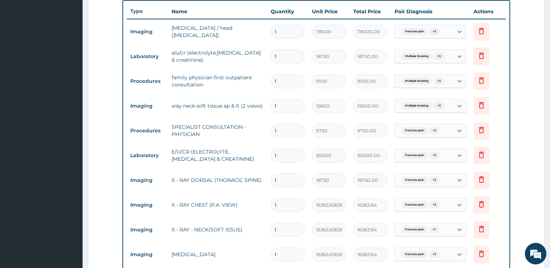
type input "15600"
type input "15600.00"
type input "9750"
type input "9750.00"
type input "30000"
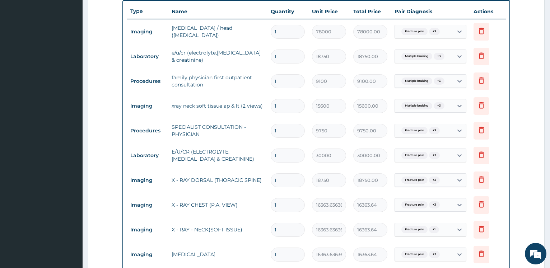
type input "30000.00"
type input "18750"
type input "18750.00"
type input "16363.63636363636"
type input "16363.64"
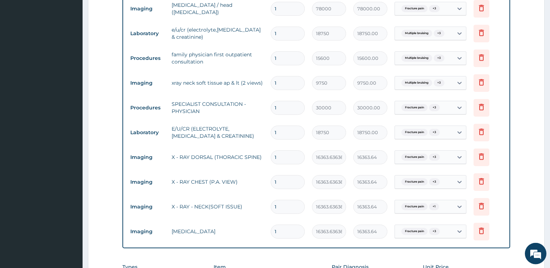
scroll to position [304, 0]
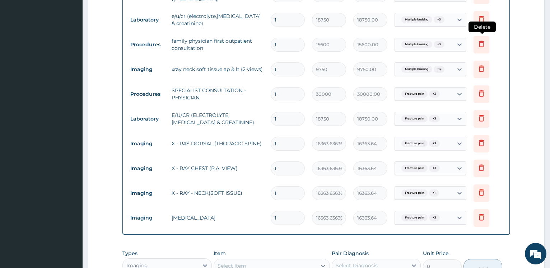
click at [483, 45] on icon at bounding box center [482, 44] width 9 height 9
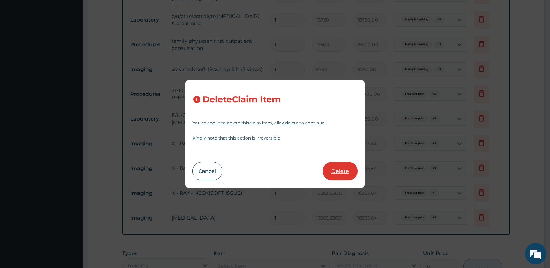
click at [328, 170] on button "Delete" at bounding box center [340, 171] width 35 height 19
type input "9750"
type input "9750.00"
type input "30000"
type input "30000.00"
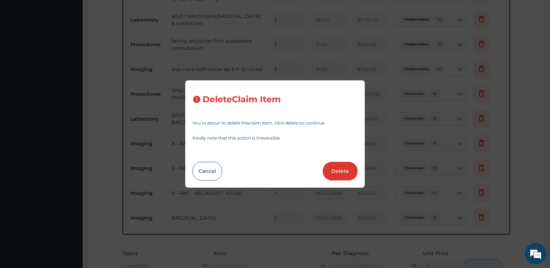
type input "18750"
type input "18750.00"
type input "16363.63636363636"
type input "16363.64"
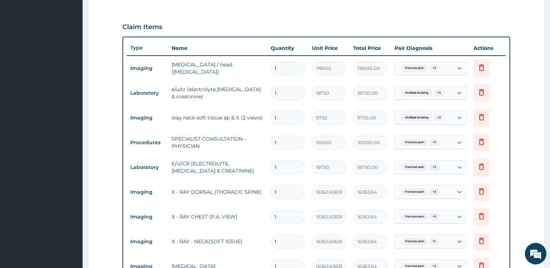
scroll to position [267, 0]
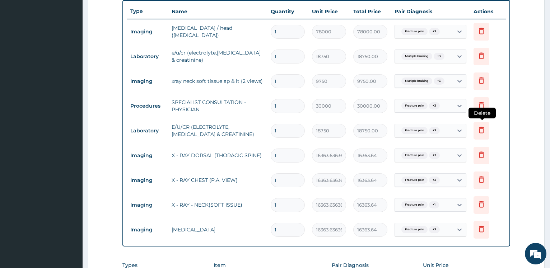
click at [484, 127] on icon at bounding box center [482, 130] width 9 height 9
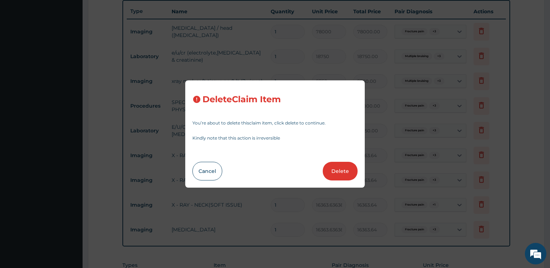
click at [345, 167] on button "Delete" at bounding box center [340, 171] width 35 height 19
type input "16363.63636363636"
type input "16363.64"
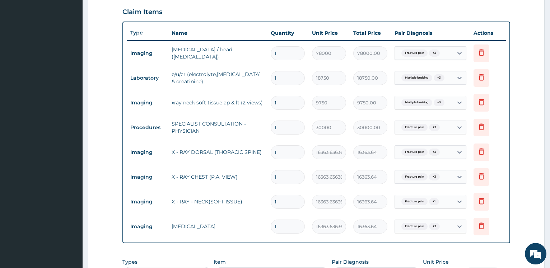
scroll to position [243, 0]
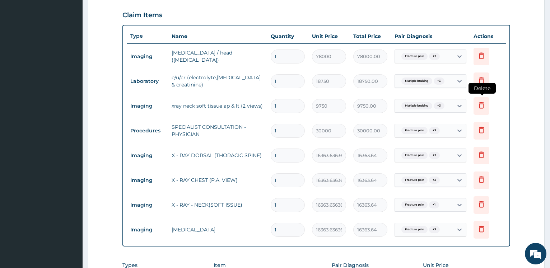
click at [486, 105] on icon at bounding box center [482, 105] width 9 height 9
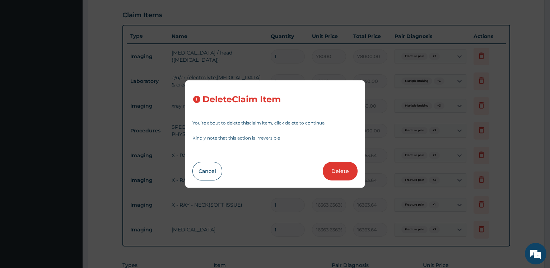
drag, startPoint x: 349, startPoint y: 172, endPoint x: 388, endPoint y: 154, distance: 42.4
click at [349, 172] on button "Delete" at bounding box center [340, 171] width 35 height 19
type input "30000"
type input "30000.00"
type input "16363.63636363636"
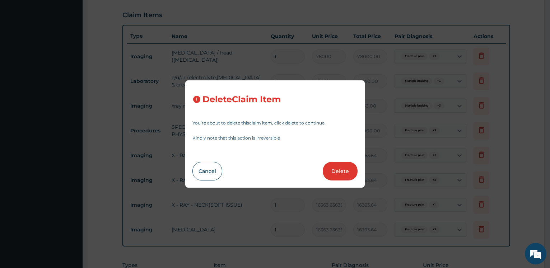
type input "16363.64"
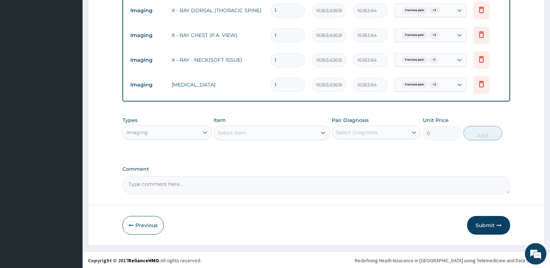
scroll to position [364, 0]
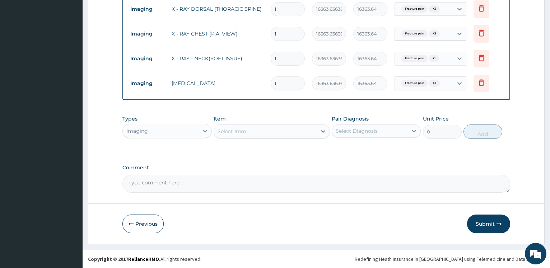
click at [177, 133] on div "Imaging" at bounding box center [160, 130] width 75 height 11
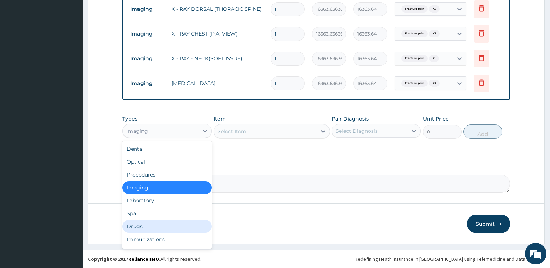
click at [139, 230] on div "Drugs" at bounding box center [167, 226] width 89 height 13
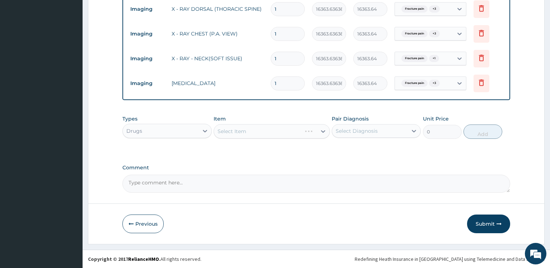
click at [248, 132] on div "Select Item" at bounding box center [272, 131] width 116 height 14
click at [266, 132] on div "Select Item" at bounding box center [272, 131] width 116 height 14
click at [264, 132] on div "Select Item" at bounding box center [272, 131] width 116 height 14
click at [264, 133] on div "Select Item" at bounding box center [272, 131] width 116 height 14
click at [264, 129] on div "Select Item" at bounding box center [272, 131] width 116 height 14
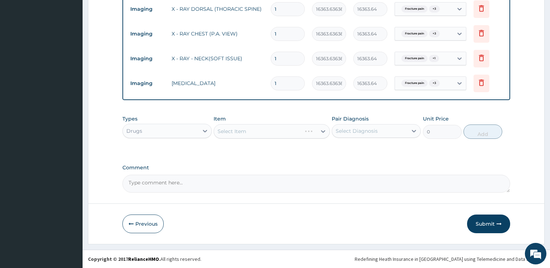
click at [264, 129] on div "Select Item" at bounding box center [272, 131] width 116 height 14
click at [264, 130] on div "Select Item" at bounding box center [272, 131] width 116 height 14
drag, startPoint x: 263, startPoint y: 130, endPoint x: 255, endPoint y: 133, distance: 9.3
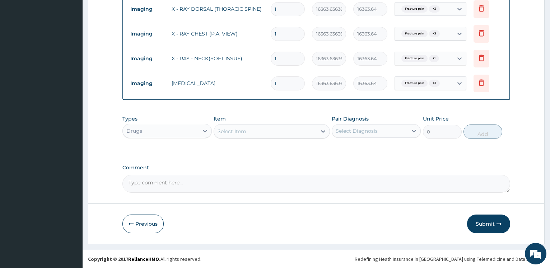
click at [263, 130] on div "Select Item" at bounding box center [265, 131] width 103 height 11
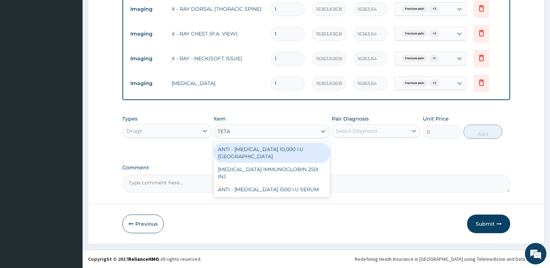
type input "TETA"
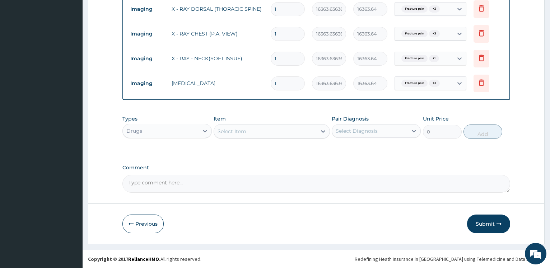
click at [283, 129] on div "Select Item" at bounding box center [265, 131] width 103 height 11
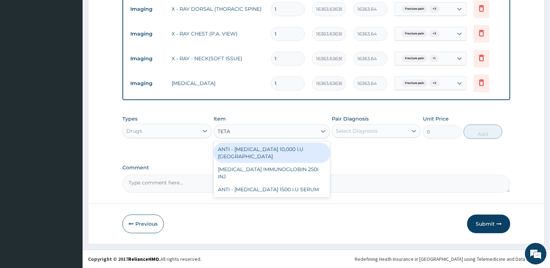
type input "TETA"
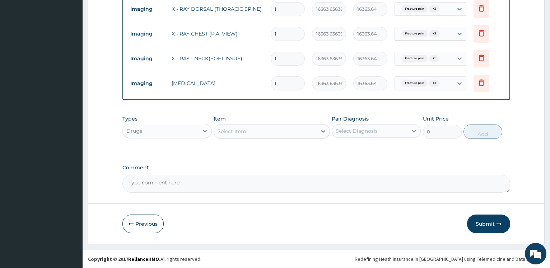
click at [190, 131] on div "Drugs" at bounding box center [160, 130] width 75 height 11
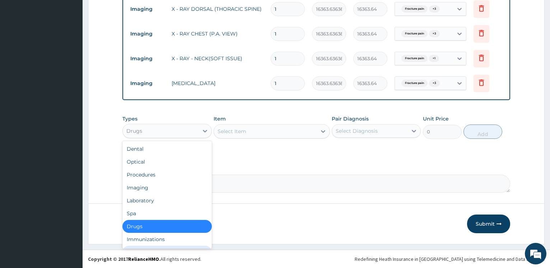
scroll to position [24, 0]
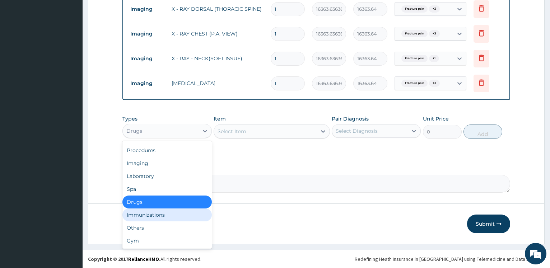
drag, startPoint x: 170, startPoint y: 217, endPoint x: 174, endPoint y: 216, distance: 4.3
click at [171, 217] on div "Immunizations" at bounding box center [167, 215] width 89 height 13
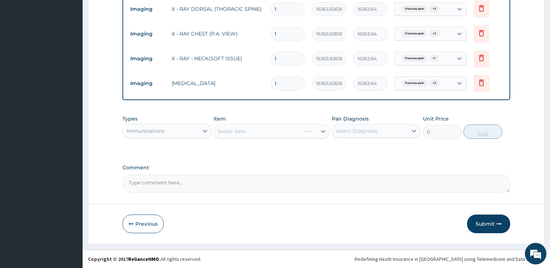
click at [258, 128] on div "Select Item" at bounding box center [272, 131] width 116 height 14
click at [260, 129] on div "Select Item" at bounding box center [265, 131] width 103 height 11
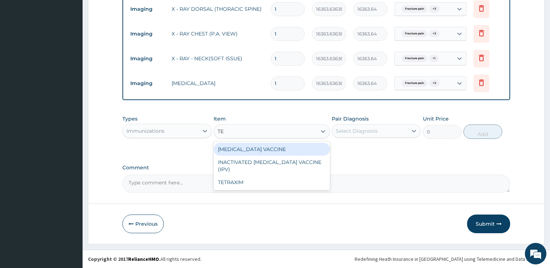
type input "TET"
click at [275, 149] on div "TETANUS TOXOID VACCINE" at bounding box center [272, 149] width 116 height 13
type input "11256"
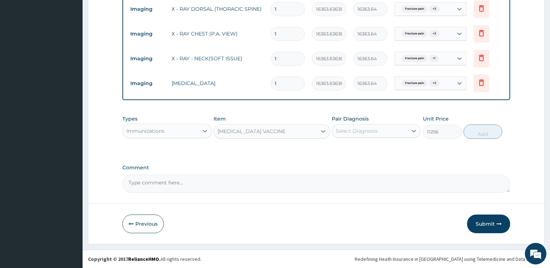
click at [357, 131] on div "Select Diagnosis" at bounding box center [357, 131] width 42 height 7
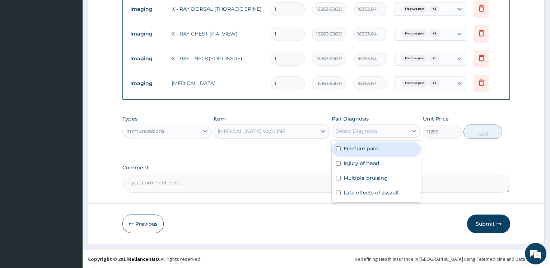
click at [364, 149] on label "Fracture pain" at bounding box center [361, 148] width 34 height 7
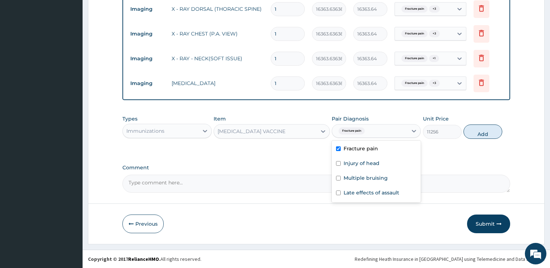
checkbox input "true"
click at [487, 136] on button "Add" at bounding box center [483, 132] width 39 height 14
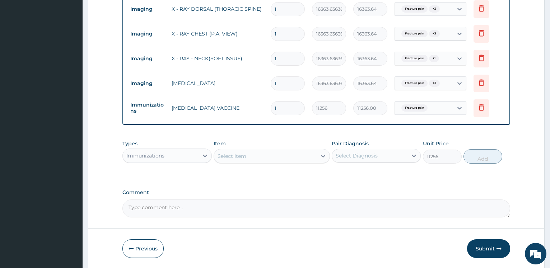
type input "0"
click at [231, 155] on div "Select Item" at bounding box center [232, 156] width 29 height 7
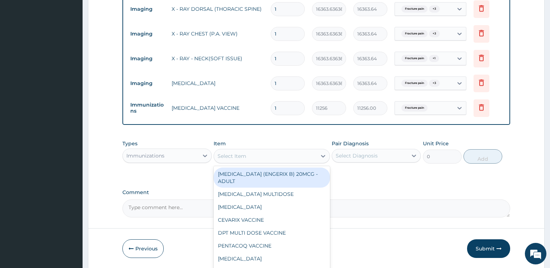
click at [194, 158] on div "Immunizations" at bounding box center [160, 155] width 75 height 11
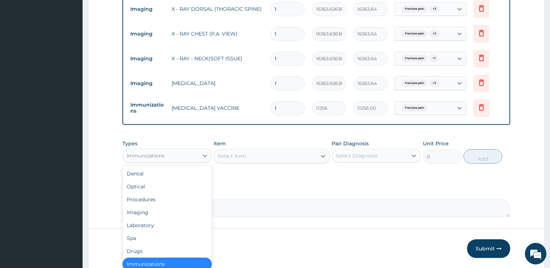
scroll to position [1, 0]
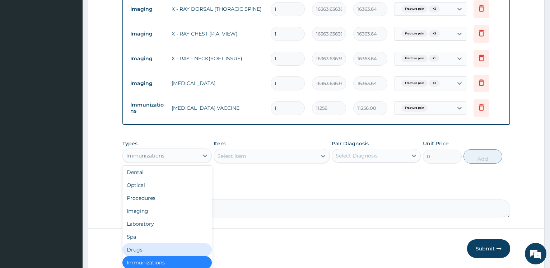
click at [149, 248] on div "Drugs" at bounding box center [167, 250] width 89 height 13
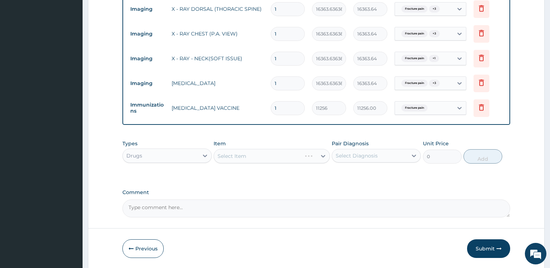
drag, startPoint x: 262, startPoint y: 160, endPoint x: 263, endPoint y: 156, distance: 4.0
click at [263, 159] on div "Select Item" at bounding box center [272, 156] width 116 height 14
click at [265, 157] on div "Select Item" at bounding box center [272, 156] width 116 height 14
click at [230, 164] on div "Types Drugs Item Select Item Pair Diagnosis Select Diagnosis Unit Price 0 Add" at bounding box center [317, 152] width 388 height 31
click at [239, 156] on div "Select Item" at bounding box center [272, 156] width 116 height 14
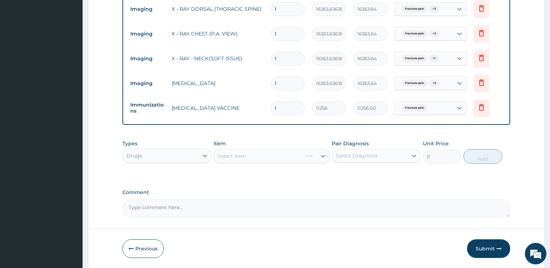
click at [241, 154] on div "Select Item" at bounding box center [272, 156] width 116 height 14
click at [242, 154] on div "Select Item" at bounding box center [272, 156] width 116 height 14
click at [248, 156] on div "Select Item" at bounding box center [258, 156] width 88 height 11
type input "CELECOX"
click at [250, 181] on div "CELECOXIB 200MG CAPS" at bounding box center [272, 174] width 116 height 16
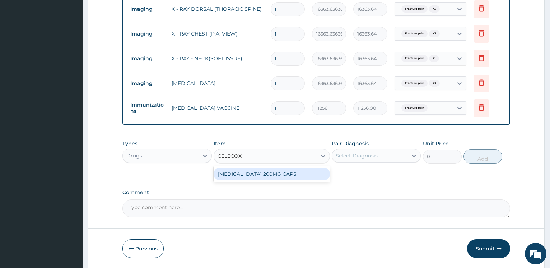
click at [254, 171] on div "CELECOXIB 200MG CAPS" at bounding box center [272, 174] width 116 height 13
type input "630"
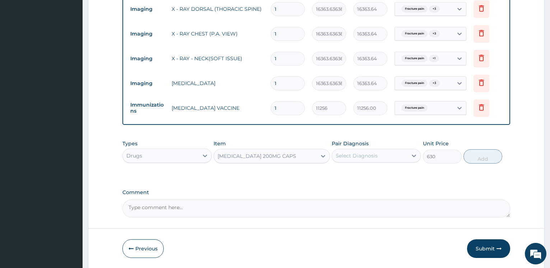
click at [358, 151] on div "Select Diagnosis" at bounding box center [369, 155] width 75 height 11
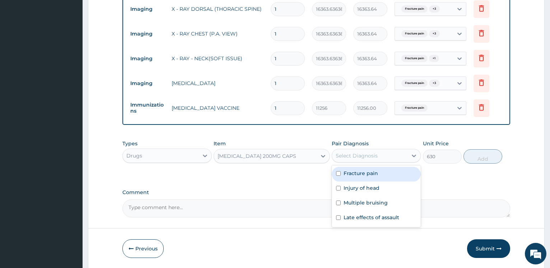
click at [360, 172] on label "Fracture pain" at bounding box center [361, 173] width 34 height 7
checkbox input "true"
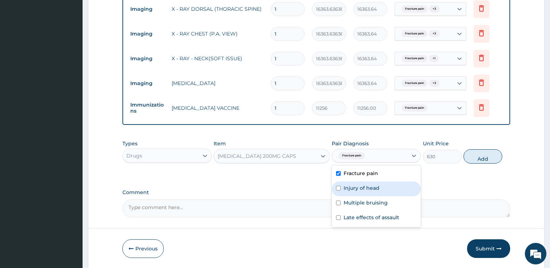
click at [358, 188] on label "Injury of head" at bounding box center [362, 188] width 36 height 7
checkbox input "true"
click at [362, 209] on div "Multiple bruising" at bounding box center [376, 204] width 89 height 15
checkbox input "true"
click at [360, 220] on label "Late effects of assault" at bounding box center [372, 217] width 56 height 7
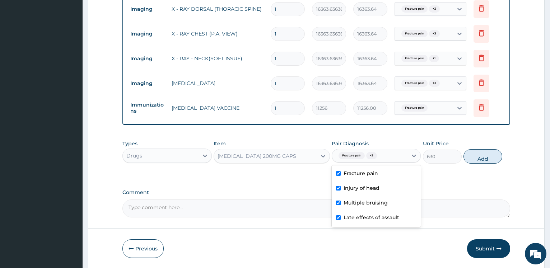
checkbox input "true"
click at [483, 155] on button "Add" at bounding box center [483, 156] width 39 height 14
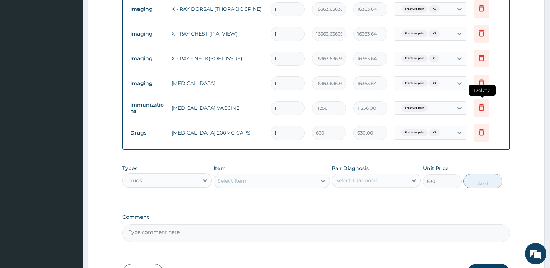
type input "0"
drag, startPoint x: 284, startPoint y: 132, endPoint x: 178, endPoint y: 123, distance: 106.4
click at [271, 127] on input "1" at bounding box center [288, 133] width 34 height 14
type input "14"
type input "8820.00"
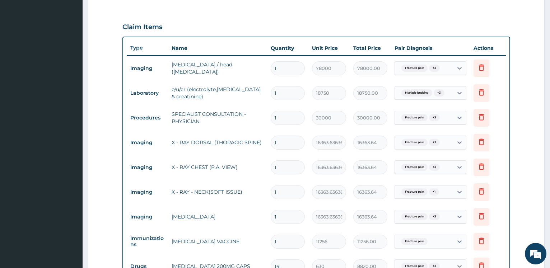
scroll to position [414, 0]
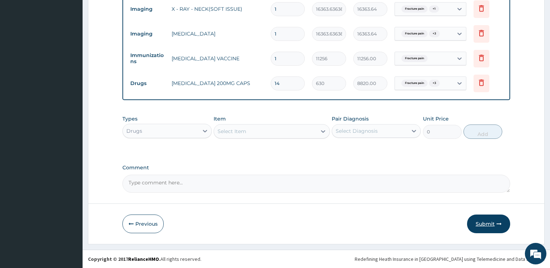
type input "14"
drag, startPoint x: 481, startPoint y: 222, endPoint x: 421, endPoint y: 192, distance: 67.3
click at [481, 223] on button "Submit" at bounding box center [488, 224] width 43 height 19
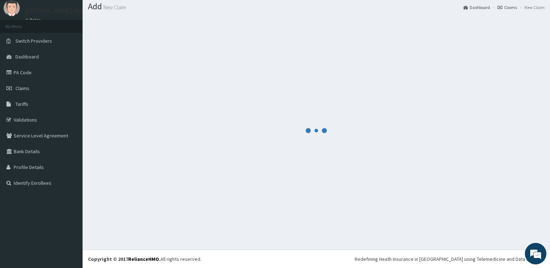
scroll to position [22, 0]
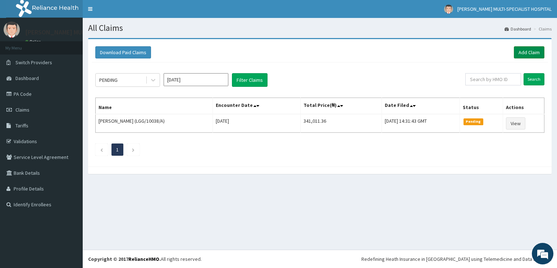
click at [523, 48] on link "Add Claim" at bounding box center [528, 52] width 31 height 12
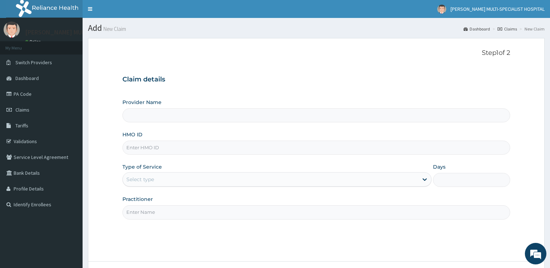
type input "[PERSON_NAME] Multi-Specialist Hospital - IKEJA"
click at [166, 148] on input "HMO ID" at bounding box center [317, 148] width 388 height 14
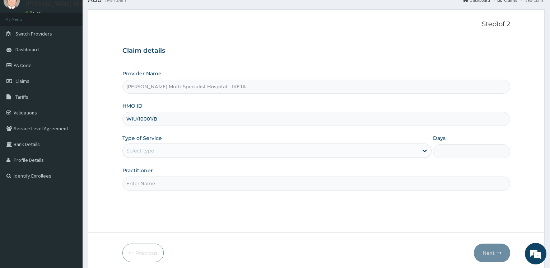
scroll to position [58, 0]
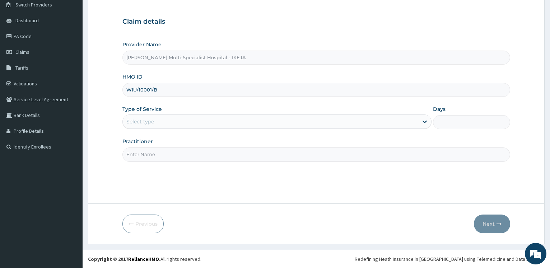
type input "WIU/10001/B"
click at [139, 117] on div "Select type" at bounding box center [270, 121] width 295 height 11
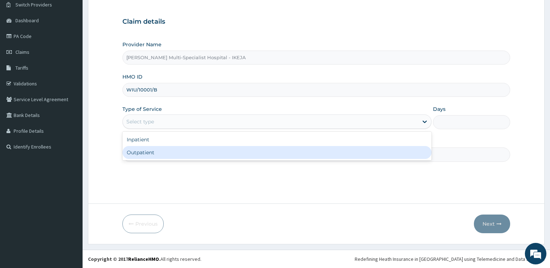
drag, startPoint x: 146, startPoint y: 162, endPoint x: 148, endPoint y: 155, distance: 7.0
click at [146, 162] on div "Step 1 of 2 Claim details Provider Name Reddington Multi-Specialist Hospital - …" at bounding box center [317, 91] width 388 height 201
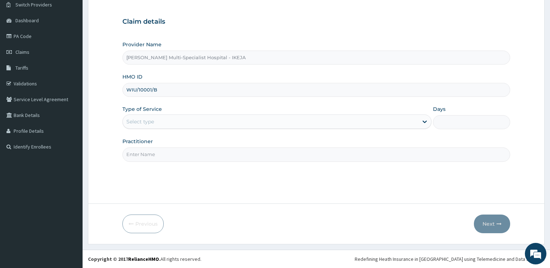
click at [149, 155] on input "Practitioner" at bounding box center [317, 155] width 388 height 14
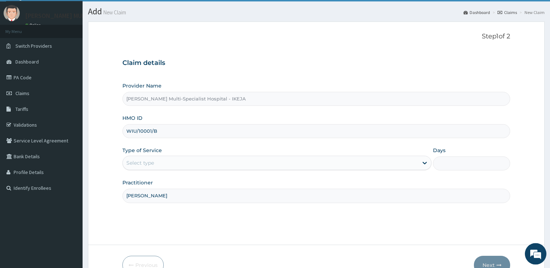
scroll to position [0, 0]
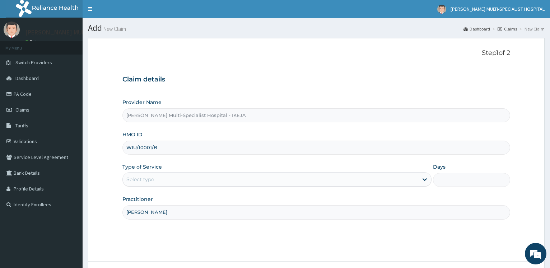
type input "DR OGBULIE"
click at [161, 181] on div "Select type" at bounding box center [270, 179] width 295 height 11
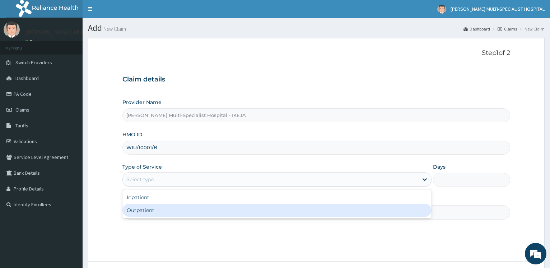
drag, startPoint x: 153, startPoint y: 211, endPoint x: 128, endPoint y: 189, distance: 33.4
click at [152, 212] on div "Outpatient" at bounding box center [277, 210] width 309 height 13
type input "1"
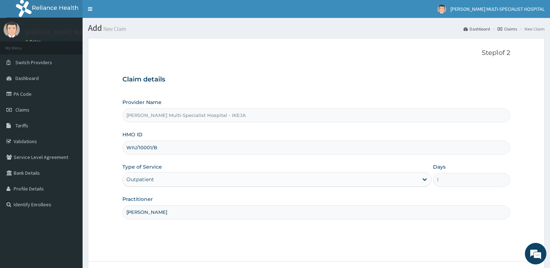
scroll to position [58, 0]
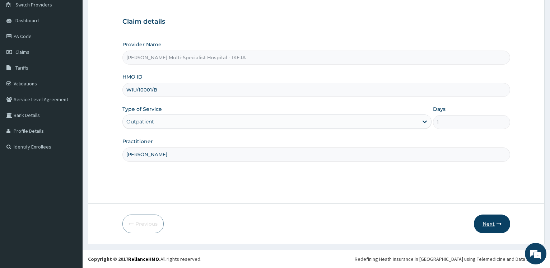
click at [491, 220] on button "Next" at bounding box center [492, 224] width 36 height 19
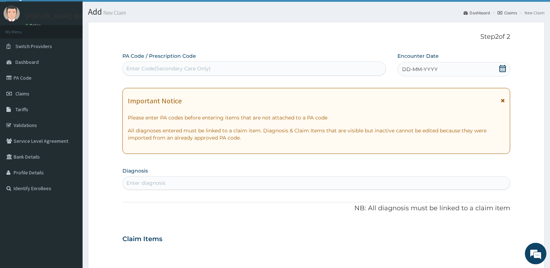
scroll to position [0, 0]
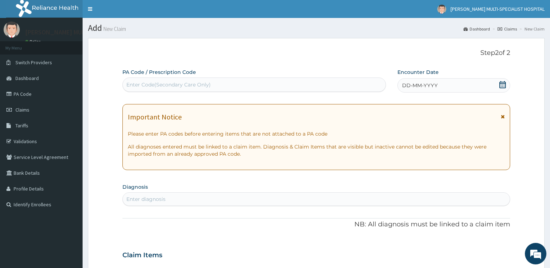
click at [210, 87] on div "Enter Code(Secondary Care Only)" at bounding box center [168, 84] width 84 height 7
type input "PA/F08A8B"
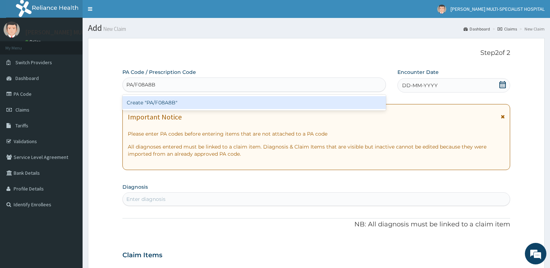
click at [183, 101] on div "Create "PA/F08A8B"" at bounding box center [254, 102] width 263 height 13
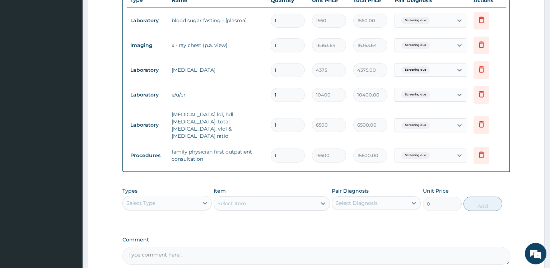
scroll to position [329, 0]
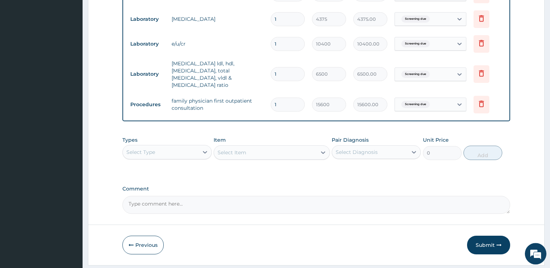
drag, startPoint x: 157, startPoint y: 143, endPoint x: 126, endPoint y: 147, distance: 30.4
click at [157, 147] on div "Select Type" at bounding box center [160, 152] width 75 height 11
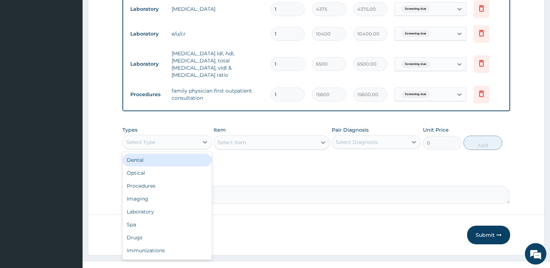
scroll to position [343, 0]
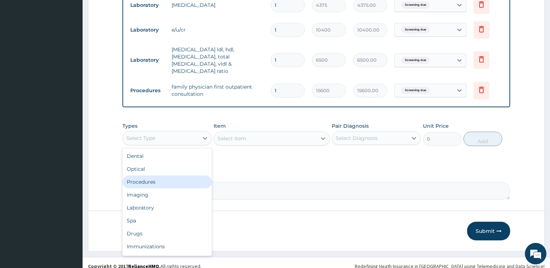
click at [158, 176] on div "Procedures" at bounding box center [167, 182] width 89 height 13
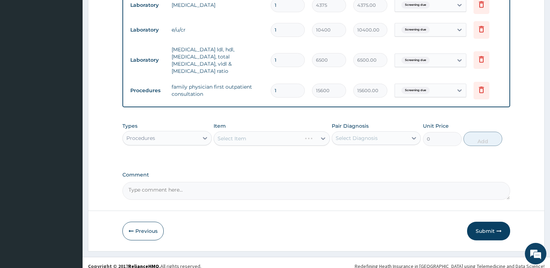
click at [239, 132] on div "Select Item" at bounding box center [272, 139] width 116 height 14
click at [259, 132] on div "Select Item" at bounding box center [272, 139] width 116 height 14
click at [252, 133] on div "Select Item" at bounding box center [265, 138] width 103 height 11
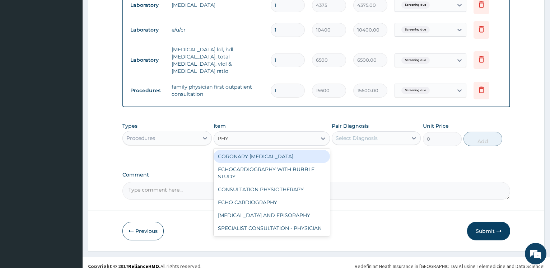
type input "PHYS"
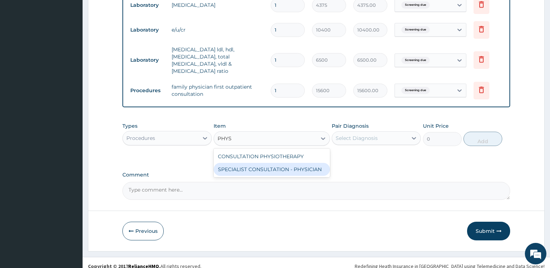
drag, startPoint x: 243, startPoint y: 160, endPoint x: 245, endPoint y: 167, distance: 7.4
click at [244, 163] on div "SPECIALIST CONSULTATION - PHYSICIAN" at bounding box center [272, 169] width 116 height 13
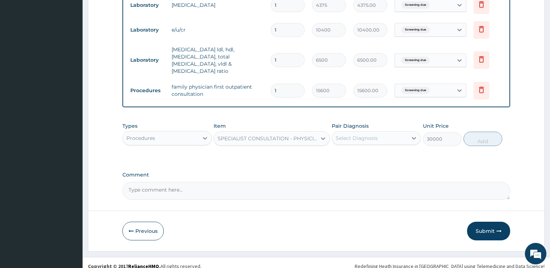
type input "30000"
click at [392, 134] on div "Select Diagnosis" at bounding box center [369, 138] width 75 height 11
drag, startPoint x: 374, startPoint y: 155, endPoint x: 370, endPoint y: 151, distance: 5.3
click at [374, 153] on div "Screening due" at bounding box center [376, 156] width 89 height 15
checkbox input "true"
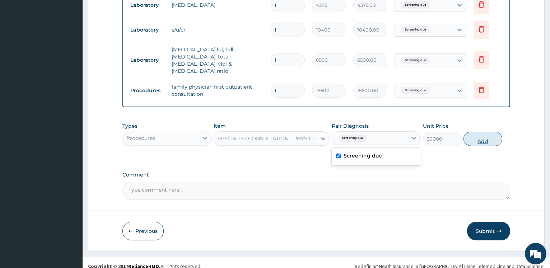
click at [489, 134] on button "Add" at bounding box center [483, 139] width 39 height 14
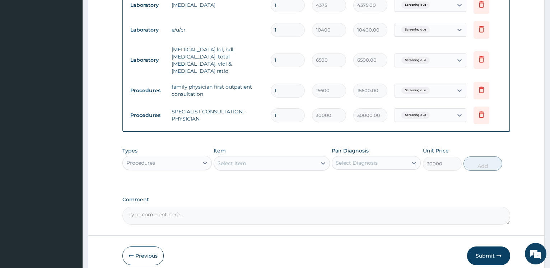
type input "0"
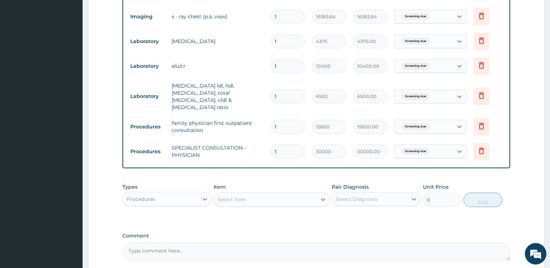
scroll to position [295, 0]
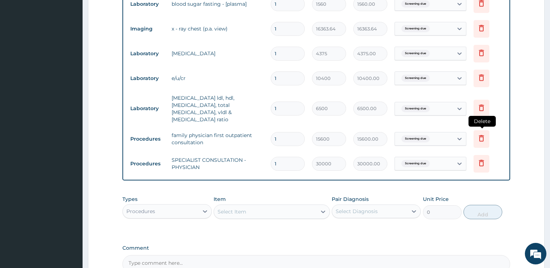
click at [483, 135] on icon at bounding box center [481, 138] width 5 height 6
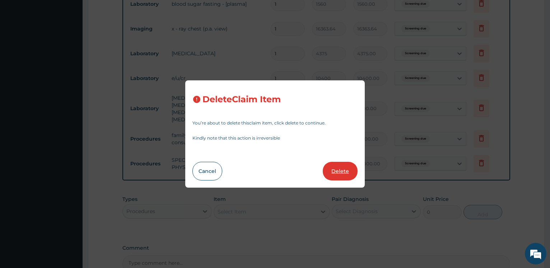
click at [343, 169] on button "Delete" at bounding box center [340, 171] width 35 height 19
type input "30000"
type input "30000.00"
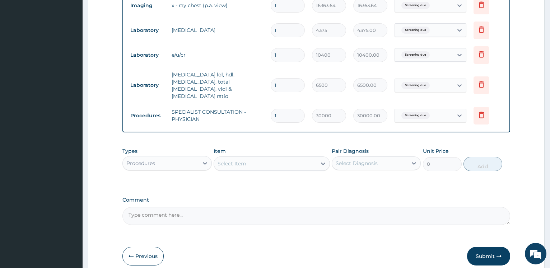
scroll to position [332, 0]
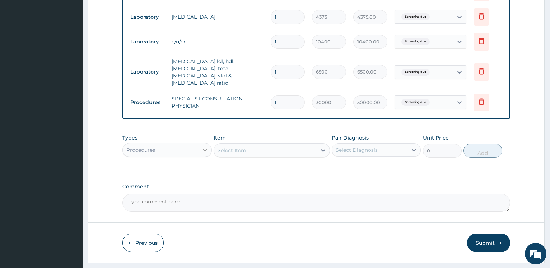
click at [201, 144] on div at bounding box center [205, 150] width 13 height 13
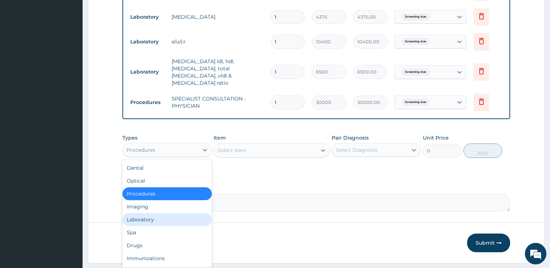
drag, startPoint x: 155, startPoint y: 216, endPoint x: 170, endPoint y: 209, distance: 16.9
click at [153, 216] on div "Laboratory" at bounding box center [167, 219] width 89 height 13
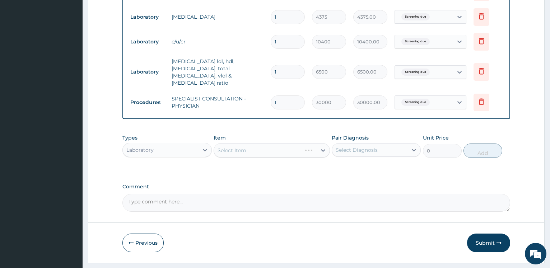
click at [257, 143] on div "Select Item" at bounding box center [272, 150] width 116 height 14
click at [255, 143] on div "Select Item" at bounding box center [272, 150] width 116 height 14
click at [258, 143] on div "Select Item" at bounding box center [272, 150] width 116 height 14
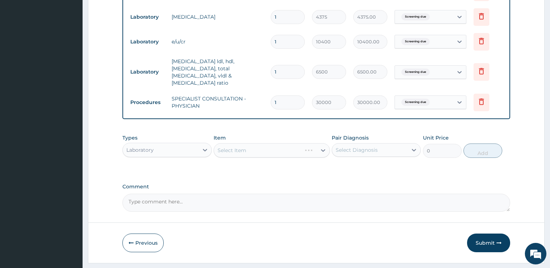
click at [258, 143] on div "Select Item" at bounding box center [272, 150] width 116 height 14
click at [258, 145] on div "Select Item" at bounding box center [265, 150] width 103 height 11
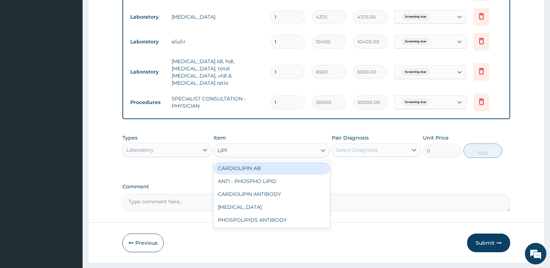
type input "LIPID"
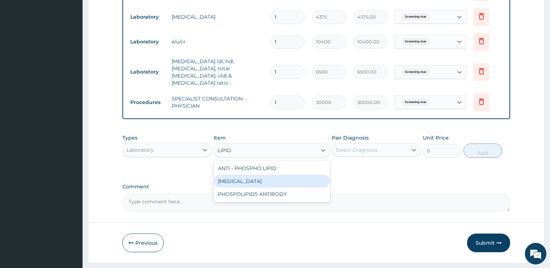
click at [242, 177] on div "LIPID PROFILE" at bounding box center [272, 181] width 116 height 13
type input "15000"
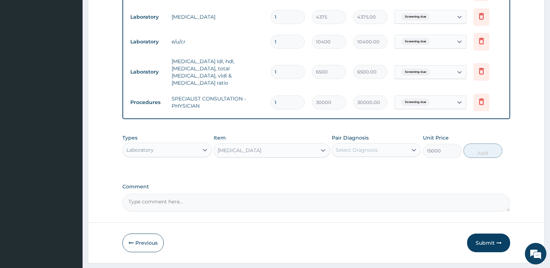
click at [359, 147] on div "Select Diagnosis" at bounding box center [357, 150] width 42 height 7
click at [359, 164] on label "Screening due" at bounding box center [363, 167] width 38 height 7
checkbox input "true"
click at [484, 146] on button "Add" at bounding box center [483, 151] width 39 height 14
type input "0"
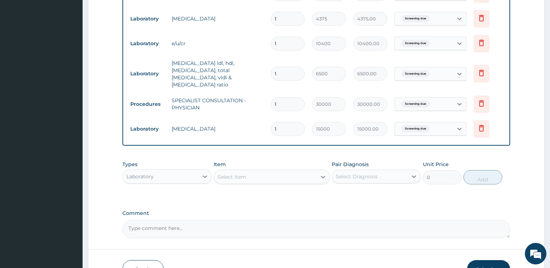
scroll to position [295, 0]
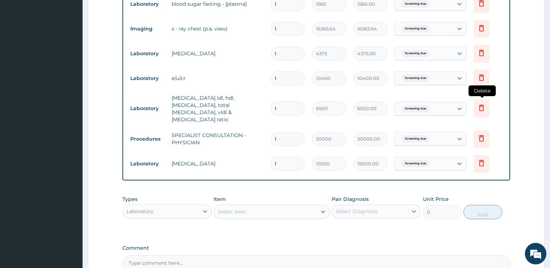
click at [484, 103] on icon at bounding box center [482, 107] width 9 height 9
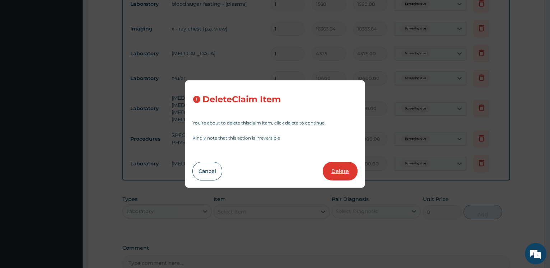
click at [342, 173] on button "Delete" at bounding box center [340, 171] width 35 height 19
type input "30000"
type input "30000.00"
type input "15000"
type input "15000.00"
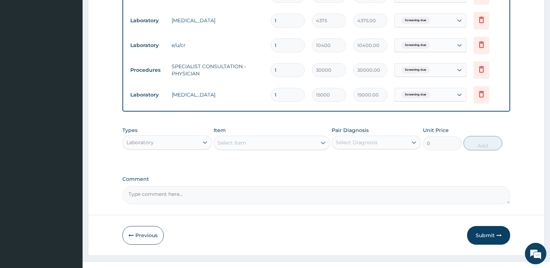
scroll to position [340, 0]
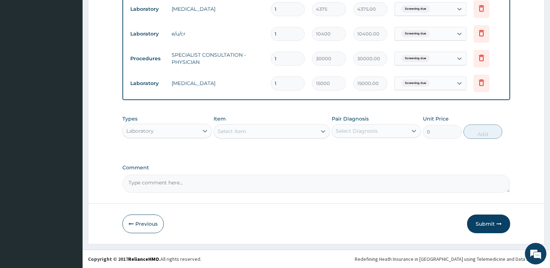
drag, startPoint x: 239, startPoint y: 130, endPoint x: 245, endPoint y: 130, distance: 6.1
click at [239, 130] on div "Select Item" at bounding box center [232, 131] width 29 height 7
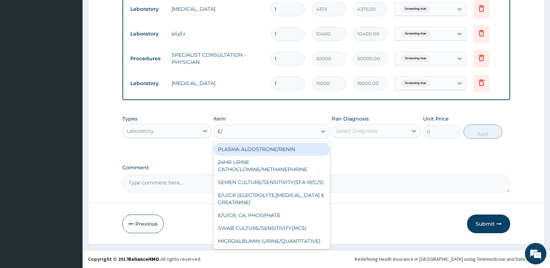
type input "E/U"
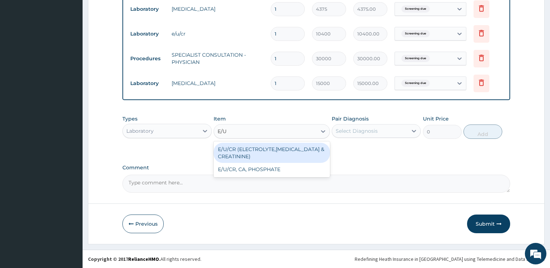
click at [243, 152] on div "E/U/CR (ELECTROLYTE,UREA & CREATININE)" at bounding box center [272, 153] width 116 height 20
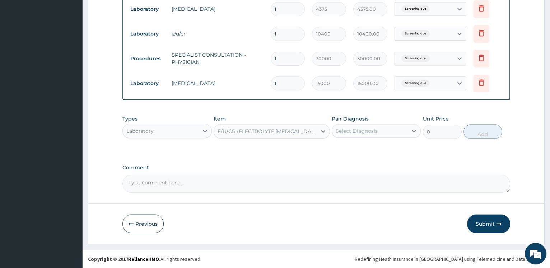
type input "18750"
drag, startPoint x: 403, startPoint y: 129, endPoint x: 392, endPoint y: 132, distance: 11.8
click at [403, 129] on div "Select Diagnosis" at bounding box center [369, 130] width 75 height 11
click at [375, 149] on label "Screening due" at bounding box center [363, 148] width 38 height 7
checkbox input "true"
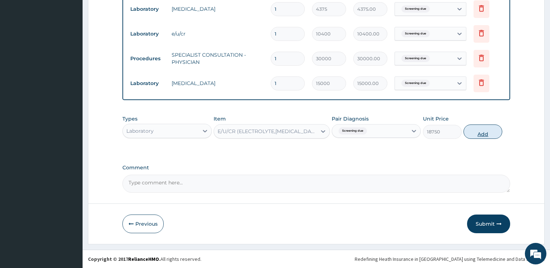
click at [489, 138] on button "Add" at bounding box center [483, 132] width 39 height 14
type input "0"
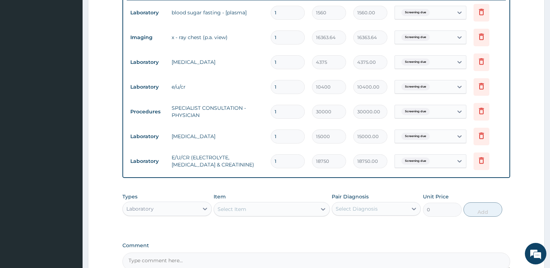
scroll to position [266, 0]
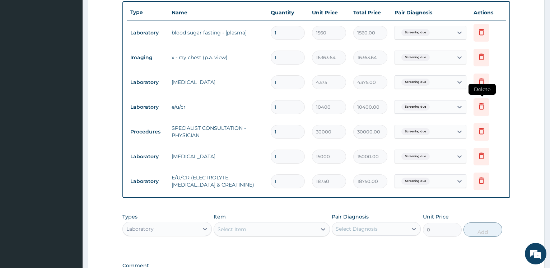
click at [482, 105] on icon at bounding box center [481, 106] width 5 height 6
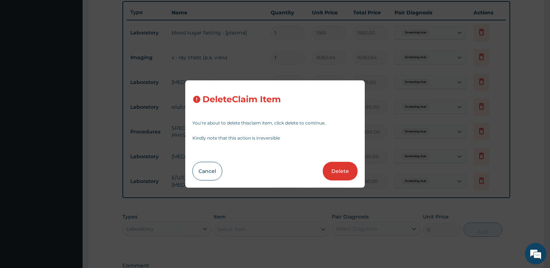
drag, startPoint x: 352, startPoint y: 174, endPoint x: 282, endPoint y: 147, distance: 75.1
click at [355, 173] on button "Delete" at bounding box center [340, 171] width 35 height 19
type input "30000"
type input "30000.00"
type input "15000"
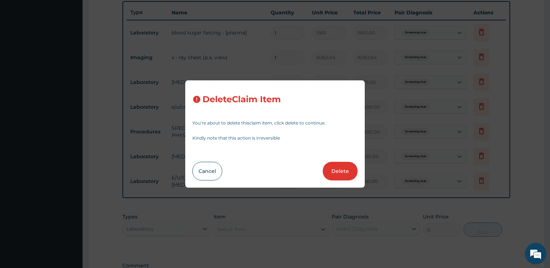
type input "15000.00"
type input "18750"
type input "18750.00"
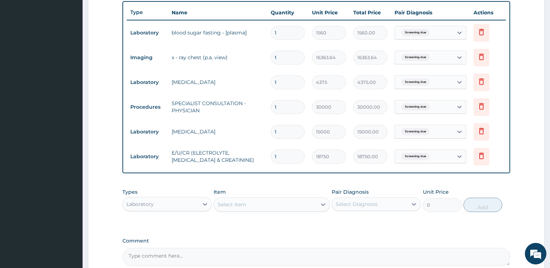
scroll to position [340, 0]
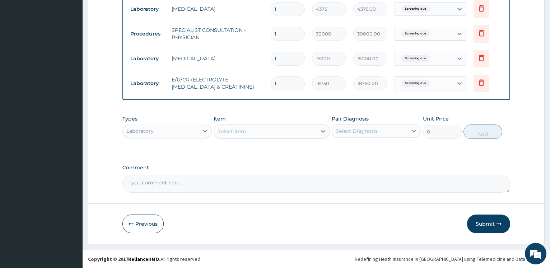
click at [233, 133] on div "Select Item" at bounding box center [232, 131] width 29 height 7
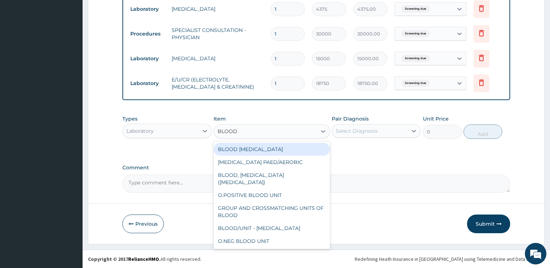
type input "BLOOD S"
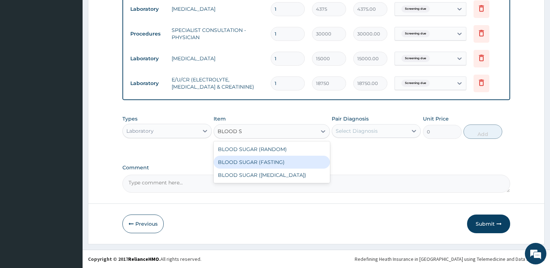
drag, startPoint x: 262, startPoint y: 162, endPoint x: 272, endPoint y: 163, distance: 9.8
click at [262, 163] on div "BLOOD SUGAR (FASTING)" at bounding box center [272, 162] width 116 height 13
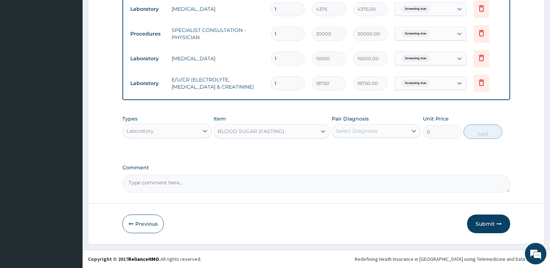
type input "6250"
click at [349, 132] on div "Select Diagnosis" at bounding box center [357, 131] width 42 height 7
click at [352, 146] on label "Screening due" at bounding box center [363, 148] width 38 height 7
checkbox input "true"
click at [492, 135] on button "Add" at bounding box center [483, 132] width 39 height 14
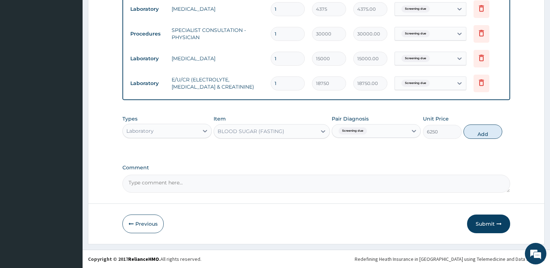
type input "0"
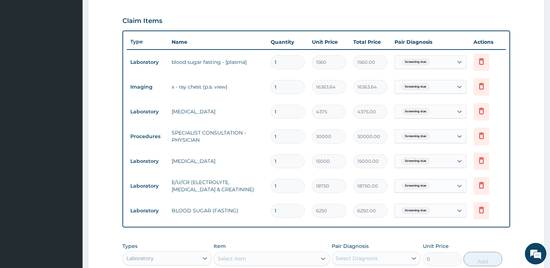
scroll to position [230, 0]
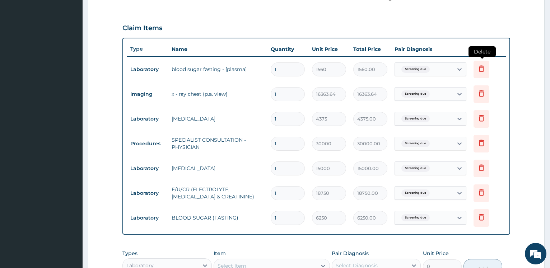
click at [481, 73] on icon at bounding box center [482, 70] width 16 height 18
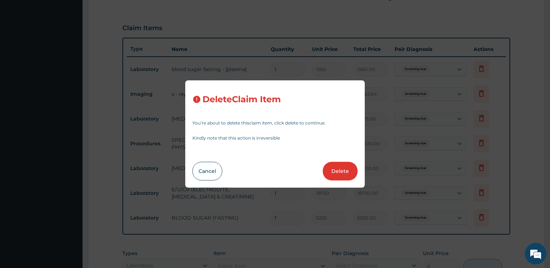
click at [345, 169] on button "Delete" at bounding box center [340, 171] width 35 height 19
type input "16363.64"
type input "4375"
type input "4375.00"
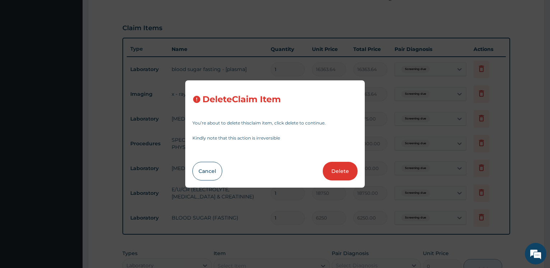
type input "30000"
type input "30000.00"
type input "15000"
type input "15000.00"
type input "18750"
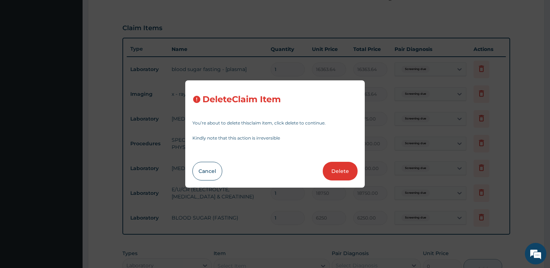
type input "18750.00"
type input "6250"
type input "6250.00"
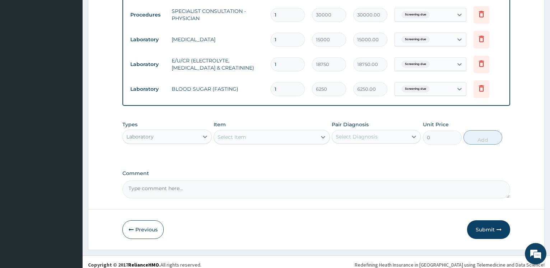
scroll to position [340, 0]
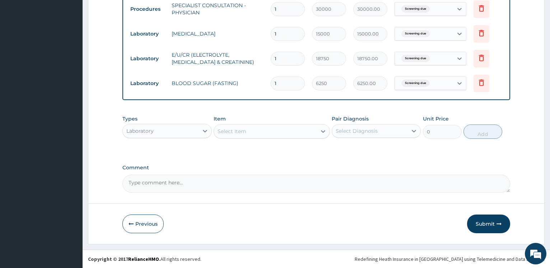
drag, startPoint x: 493, startPoint y: 222, endPoint x: 451, endPoint y: 167, distance: 68.5
click at [492, 222] on button "Submit" at bounding box center [488, 224] width 43 height 19
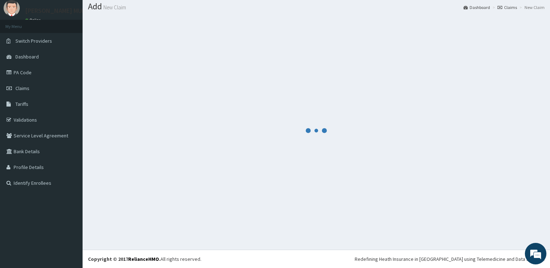
scroll to position [22, 0]
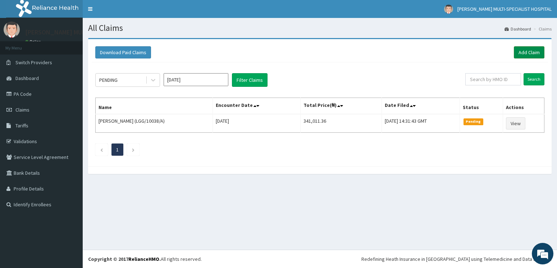
click at [531, 54] on link "Add Claim" at bounding box center [528, 52] width 31 height 12
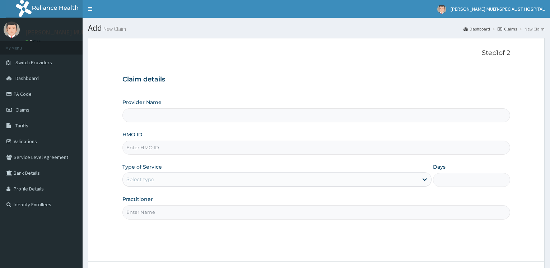
click at [143, 145] on input "HMO ID" at bounding box center [317, 148] width 388 height 14
type input "[PERSON_NAME] Multi-Specialist Hospital - IKEJA"
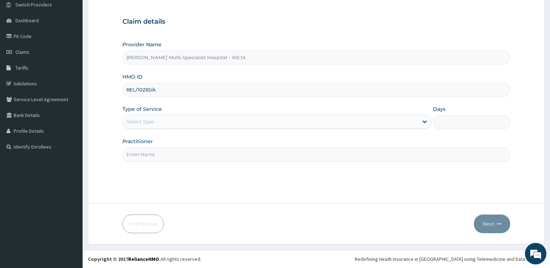
type input "REL/10230/A"
click at [142, 124] on div "Select type" at bounding box center [140, 121] width 28 height 7
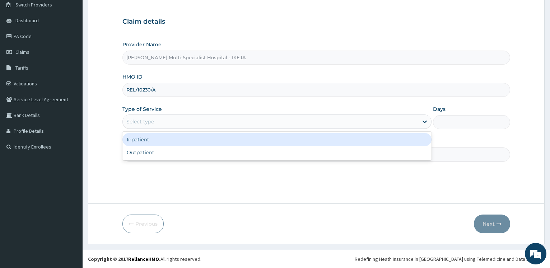
click at [142, 150] on div "Outpatient" at bounding box center [277, 152] width 309 height 13
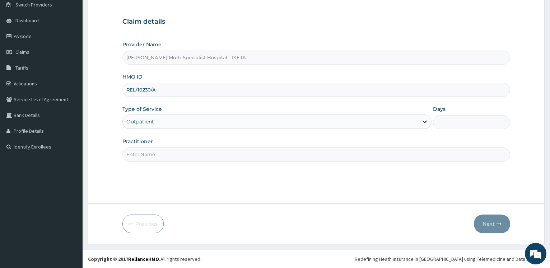
type input "1"
click at [142, 150] on input "Practitioner" at bounding box center [317, 155] width 388 height 14
type input "DR FOWO"
click at [488, 223] on button "Next" at bounding box center [492, 224] width 36 height 19
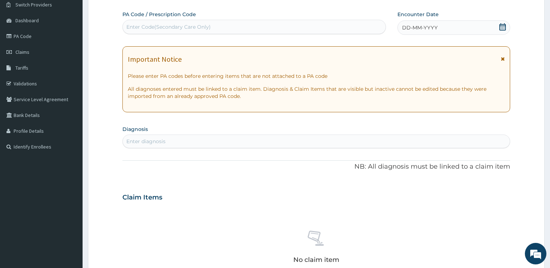
click at [161, 25] on div "Enter Code(Secondary Care Only)" at bounding box center [168, 26] width 84 height 7
type input "PA/3D8DE3"
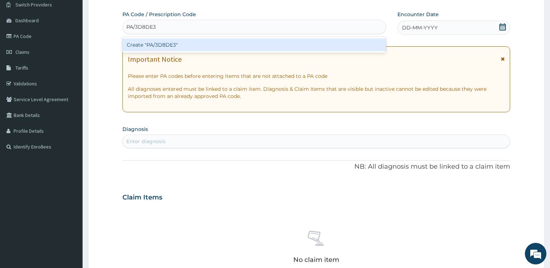
click at [161, 50] on div "Create "PA/3D8DE3"" at bounding box center [254, 44] width 263 height 13
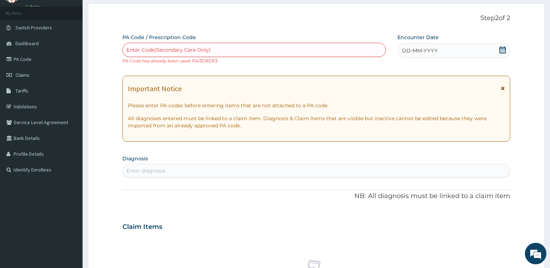
scroll to position [21, 0]
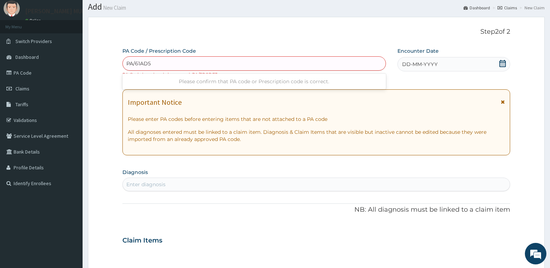
type input "PA/61AD5C"
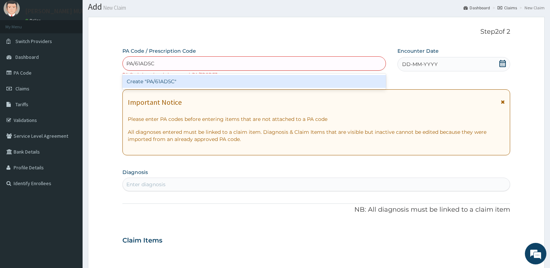
click at [175, 82] on div "Create "PA/61AD5C"" at bounding box center [254, 81] width 263 height 13
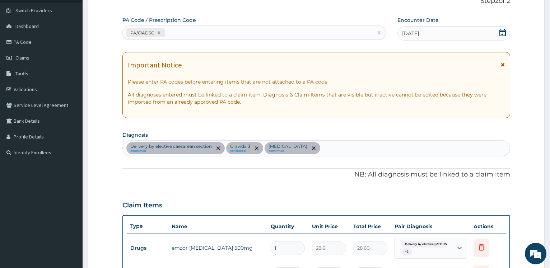
scroll to position [24, 0]
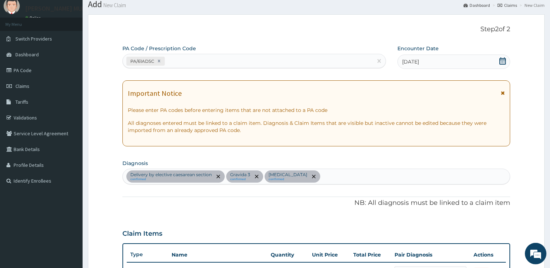
click at [175, 64] on div "PA/61AD5C" at bounding box center [248, 61] width 250 height 12
type input "PA/8AD0B8"
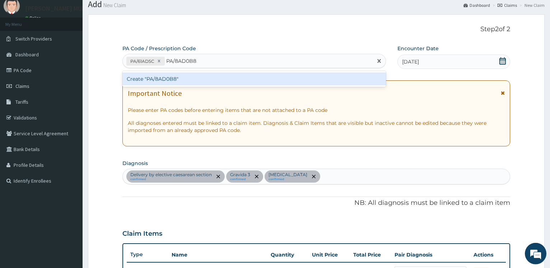
click at [161, 82] on div "Create "PA/8AD0B8"" at bounding box center [254, 79] width 263 height 13
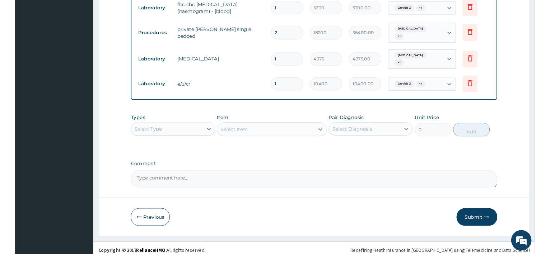
scroll to position [411, 0]
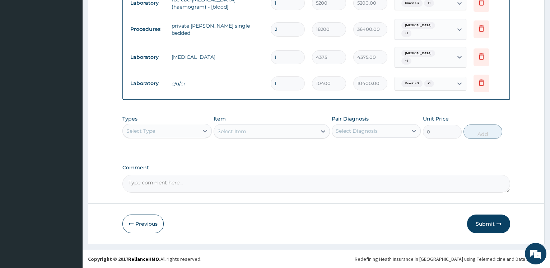
click at [196, 130] on div "Select Type" at bounding box center [160, 130] width 75 height 11
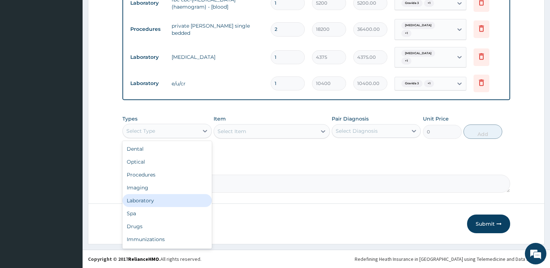
click at [174, 200] on div "Laboratory" at bounding box center [167, 200] width 89 height 13
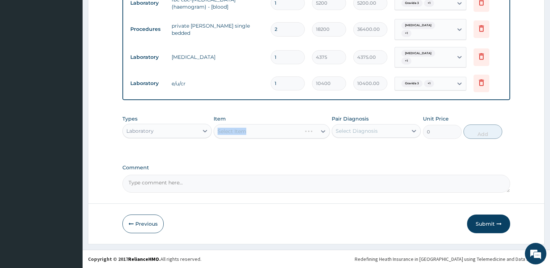
click at [246, 129] on div "Select Item" at bounding box center [272, 131] width 116 height 14
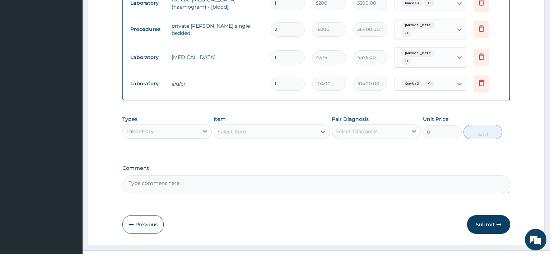
scroll to position [0, 0]
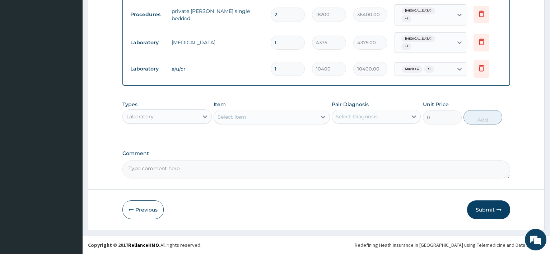
click at [187, 118] on div "Laboratory" at bounding box center [160, 116] width 75 height 11
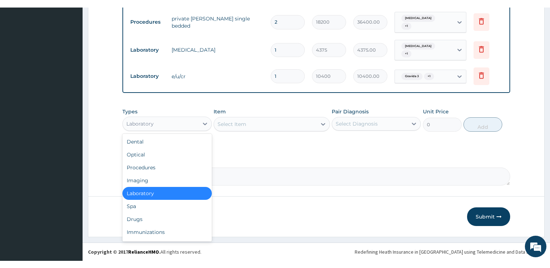
scroll to position [411, 0]
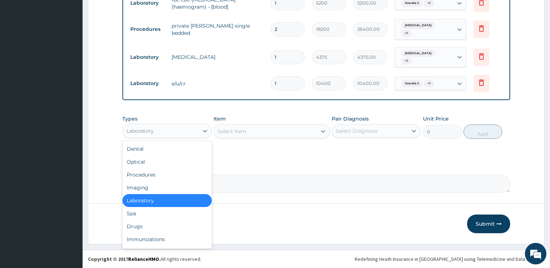
drag, startPoint x: 228, startPoint y: 116, endPoint x: 232, endPoint y: 127, distance: 11.7
click at [228, 118] on div "Item Select Item" at bounding box center [272, 127] width 116 height 24
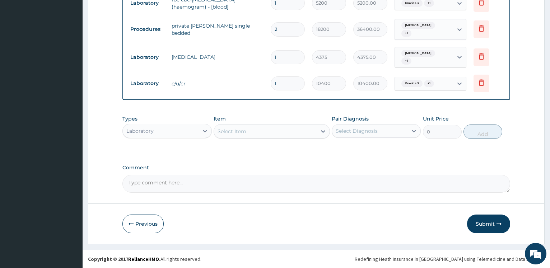
click at [232, 128] on div "Select Item" at bounding box center [265, 131] width 103 height 11
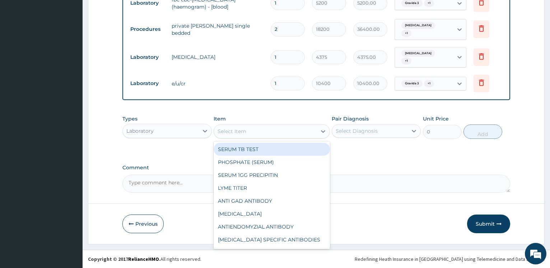
click at [234, 132] on div "Select Item" at bounding box center [232, 131] width 29 height 7
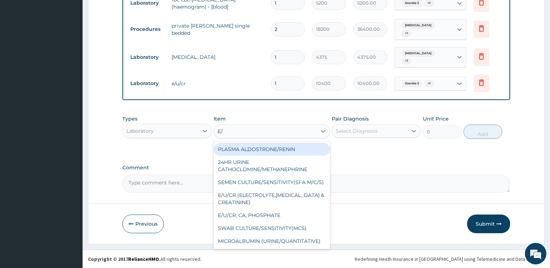
type input "E/U"
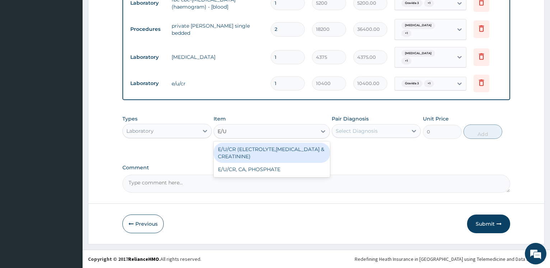
drag, startPoint x: 244, startPoint y: 156, endPoint x: 276, endPoint y: 152, distance: 32.2
click at [244, 156] on div "E/U/CR (ELECTROLYTE,UREA & CREATININE)" at bounding box center [272, 153] width 116 height 20
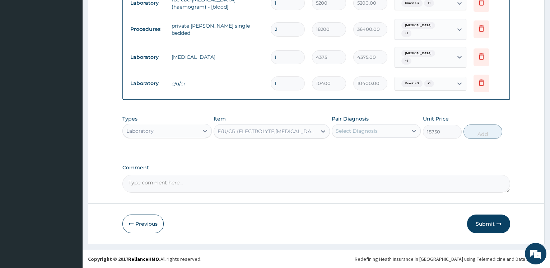
type input "18750"
click at [367, 134] on div "Select Diagnosis" at bounding box center [357, 131] width 42 height 7
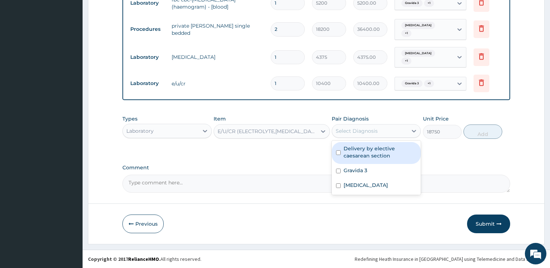
click at [361, 155] on label "Delivery by elective caesarean section" at bounding box center [380, 152] width 73 height 14
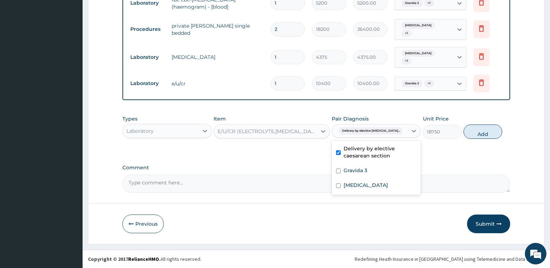
checkbox input "true"
drag, startPoint x: 345, startPoint y: 171, endPoint x: 352, endPoint y: 178, distance: 9.7
click at [346, 171] on label "Gravida 3" at bounding box center [356, 170] width 24 height 7
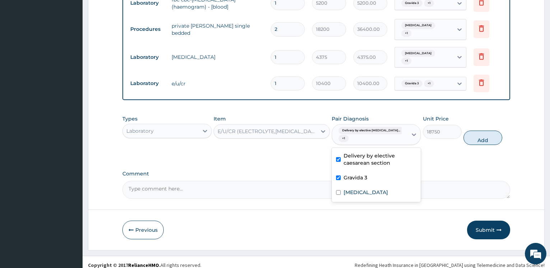
click at [359, 186] on div "Gravida 3" at bounding box center [376, 178] width 89 height 15
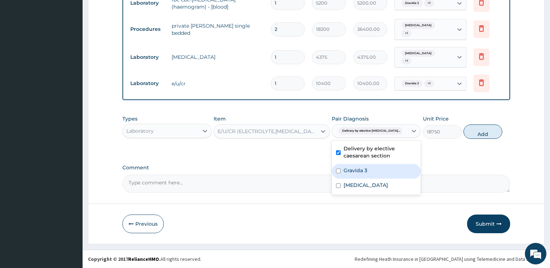
click at [355, 173] on label "Gravida 3" at bounding box center [356, 170] width 24 height 7
checkbox input "true"
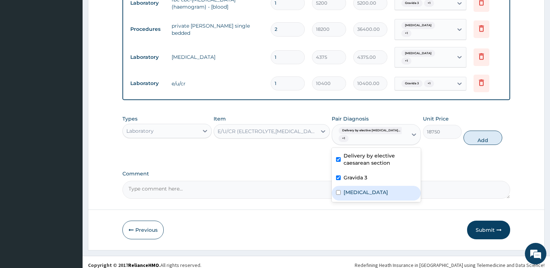
click at [354, 189] on label "Third trimester pregnancy" at bounding box center [366, 192] width 45 height 7
checkbox input "true"
click at [484, 141] on button "Add" at bounding box center [483, 138] width 39 height 14
type input "0"
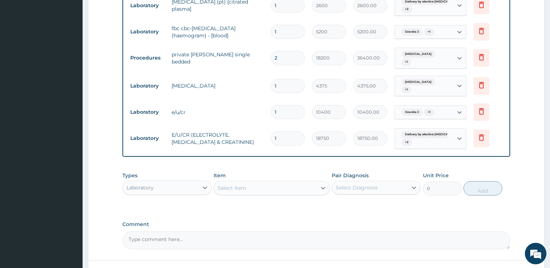
scroll to position [374, 0]
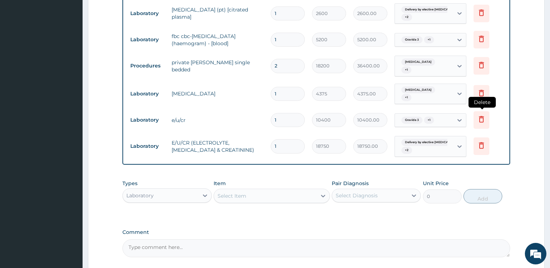
click at [485, 121] on icon at bounding box center [482, 119] width 9 height 9
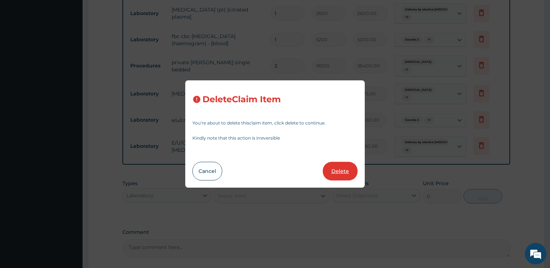
click at [340, 177] on button "Delete" at bounding box center [340, 171] width 35 height 19
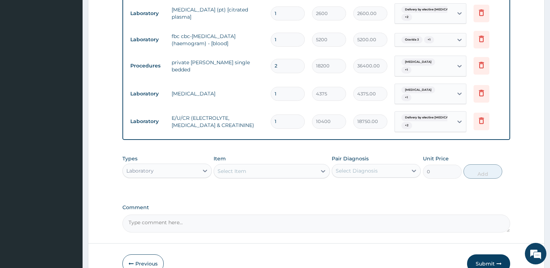
type input "18750"
type input "18750.00"
drag, startPoint x: 231, startPoint y: 169, endPoint x: 237, endPoint y: 172, distance: 7.4
click at [231, 169] on div "Select Item" at bounding box center [232, 171] width 29 height 7
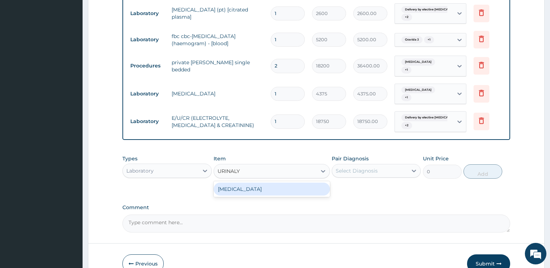
type input "URINALYS"
click at [236, 192] on div "URINALYSIS" at bounding box center [272, 189] width 116 height 13
type input "4375"
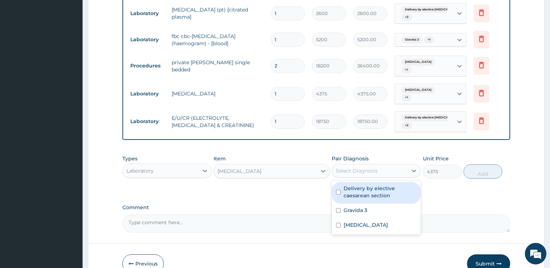
drag, startPoint x: 364, startPoint y: 167, endPoint x: 359, endPoint y: 181, distance: 14.2
click at [364, 168] on div "Select Diagnosis" at bounding box center [357, 170] width 42 height 7
click at [358, 188] on label "Delivery by elective caesarean section" at bounding box center [380, 192] width 73 height 14
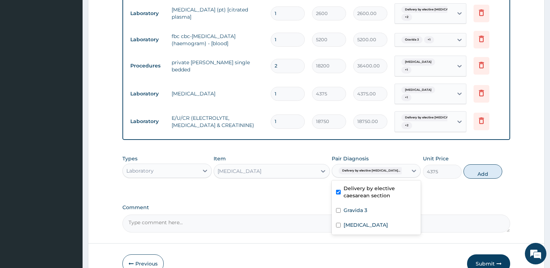
checkbox input "true"
click at [356, 212] on label "Gravida 3" at bounding box center [356, 210] width 24 height 7
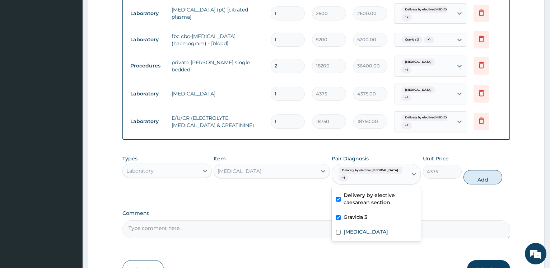
checkbox input "true"
click at [358, 228] on div "Third trimester pregnancy" at bounding box center [376, 233] width 89 height 15
checkbox input "true"
click at [490, 182] on button "Add" at bounding box center [483, 177] width 39 height 14
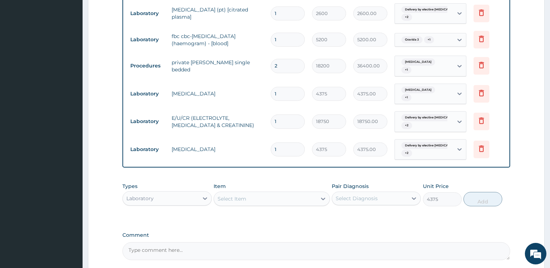
type input "0"
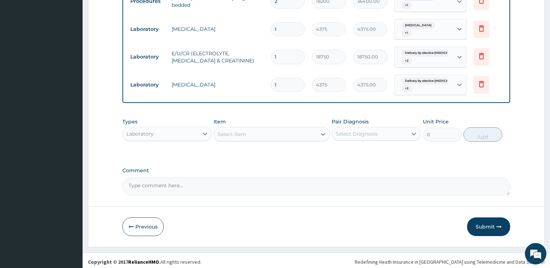
scroll to position [442, 0]
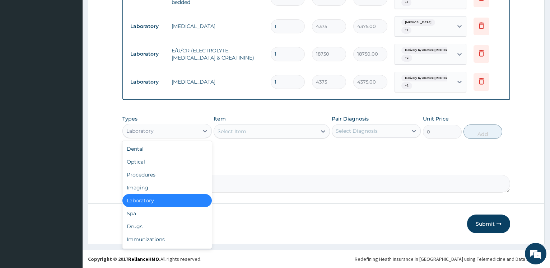
click at [176, 133] on div "Laboratory" at bounding box center [160, 130] width 75 height 11
click at [155, 175] on div "Procedures" at bounding box center [167, 175] width 89 height 13
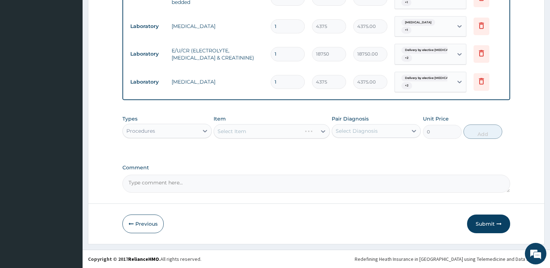
click at [261, 129] on div "Select Item" at bounding box center [272, 131] width 116 height 14
click at [267, 129] on div "Select Item" at bounding box center [272, 131] width 116 height 14
click at [268, 129] on div "Select Item" at bounding box center [272, 131] width 116 height 14
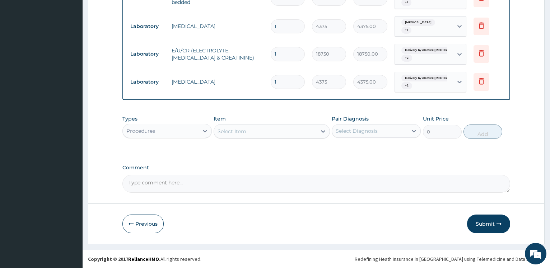
click at [268, 129] on div "Select Item" at bounding box center [265, 131] width 103 height 11
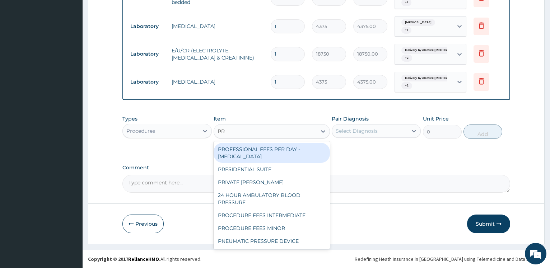
type input "PRI"
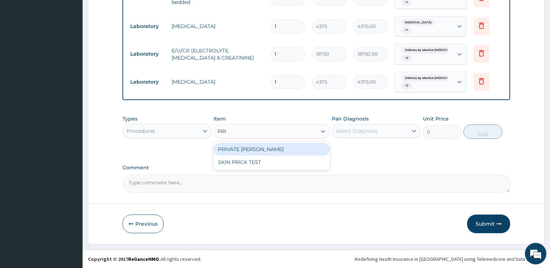
click at [244, 149] on div "PRIVATE WARD" at bounding box center [272, 149] width 116 height 13
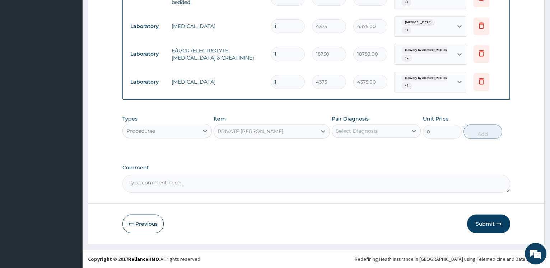
type input "45454.54545454545"
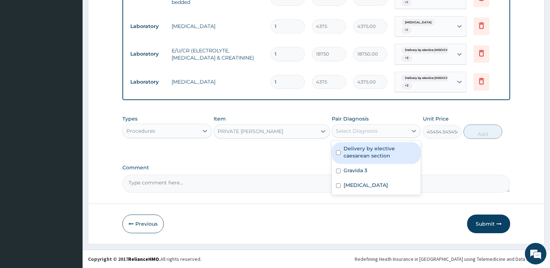
click at [342, 133] on div "Select Diagnosis" at bounding box center [357, 131] width 42 height 7
click at [343, 151] on div "Delivery by elective caesarean section" at bounding box center [376, 153] width 89 height 22
checkbox input "true"
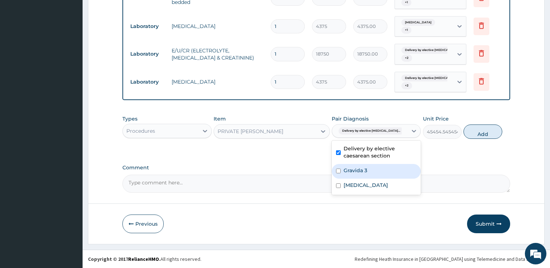
drag, startPoint x: 346, startPoint y: 171, endPoint x: 346, endPoint y: 176, distance: 5.0
click at [346, 171] on label "Gravida 3" at bounding box center [356, 170] width 24 height 7
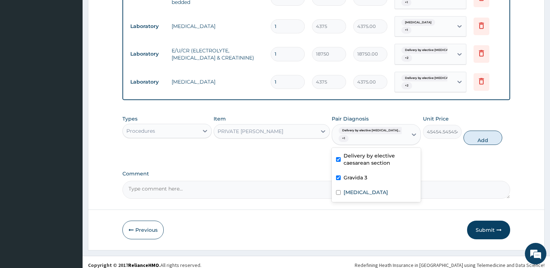
click at [345, 183] on div "Gravida 3" at bounding box center [376, 178] width 89 height 15
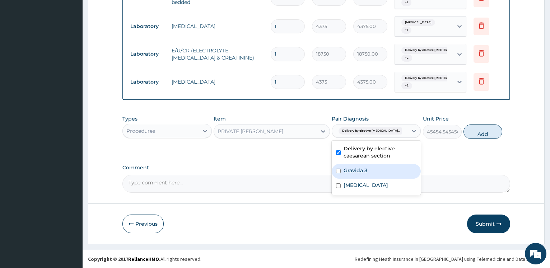
drag, startPoint x: 361, startPoint y: 166, endPoint x: 361, endPoint y: 172, distance: 6.1
click at [361, 166] on div "Gravida 3" at bounding box center [376, 171] width 89 height 15
checkbox input "true"
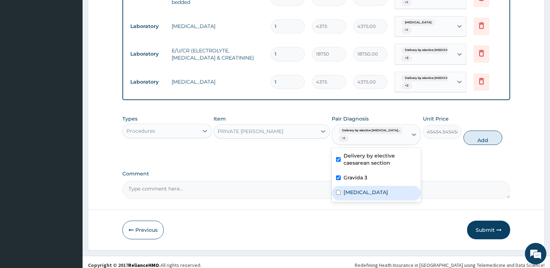
drag, startPoint x: 355, startPoint y: 192, endPoint x: 370, endPoint y: 184, distance: 16.6
click at [355, 192] on label "Third trimester pregnancy" at bounding box center [366, 192] width 45 height 7
checkbox input "true"
click at [481, 139] on button "Add" at bounding box center [483, 138] width 39 height 14
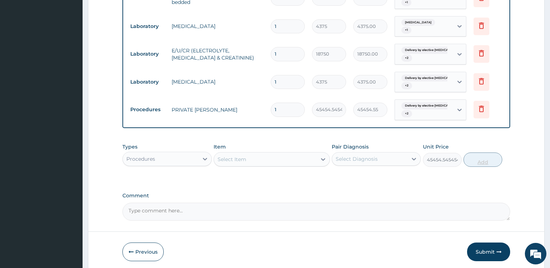
type input "0"
drag, startPoint x: 285, startPoint y: 104, endPoint x: 227, endPoint y: 100, distance: 58.0
click at [271, 106] on input "1" at bounding box center [288, 110] width 34 height 14
type input "2"
type input "90909.09"
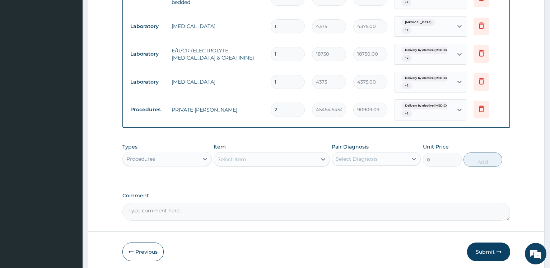
type input "2"
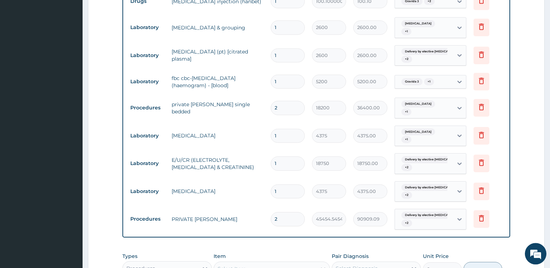
scroll to position [332, 0]
click at [483, 107] on icon at bounding box center [482, 107] width 9 height 9
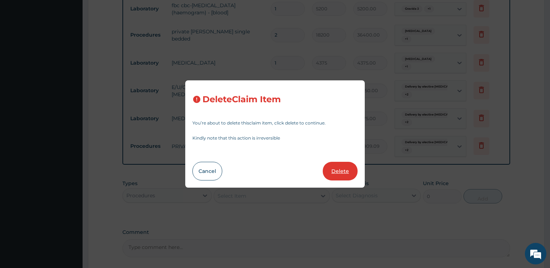
click at [337, 167] on button "Delete" at bounding box center [340, 171] width 35 height 19
type input "1"
type input "4375"
type input "4375.00"
type input "18750"
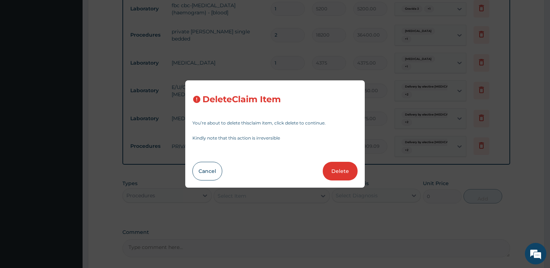
type input "18750.00"
type input "4375"
type input "4375.00"
type input "2"
type input "45454.54545454545"
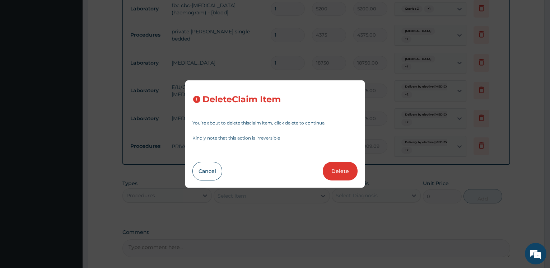
type input "90909.09"
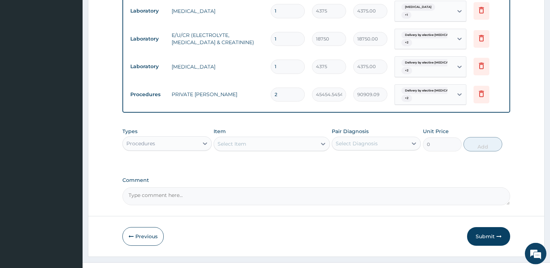
scroll to position [442, 0]
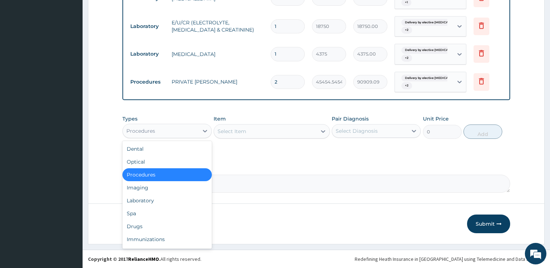
drag, startPoint x: 164, startPoint y: 130, endPoint x: 174, endPoint y: 143, distance: 16.2
click at [165, 129] on div "Procedures" at bounding box center [160, 130] width 75 height 11
drag, startPoint x: 151, startPoint y: 201, endPoint x: 179, endPoint y: 198, distance: 27.5
click at [151, 202] on div "Laboratory" at bounding box center [167, 200] width 89 height 13
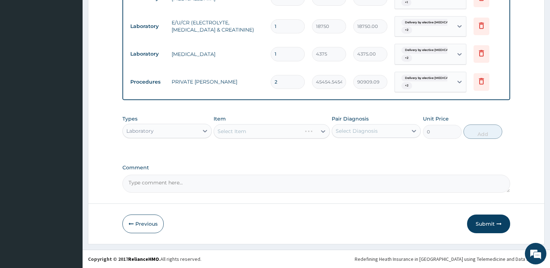
click at [267, 133] on div "Select Item" at bounding box center [272, 131] width 116 height 14
click at [267, 132] on div "Select Item" at bounding box center [272, 131] width 116 height 14
click at [275, 129] on div "Select Item" at bounding box center [272, 131] width 116 height 14
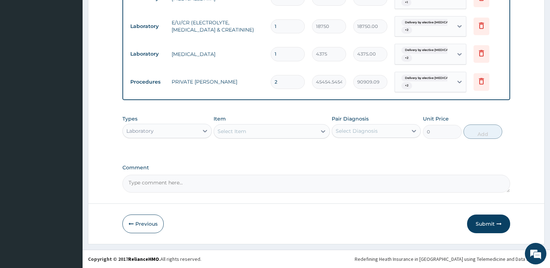
click at [275, 129] on div "Select Item" at bounding box center [265, 131] width 103 height 11
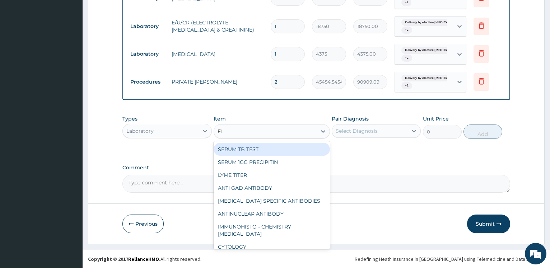
type input "FBC"
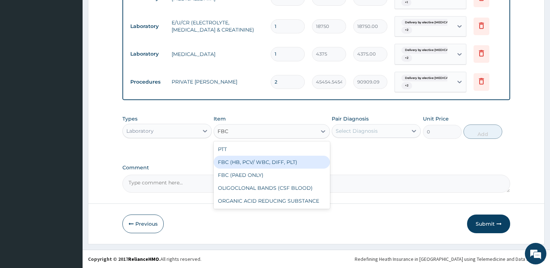
click at [275, 163] on div "FBC (HB, PCV/ WBC, DIFF, PLT)" at bounding box center [272, 162] width 116 height 13
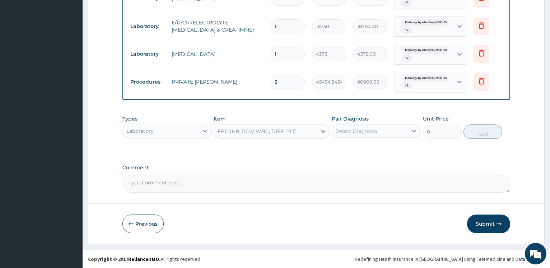
type input "8750"
click at [354, 131] on div "Select Diagnosis" at bounding box center [357, 131] width 42 height 7
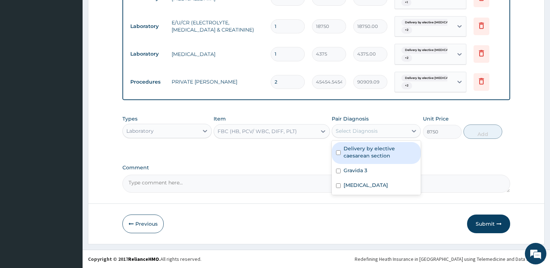
drag, startPoint x: 356, startPoint y: 147, endPoint x: 355, endPoint y: 153, distance: 5.7
click at [356, 148] on label "Delivery by elective caesarean section" at bounding box center [380, 152] width 73 height 14
checkbox input "true"
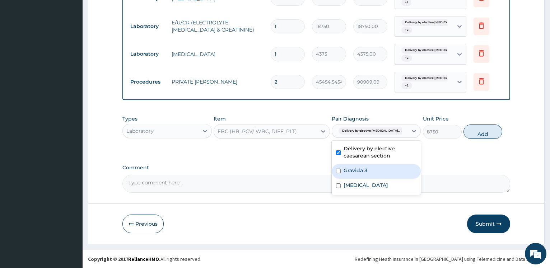
click at [353, 172] on label "Gravida 3" at bounding box center [356, 170] width 24 height 7
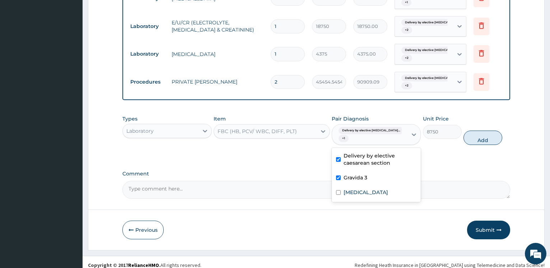
click at [353, 183] on div "Gravida 3" at bounding box center [376, 178] width 89 height 15
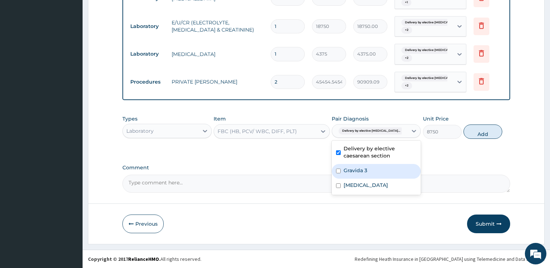
drag, startPoint x: 359, startPoint y: 167, endPoint x: 357, endPoint y: 180, distance: 13.4
click at [358, 167] on div "Gravida 3" at bounding box center [376, 171] width 89 height 15
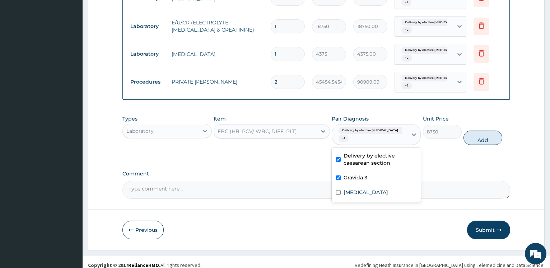
click at [354, 185] on div "Gravida 3" at bounding box center [376, 178] width 89 height 15
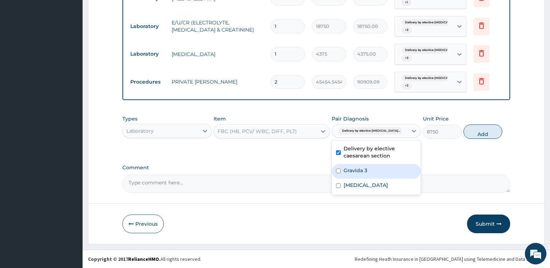
click at [337, 172] on input "checkbox" at bounding box center [338, 171] width 5 height 5
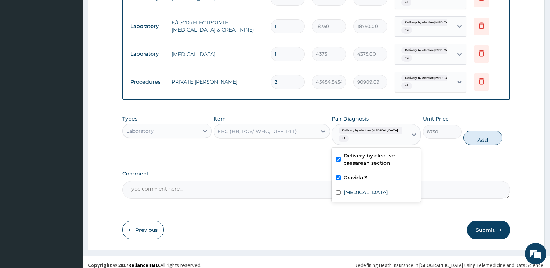
click at [343, 184] on div "Gravida 3" at bounding box center [376, 178] width 89 height 15
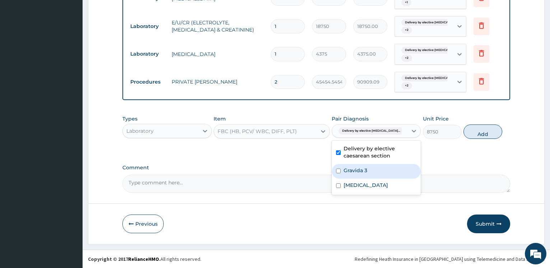
drag, startPoint x: 353, startPoint y: 173, endPoint x: 356, endPoint y: 191, distance: 18.3
click at [353, 173] on label "Gravida 3" at bounding box center [356, 170] width 24 height 7
checkbox input "true"
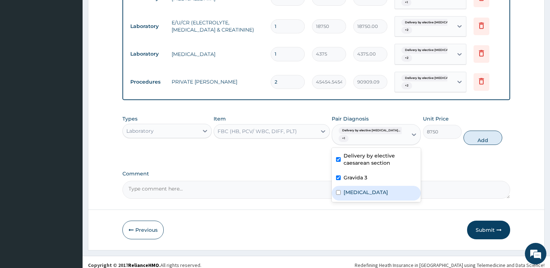
click at [356, 192] on label "Third trimester pregnancy" at bounding box center [366, 192] width 45 height 7
checkbox input "true"
click at [478, 141] on button "Add" at bounding box center [483, 138] width 39 height 14
type input "0"
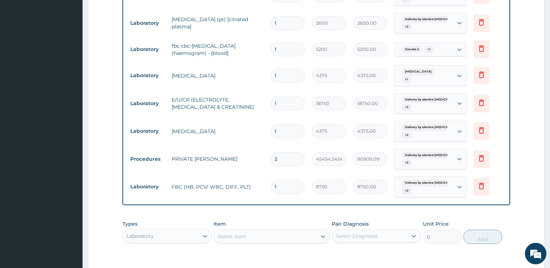
scroll to position [332, 0]
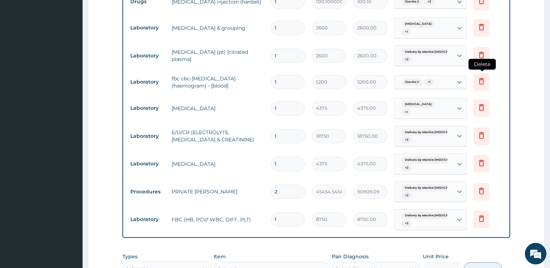
click at [481, 82] on icon at bounding box center [482, 81] width 9 height 9
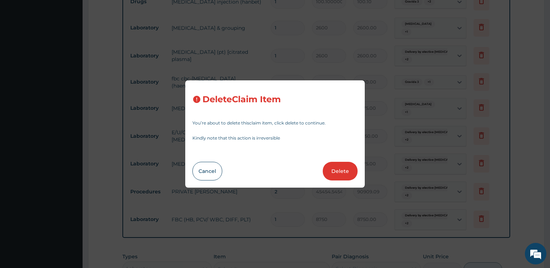
drag, startPoint x: 336, startPoint y: 173, endPoint x: 220, endPoint y: 137, distance: 122.4
click at [337, 174] on button "Delete" at bounding box center [340, 171] width 35 height 19
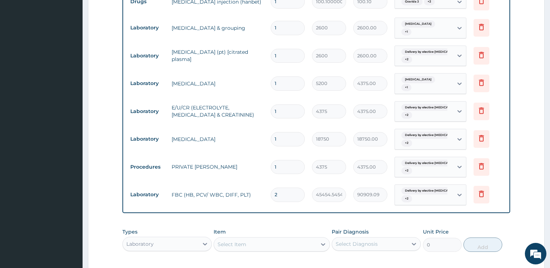
type input "4375"
type input "4375.00"
type input "18750"
type input "18750.00"
type input "4375"
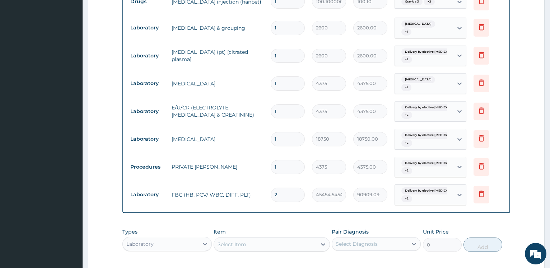
type input "4375.00"
type input "2"
type input "45454.54545454545"
type input "90909.09"
type input "1"
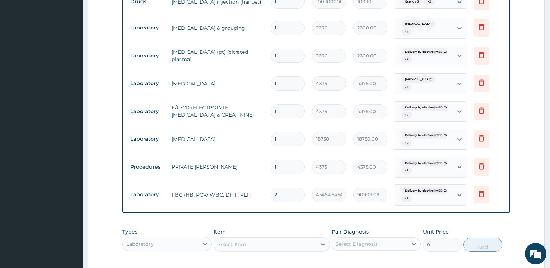
type input "8750"
type input "8750.00"
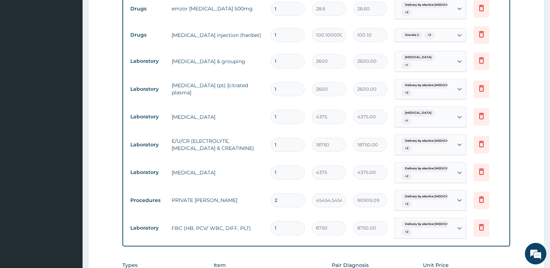
scroll to position [445, 0]
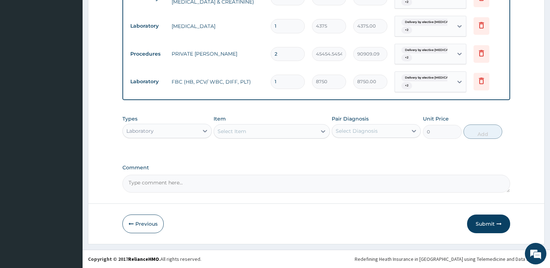
click at [239, 134] on div "Select Item" at bounding box center [232, 131] width 29 height 7
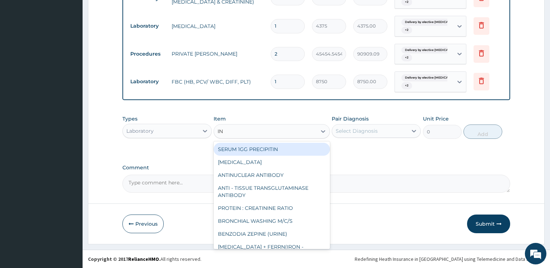
type input "INR"
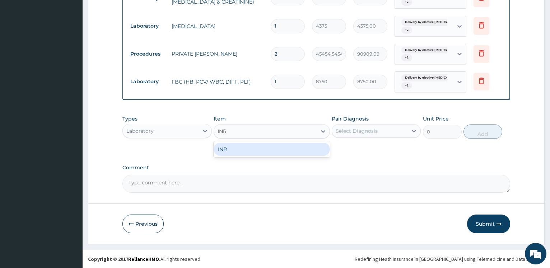
click at [234, 149] on div "INR" at bounding box center [272, 149] width 116 height 13
type input "15937.5"
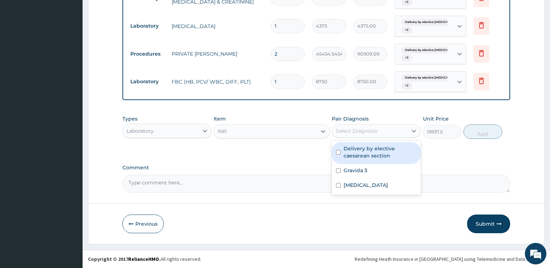
click at [362, 130] on div "Select Diagnosis" at bounding box center [357, 131] width 42 height 7
click at [363, 148] on label "Delivery by elective caesarean section" at bounding box center [380, 152] width 73 height 14
checkbox input "true"
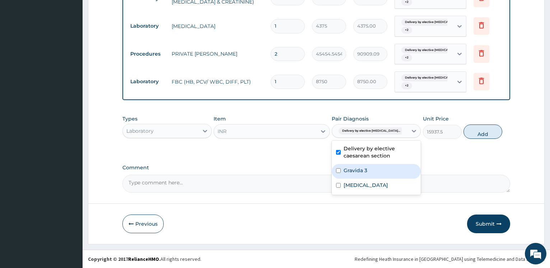
click at [361, 172] on label "Gravida 3" at bounding box center [356, 170] width 24 height 7
checkbox input "true"
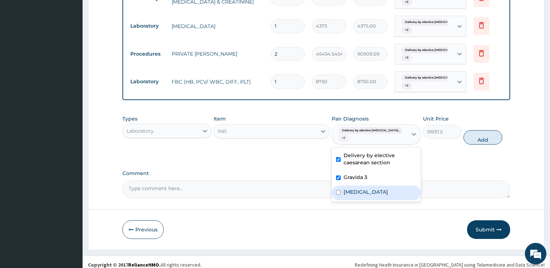
click at [358, 187] on div "Third trimester pregnancy" at bounding box center [376, 193] width 89 height 15
checkbox input "true"
click at [487, 137] on button "Add" at bounding box center [483, 137] width 39 height 14
type input "0"
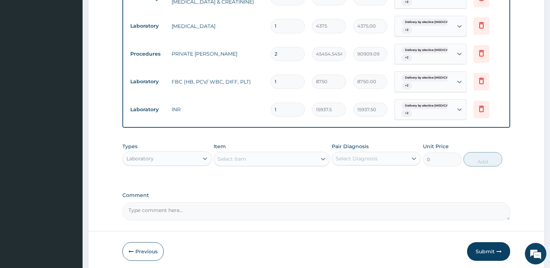
scroll to position [298, 0]
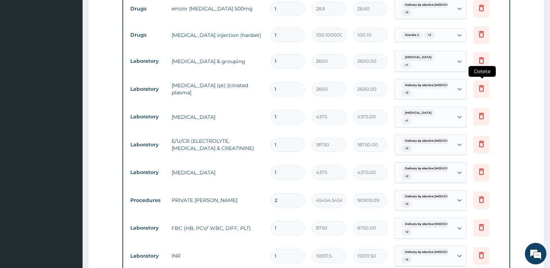
click at [481, 89] on icon at bounding box center [482, 88] width 9 height 9
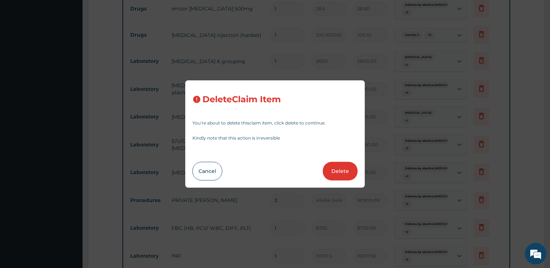
drag, startPoint x: 341, startPoint y: 169, endPoint x: 294, endPoint y: 140, distance: 54.7
click at [341, 170] on button "Delete" at bounding box center [340, 171] width 35 height 19
type input "4375"
type input "4375.00"
type input "18750"
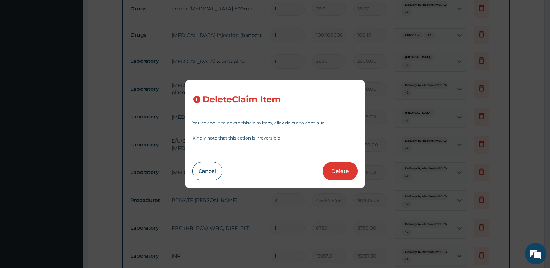
type input "18750.00"
type input "4375"
type input "4375.00"
type input "2"
type input "45454.54545454545"
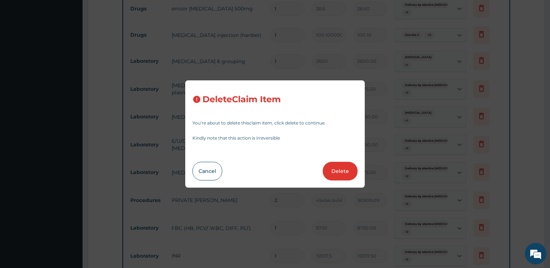
type input "90909.09"
type input "1"
type input "8750"
type input "8750.00"
type input "15937.5"
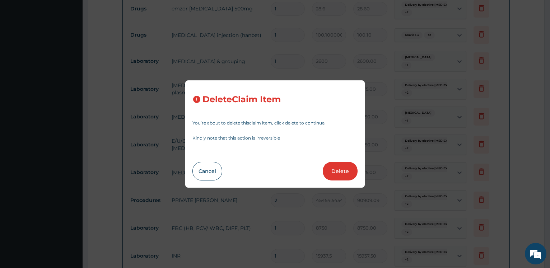
type input "15937.50"
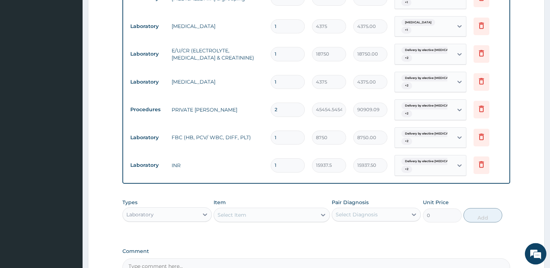
scroll to position [408, 0]
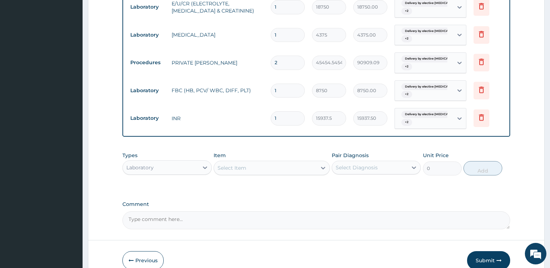
click at [247, 172] on div "Select Item" at bounding box center [265, 167] width 103 height 11
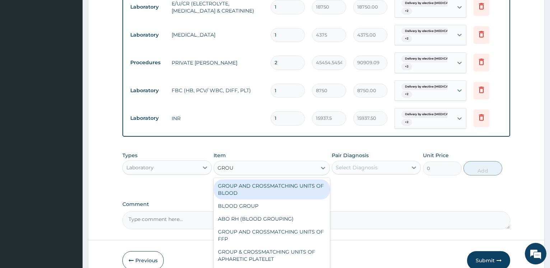
type input "GROUP"
click at [253, 189] on div "GROUP AND CROSSMATCHING UNITS OF BLOOD" at bounding box center [272, 190] width 116 height 20
type input "12800"
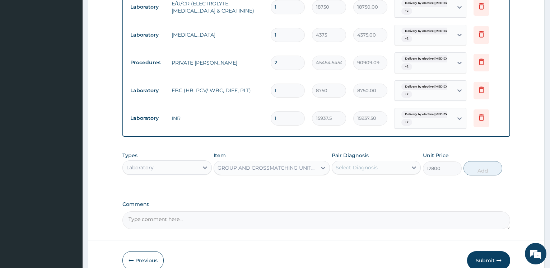
click at [365, 167] on div "Select Diagnosis" at bounding box center [357, 167] width 42 height 7
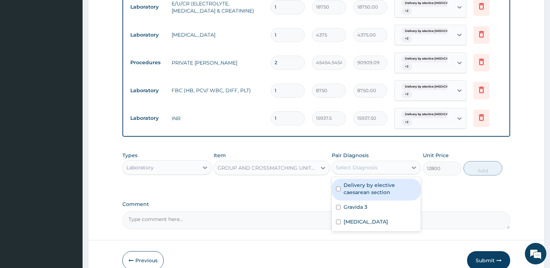
click at [363, 185] on label "Delivery by elective caesarean section" at bounding box center [380, 189] width 73 height 14
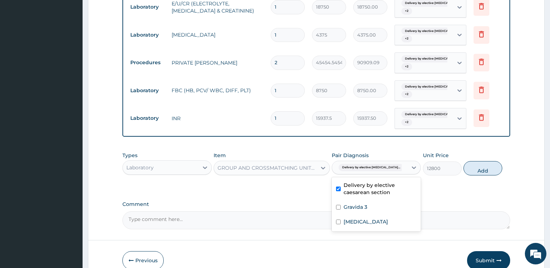
checkbox input "true"
click at [357, 207] on label "Gravida 3" at bounding box center [356, 207] width 24 height 7
checkbox input "true"
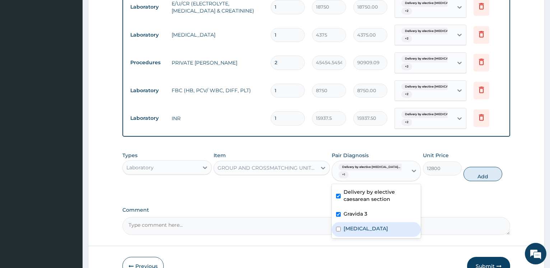
click at [357, 223] on div "Third trimester pregnancy" at bounding box center [376, 229] width 89 height 15
checkbox input "true"
click at [487, 178] on button "Add" at bounding box center [483, 174] width 39 height 14
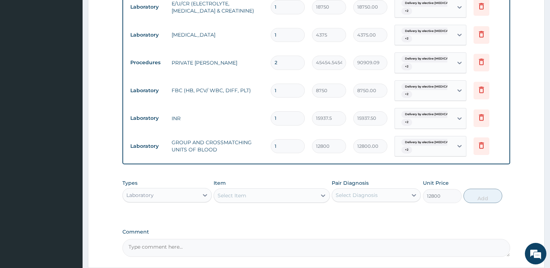
type input "0"
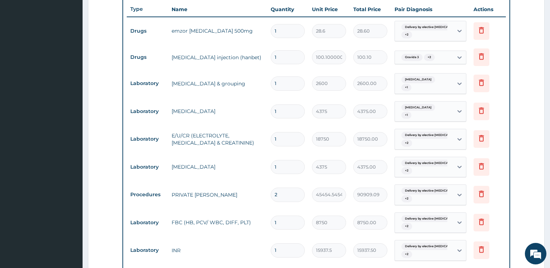
scroll to position [262, 0]
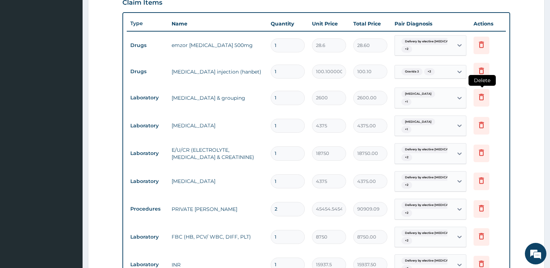
click at [479, 98] on icon at bounding box center [482, 97] width 9 height 9
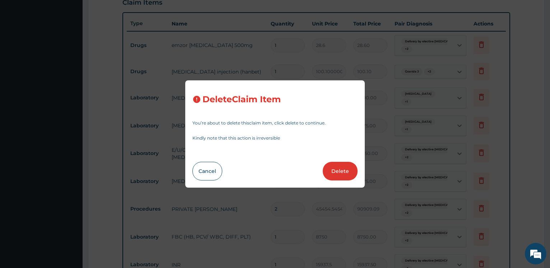
drag, startPoint x: 333, startPoint y: 167, endPoint x: 336, endPoint y: 155, distance: 12.2
click at [333, 167] on button "Delete" at bounding box center [340, 171] width 35 height 19
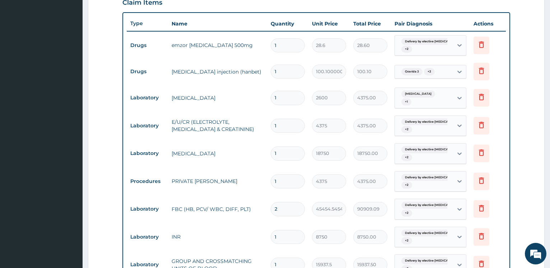
type input "4375"
type input "4375.00"
type input "18750"
type input "18750.00"
type input "4375"
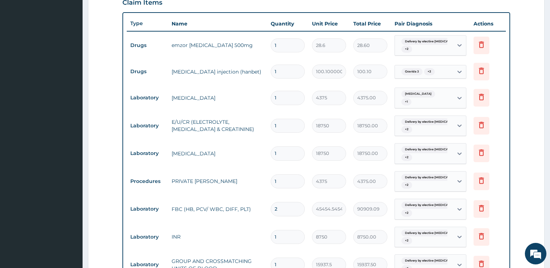
type input "4375.00"
type input "2"
type input "45454.54545454545"
type input "90909.09"
type input "1"
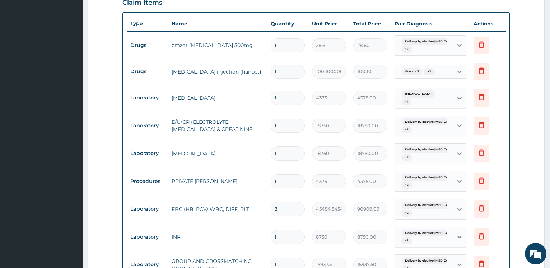
type input "8750"
type input "8750.00"
type input "15937.5"
type input "15937.50"
type input "12800"
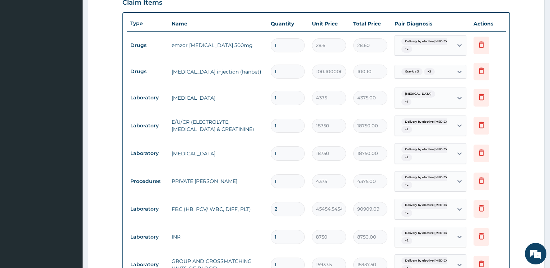
type input "12800.00"
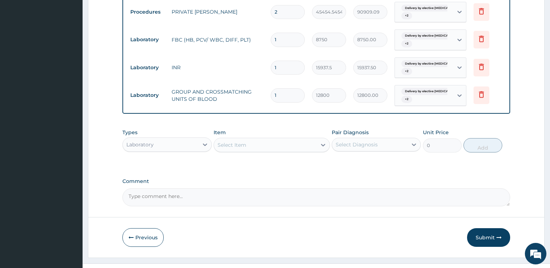
scroll to position [445, 0]
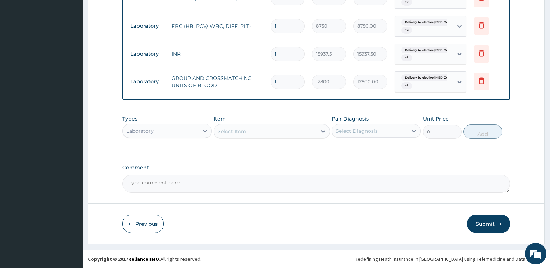
drag, startPoint x: 488, startPoint y: 220, endPoint x: 461, endPoint y: 188, distance: 41.9
click at [488, 220] on button "Submit" at bounding box center [488, 224] width 43 height 19
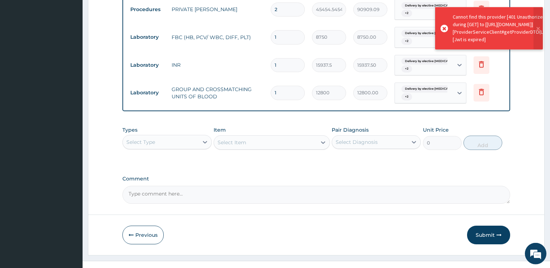
scroll to position [438, 0]
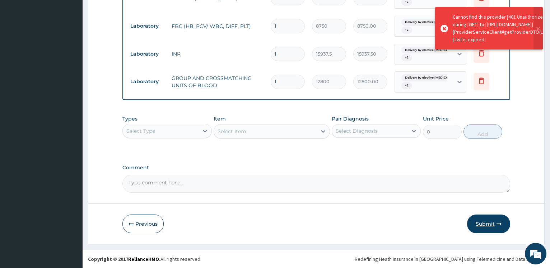
click at [487, 220] on button "Submit" at bounding box center [488, 224] width 43 height 19
click at [143, 220] on button "Previous" at bounding box center [143, 224] width 41 height 19
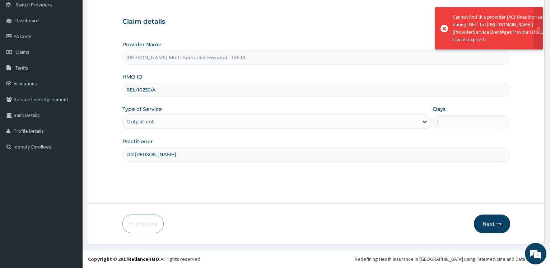
scroll to position [58, 0]
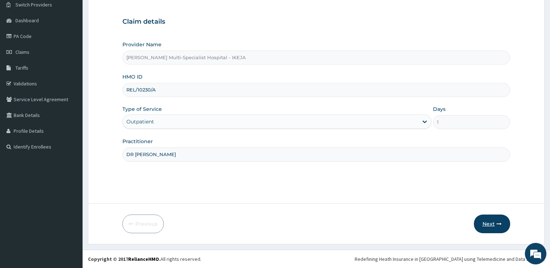
click at [500, 225] on icon "button" at bounding box center [499, 224] width 5 height 5
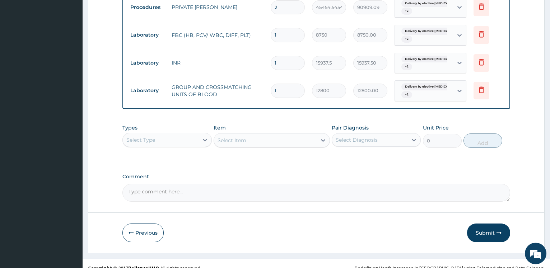
scroll to position [438, 0]
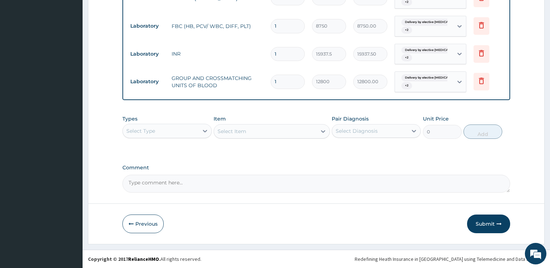
click at [489, 221] on button "Submit" at bounding box center [488, 224] width 43 height 19
click at [481, 223] on button "Submit" at bounding box center [488, 224] width 43 height 19
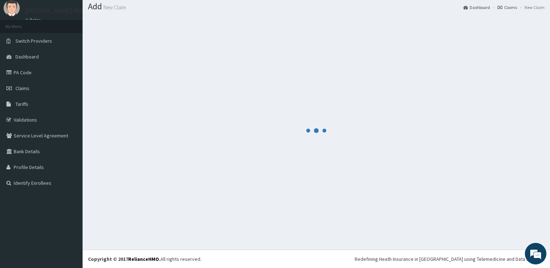
scroll to position [22, 0]
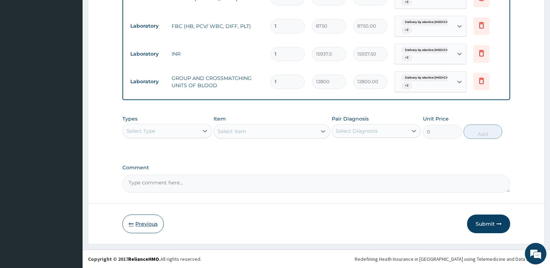
click at [147, 222] on button "Previous" at bounding box center [143, 224] width 41 height 19
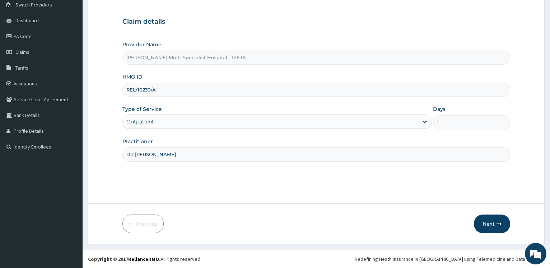
scroll to position [58, 0]
click at [185, 153] on input "DR FOWO" at bounding box center [317, 155] width 388 height 14
click at [490, 221] on button "Next" at bounding box center [492, 224] width 36 height 19
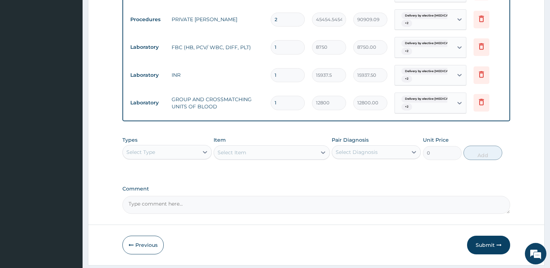
scroll to position [438, 0]
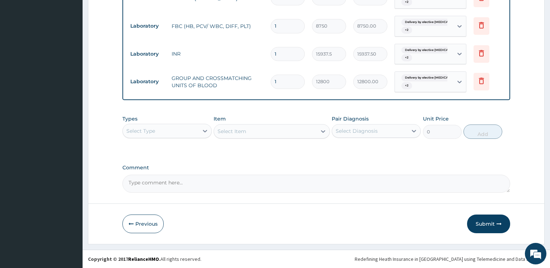
click at [488, 224] on button "Submit" at bounding box center [488, 224] width 43 height 19
drag, startPoint x: 494, startPoint y: 222, endPoint x: 521, endPoint y: 217, distance: 27.8
click at [494, 223] on button "Submit" at bounding box center [488, 224] width 43 height 19
click at [485, 223] on button "Submit" at bounding box center [488, 224] width 43 height 19
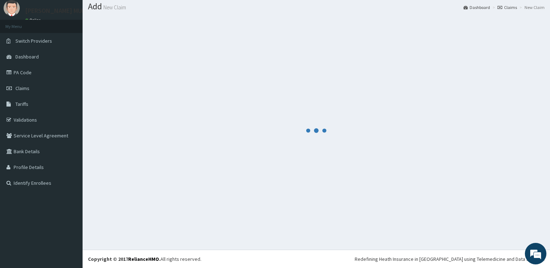
scroll to position [22, 0]
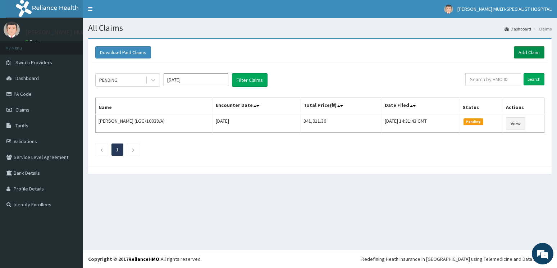
click at [526, 51] on link "Add Claim" at bounding box center [528, 52] width 31 height 12
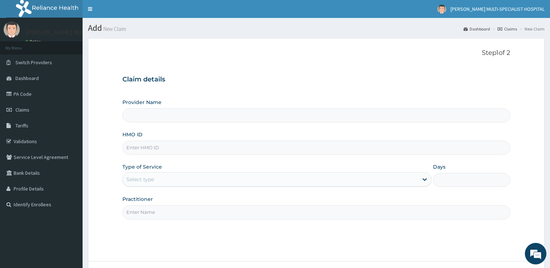
type input "[PERSON_NAME] Multi-Specialist Hospital - IKEJA"
click at [164, 150] on input "HMO ID" at bounding box center [317, 148] width 388 height 14
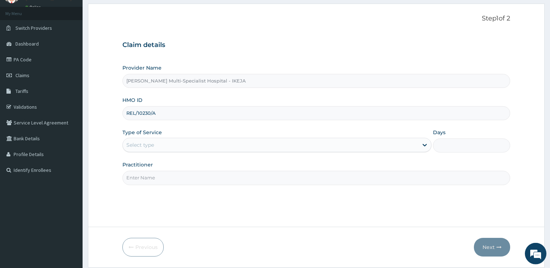
scroll to position [58, 0]
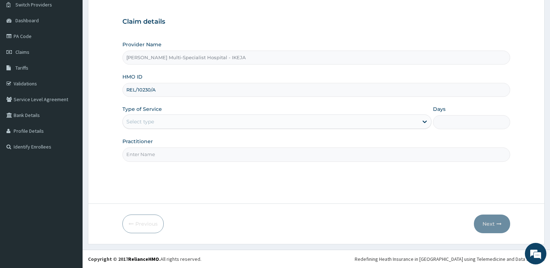
type input "REL/10230/A"
click at [161, 123] on div "Select type" at bounding box center [270, 121] width 295 height 11
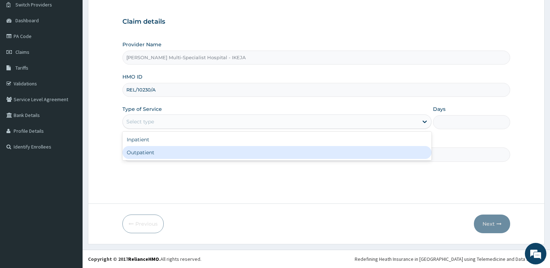
click at [157, 155] on div "Outpatient" at bounding box center [277, 152] width 309 height 13
type input "1"
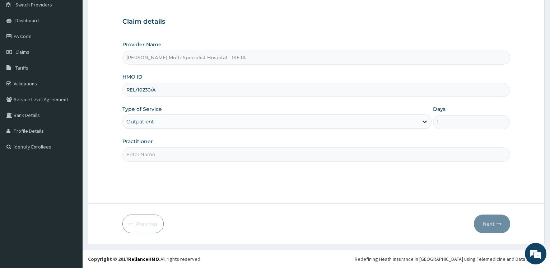
click at [157, 155] on input "Practitioner" at bounding box center [317, 155] width 388 height 14
type input "DR OKWARA"
click at [489, 223] on button "Next" at bounding box center [492, 224] width 36 height 19
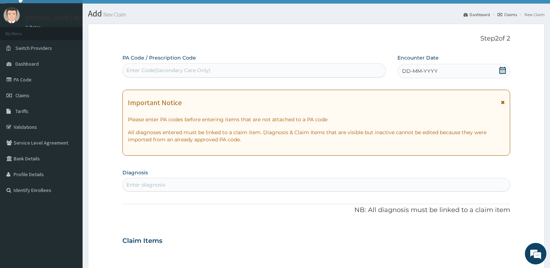
scroll to position [0, 0]
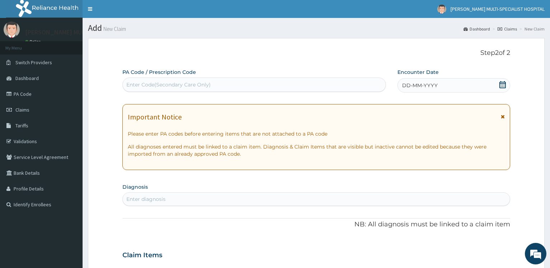
click at [167, 93] on div "PA Code / Prescription Code Enter Code(Secondary Care Only) Encounter Date DD-M…" at bounding box center [317, 255] width 388 height 372
click at [159, 91] on div "Enter Code(Secondary Care Only)" at bounding box center [254, 85] width 263 height 14
type input "PA/8AD0B8"
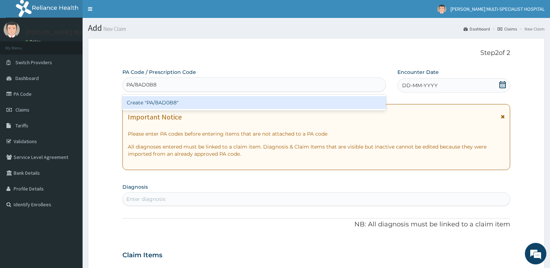
click at [162, 107] on div "Create "PA/8AD0B8"" at bounding box center [254, 102] width 263 height 13
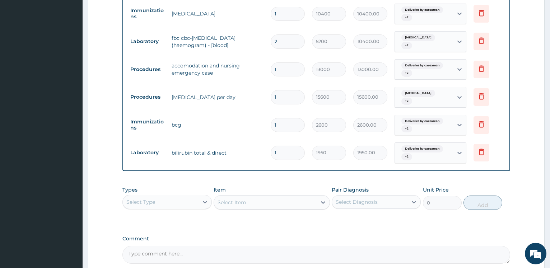
scroll to position [717, 0]
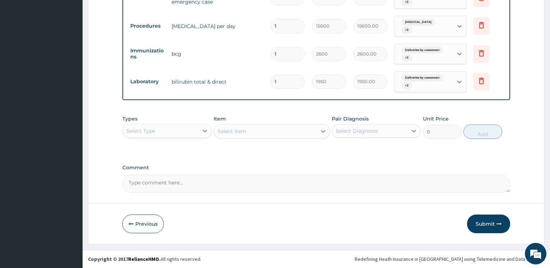
click at [193, 131] on div "Select Type" at bounding box center [160, 130] width 75 height 11
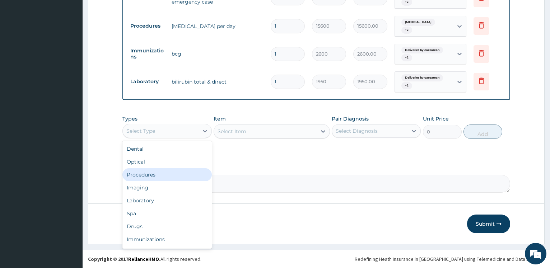
drag, startPoint x: 166, startPoint y: 173, endPoint x: 216, endPoint y: 157, distance: 52.2
click at [167, 173] on div "Procedures" at bounding box center [167, 175] width 89 height 13
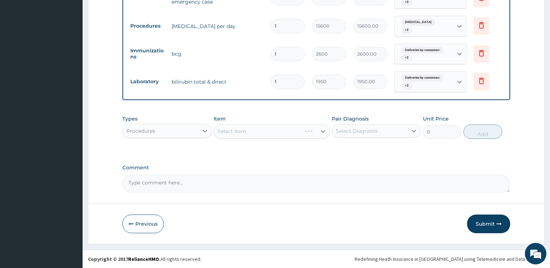
click at [247, 130] on div "Select Item" at bounding box center [272, 131] width 116 height 14
click at [239, 132] on div "Select Item" at bounding box center [272, 131] width 116 height 14
click at [241, 132] on div "Select Item" at bounding box center [272, 131] width 116 height 14
click at [262, 133] on div "Select Item" at bounding box center [272, 131] width 116 height 14
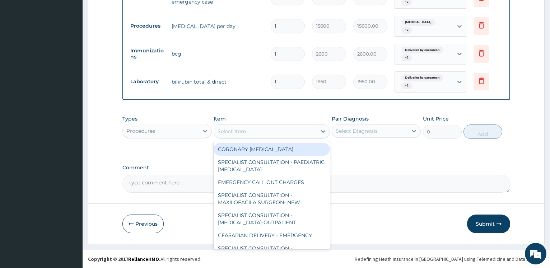
click at [262, 133] on div "Select Item" at bounding box center [265, 131] width 103 height 11
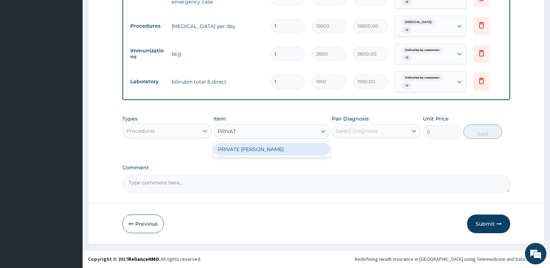
type input "PRIVATE"
click at [248, 143] on div "PRIVATE WARD" at bounding box center [272, 149] width 116 height 13
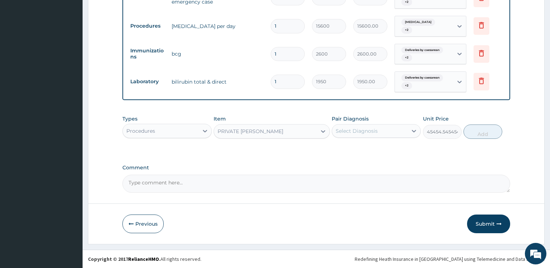
type input "45454.54545454545"
drag, startPoint x: 352, startPoint y: 135, endPoint x: 354, endPoint y: 140, distance: 5.7
click at [354, 134] on div "Select Diagnosis" at bounding box center [369, 130] width 75 height 11
click at [355, 151] on label "Deliveries by caesarean" at bounding box center [374, 148] width 61 height 7
checkbox input "true"
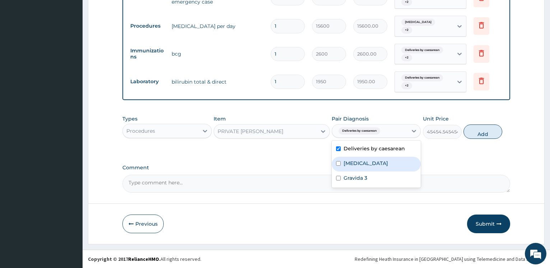
click at [352, 165] on label "Third trimester pregnancy" at bounding box center [366, 163] width 45 height 7
checkbox input "true"
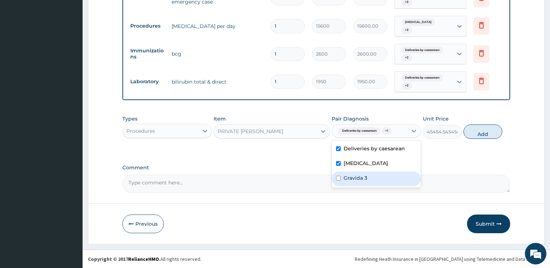
click at [351, 177] on label "Gravida 3" at bounding box center [356, 178] width 24 height 7
checkbox input "true"
drag, startPoint x: 492, startPoint y: 135, endPoint x: 286, endPoint y: 131, distance: 206.3
click at [490, 134] on button "Add" at bounding box center [483, 132] width 39 height 14
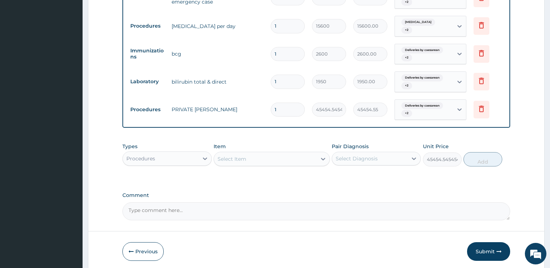
type input "0"
drag, startPoint x: 284, startPoint y: 109, endPoint x: 262, endPoint y: 80, distance: 35.6
click at [271, 104] on input "1" at bounding box center [288, 110] width 34 height 14
type input "2"
type input "90909.09"
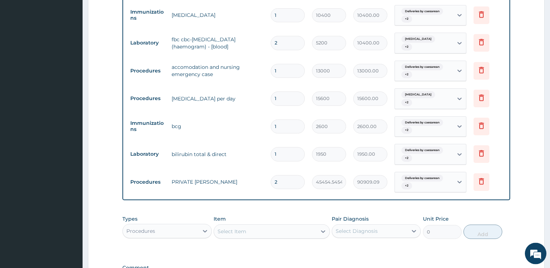
scroll to position [644, 0]
type input "2"
click at [484, 70] on icon at bounding box center [481, 71] width 5 height 6
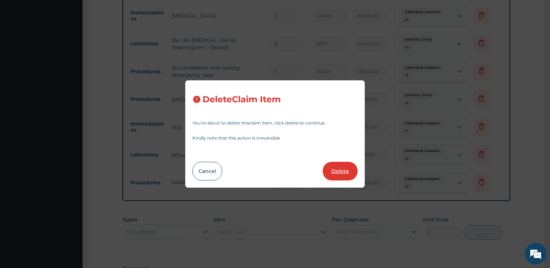
click at [338, 162] on button "Delete" at bounding box center [340, 171] width 35 height 19
type input "15600"
type input "15600.00"
type input "2600"
type input "2600.00"
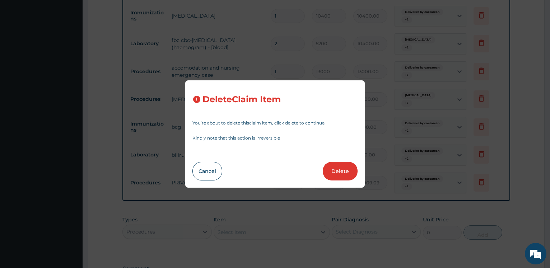
type input "1950"
type input "1950.00"
type input "2"
type input "45454.54545454545"
type input "90909.09"
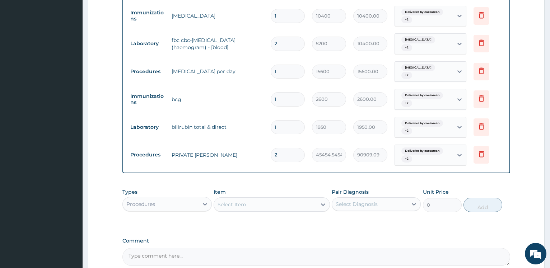
scroll to position [717, 0]
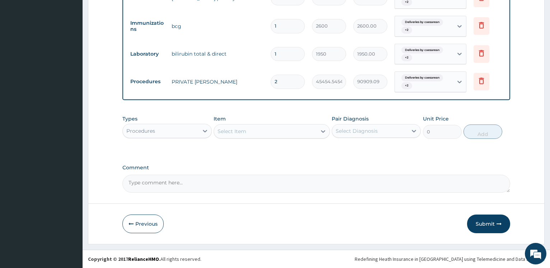
click at [259, 133] on div "Select Item" at bounding box center [265, 131] width 103 height 11
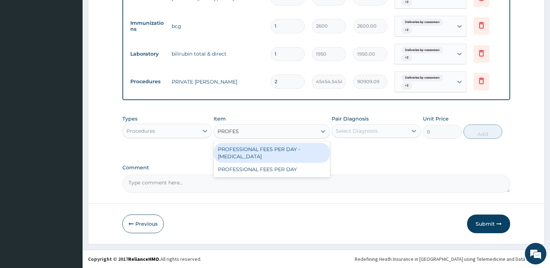
type input "PROFESS"
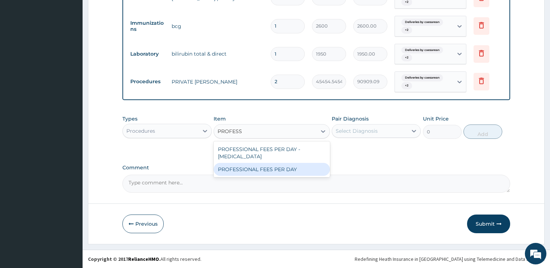
click at [278, 163] on div "PROFESSIONAL FEES PER DAY" at bounding box center [272, 169] width 116 height 13
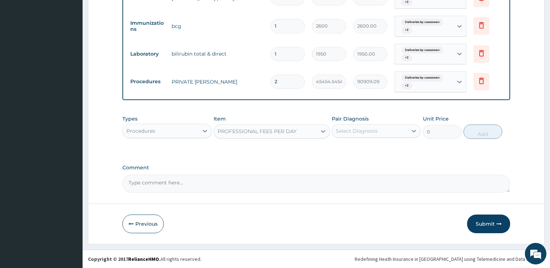
type input "18500"
click at [352, 133] on div "Select Diagnosis" at bounding box center [357, 131] width 42 height 7
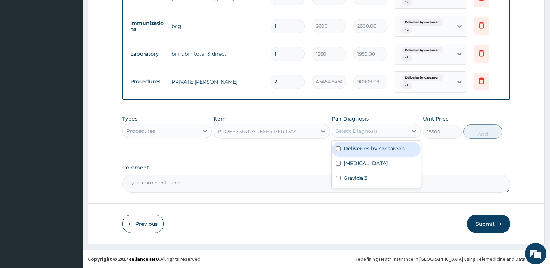
click at [356, 150] on label "Deliveries by caesarean" at bounding box center [374, 148] width 61 height 7
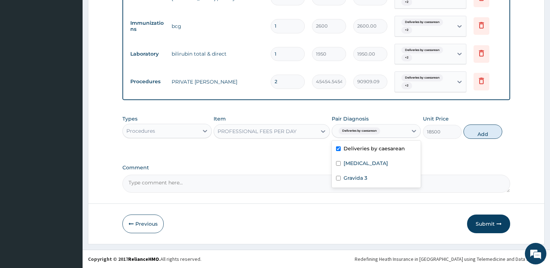
checkbox input "true"
drag, startPoint x: 361, startPoint y: 169, endPoint x: 359, endPoint y: 181, distance: 11.9
click at [361, 171] on div "Third trimester pregnancy" at bounding box center [376, 164] width 89 height 15
checkbox input "true"
click at [359, 181] on label "Gravida 3" at bounding box center [356, 178] width 24 height 7
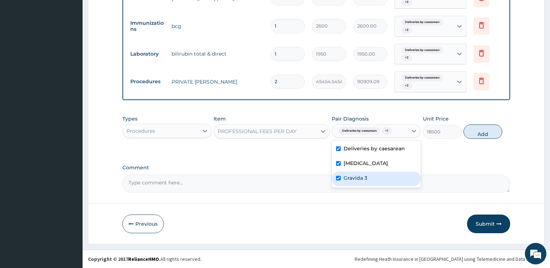
checkbox input "true"
click at [485, 137] on button "Add" at bounding box center [483, 132] width 39 height 14
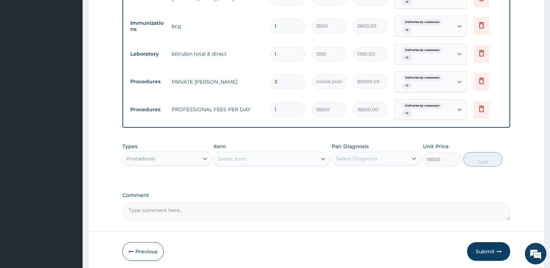
type input "0"
drag, startPoint x: 281, startPoint y: 109, endPoint x: 247, endPoint y: 96, distance: 36.0
click at [271, 103] on input "1" at bounding box center [288, 110] width 34 height 14
type input "2"
type input "37000.00"
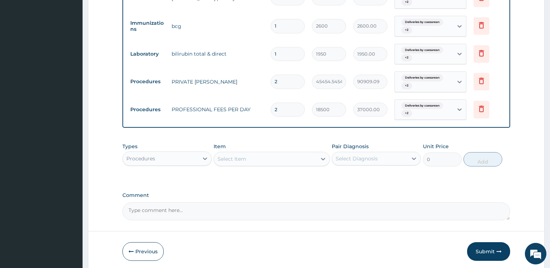
type input "2"
drag, startPoint x: 241, startPoint y: 154, endPoint x: 245, endPoint y: 157, distance: 5.2
click at [241, 155] on div "Select Item" at bounding box center [265, 158] width 103 height 11
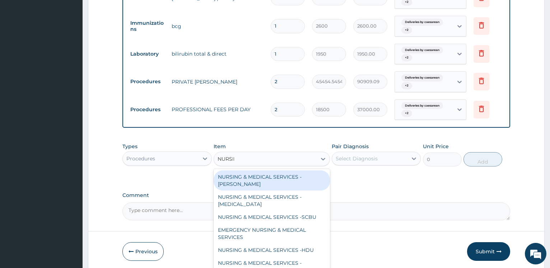
type input "NURSING"
click at [312, 177] on div "NURSING & MEDICAL SERVICES -WARD" at bounding box center [272, 181] width 116 height 20
type input "18181.81818181818"
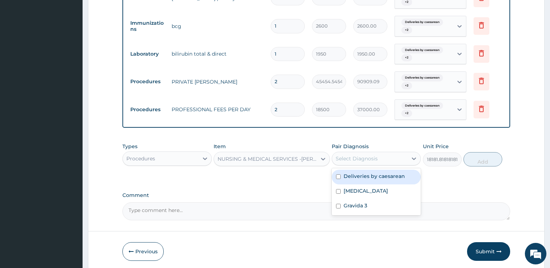
click at [356, 159] on div "Select Diagnosis" at bounding box center [357, 158] width 42 height 7
click at [356, 176] on label "Deliveries by caesarean" at bounding box center [374, 176] width 61 height 7
checkbox input "true"
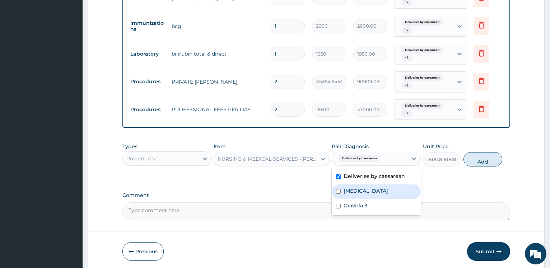
click at [354, 195] on div "Third trimester pregnancy" at bounding box center [376, 192] width 89 height 15
checkbox input "true"
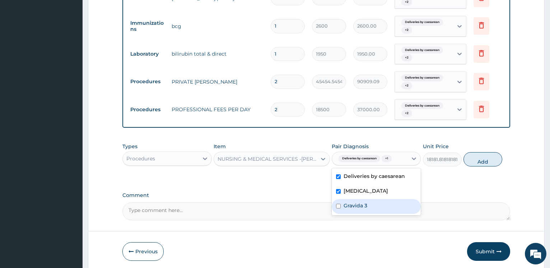
click at [351, 208] on label "Gravida 3" at bounding box center [356, 205] width 24 height 7
checkbox input "true"
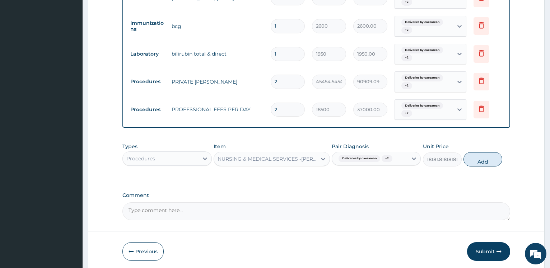
click at [481, 163] on button "Add" at bounding box center [483, 159] width 39 height 14
type input "0"
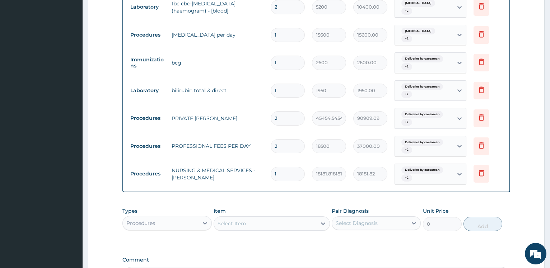
scroll to position [773, 0]
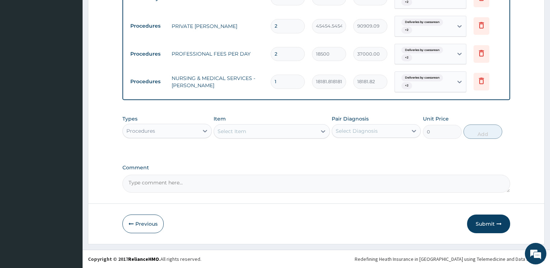
drag, startPoint x: 284, startPoint y: 78, endPoint x: 207, endPoint y: 69, distance: 77.5
click at [271, 75] on input "1" at bounding box center [288, 82] width 34 height 14
type input "2"
type input "36363.64"
type input "2"
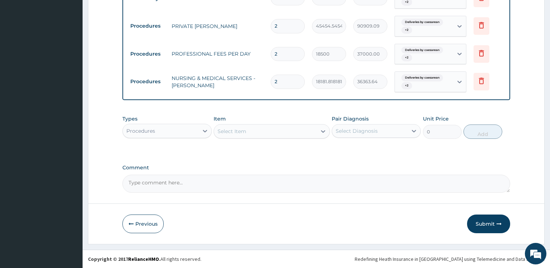
click at [254, 131] on div "Select Item" at bounding box center [265, 131] width 103 height 11
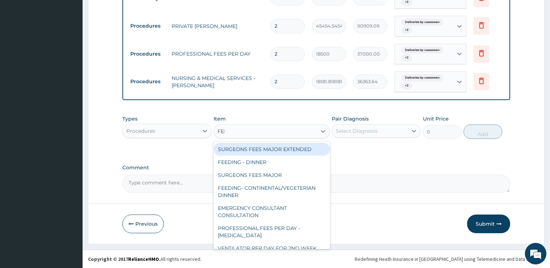
type input "FEED"
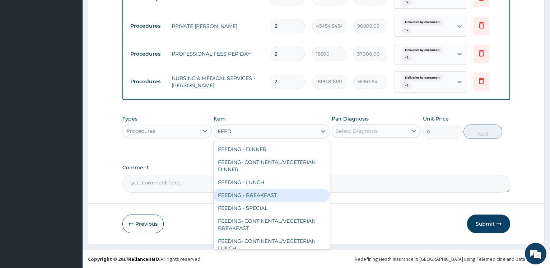
click at [269, 192] on div "FEEDING - BREAKFAST" at bounding box center [272, 195] width 116 height 13
type input "6000"
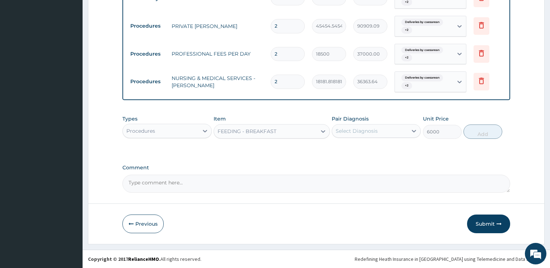
click at [361, 131] on div "Select Diagnosis" at bounding box center [357, 131] width 42 height 7
click at [358, 150] on label "Deliveries by caesarean" at bounding box center [374, 148] width 61 height 7
checkbox input "true"
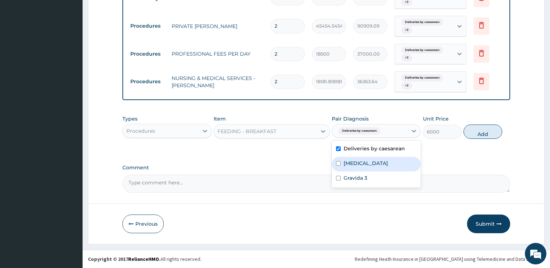
drag, startPoint x: 354, startPoint y: 162, endPoint x: 351, endPoint y: 168, distance: 6.9
click at [353, 163] on label "Third trimester pregnancy" at bounding box center [366, 163] width 45 height 7
checkbox input "true"
drag, startPoint x: 350, startPoint y: 174, endPoint x: 349, endPoint y: 180, distance: 5.6
click at [350, 177] on div "Gravida 3" at bounding box center [376, 179] width 89 height 15
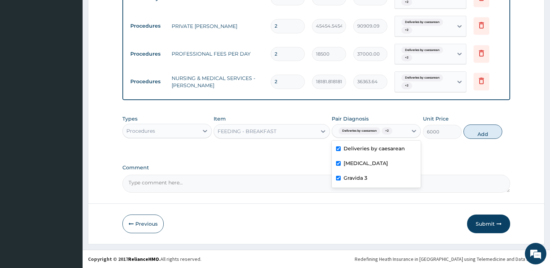
checkbox input "true"
click at [486, 134] on button "Add" at bounding box center [483, 132] width 39 height 14
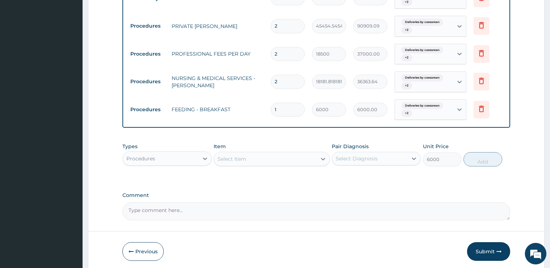
type input "0"
drag, startPoint x: 294, startPoint y: 109, endPoint x: 238, endPoint y: 94, distance: 58.3
click at [271, 105] on input "1" at bounding box center [288, 110] width 34 height 14
type input "2"
type input "12000.00"
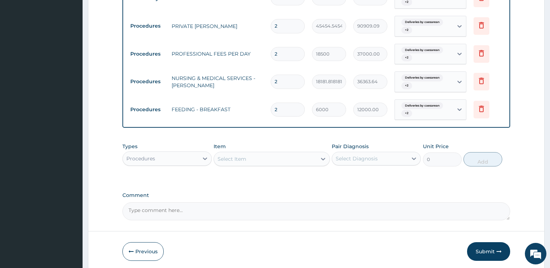
type input "2"
click at [259, 157] on div "Select Item" at bounding box center [265, 158] width 103 height 11
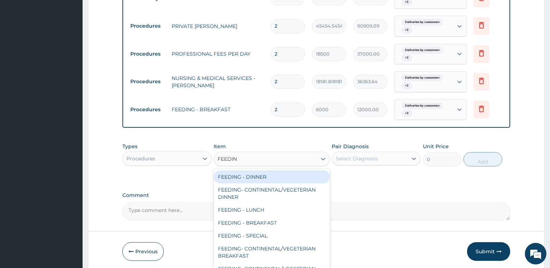
type input "FEEDING"
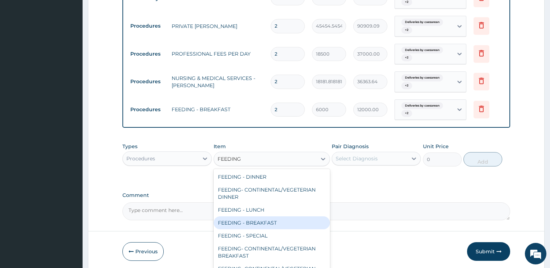
click at [266, 223] on div "FEEDING - BREAKFAST" at bounding box center [272, 223] width 116 height 13
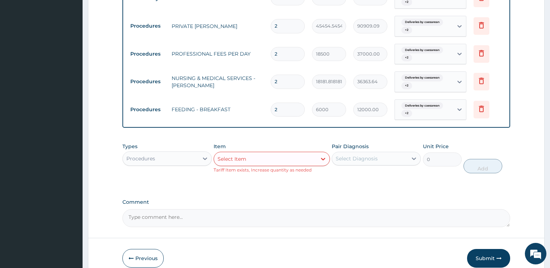
click at [355, 162] on div "Select Diagnosis" at bounding box center [357, 158] width 42 height 7
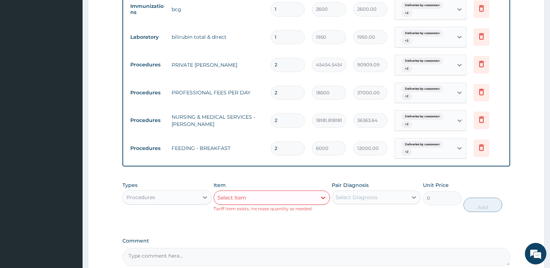
scroll to position [807, 0]
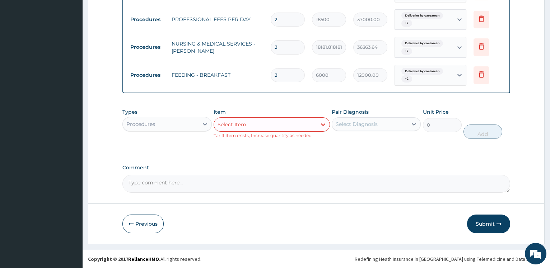
click at [302, 120] on div "Select Item" at bounding box center [265, 124] width 103 height 11
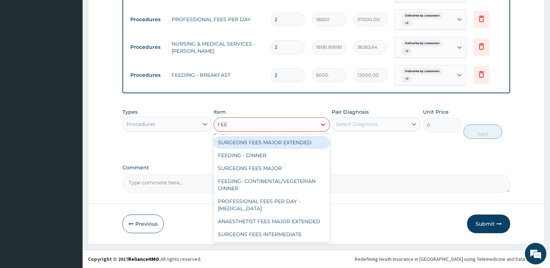
type input "FEED"
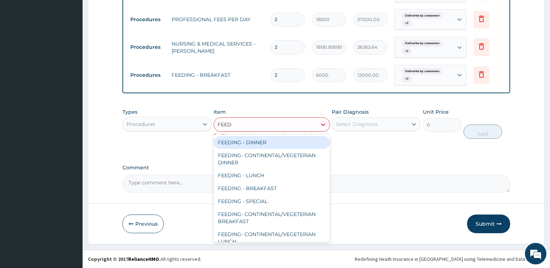
drag, startPoint x: 275, startPoint y: 138, endPoint x: 305, endPoint y: 133, distance: 30.1
click at [276, 138] on div "FEEDING - DINNER" at bounding box center [272, 142] width 116 height 13
type input "8000"
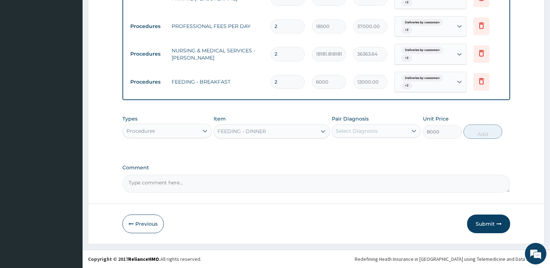
drag, startPoint x: 352, startPoint y: 132, endPoint x: 357, endPoint y: 138, distance: 8.2
click at [353, 134] on div "Select Diagnosis" at bounding box center [357, 131] width 42 height 7
click at [358, 157] on div "Deliveries by caesarean" at bounding box center [376, 149] width 89 height 15
checkbox input "true"
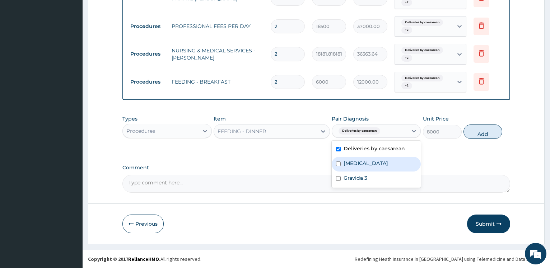
drag, startPoint x: 363, startPoint y: 166, endPoint x: 363, endPoint y: 180, distance: 14.7
click at [363, 167] on label "Third trimester pregnancy" at bounding box center [366, 163] width 45 height 7
checkbox input "true"
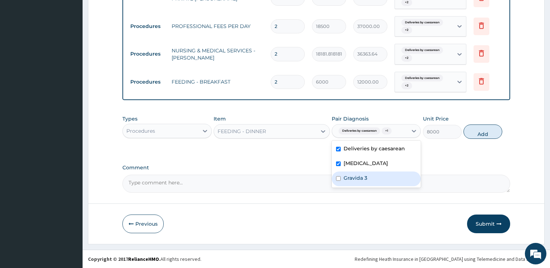
drag, startPoint x: 363, startPoint y: 180, endPoint x: 404, endPoint y: 168, distance: 43.4
click at [362, 181] on label "Gravida 3" at bounding box center [356, 178] width 24 height 7
checkbox input "true"
click at [479, 134] on button "Add" at bounding box center [483, 132] width 39 height 14
type input "0"
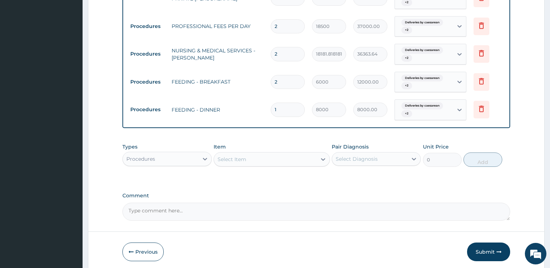
click at [252, 157] on div "Select Item" at bounding box center [265, 159] width 103 height 11
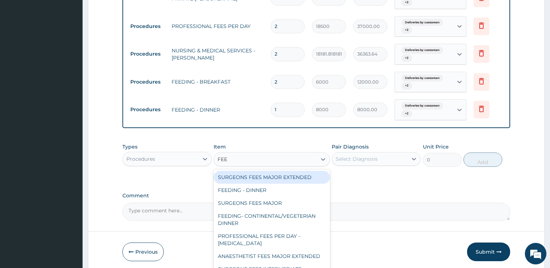
type input "FEED"
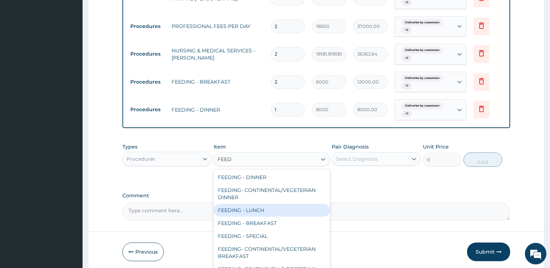
click at [252, 207] on div "FEEDING - LUNCH" at bounding box center [272, 210] width 116 height 13
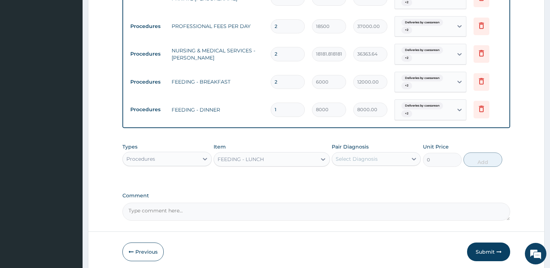
type input "8000"
drag, startPoint x: 361, startPoint y: 162, endPoint x: 362, endPoint y: 167, distance: 5.0
click at [362, 162] on div "Select Diagnosis" at bounding box center [357, 159] width 42 height 7
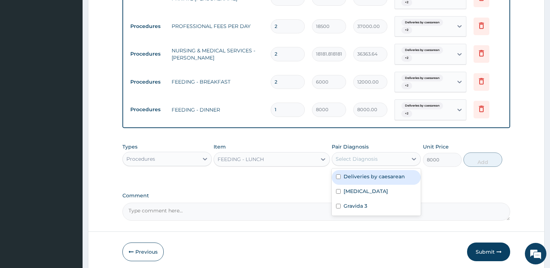
drag, startPoint x: 359, startPoint y: 179, endPoint x: 359, endPoint y: 185, distance: 5.7
click at [359, 180] on label "Deliveries by caesarean" at bounding box center [374, 176] width 61 height 7
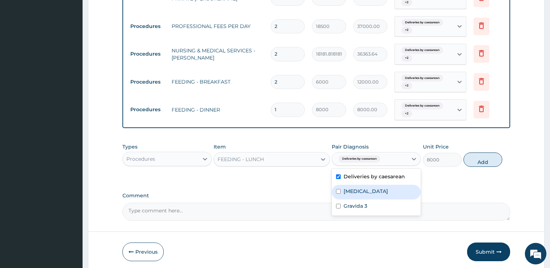
checkbox input "true"
click at [356, 194] on label "Third trimester pregnancy" at bounding box center [366, 191] width 45 height 7
checkbox input "true"
click at [349, 208] on label "Gravida 3" at bounding box center [356, 206] width 24 height 7
checkbox input "true"
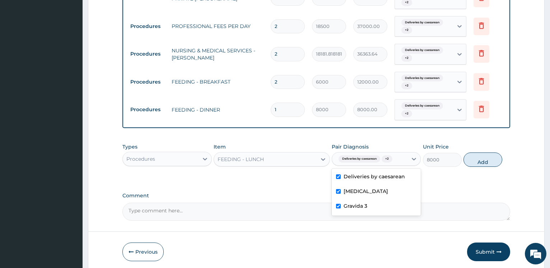
drag, startPoint x: 484, startPoint y: 162, endPoint x: 296, endPoint y: 116, distance: 194.1
click at [483, 161] on button "Add" at bounding box center [483, 160] width 39 height 14
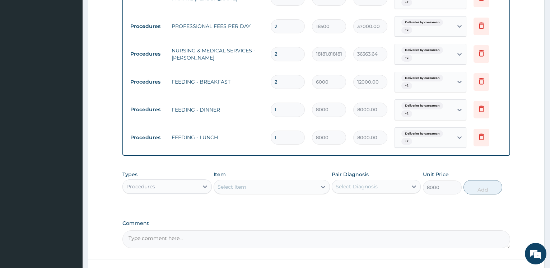
type input "0"
drag, startPoint x: 290, startPoint y: 113, endPoint x: 231, endPoint y: 101, distance: 60.7
click at [271, 103] on input "1" at bounding box center [288, 110] width 34 height 14
drag, startPoint x: 290, startPoint y: 137, endPoint x: 212, endPoint y: 133, distance: 78.1
click at [271, 131] on input "1" at bounding box center [288, 138] width 34 height 14
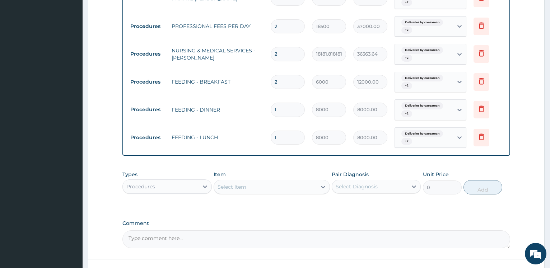
type input "2"
type input "16000.00"
type input "2"
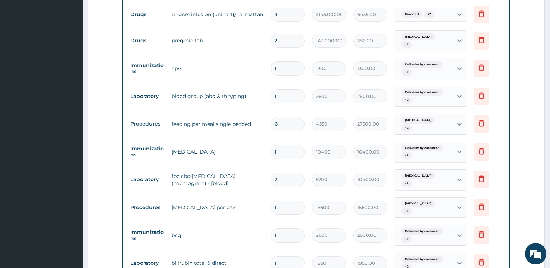
scroll to position [507, 0]
click at [483, 125] on icon at bounding box center [482, 123] width 9 height 9
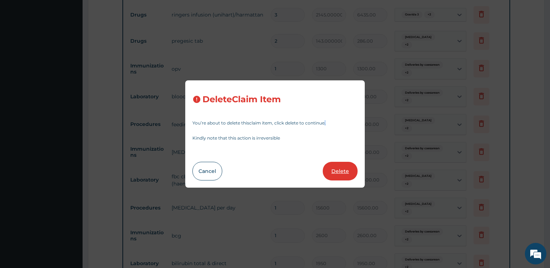
click at [341, 171] on button "Delete" at bounding box center [340, 171] width 35 height 19
type input "1"
type input "10400"
type input "10400.00"
type input "2"
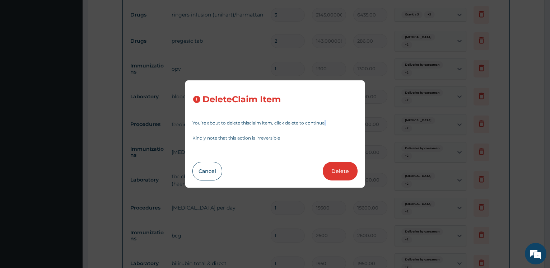
type input "5200"
type input "1"
type input "15600"
type input "15600.00"
type input "2600"
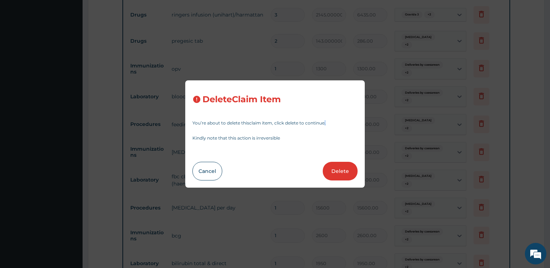
type input "2600.00"
type input "1950"
type input "1950.00"
type input "2"
type input "45454.54545454545"
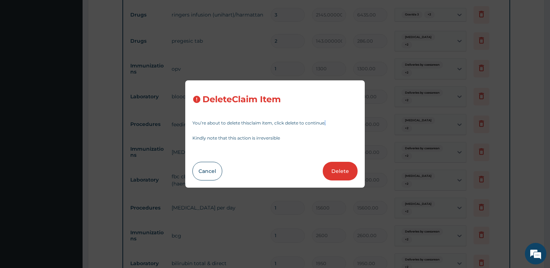
type input "90909.09"
type input "18500"
type input "37000.00"
type input "18181.81818181818"
type input "36363.64"
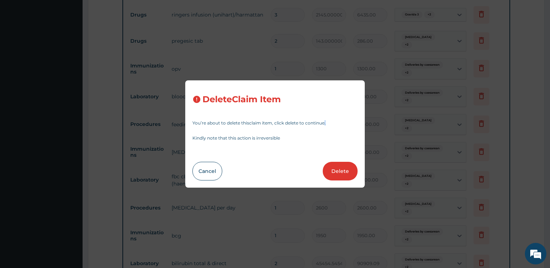
type input "6000"
type input "12000.00"
type input "1"
type input "8000"
type input "8000.00"
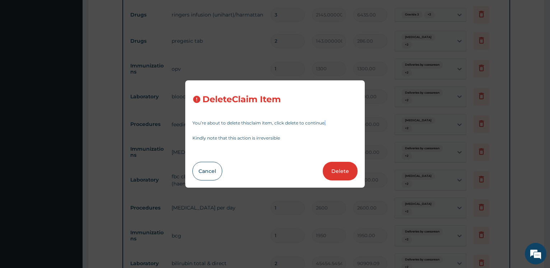
type input "2"
type input "16000.00"
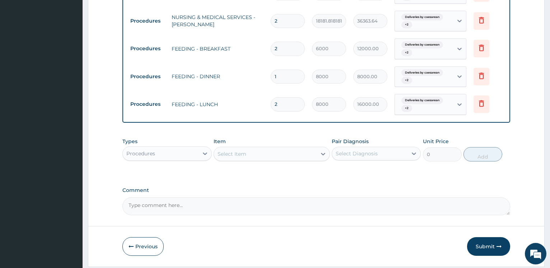
scroll to position [792, 0]
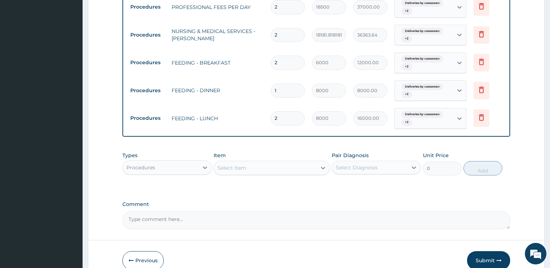
drag, startPoint x: 294, startPoint y: 94, endPoint x: 238, endPoint y: 63, distance: 65.2
click at [271, 84] on input "1" at bounding box center [288, 91] width 34 height 14
type input "2"
type input "16000.00"
type input "2"
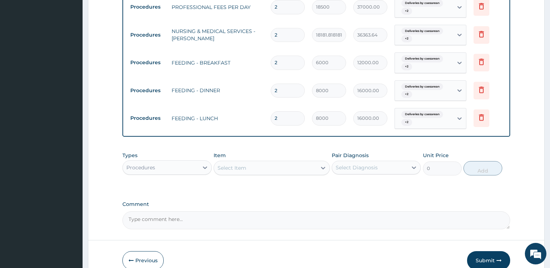
drag, startPoint x: 107, startPoint y: 89, endPoint x: 96, endPoint y: 86, distance: 11.3
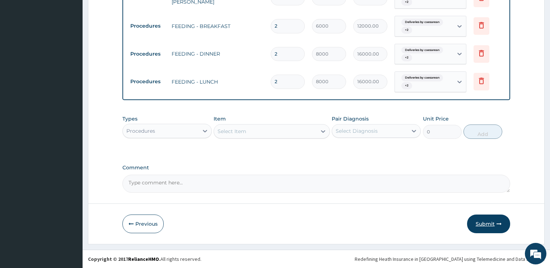
click at [482, 218] on button "Submit" at bounding box center [488, 224] width 43 height 19
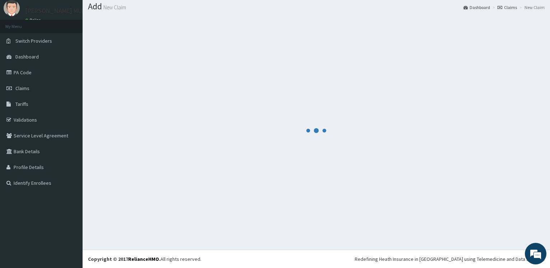
scroll to position [22, 0]
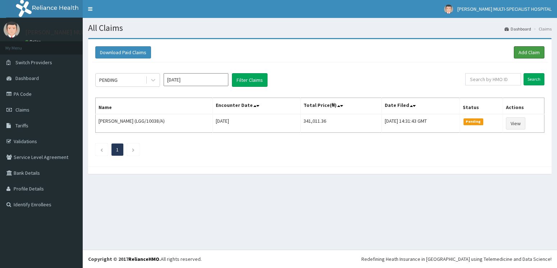
click at [536, 52] on link "Add Claim" at bounding box center [528, 52] width 31 height 12
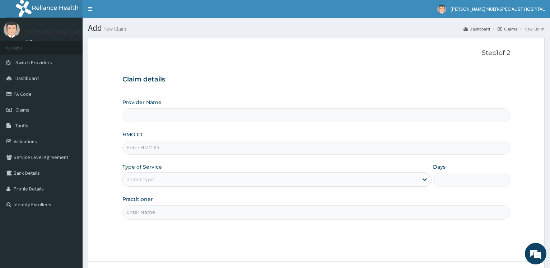
type input "[PERSON_NAME] Multi-Specialist Hospital - IKEJA"
click at [164, 147] on input "HMO ID" at bounding box center [317, 148] width 388 height 14
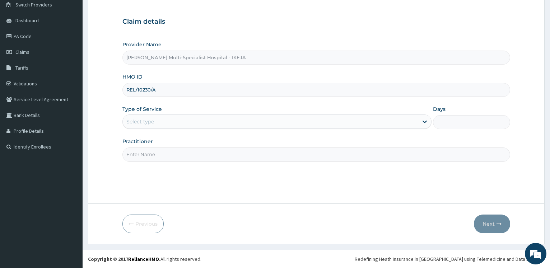
type input "REL/10230/A"
click at [140, 119] on div "Select type" at bounding box center [140, 121] width 28 height 7
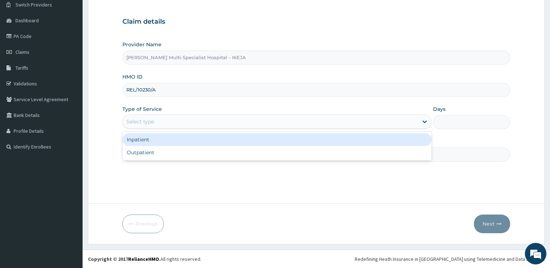
click at [151, 150] on div "Outpatient" at bounding box center [277, 152] width 309 height 13
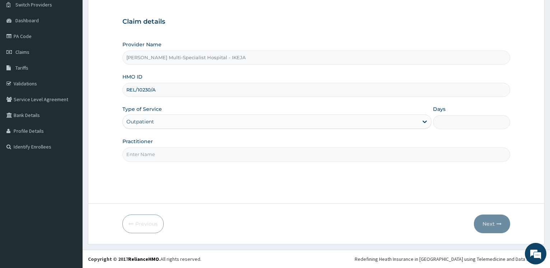
type input "1"
click at [149, 152] on input "Practitioner" at bounding box center [317, 155] width 388 height 14
type input "[PERSON_NAME]"
click at [486, 227] on button "Next" at bounding box center [492, 224] width 36 height 19
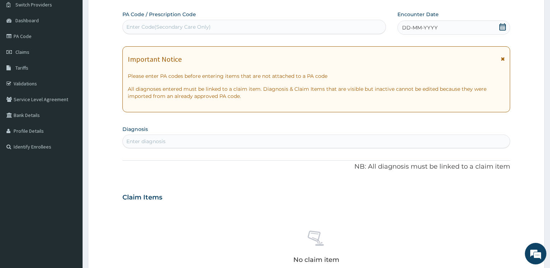
scroll to position [0, 0]
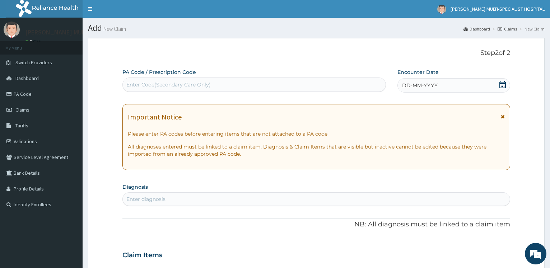
click at [180, 89] on div "Enter Code(Secondary Care Only)" at bounding box center [254, 84] width 263 height 11
type input "PA/408B37"
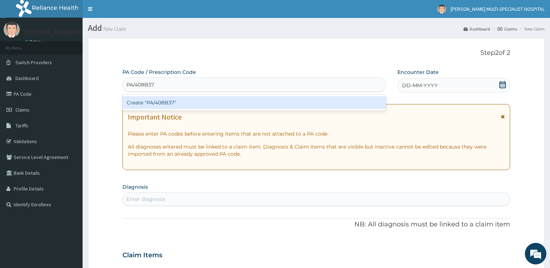
click at [187, 100] on div "Create "PA/408B37"" at bounding box center [254, 102] width 263 height 13
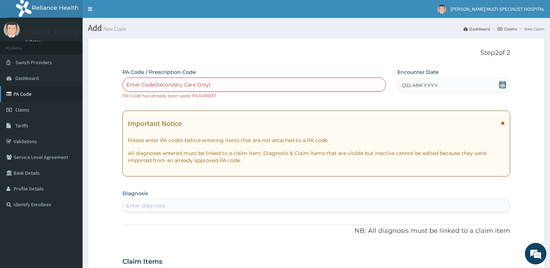
click at [45, 93] on link "PA Code" at bounding box center [41, 94] width 83 height 16
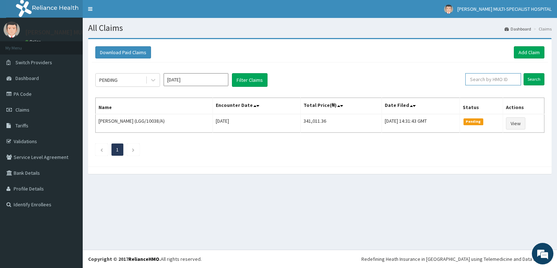
click at [475, 80] on input "text" at bounding box center [493, 79] width 56 height 12
click at [530, 50] on link "Add Claim" at bounding box center [528, 52] width 31 height 12
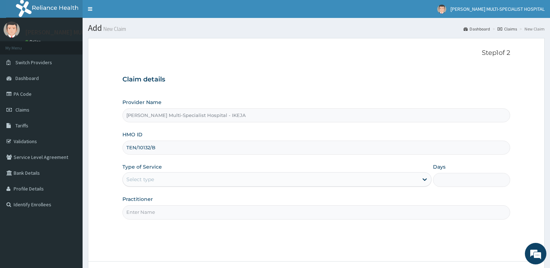
type input "TEN/10132/B"
click at [145, 182] on div "Select type" at bounding box center [140, 179] width 28 height 7
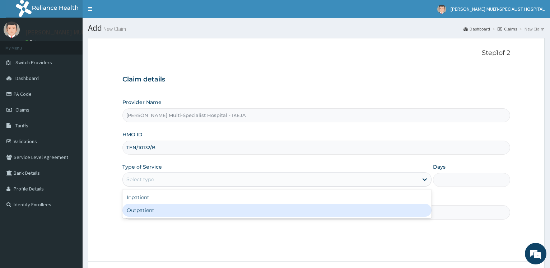
drag, startPoint x: 145, startPoint y: 209, endPoint x: 135, endPoint y: 204, distance: 10.6
click at [145, 209] on div "Outpatient" at bounding box center [277, 210] width 309 height 13
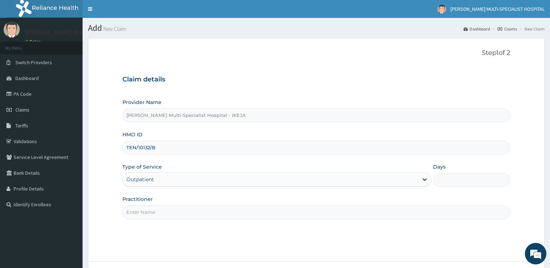
type input "1"
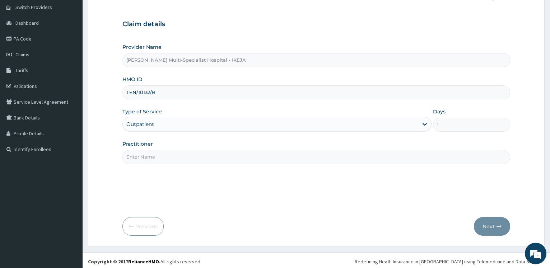
scroll to position [58, 0]
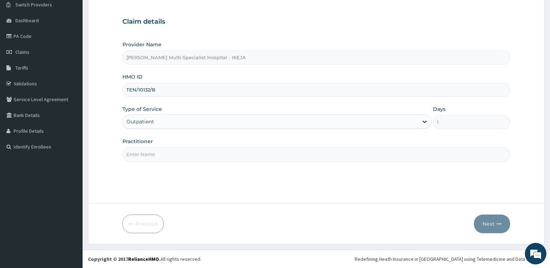
drag, startPoint x: 141, startPoint y: 160, endPoint x: 148, endPoint y: 168, distance: 11.0
click at [141, 160] on input "Practitioner" at bounding box center [317, 155] width 388 height 14
click at [150, 153] on input "Practitioner" at bounding box center [317, 155] width 388 height 14
type input "DR B"
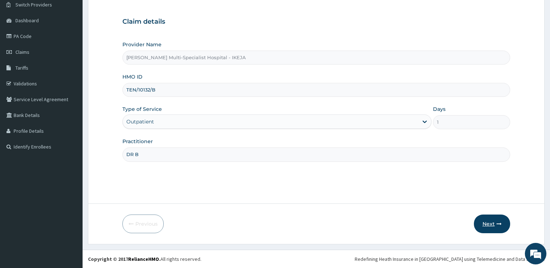
click at [488, 226] on button "Next" at bounding box center [492, 224] width 36 height 19
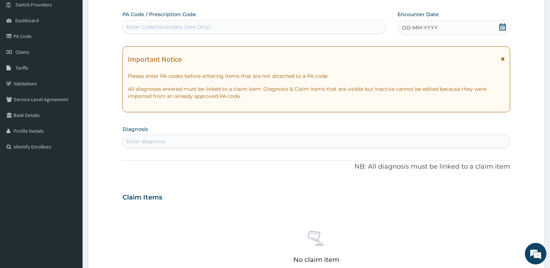
click at [154, 29] on div "Enter Code(Secondary Care Only)" at bounding box center [168, 26] width 84 height 7
paste input "PA/E03AAE"
type input "PA/E03AAE"
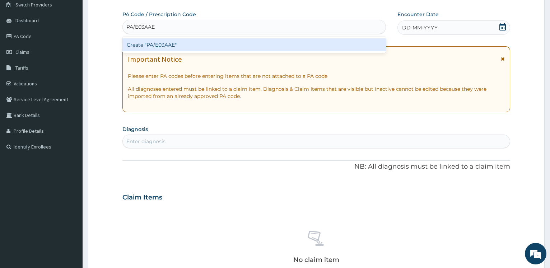
click at [156, 46] on div "Create "PA/E03AAE"" at bounding box center [254, 44] width 263 height 13
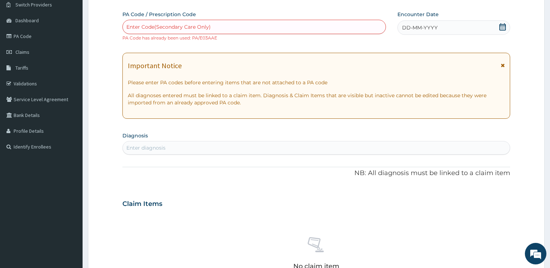
click at [153, 31] on div "Enter Code(Secondary Care Only)" at bounding box center [254, 26] width 263 height 11
paste input "PA/FAA81D"
type input "PA/FAA81D"
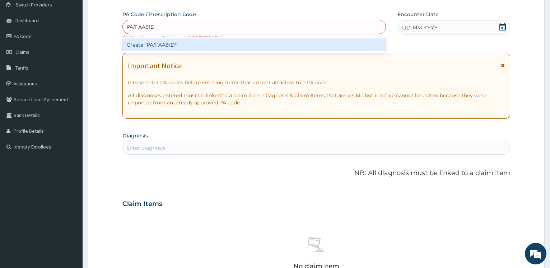
click at [153, 43] on div "Create "PA/FAA81D"" at bounding box center [254, 44] width 263 height 13
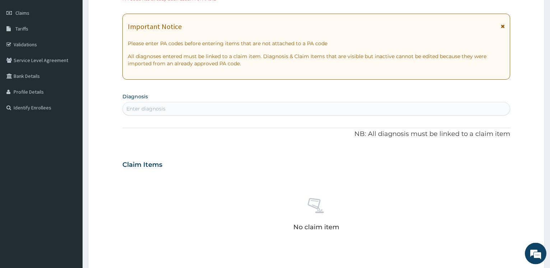
scroll to position [58, 0]
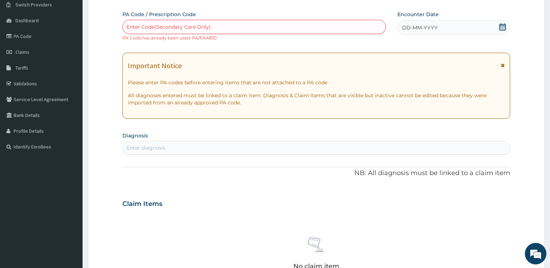
click at [135, 28] on div "Enter Code(Secondary Care Only)" at bounding box center [168, 26] width 84 height 7
paste input "PA/FAA81D"
type input "PA/FAA81D"
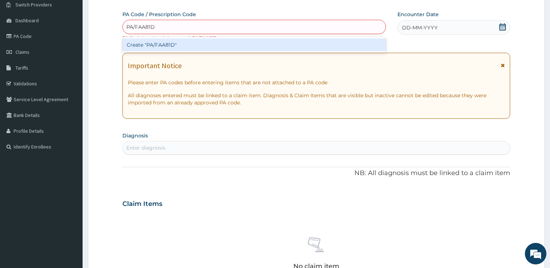
click at [143, 45] on div "Create "PA/FAA81D"" at bounding box center [254, 44] width 263 height 13
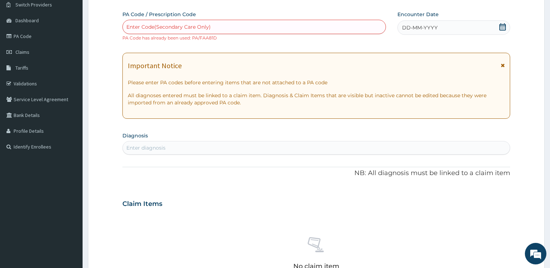
click at [144, 26] on div "Enter Code(Secondary Care Only)" at bounding box center [168, 26] width 84 height 7
paste input "PA/FD52F3"
type input "PA/FD52F3"
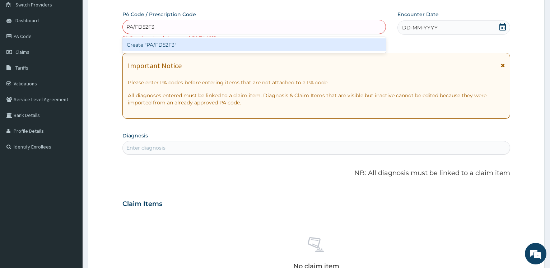
click at [155, 42] on div "Create "PA/FD52F3"" at bounding box center [254, 44] width 263 height 13
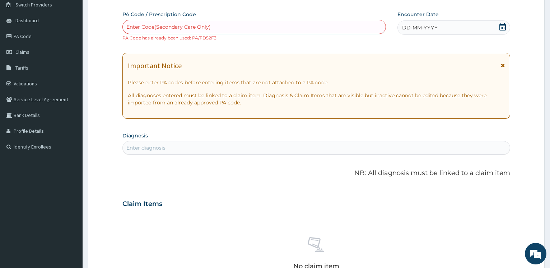
click at [186, 20] on div "PA Code / Prescription Code option Create "PA/FD52F3", selected. Select is focu…" at bounding box center [254, 26] width 263 height 31
click at [187, 25] on div "Enter Code(Secondary Care Only)" at bounding box center [168, 26] width 84 height 7
paste input "PA/1035A2"
type input "PA/1035A2"
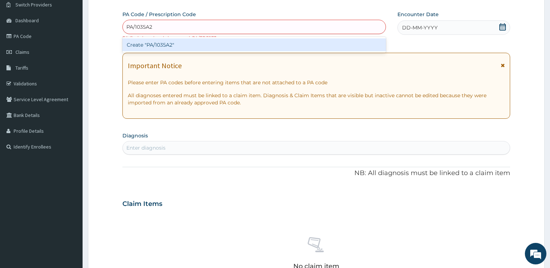
click at [175, 49] on div "Create "PA/1035A2"" at bounding box center [254, 44] width 263 height 13
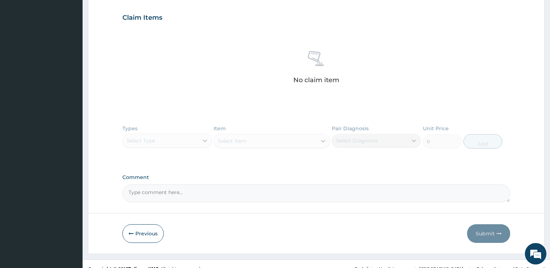
scroll to position [254, 0]
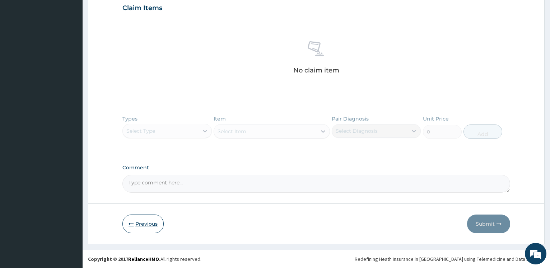
click at [144, 221] on button "Previous" at bounding box center [143, 224] width 41 height 19
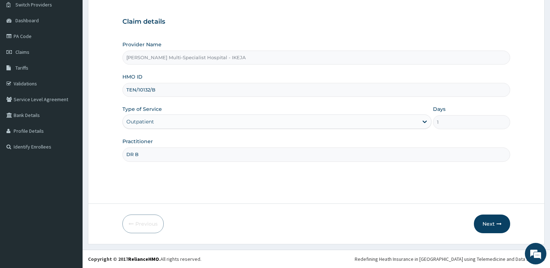
scroll to position [58, 0]
drag, startPoint x: 158, startPoint y: 90, endPoint x: 10, endPoint y: 79, distance: 148.4
click at [123, 83] on input "TEN/10132/B" at bounding box center [317, 90] width 388 height 14
paste input "PAY/10282/A"
click at [138, 92] on input "PAY/10282/A" at bounding box center [317, 90] width 388 height 14
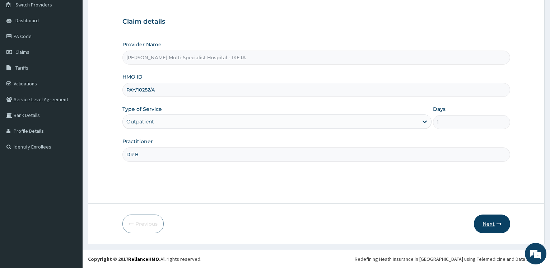
type input "PAY/10282/A"
click at [486, 222] on button "Next" at bounding box center [492, 224] width 36 height 19
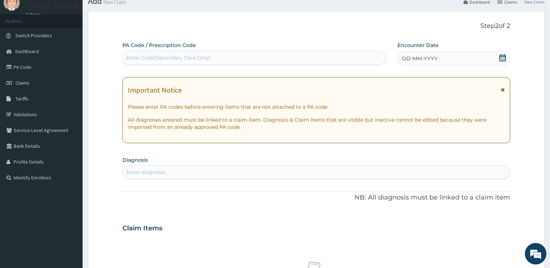
scroll to position [21, 0]
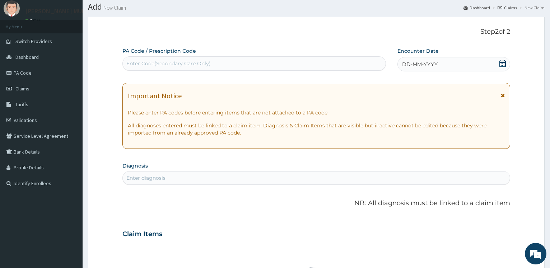
click at [156, 67] on div "Enter Code(Secondary Care Only)" at bounding box center [168, 63] width 84 height 7
paste input "PAY/10282/A"
type input "PAY/10282/A"
drag, startPoint x: 163, startPoint y: 61, endPoint x: 104, endPoint y: 60, distance: 58.9
click at [104, 60] on form "Step 2 of 2 PA Code / Prescription Code Select is focused ,type to refine list,…" at bounding box center [316, 244] width 457 height 454
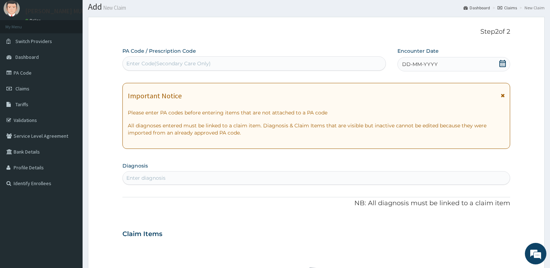
click at [153, 59] on div "Enter Code(Secondary Care Only)" at bounding box center [254, 63] width 263 height 11
paste input "PA/0ADA46"
type input "PA/0ADA46"
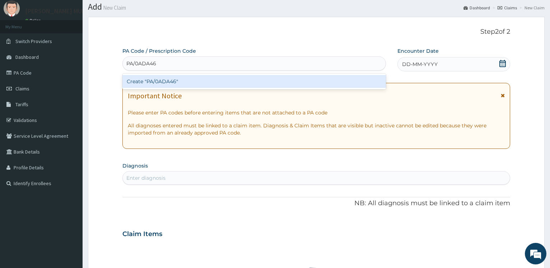
click at [162, 83] on div "Create "PA/0ADA46"" at bounding box center [254, 81] width 263 height 13
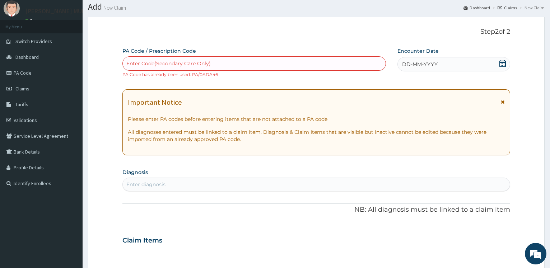
click at [145, 64] on div "Enter Code(Secondary Care Only)" at bounding box center [168, 63] width 84 height 7
paste input "PA/03D6D2"
type input "PA/03D6D2"
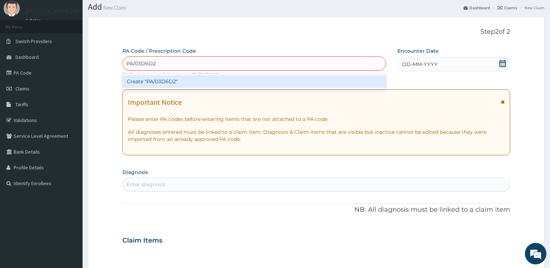
click at [146, 81] on div "Create "PA/03D6D2"" at bounding box center [254, 81] width 263 height 13
